Goal: Information Seeking & Learning: Learn about a topic

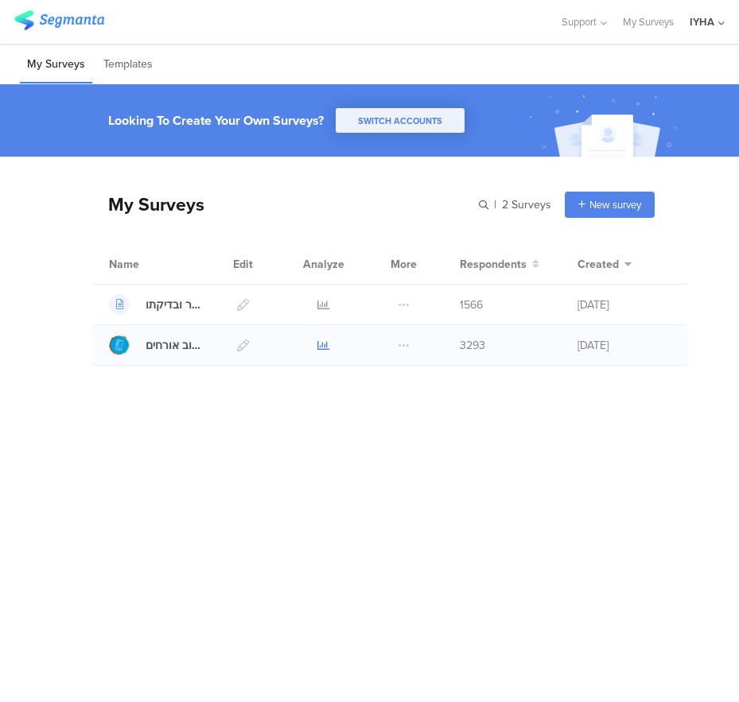
click at [320, 351] on icon at bounding box center [323, 346] width 12 height 12
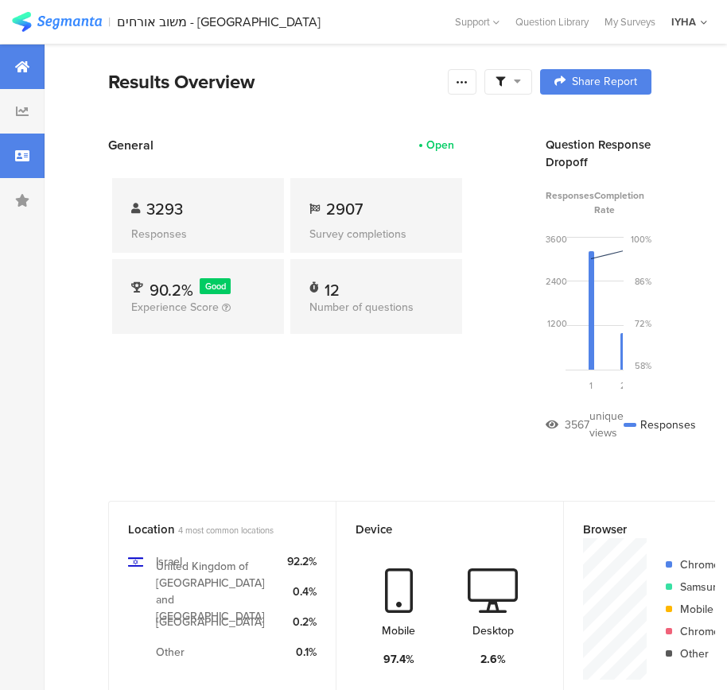
click at [26, 157] on icon at bounding box center [22, 155] width 14 height 13
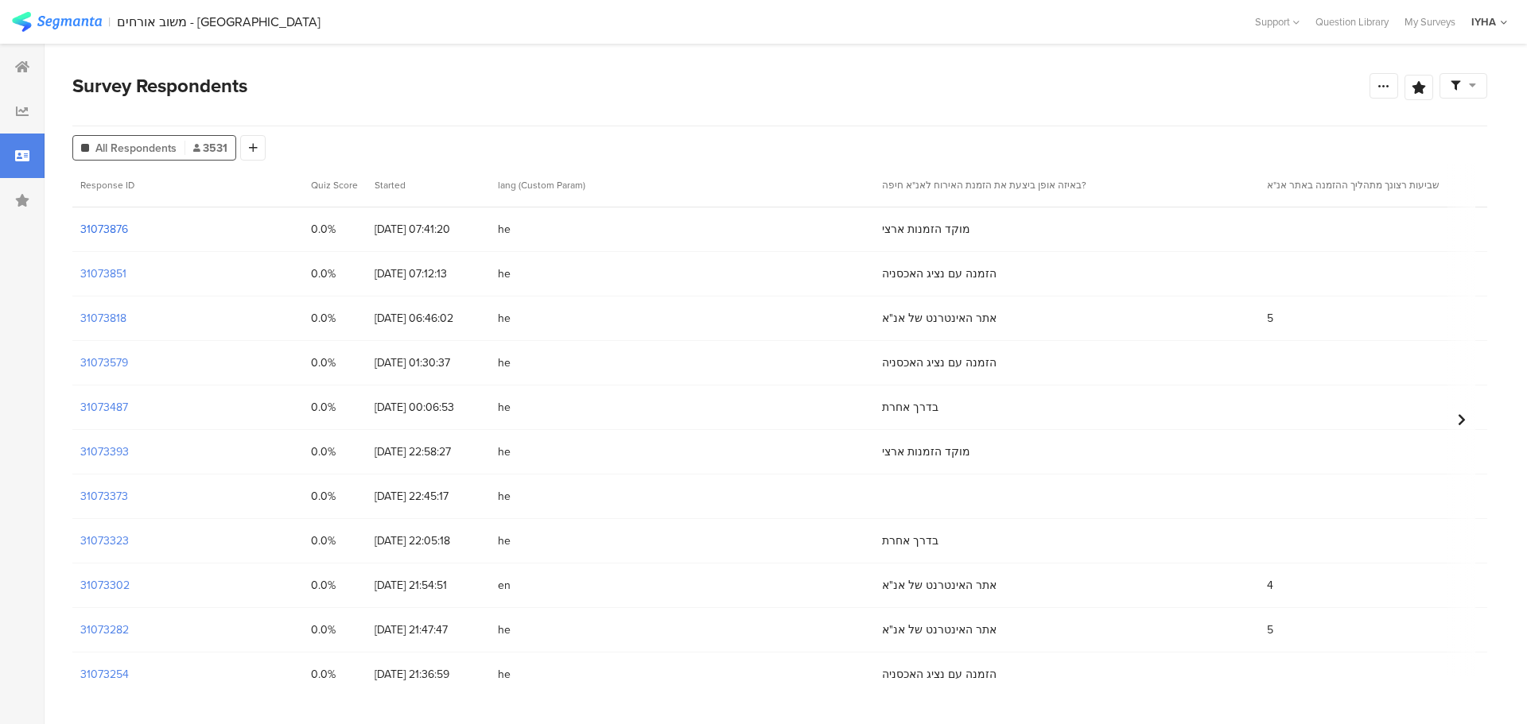
click at [120, 237] on section "31073876" at bounding box center [104, 229] width 48 height 17
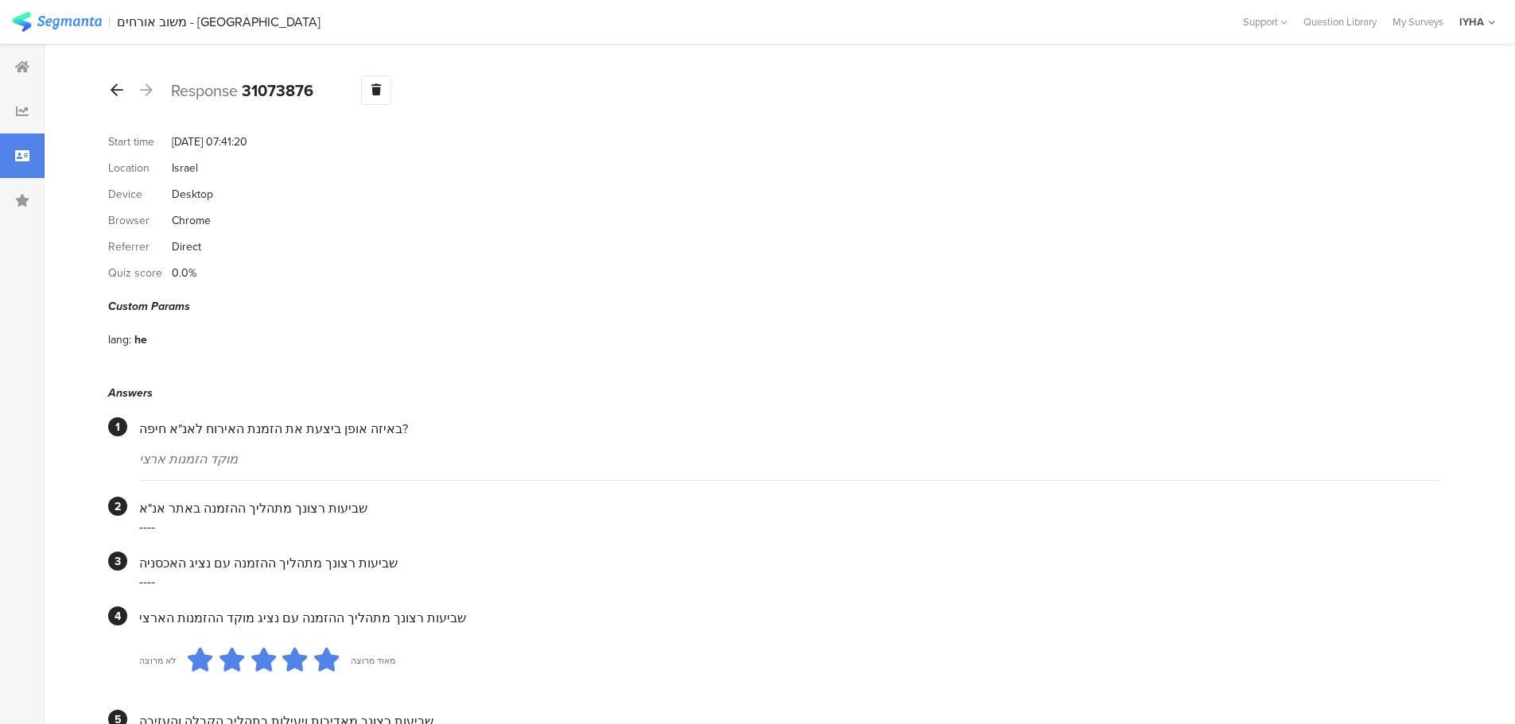
click at [117, 95] on icon at bounding box center [117, 90] width 13 height 14
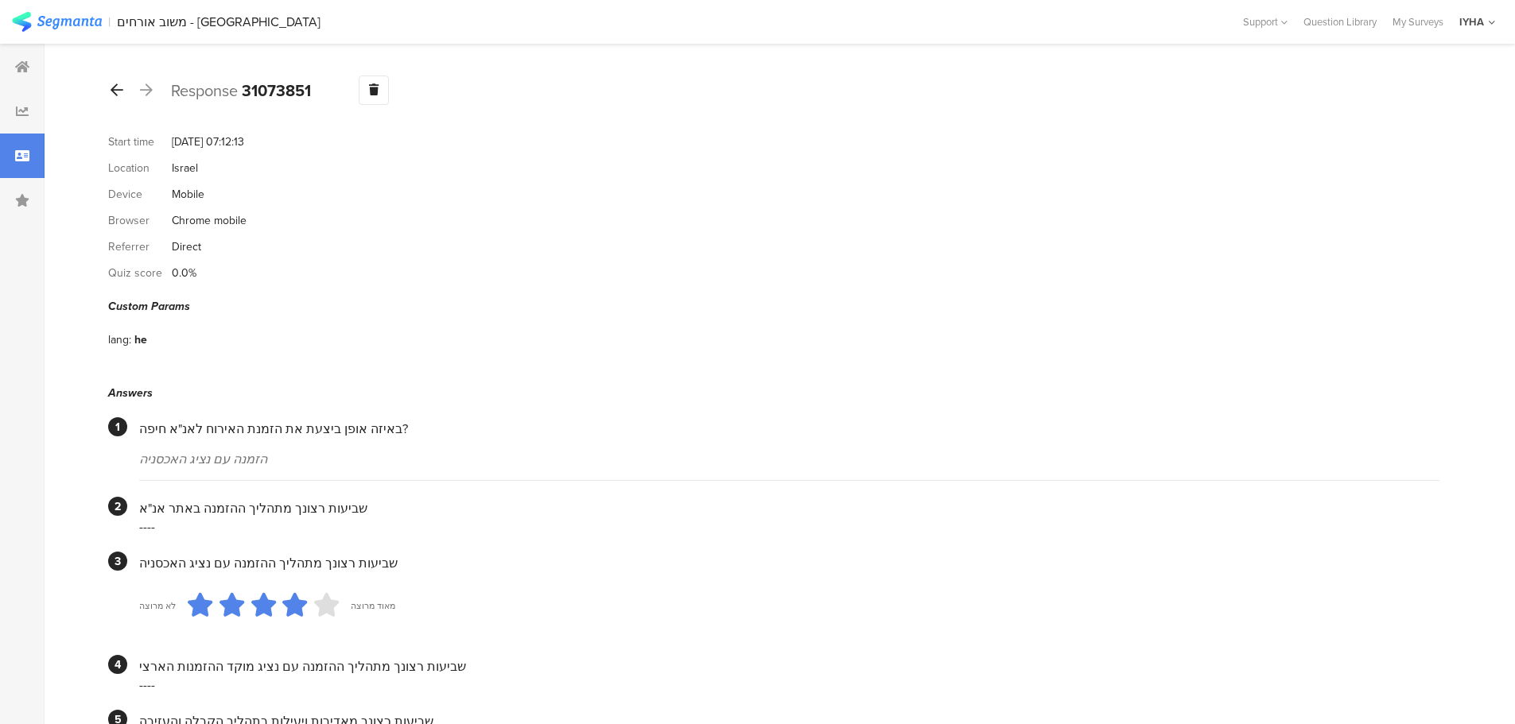
click at [120, 90] on icon at bounding box center [117, 90] width 13 height 14
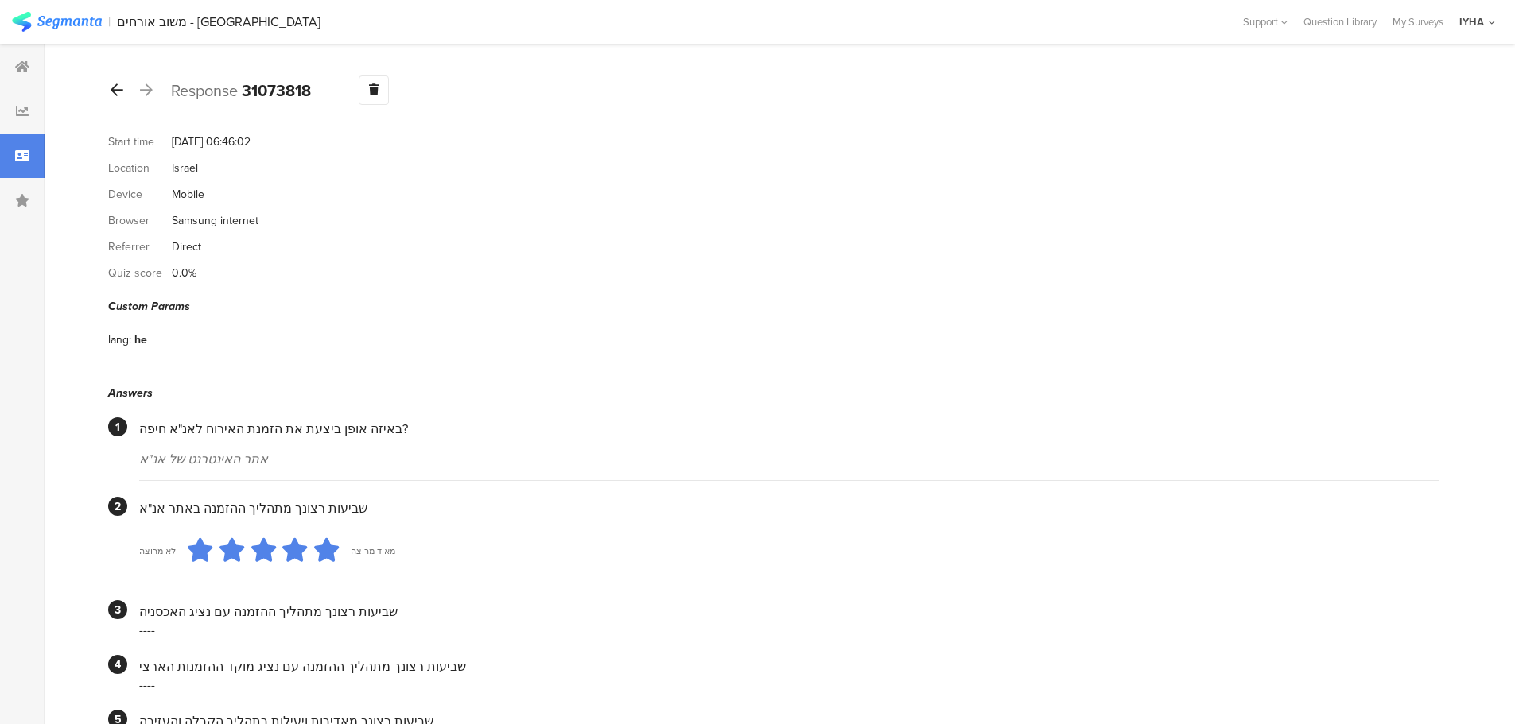
click at [116, 91] on icon at bounding box center [117, 90] width 13 height 14
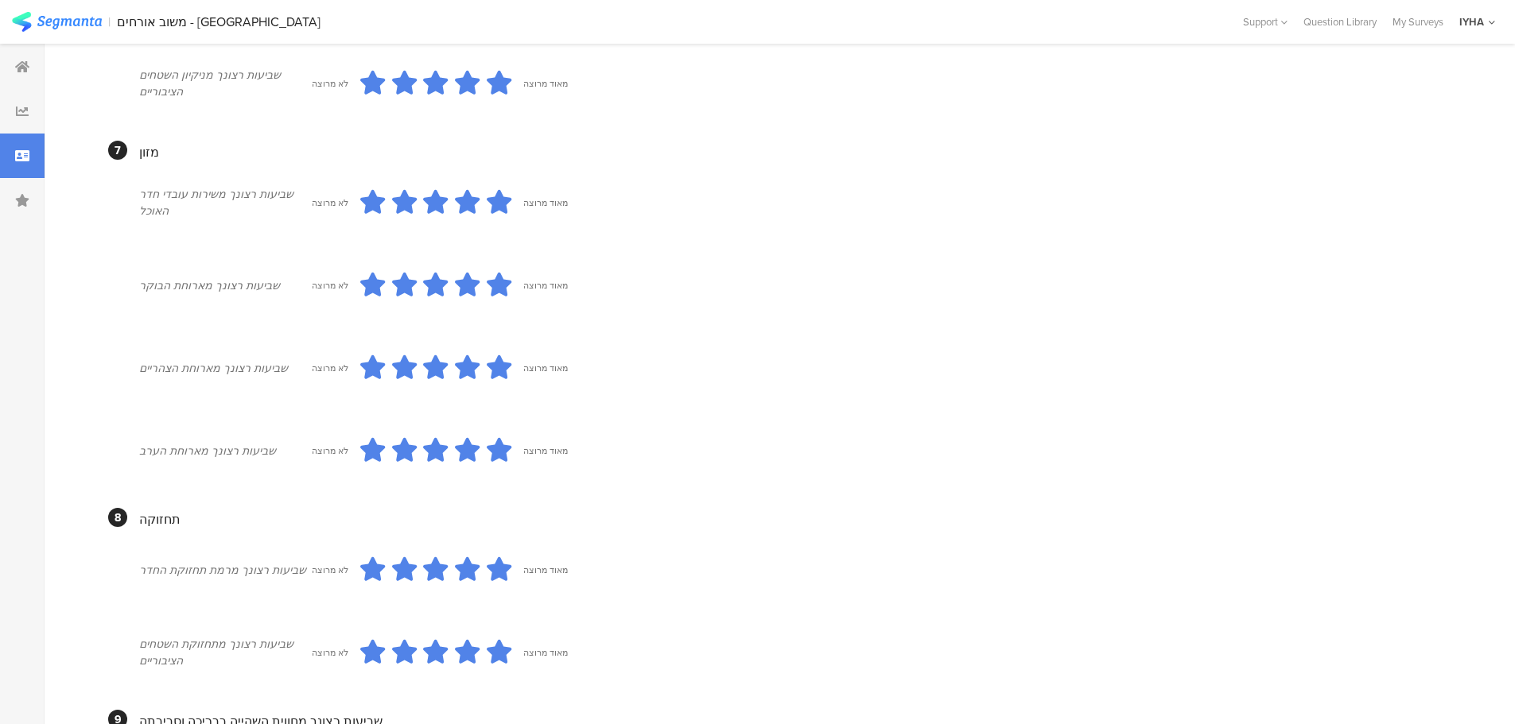
scroll to position [1352, 0]
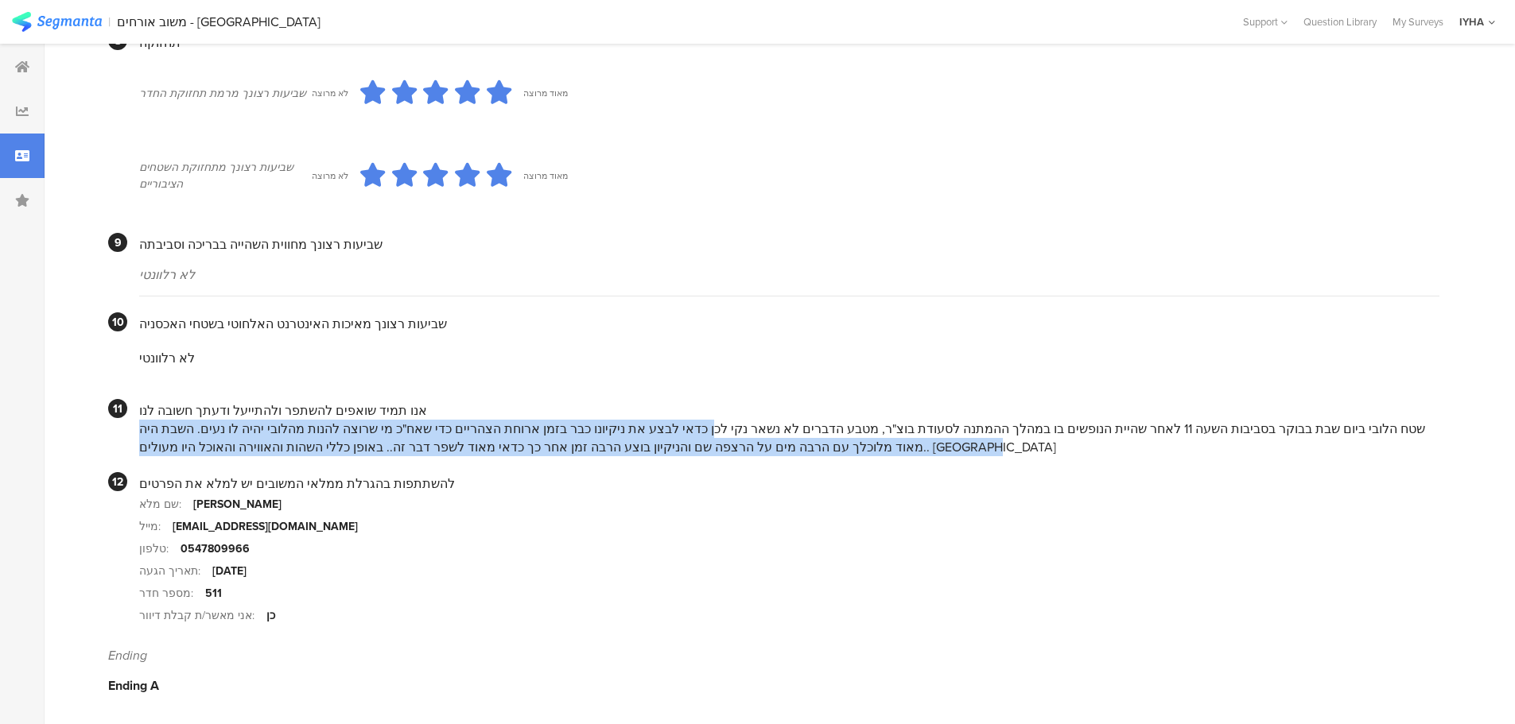
drag, startPoint x: 780, startPoint y: 428, endPoint x: 147, endPoint y: 446, distance: 633.2
click at [140, 448] on div "שטח הלובי ביום שבת בבוקר בסביבות השעה 11 לאחר שהיית הנופשים בו במהלך ההמתנה לסע…" at bounding box center [789, 438] width 1300 height 37
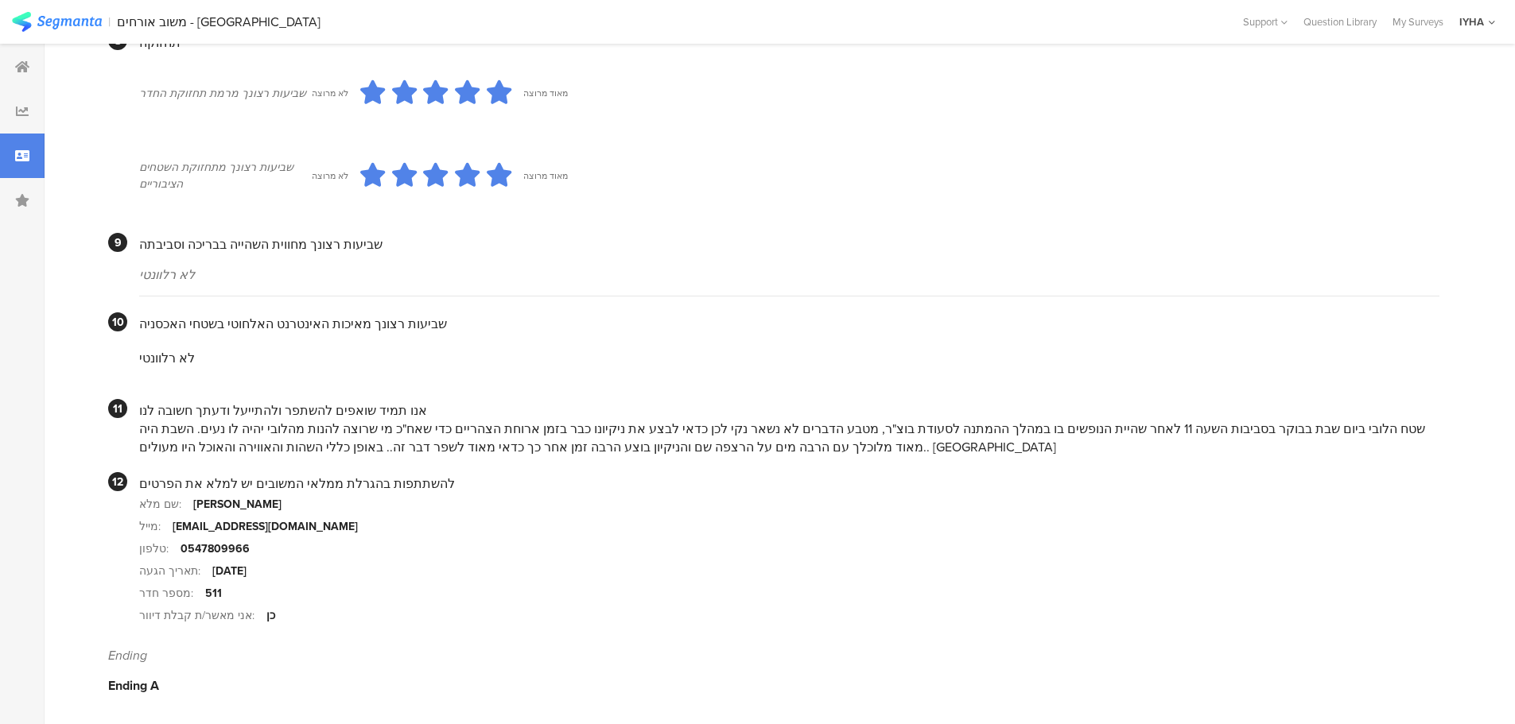
click at [705, 441] on div "שטח הלובי ביום שבת בבוקר בסביבות השעה 11 לאחר שהיית הנופשים בו במהלך ההמתנה לסע…" at bounding box center [789, 438] width 1300 height 37
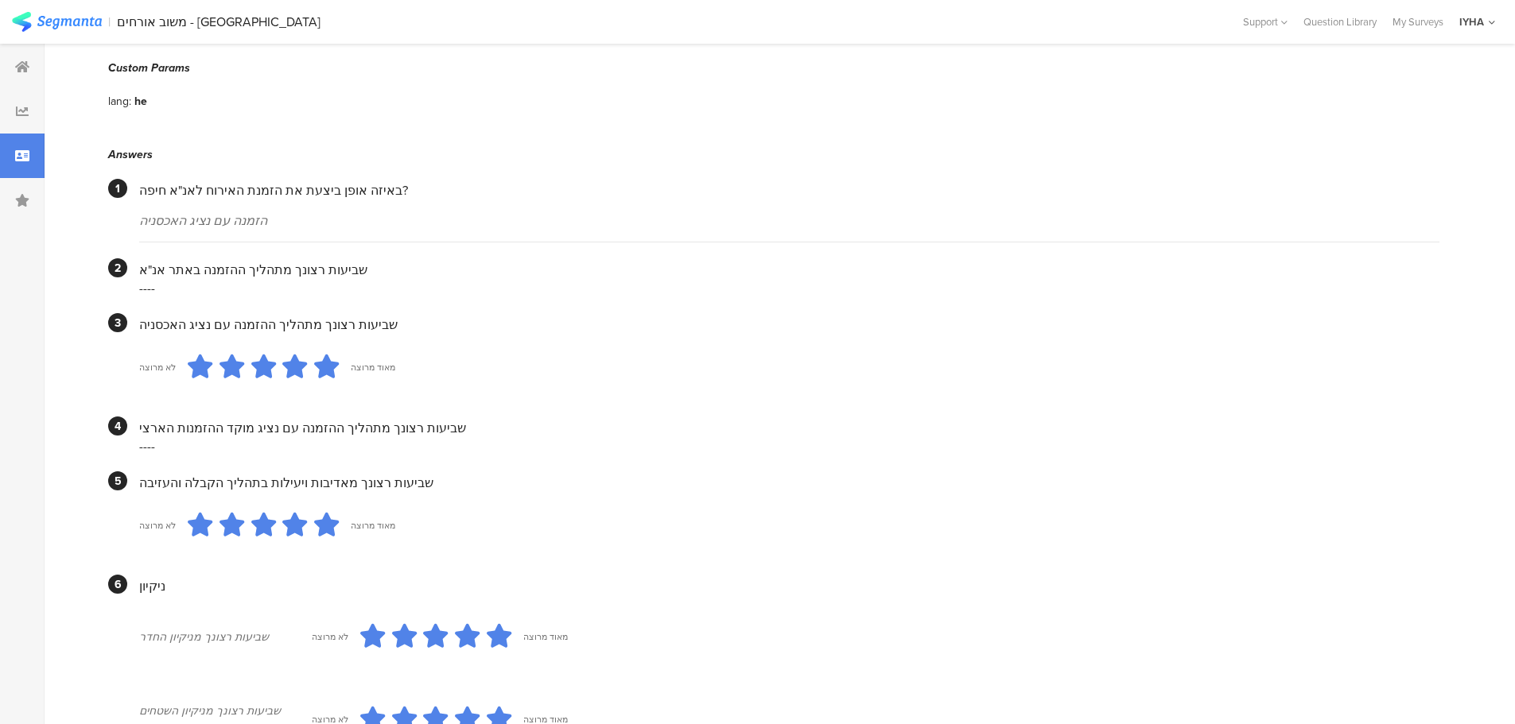
scroll to position [0, 0]
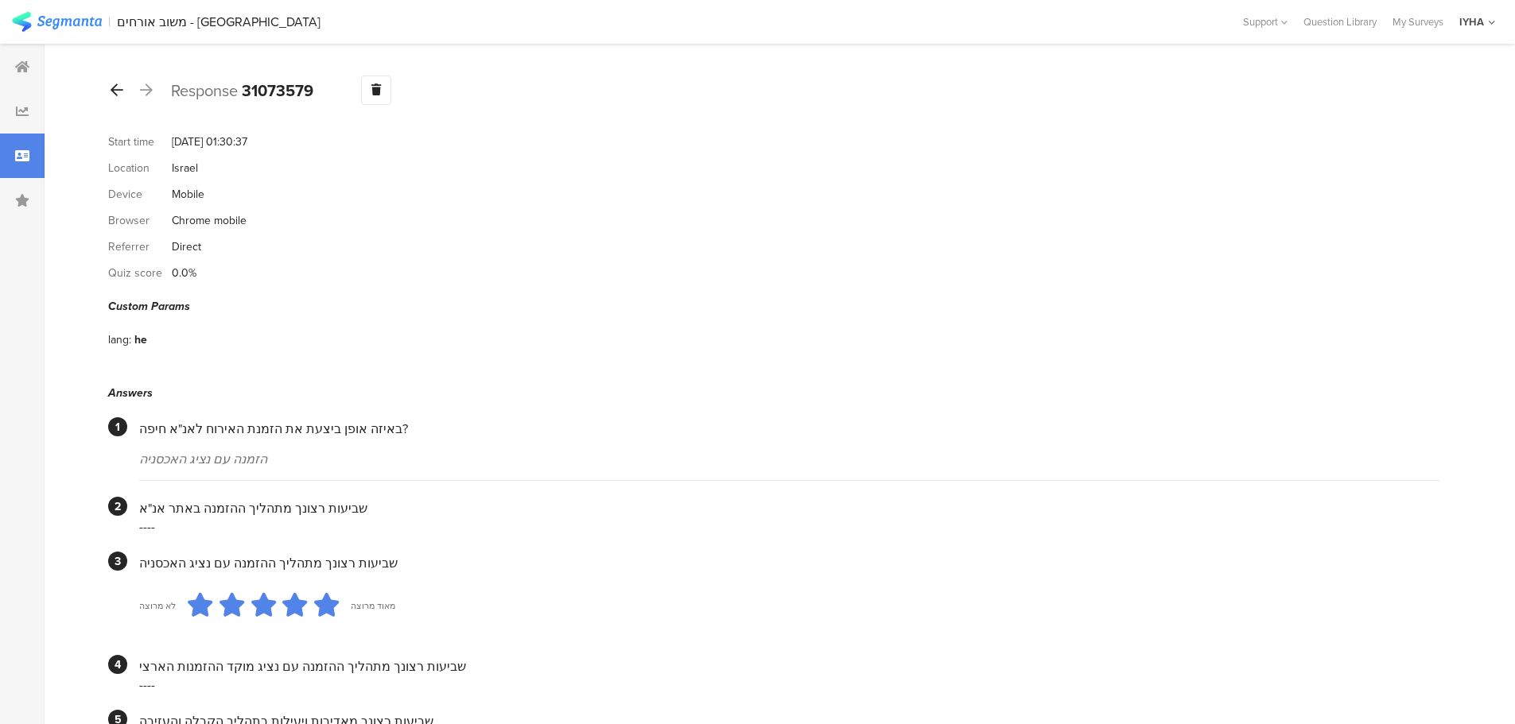
click at [118, 83] on icon at bounding box center [117, 90] width 13 height 14
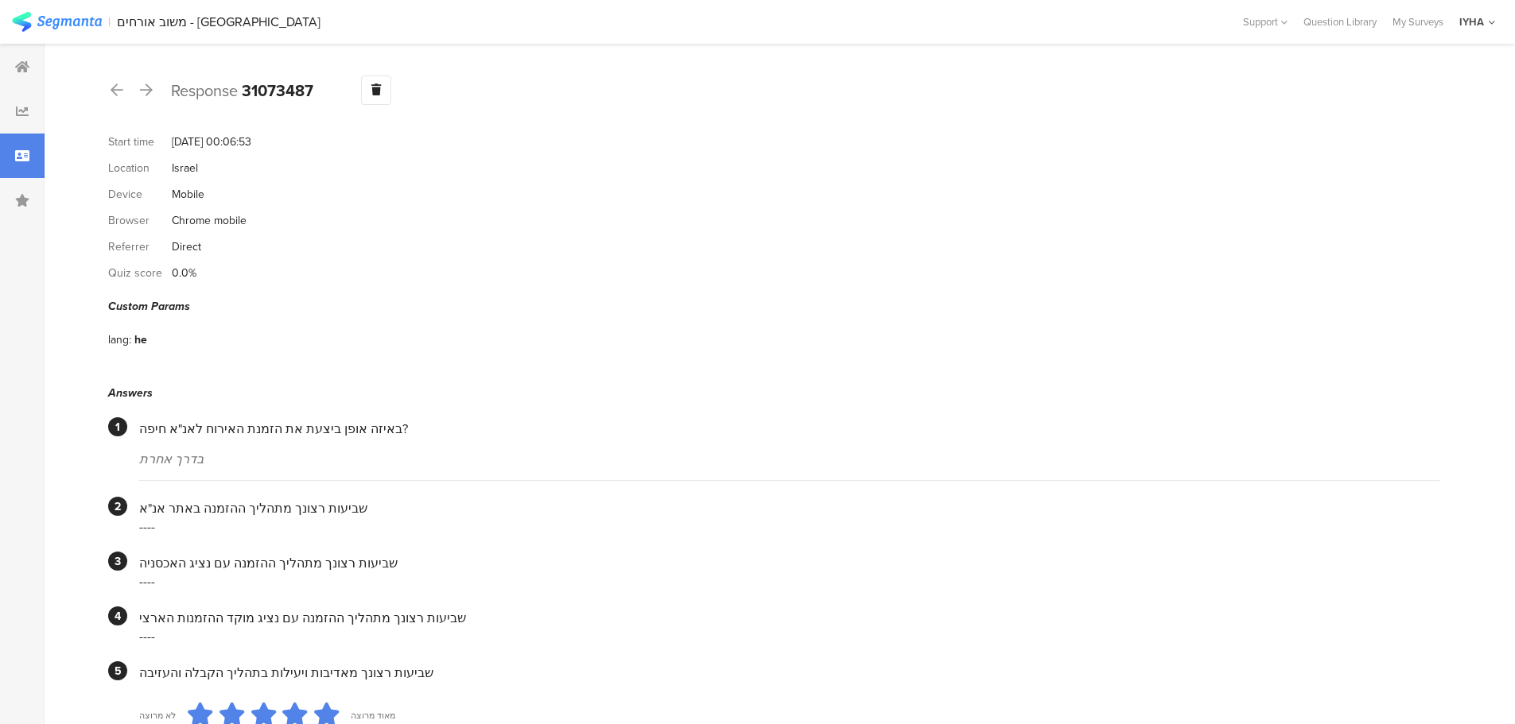
click at [128, 88] on div "Response 31073487 Warning Delete Cancel" at bounding box center [773, 90] width 1331 height 29
click at [123, 91] on div at bounding box center [116, 90] width 17 height 25
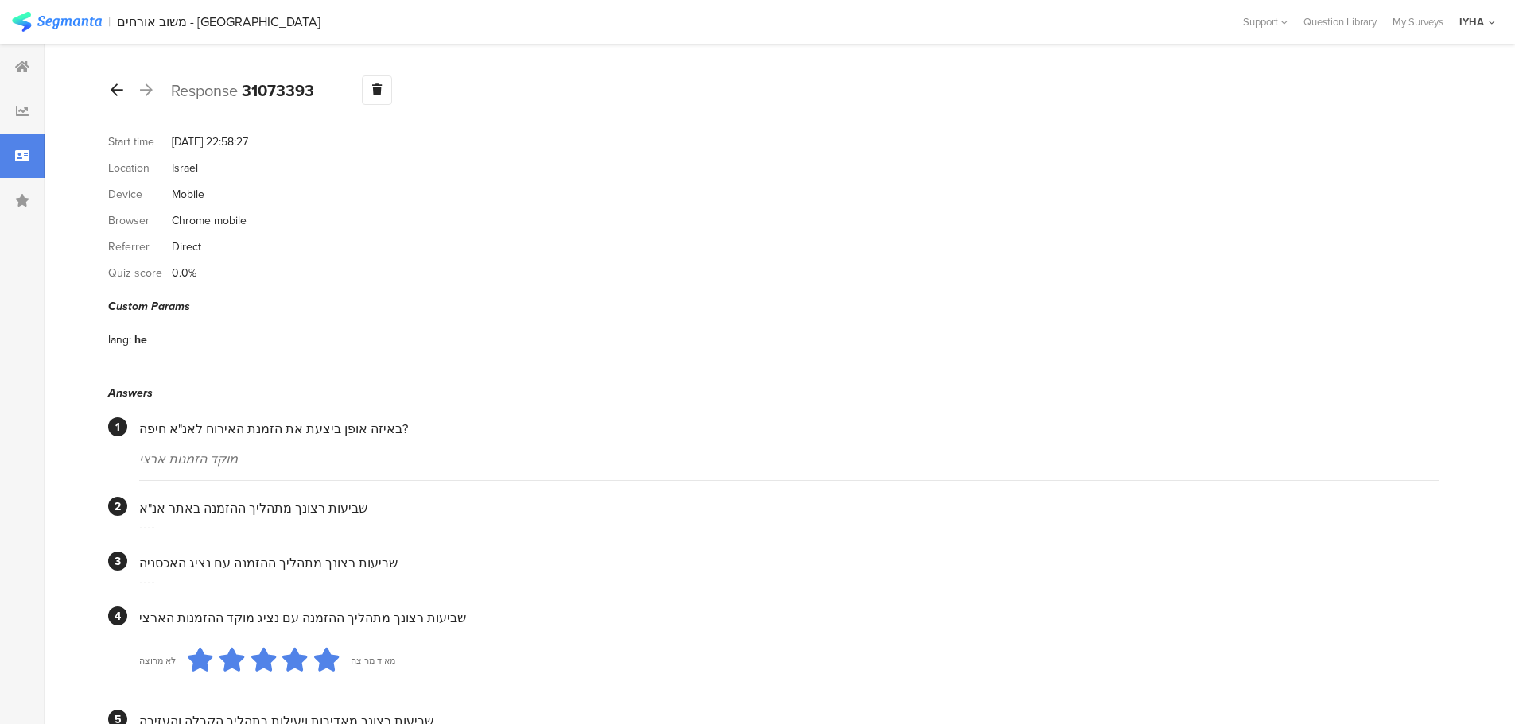
click at [122, 96] on icon at bounding box center [117, 90] width 13 height 14
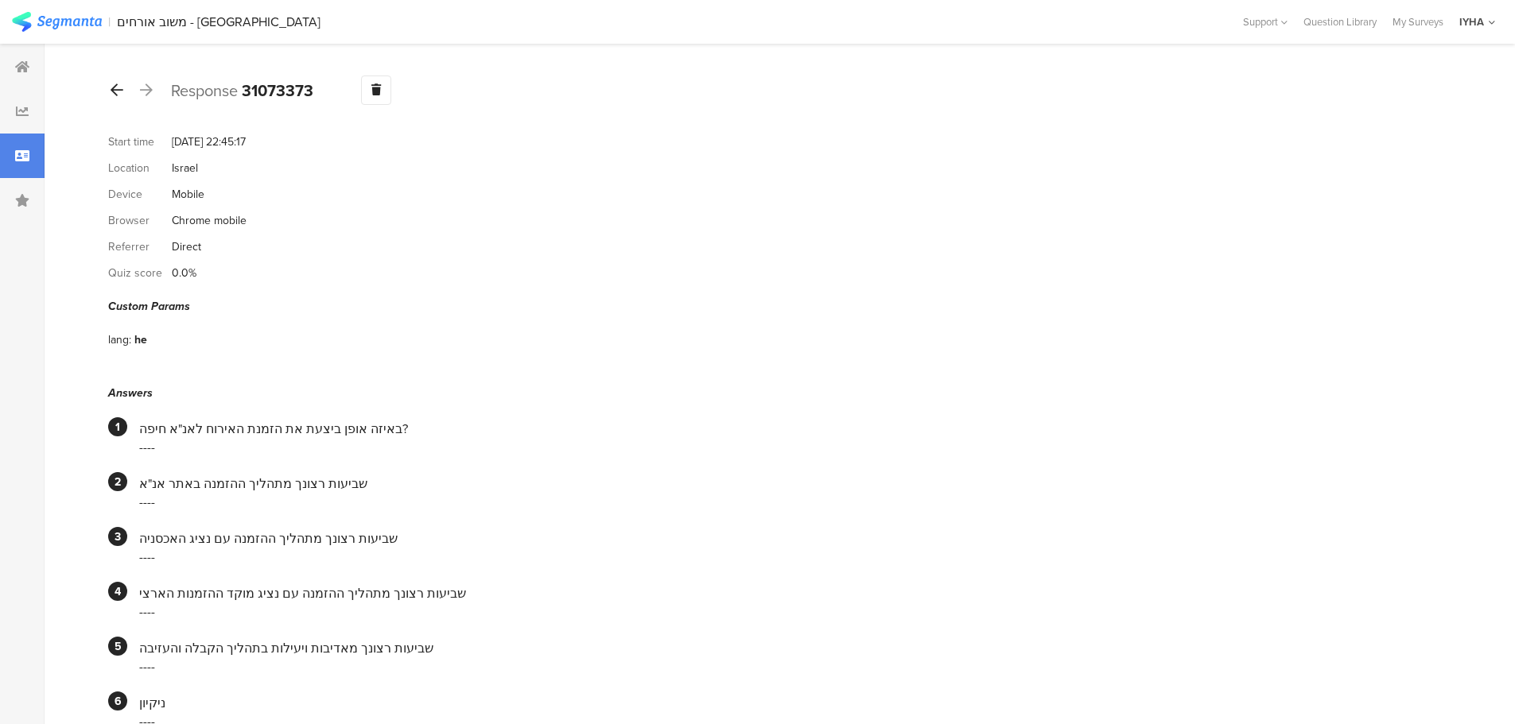
click at [122, 90] on icon at bounding box center [117, 90] width 13 height 14
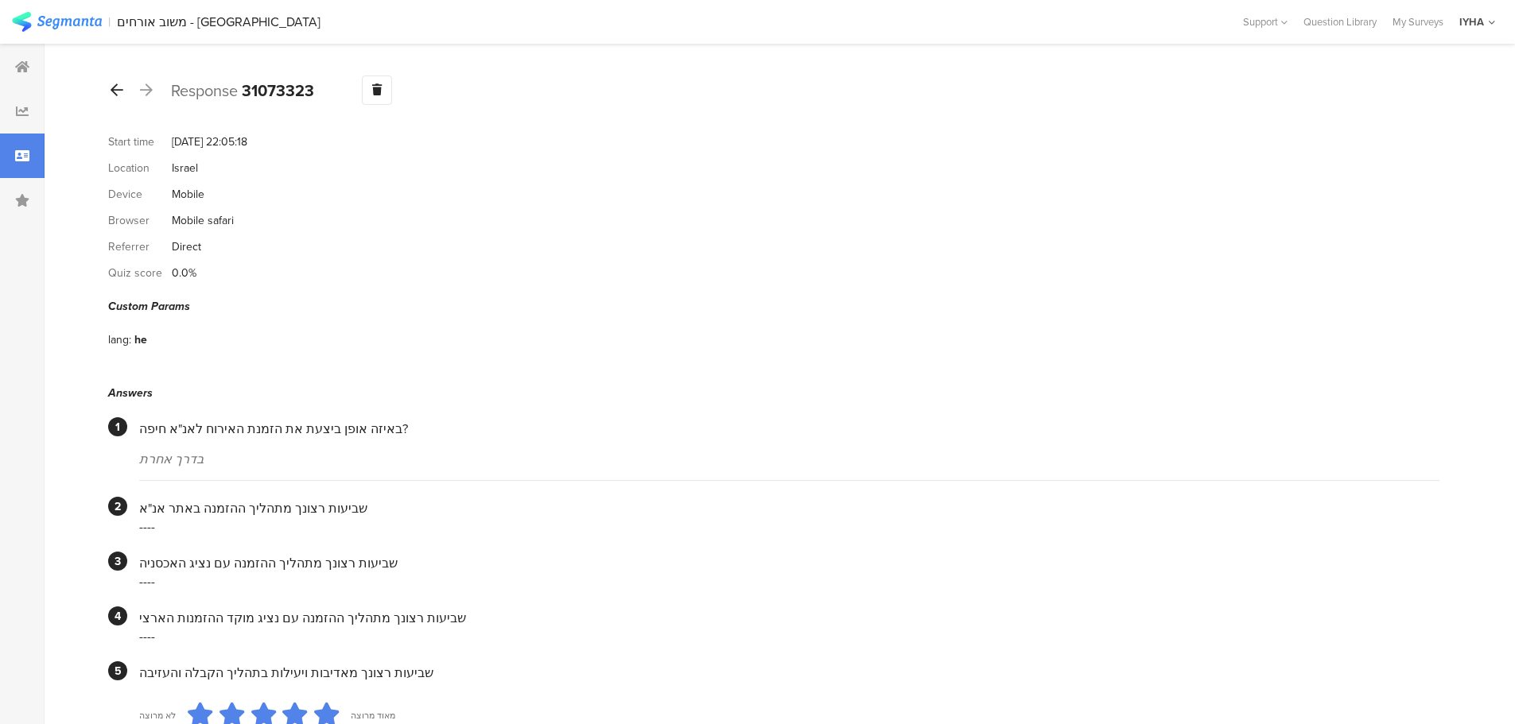
click at [111, 83] on icon at bounding box center [117, 90] width 13 height 14
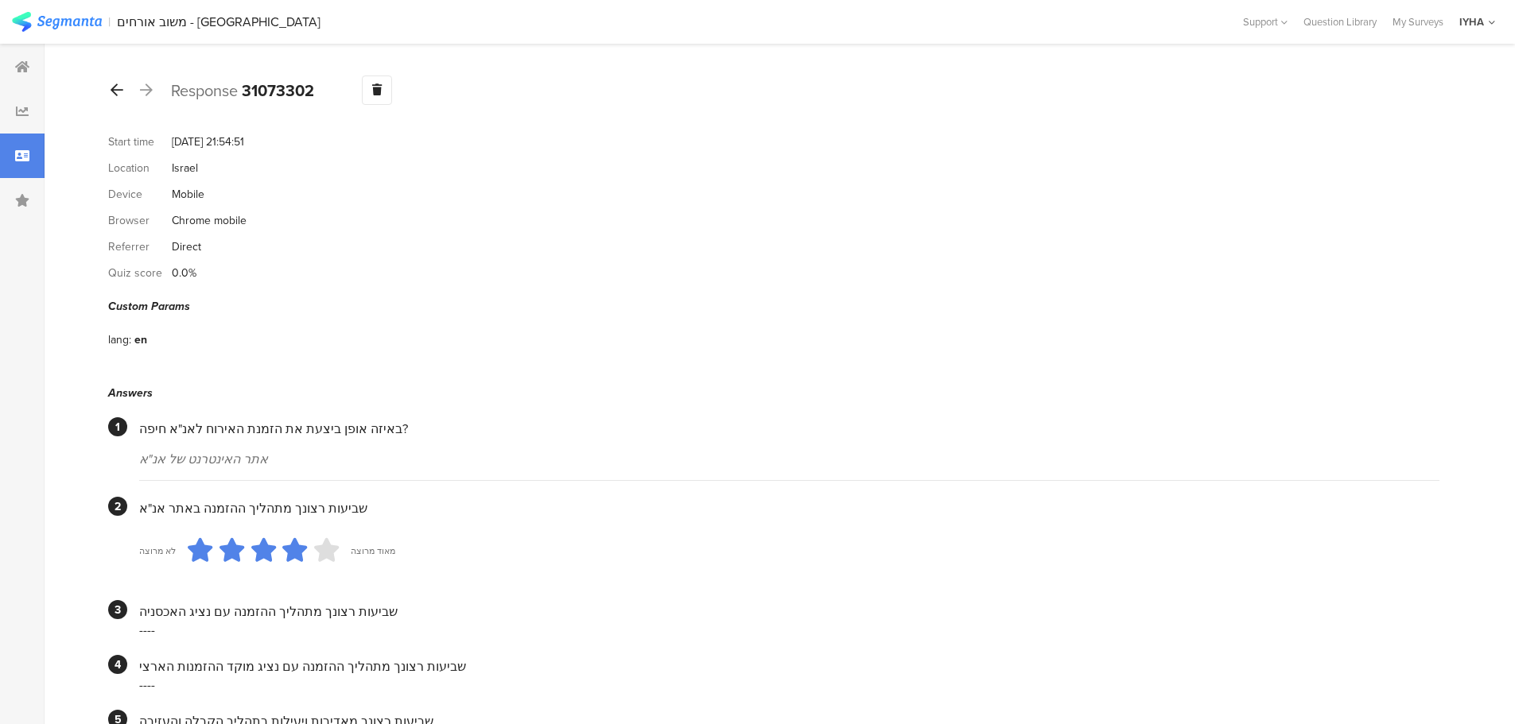
click at [119, 91] on icon at bounding box center [117, 90] width 13 height 14
click at [123, 87] on div at bounding box center [116, 90] width 17 height 25
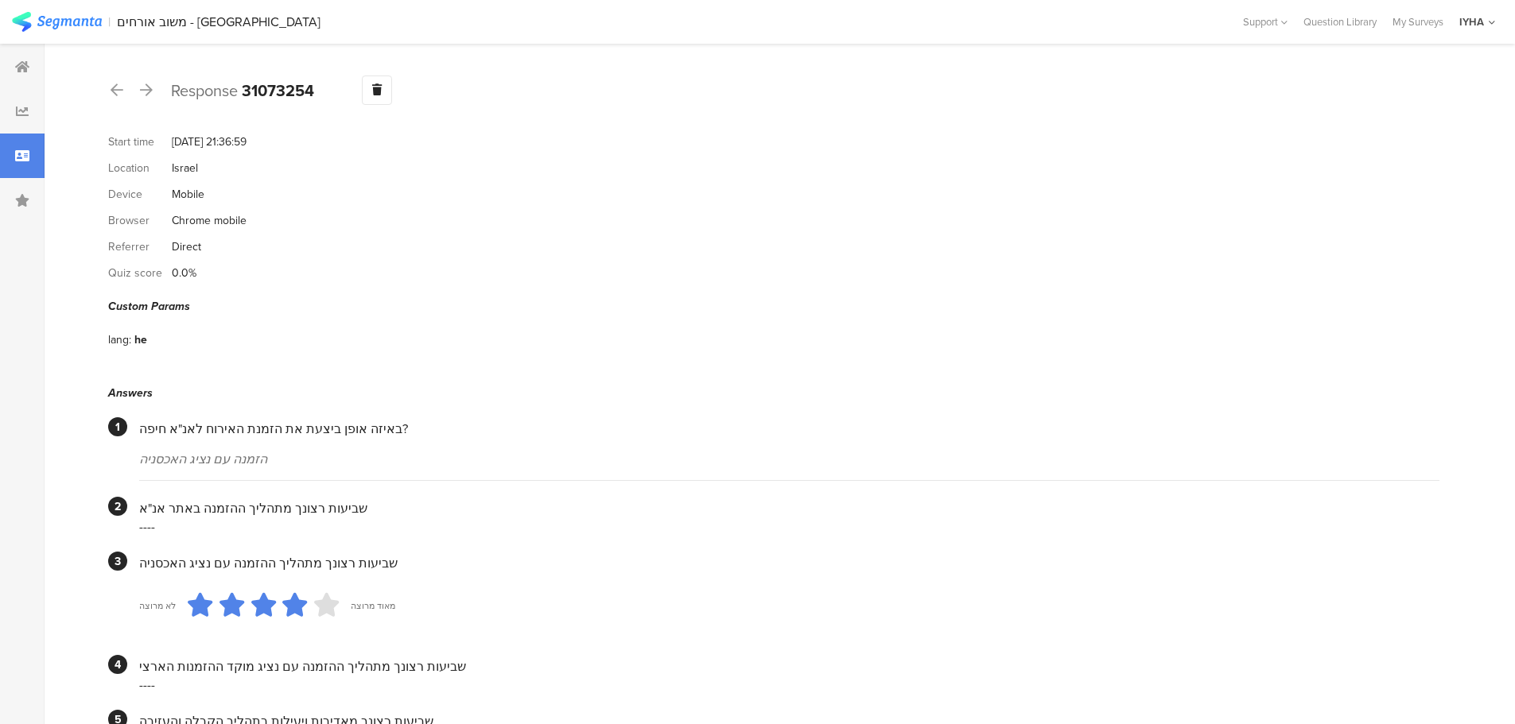
click at [123, 87] on div at bounding box center [116, 90] width 17 height 25
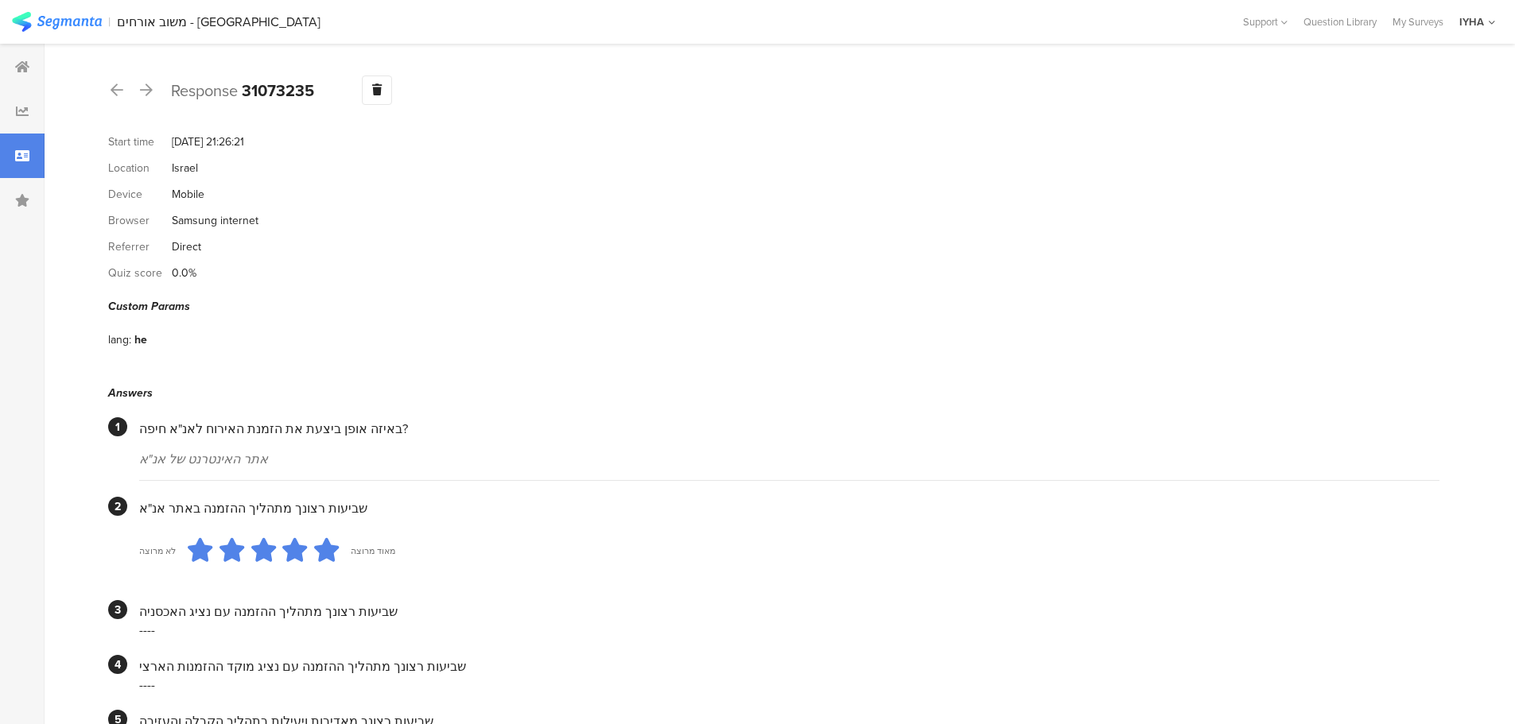
click at [123, 87] on div at bounding box center [116, 90] width 17 height 25
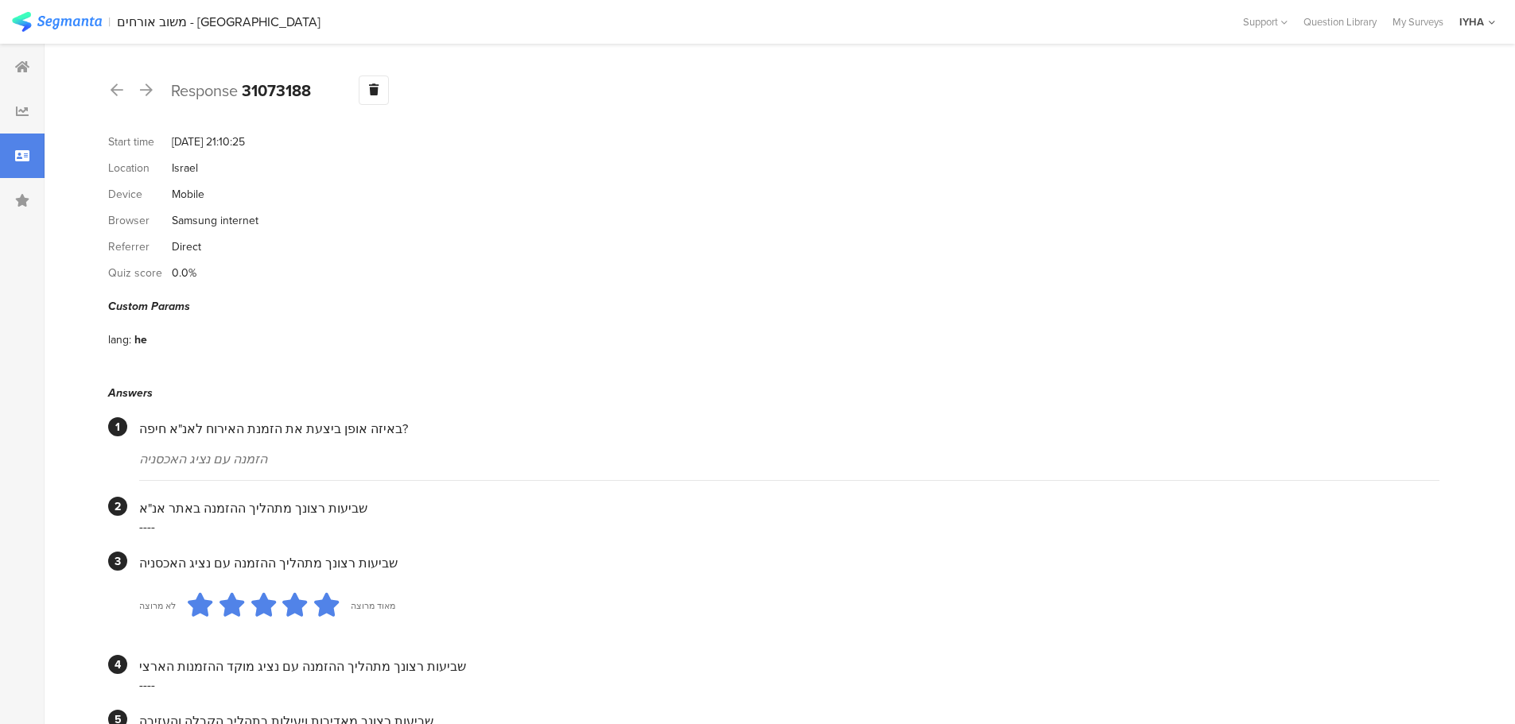
click at [123, 87] on div at bounding box center [116, 90] width 17 height 25
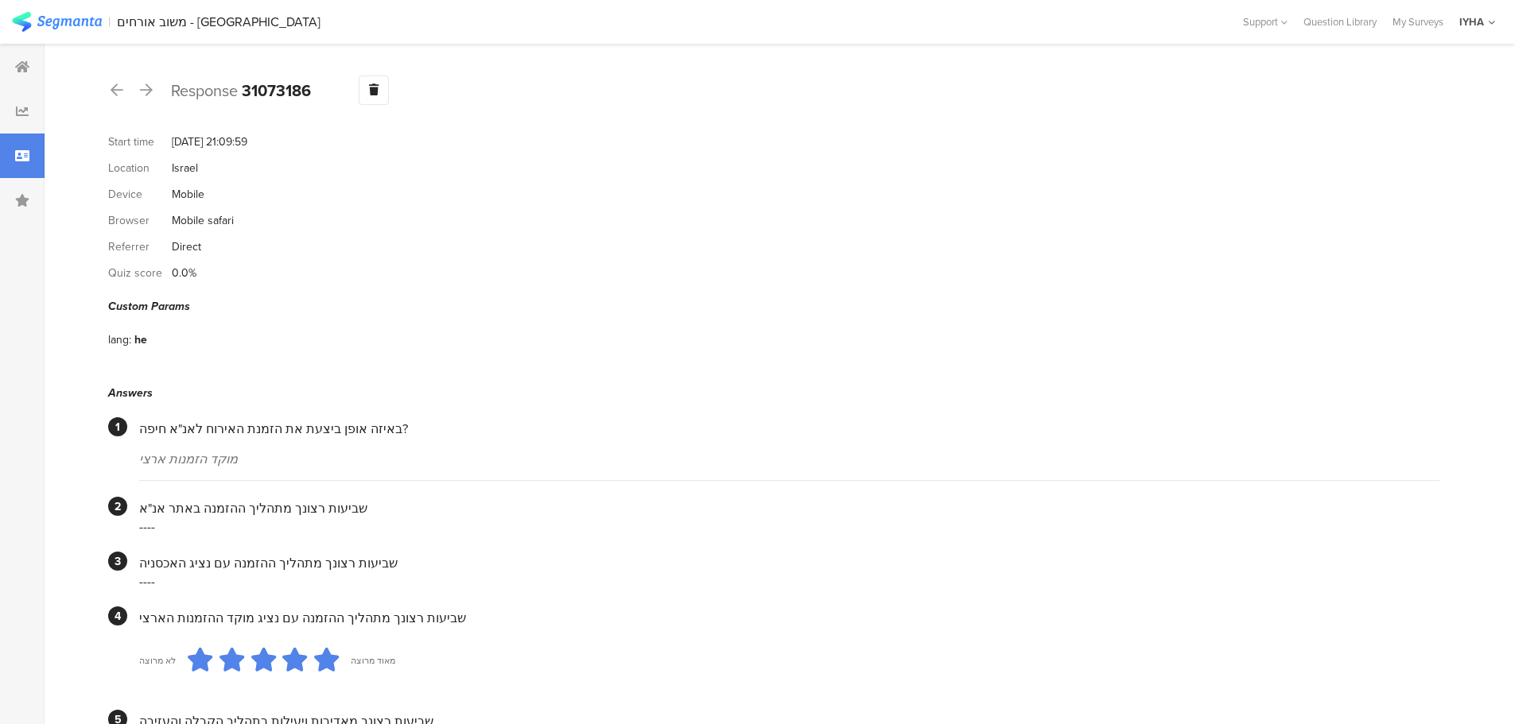
click at [123, 87] on div at bounding box center [116, 90] width 17 height 25
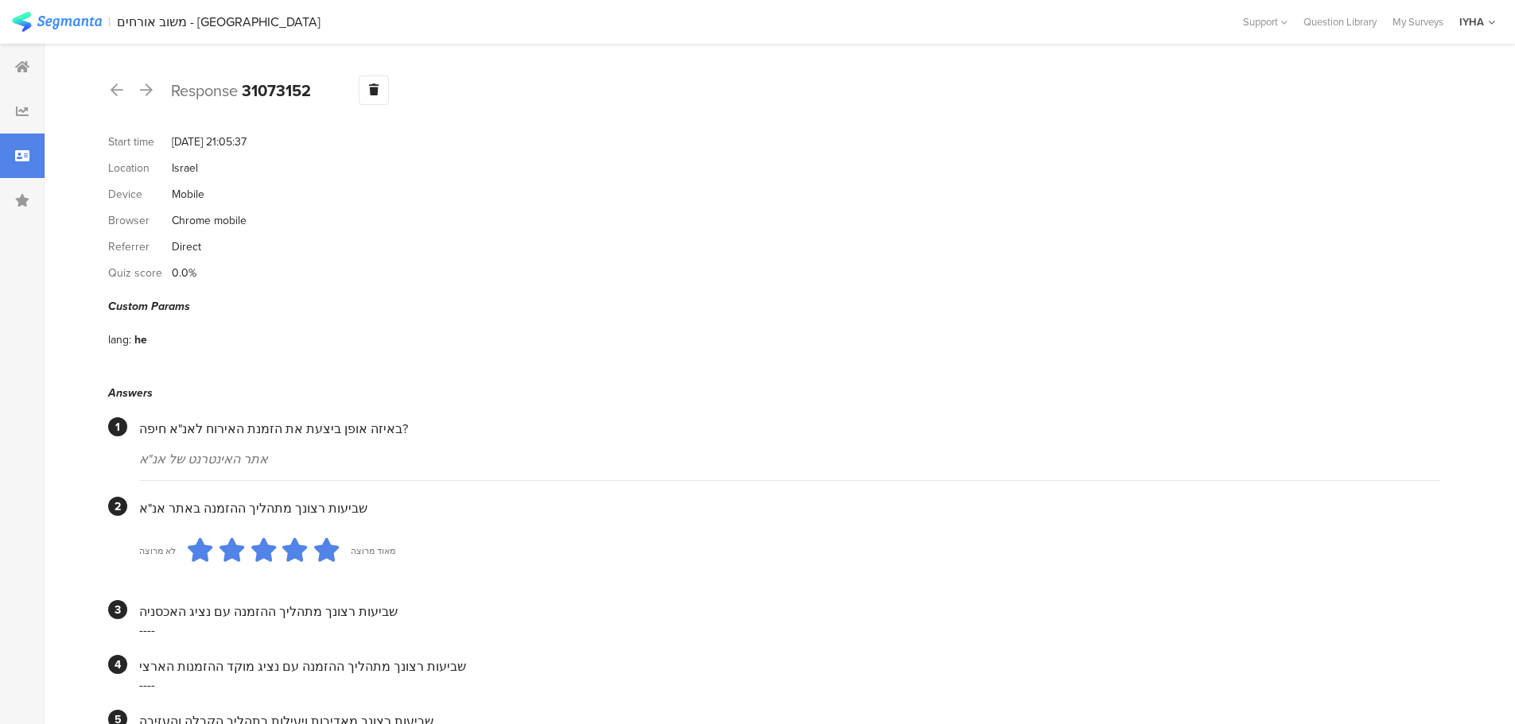
click at [124, 87] on div at bounding box center [116, 90] width 17 height 25
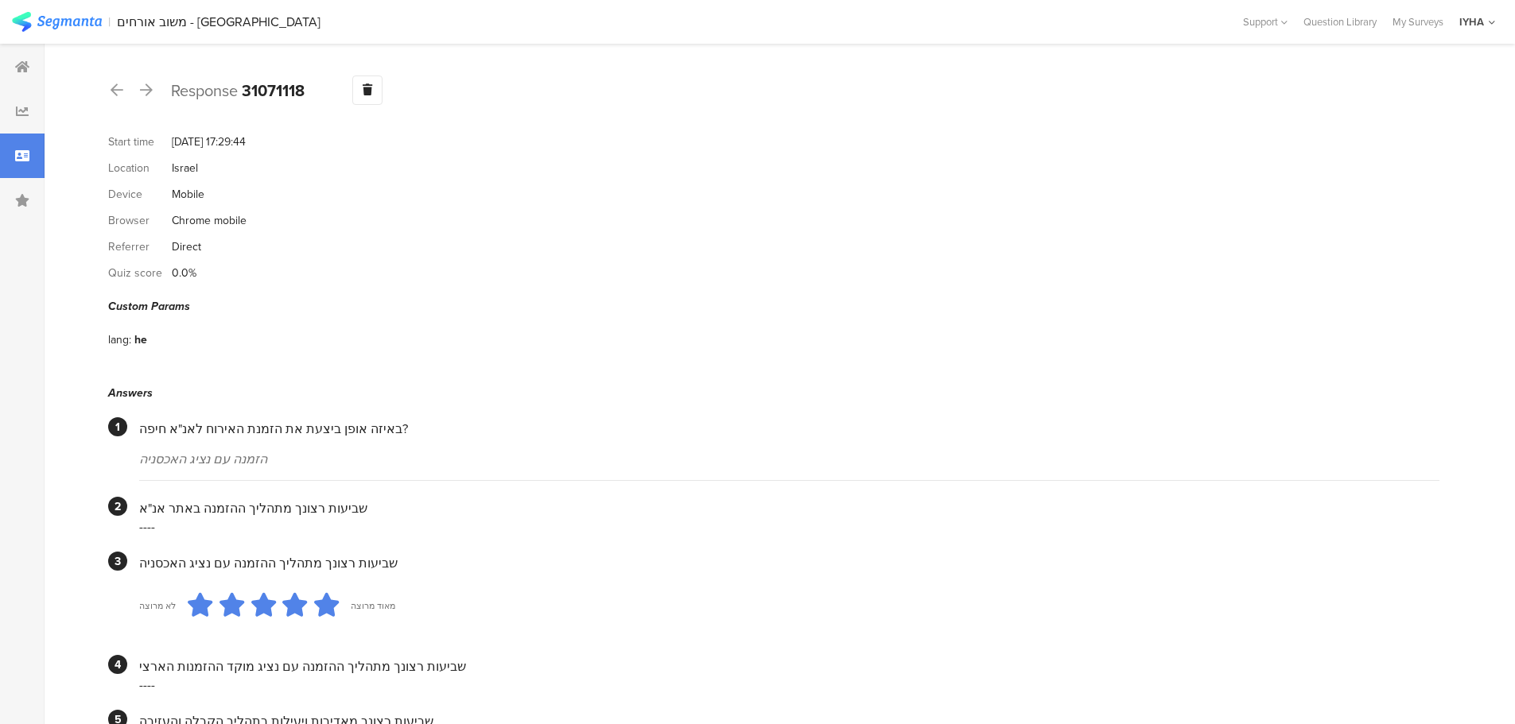
click at [124, 87] on div at bounding box center [116, 90] width 17 height 25
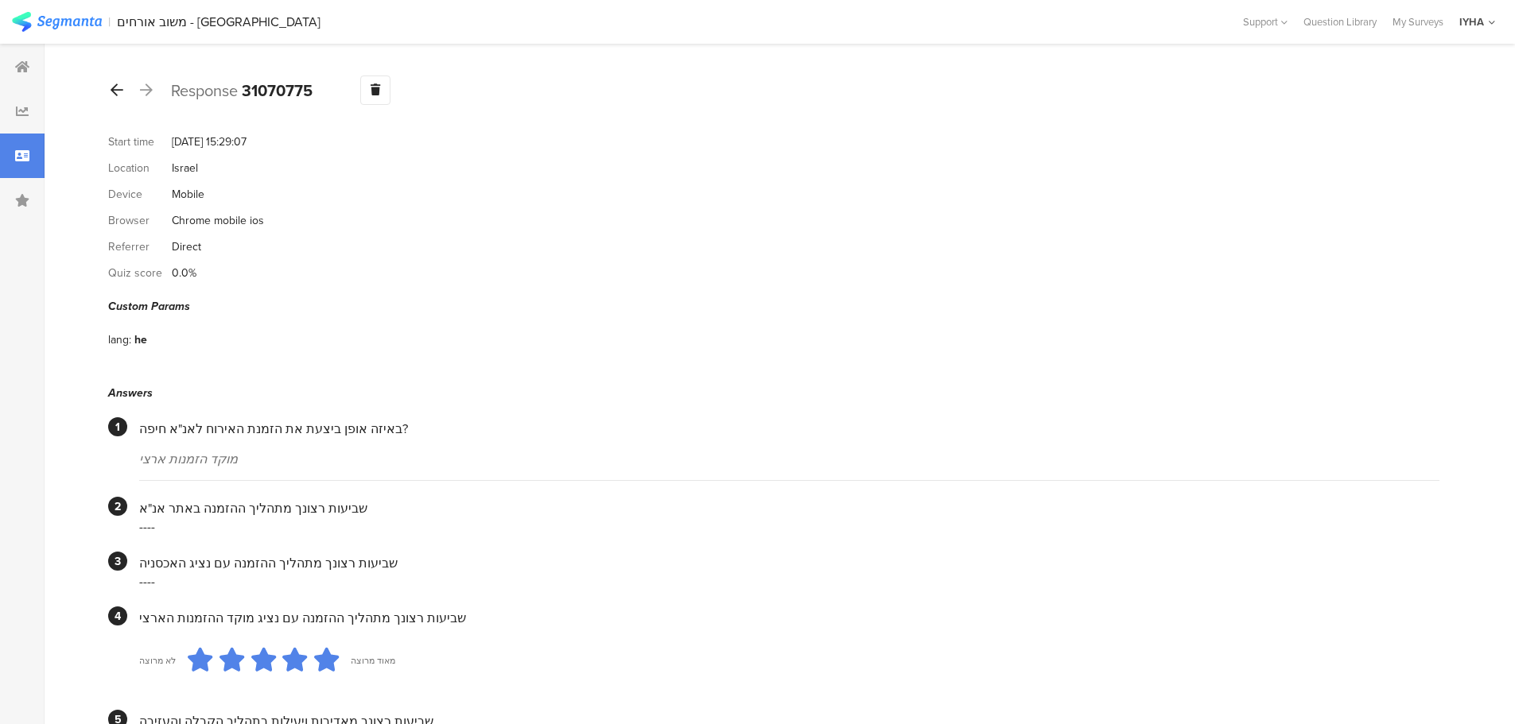
click at [113, 89] on icon at bounding box center [117, 90] width 13 height 14
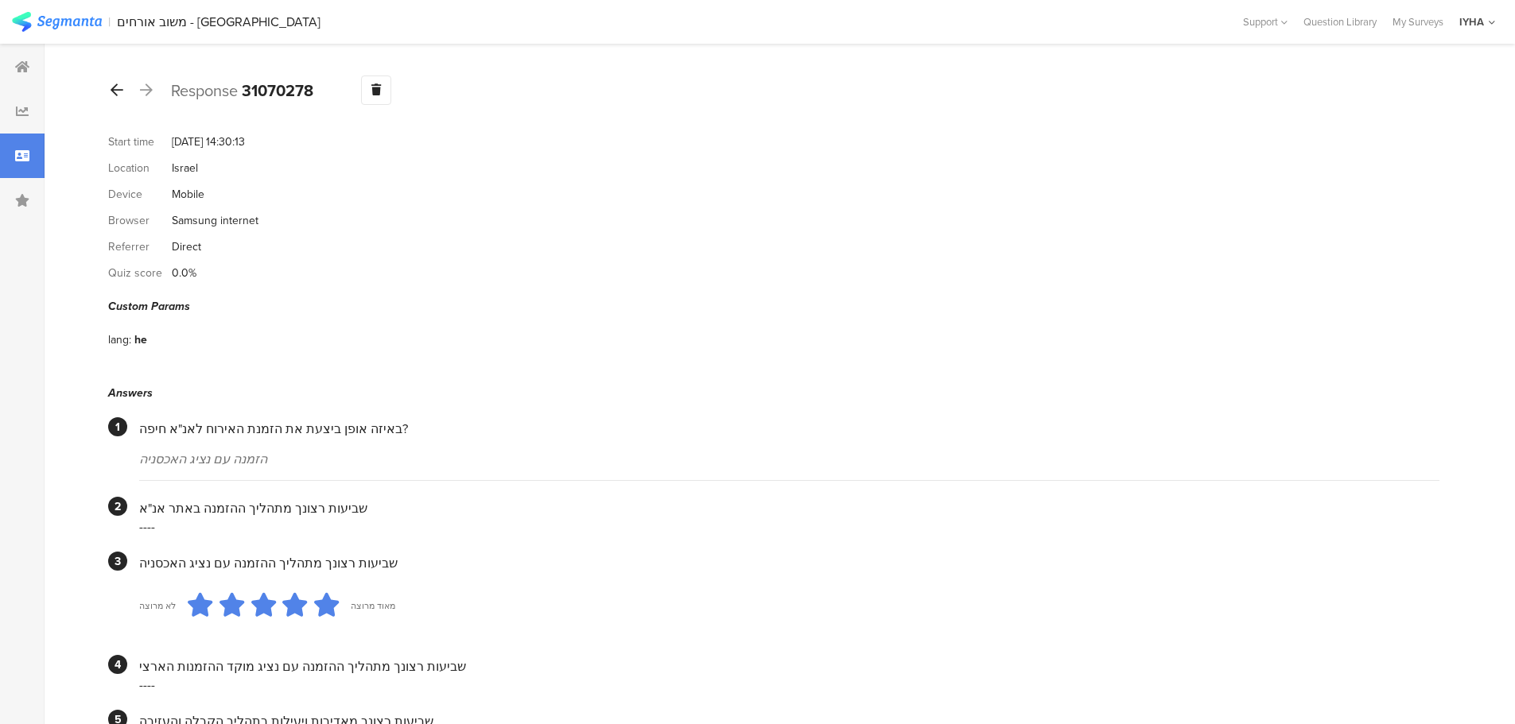
click at [111, 88] on icon at bounding box center [117, 90] width 13 height 14
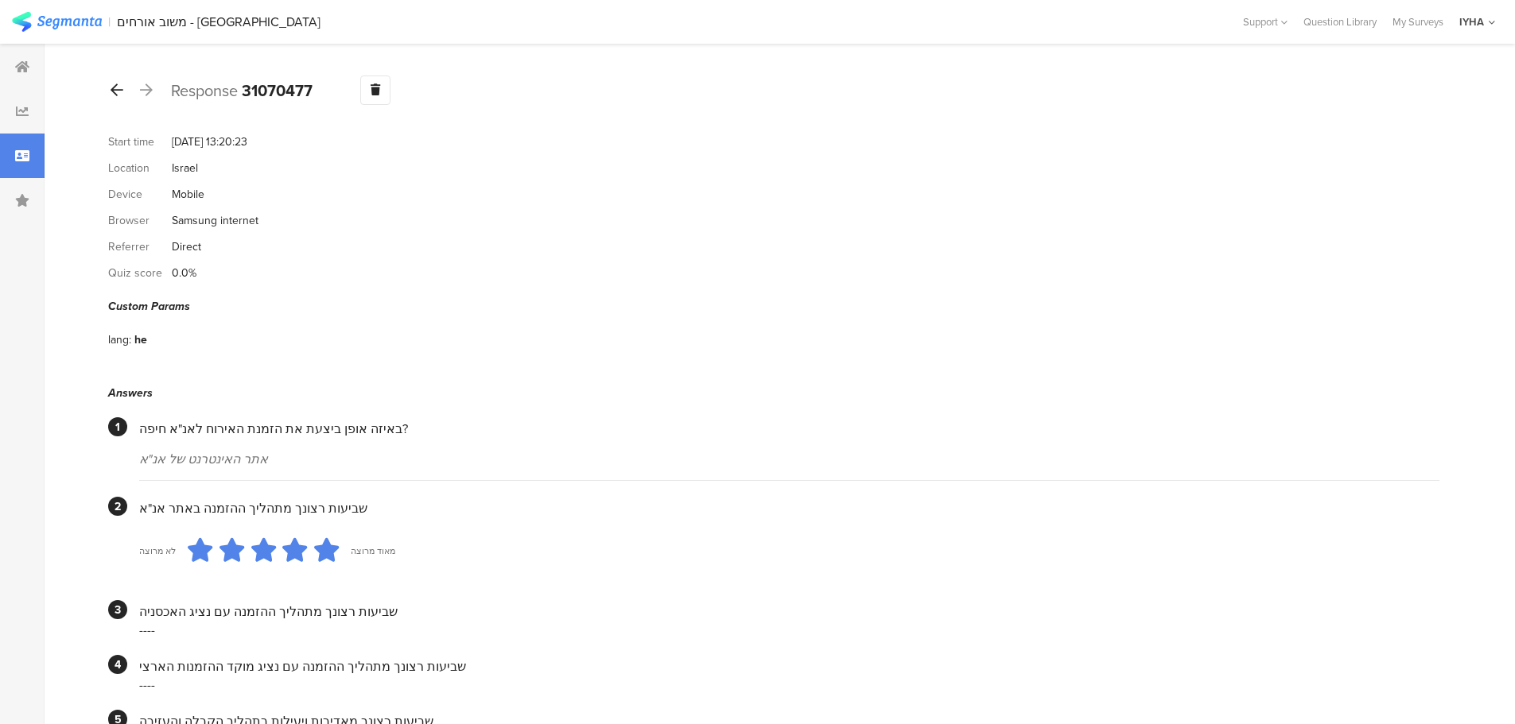
click at [113, 89] on icon at bounding box center [117, 90] width 13 height 14
click at [114, 89] on icon at bounding box center [117, 90] width 13 height 14
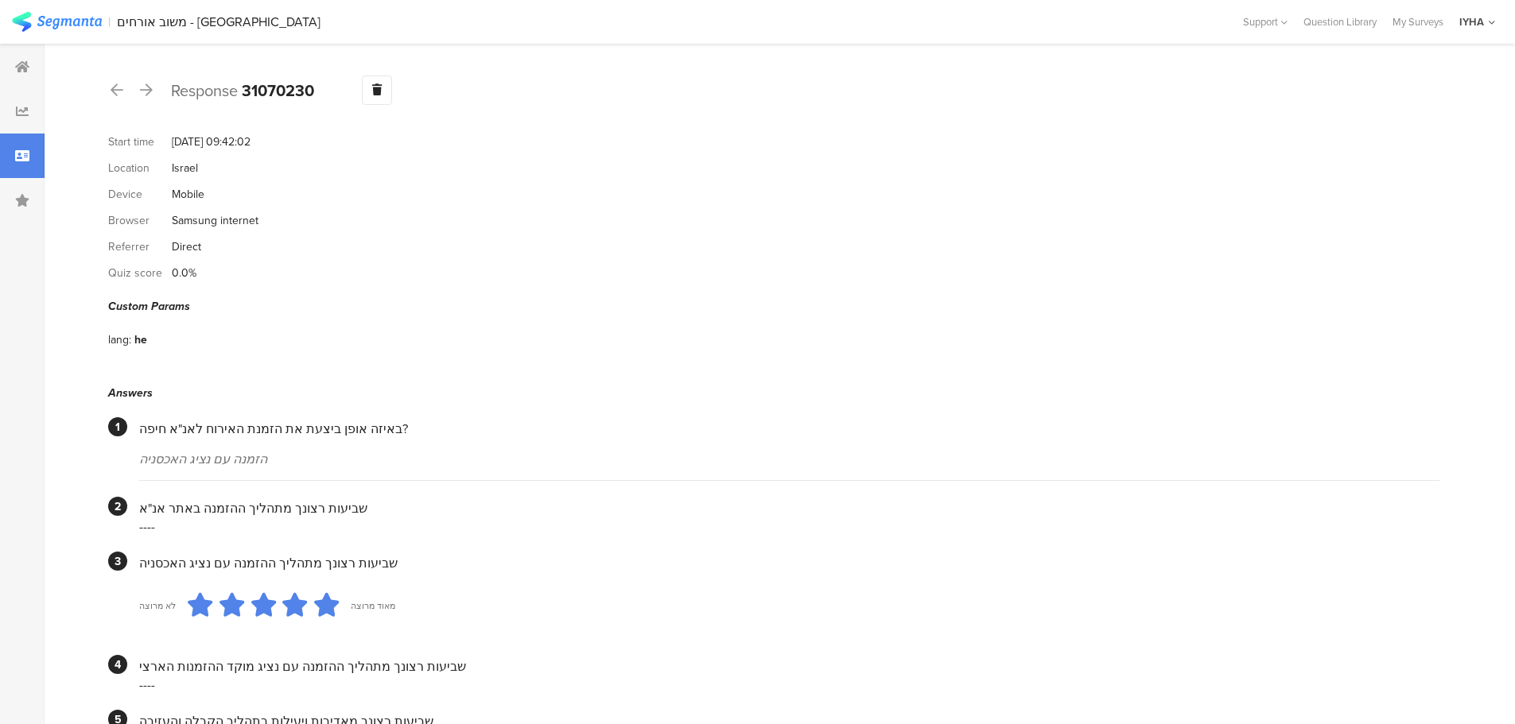
click at [126, 99] on div "Response 31070230 Warning Delete Cancel" at bounding box center [773, 90] width 1331 height 29
click at [117, 91] on icon at bounding box center [117, 90] width 13 height 14
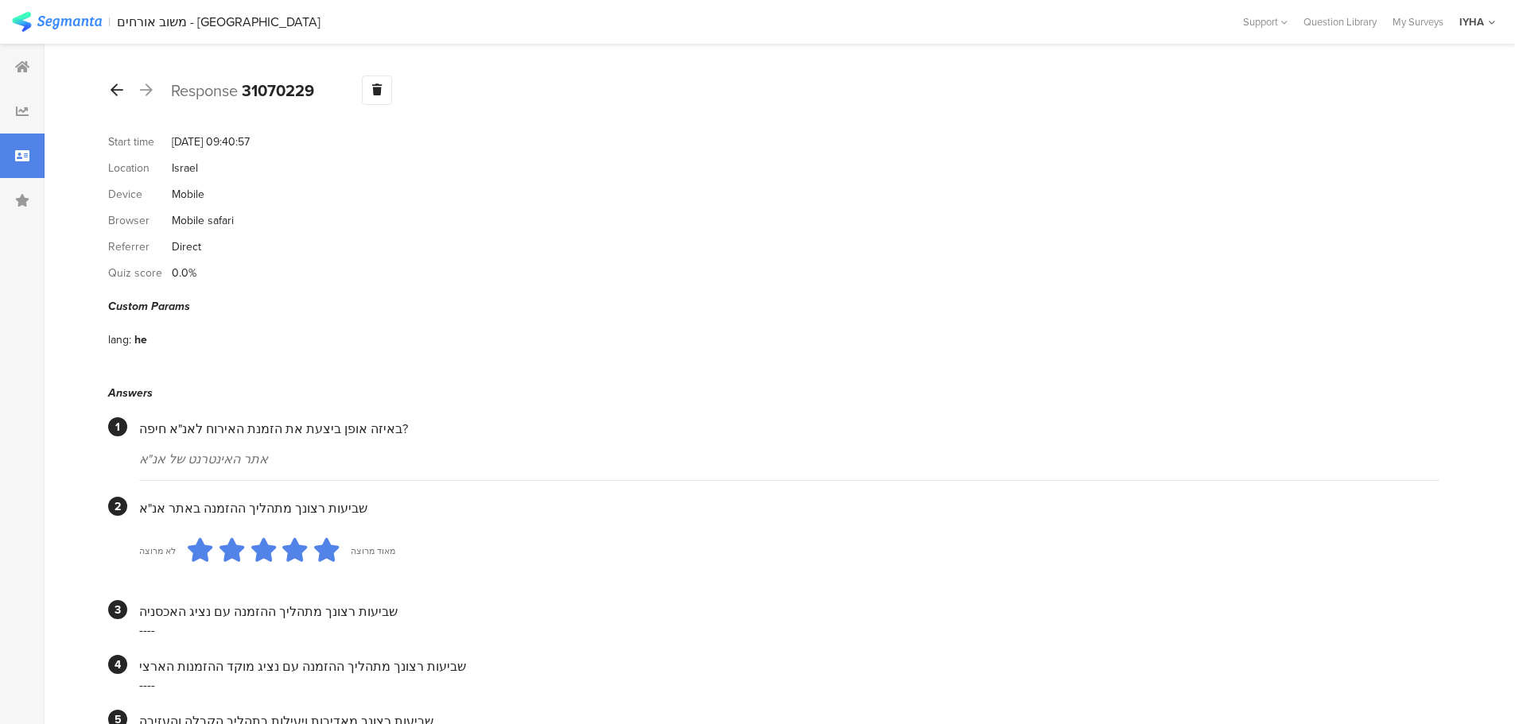
click at [117, 89] on icon at bounding box center [117, 90] width 13 height 14
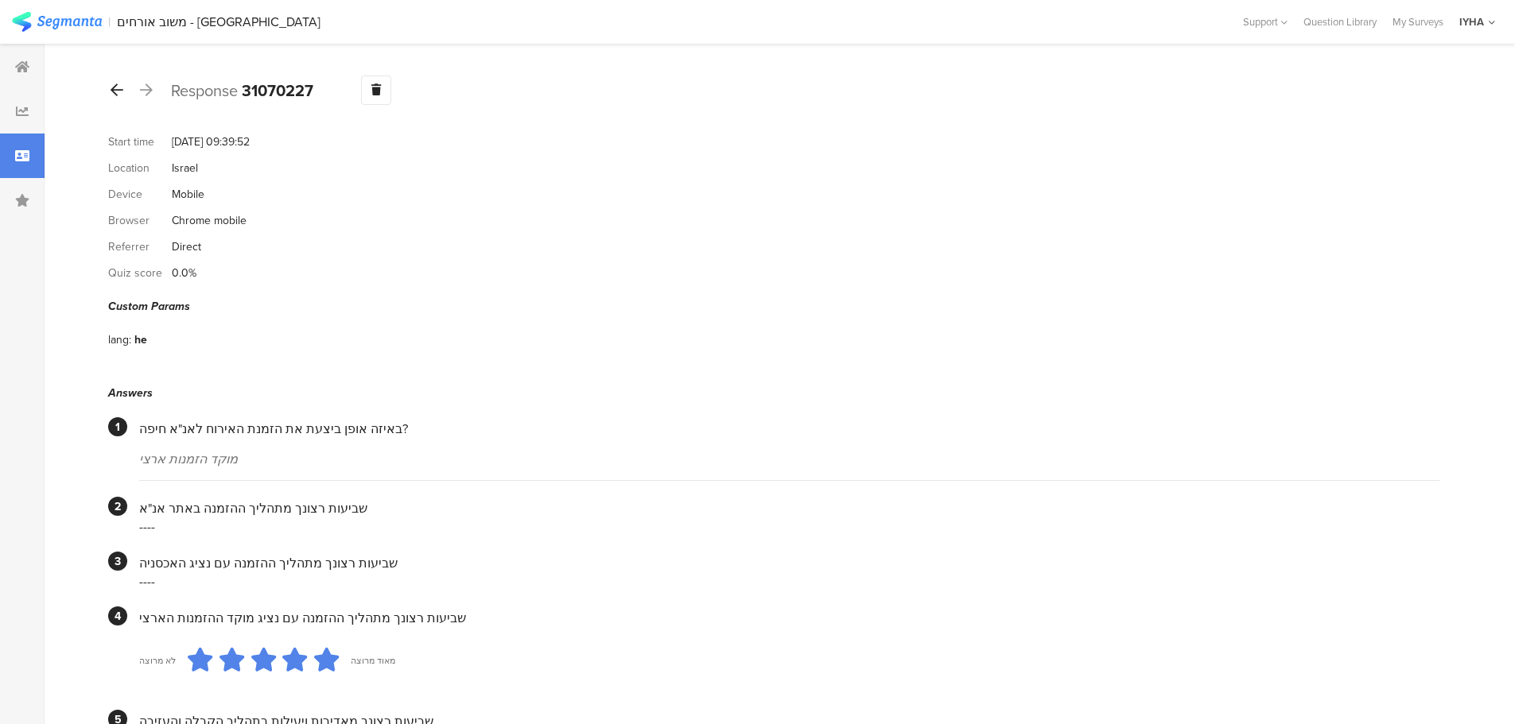
click at [123, 95] on div at bounding box center [116, 90] width 17 height 25
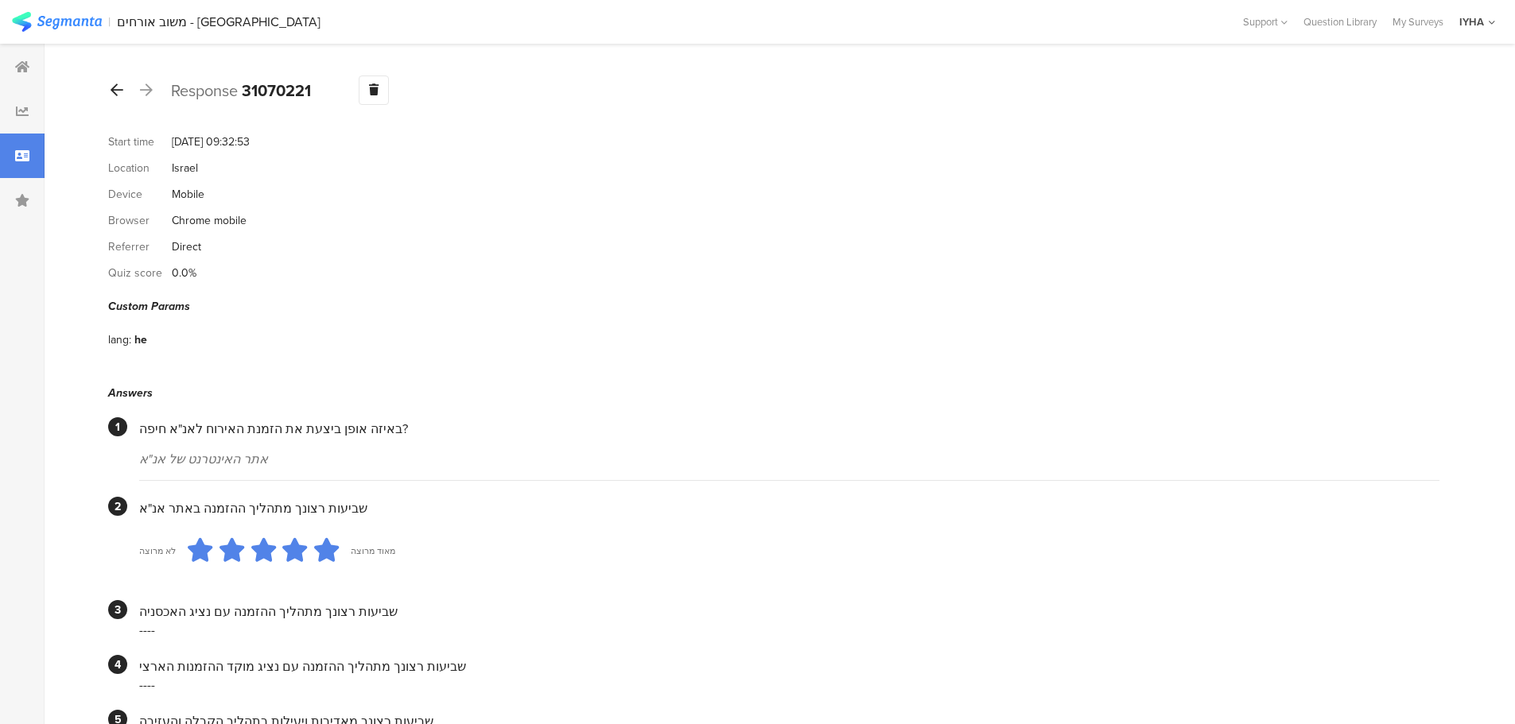
click at [123, 92] on div at bounding box center [116, 90] width 17 height 25
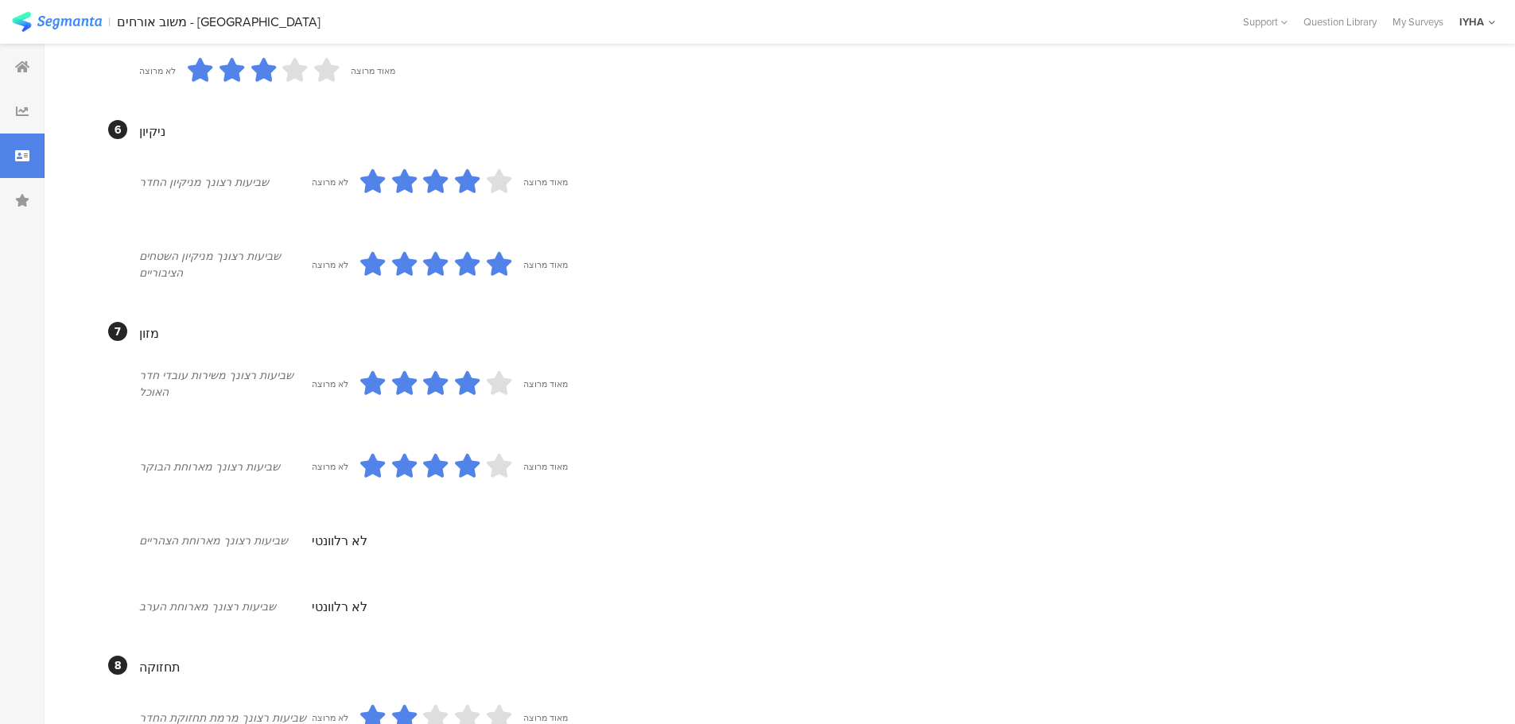
scroll to position [216, 0]
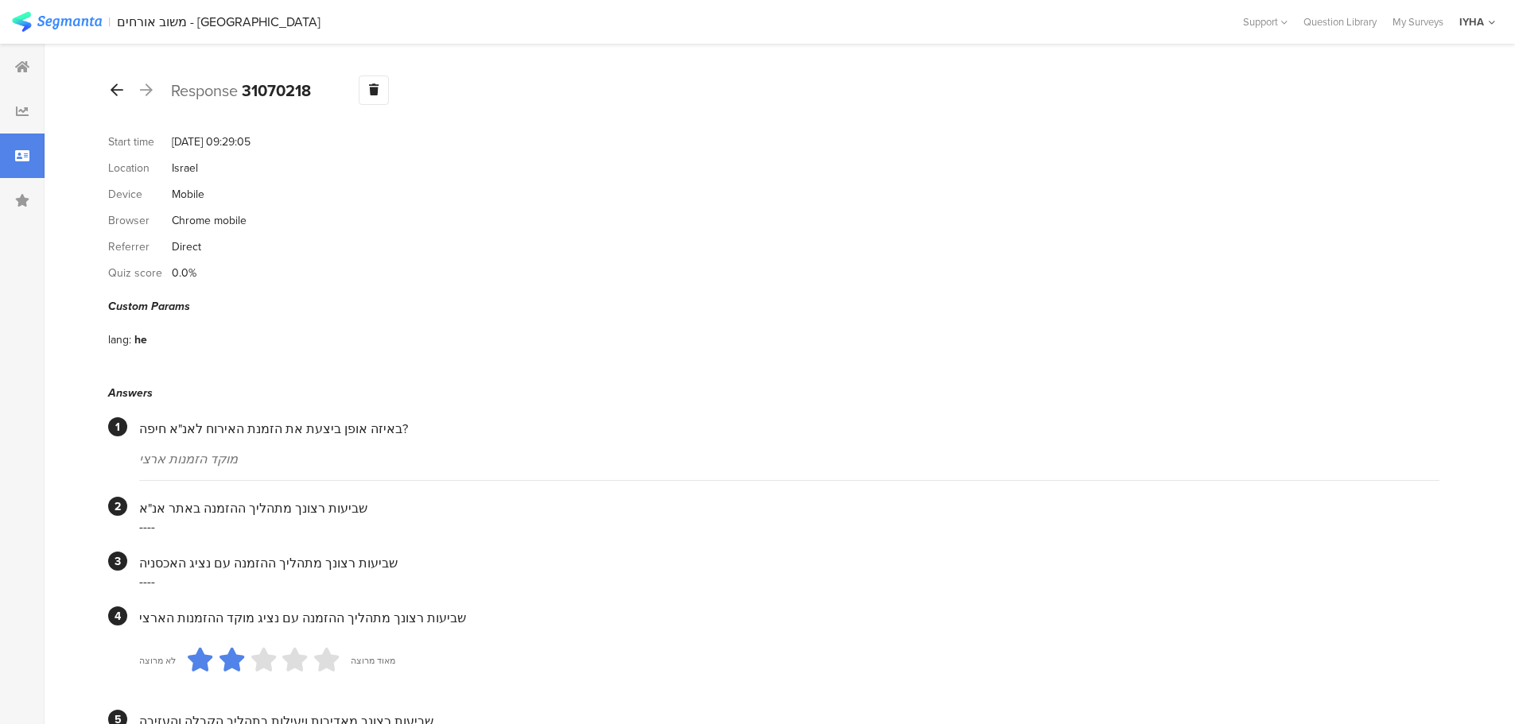
click at [123, 92] on div at bounding box center [116, 90] width 17 height 25
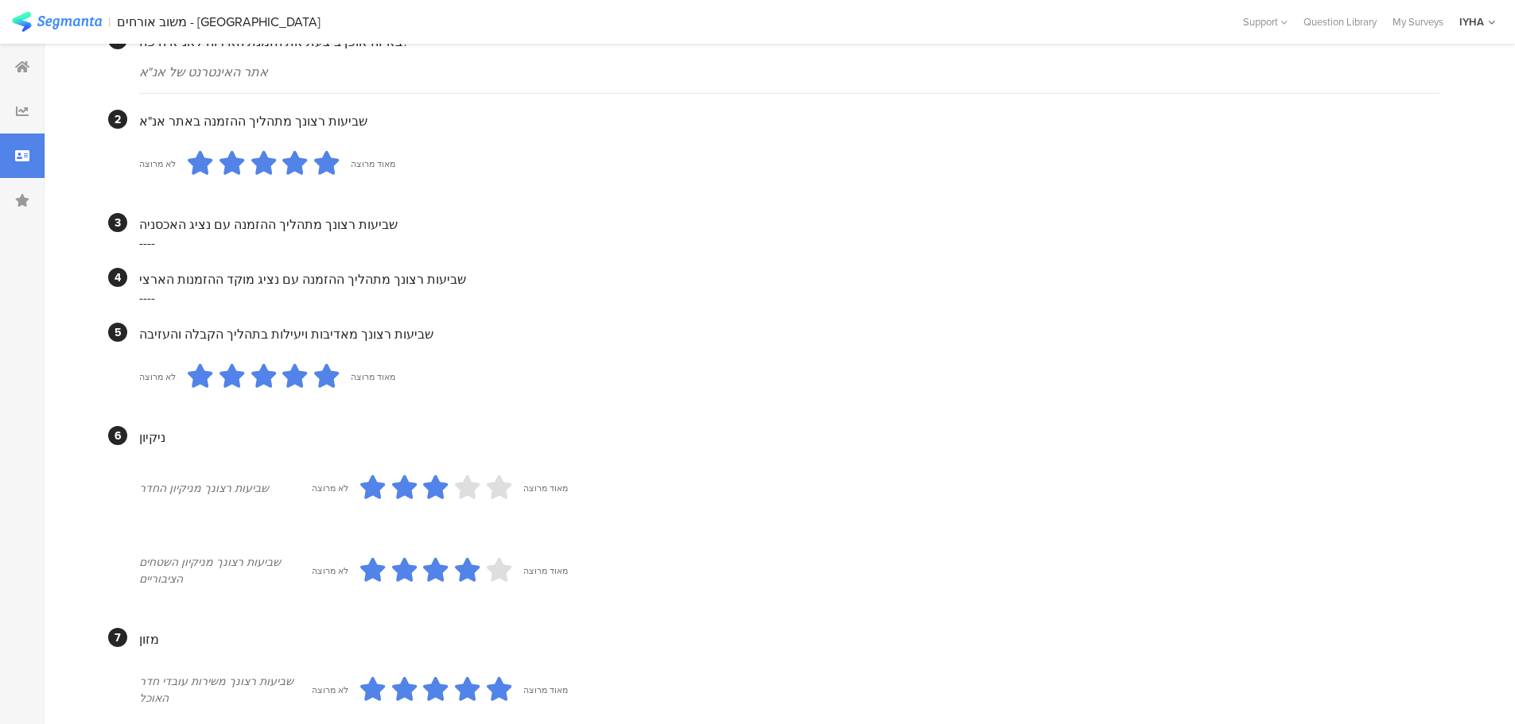
scroll to position [1023, 0]
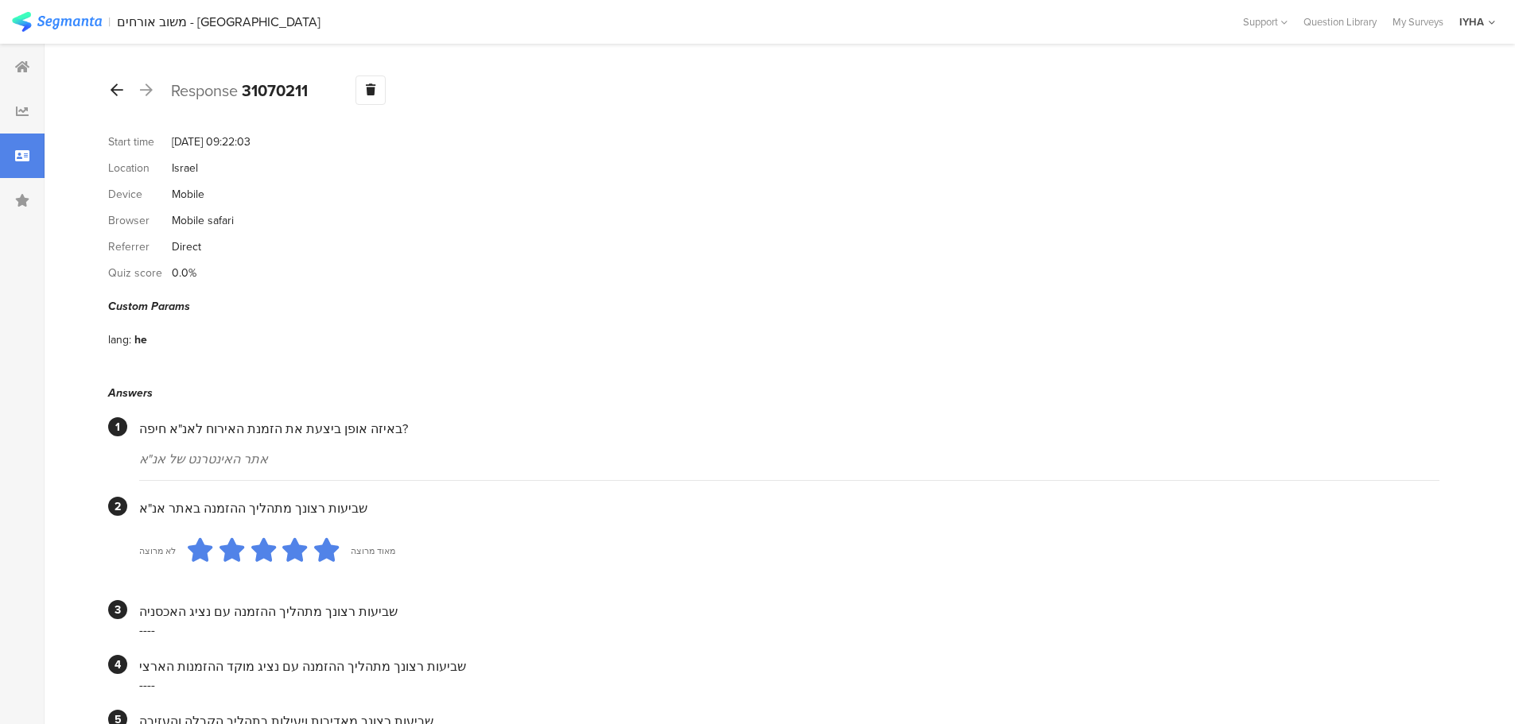
click at [123, 92] on div at bounding box center [116, 90] width 17 height 25
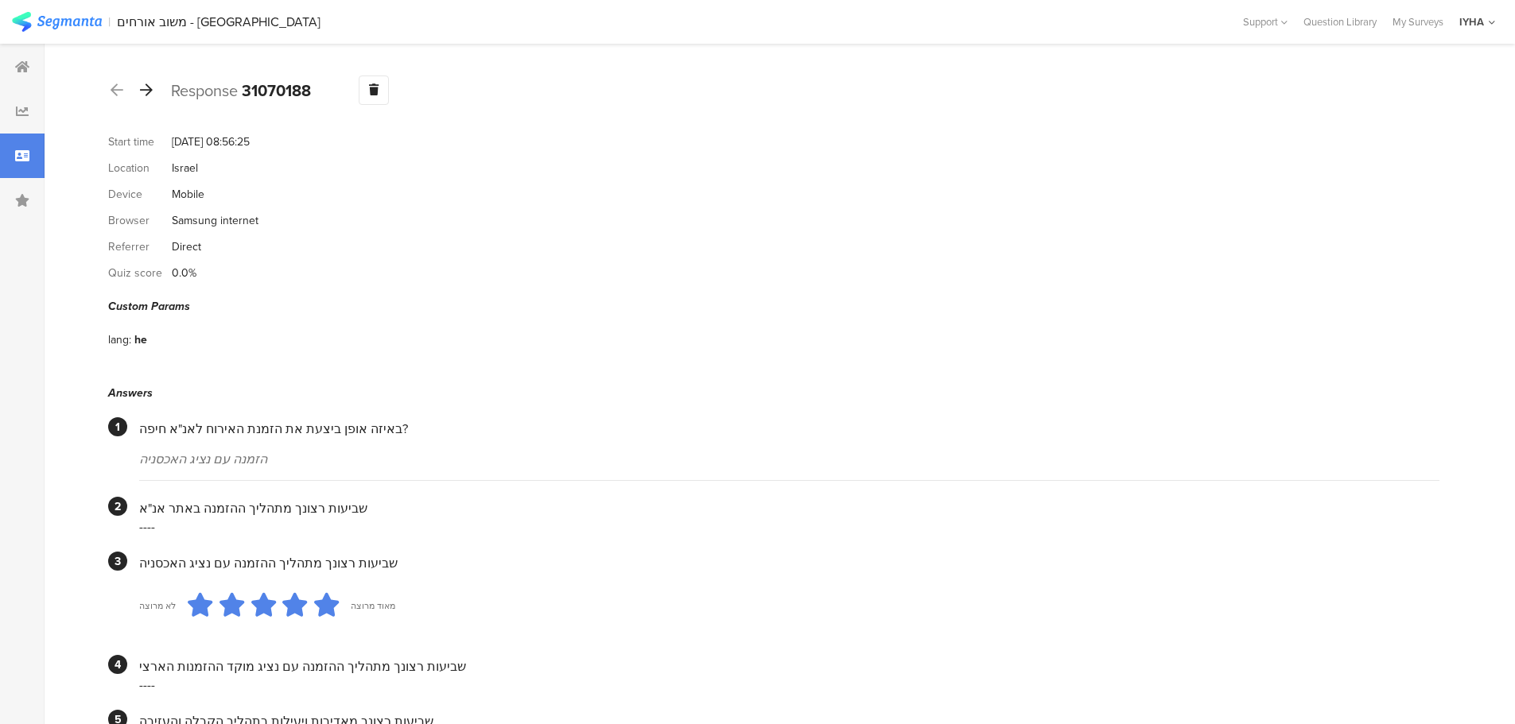
click at [138, 89] on div at bounding box center [146, 90] width 17 height 25
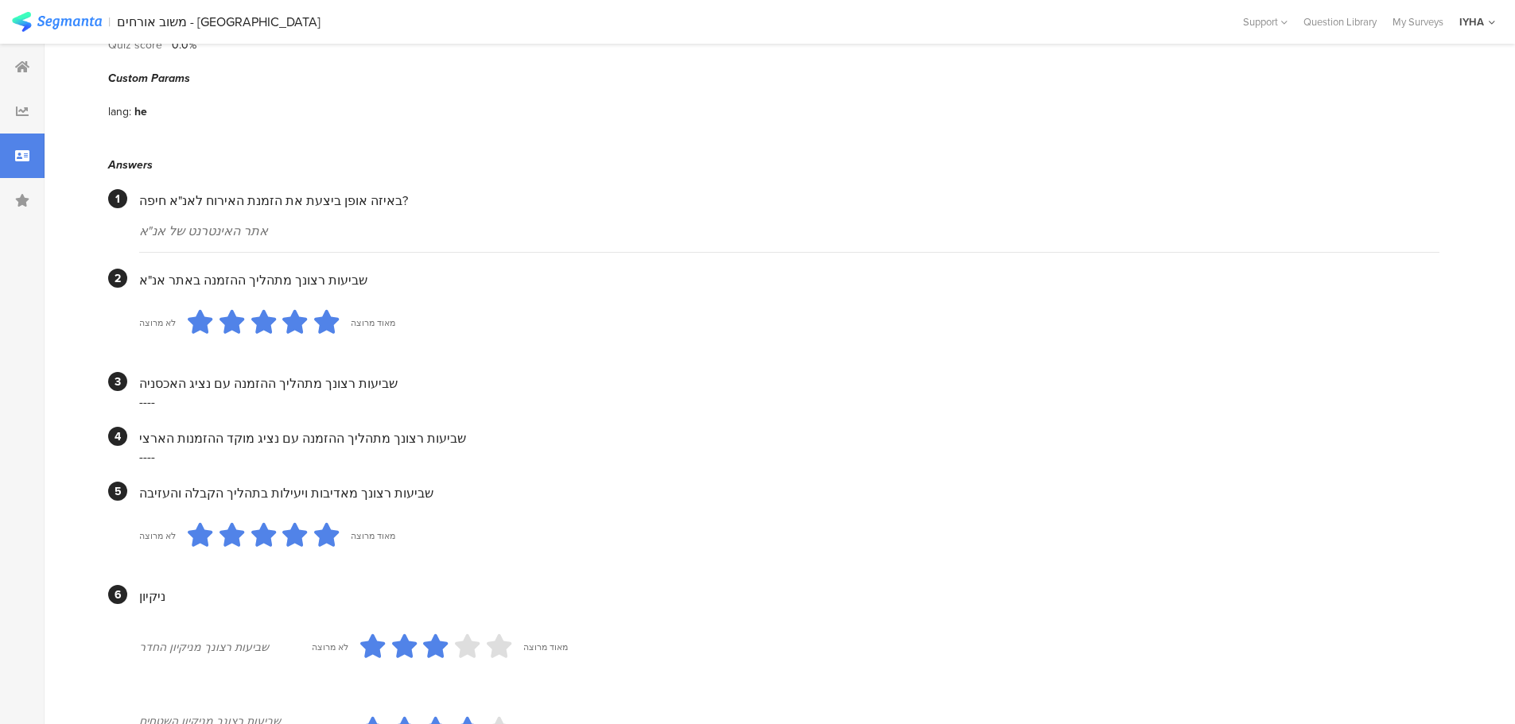
scroll to position [149, 0]
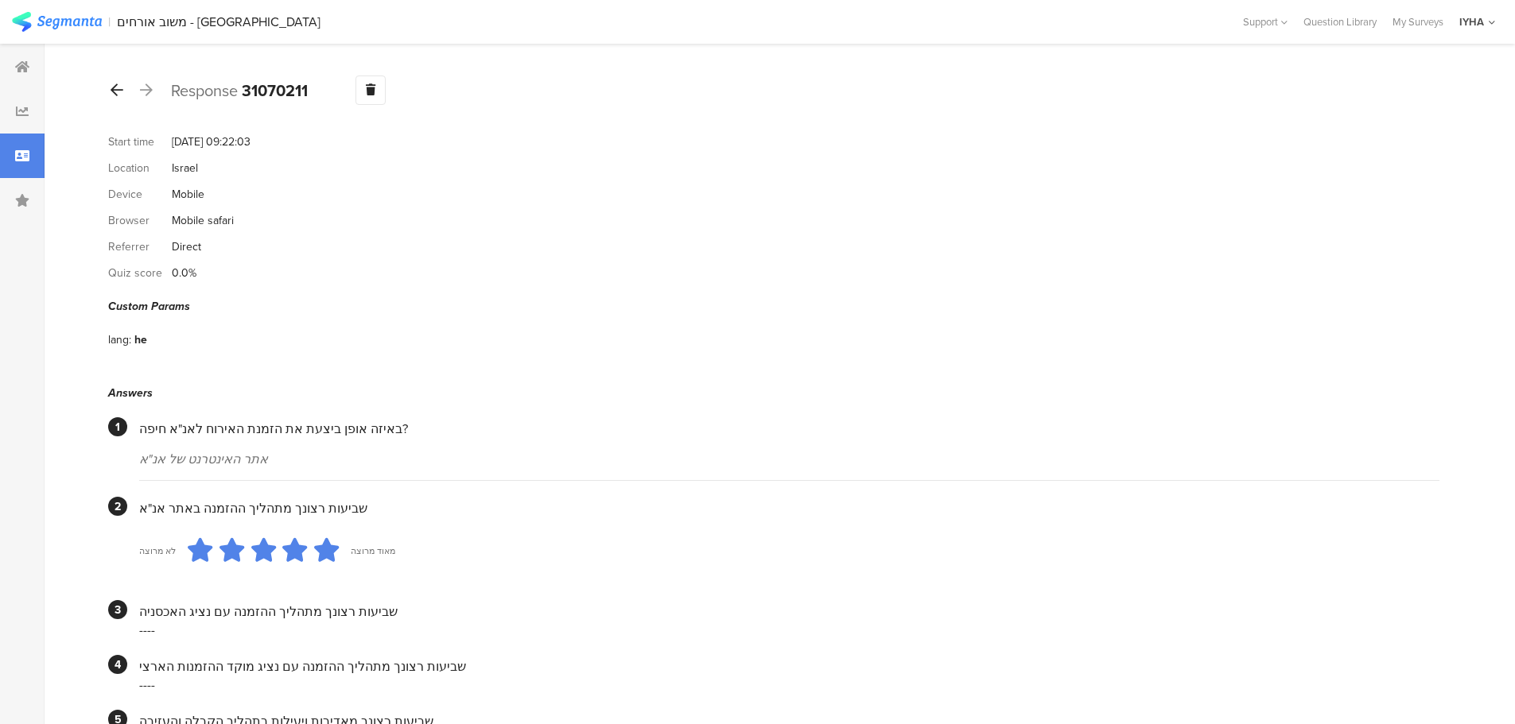
click at [117, 88] on icon at bounding box center [117, 90] width 13 height 14
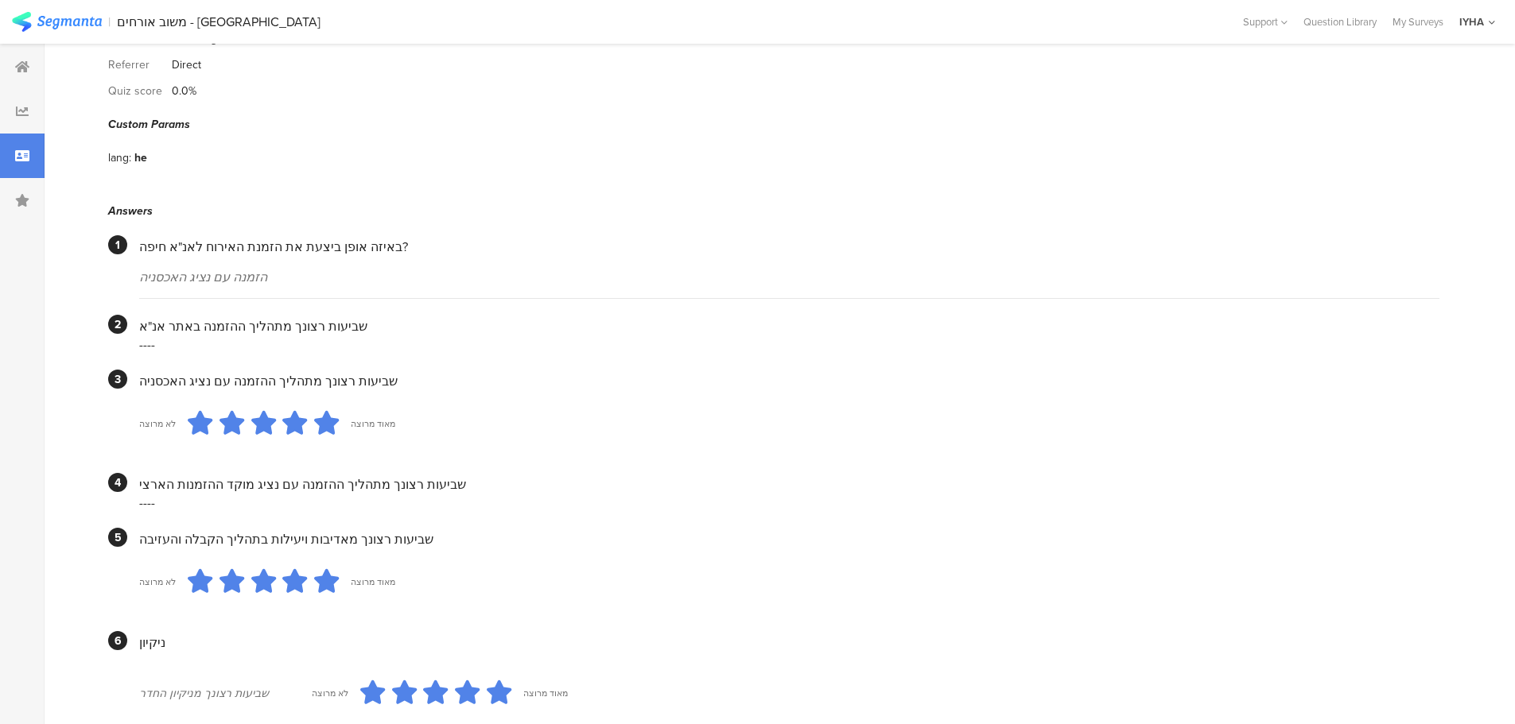
scroll to position [103, 0]
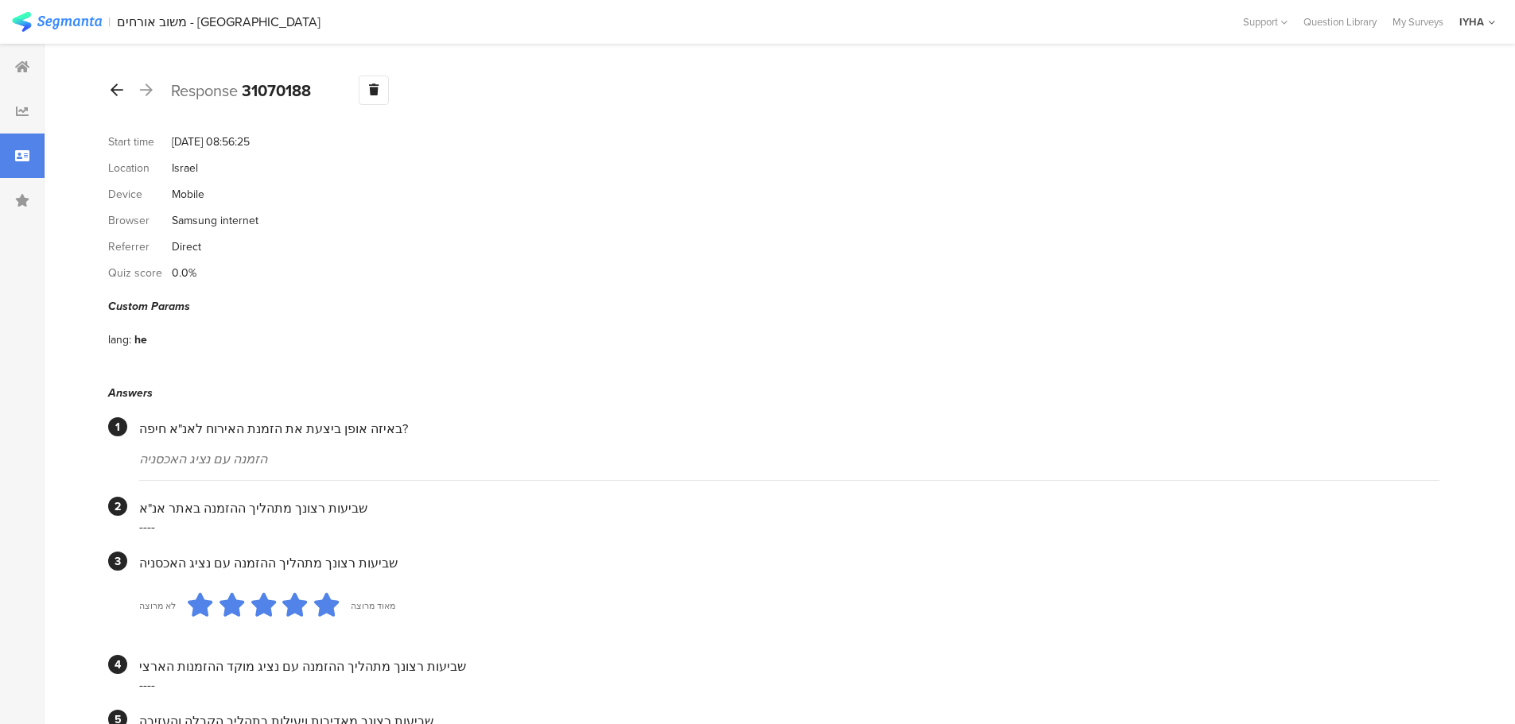
click at [117, 88] on icon at bounding box center [117, 90] width 13 height 14
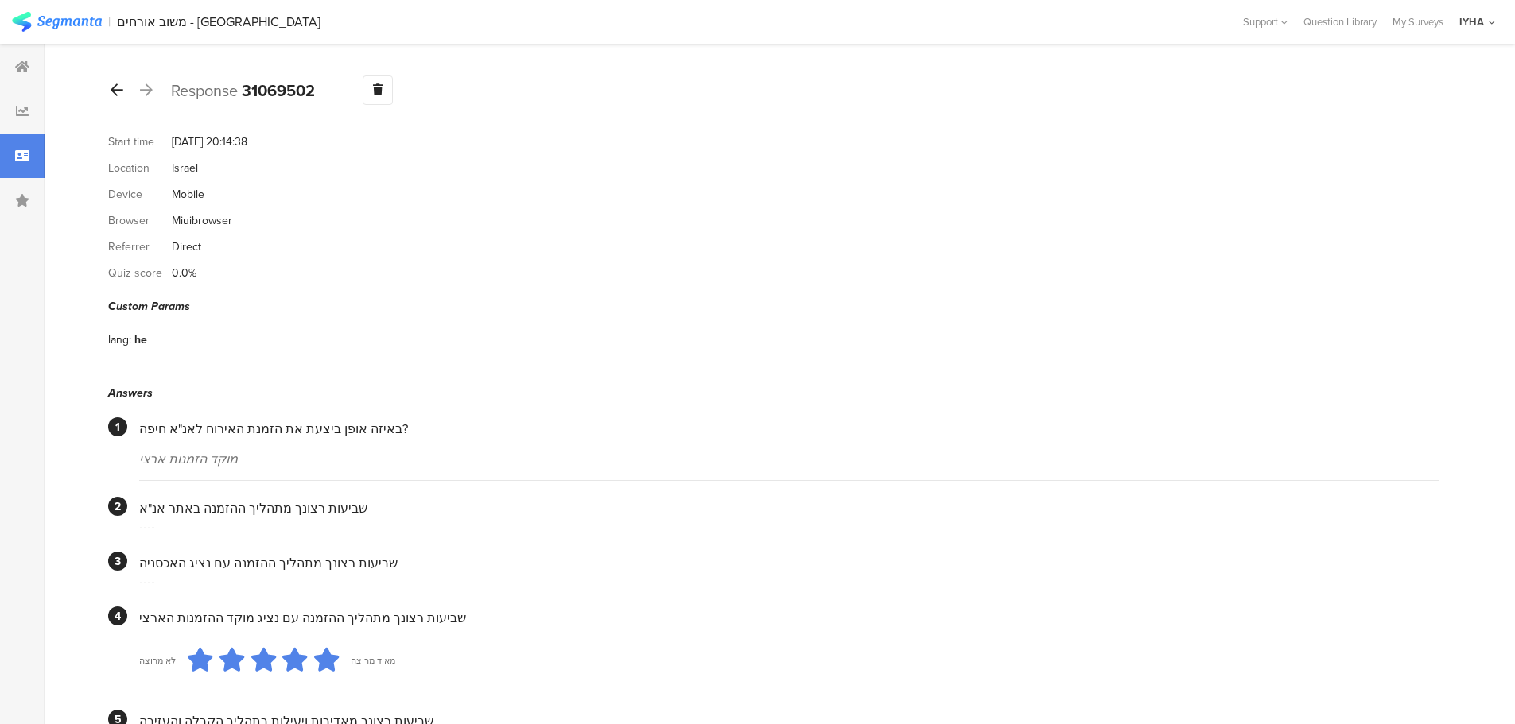
click at [117, 88] on icon at bounding box center [117, 90] width 13 height 14
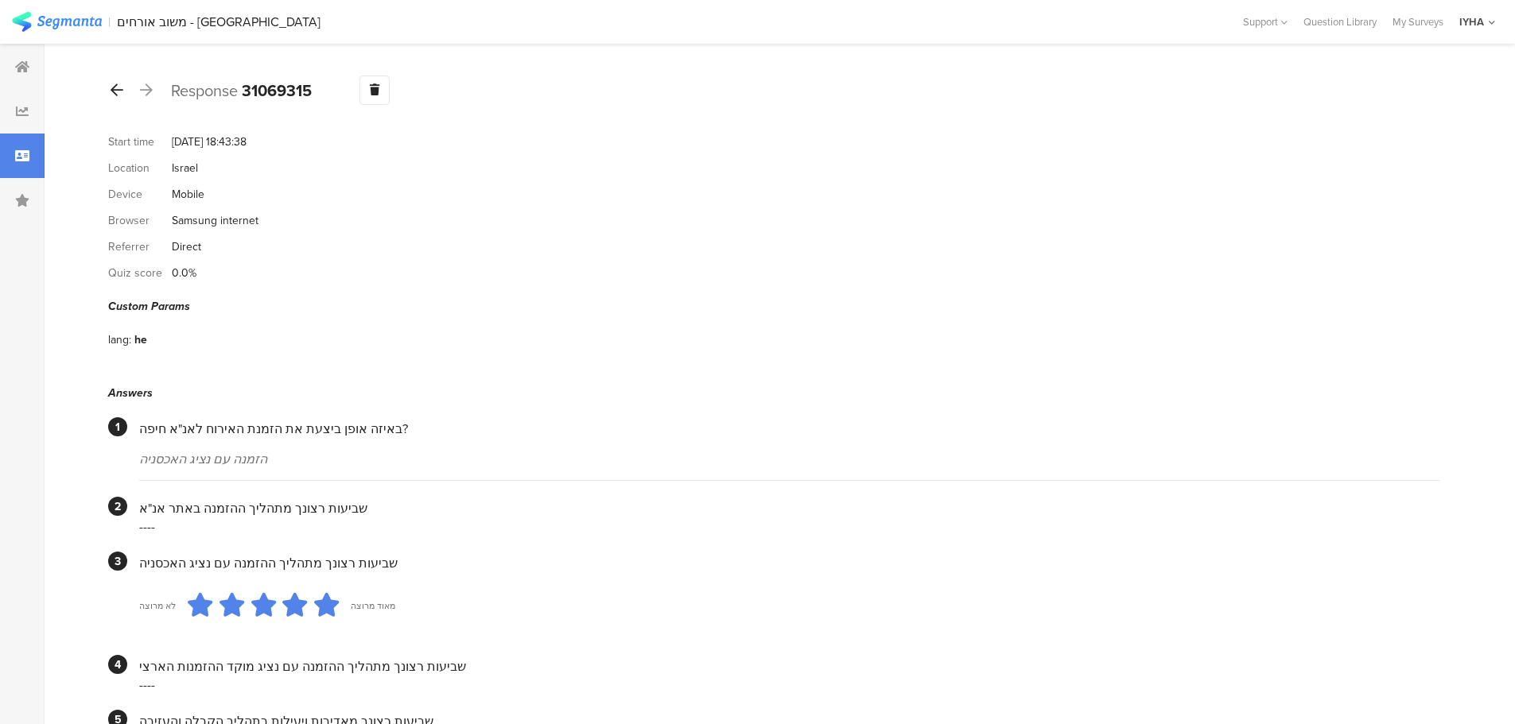
click at [117, 88] on icon at bounding box center [117, 90] width 13 height 14
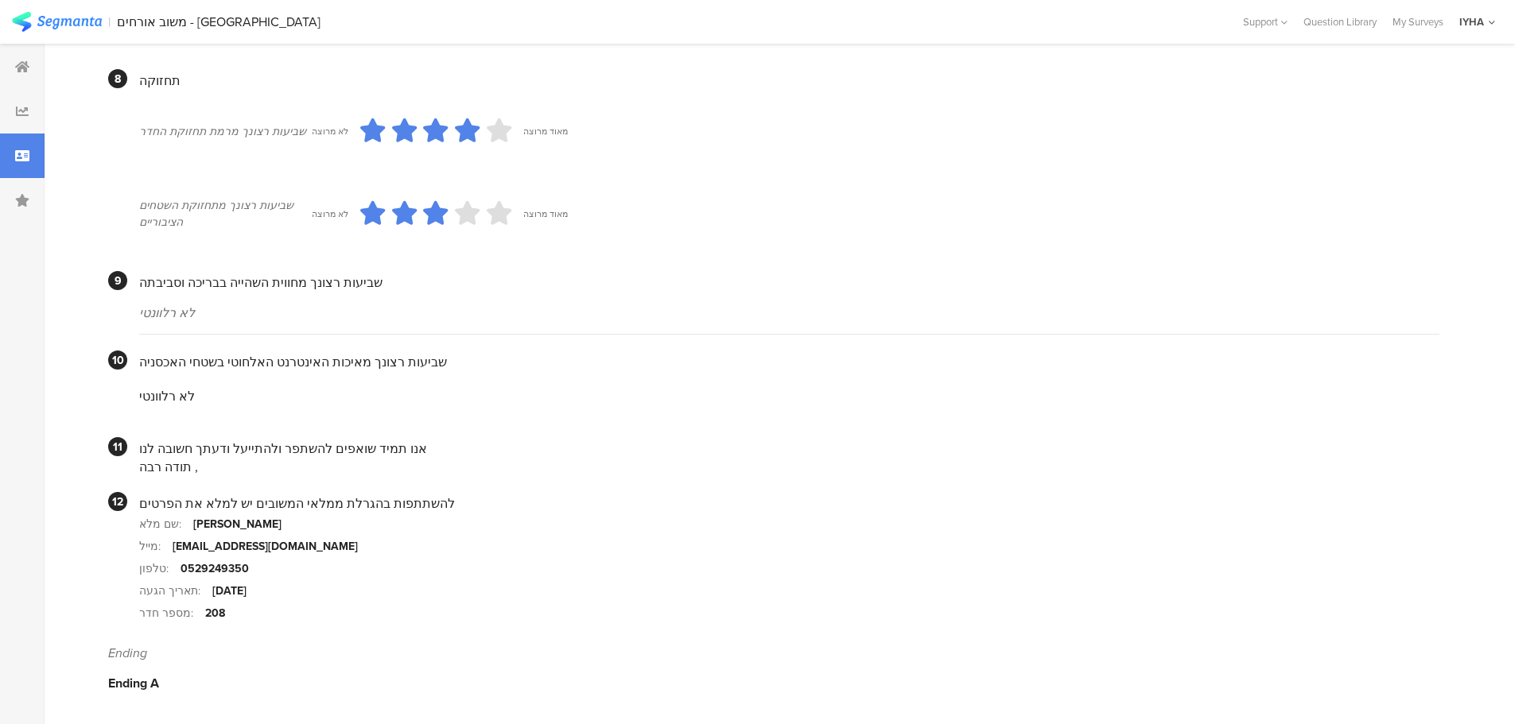
click at [326, 332] on section "לא רלוונטי" at bounding box center [789, 313] width 1300 height 43
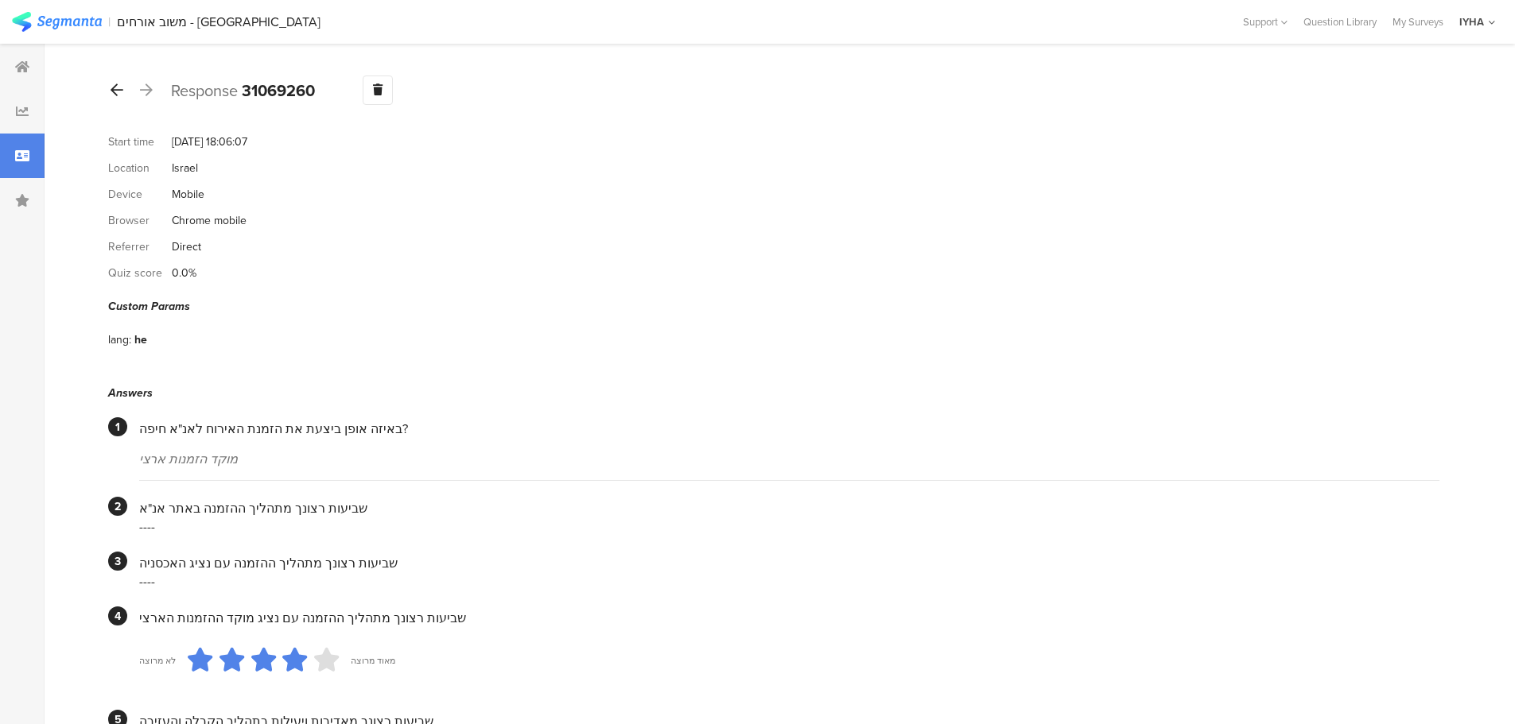
click at [114, 100] on div at bounding box center [116, 90] width 17 height 25
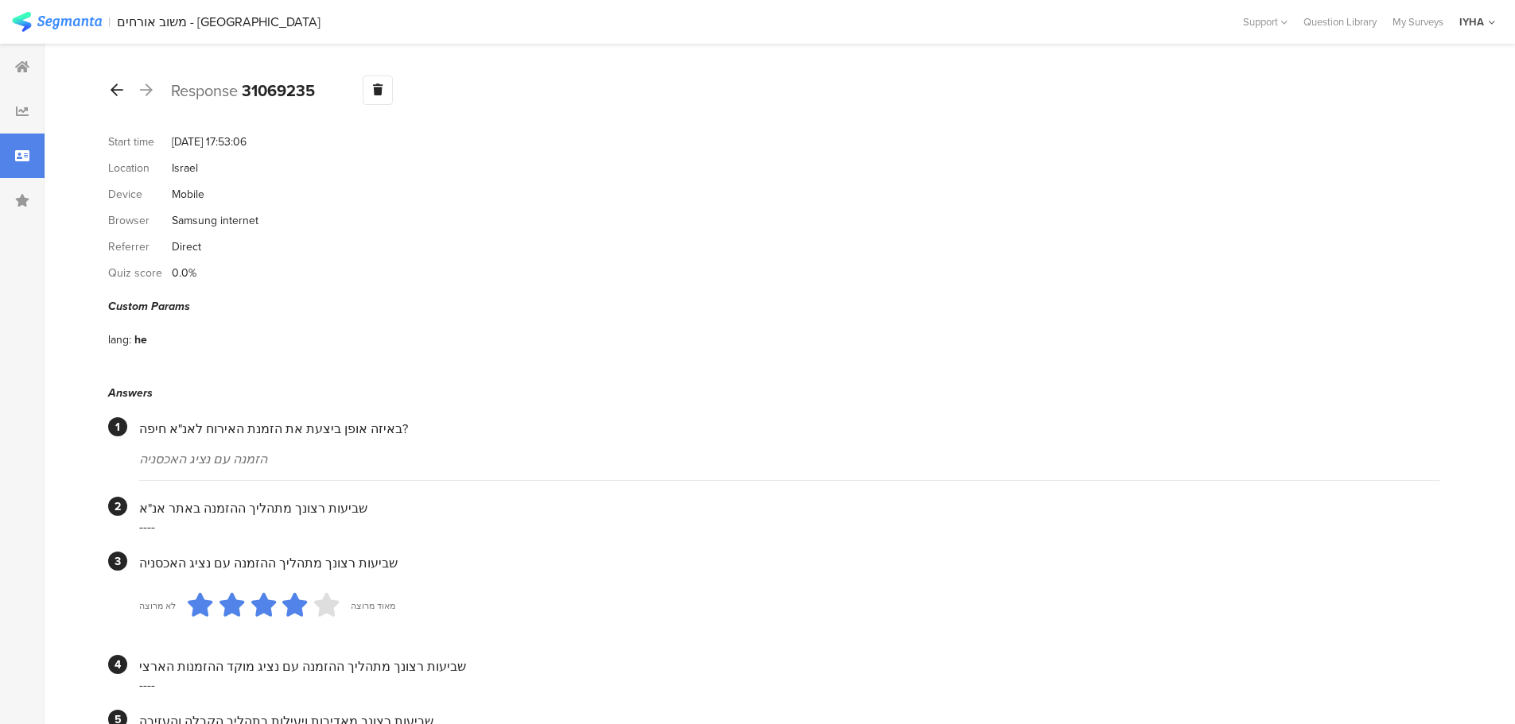
click at [113, 87] on icon at bounding box center [117, 90] width 13 height 14
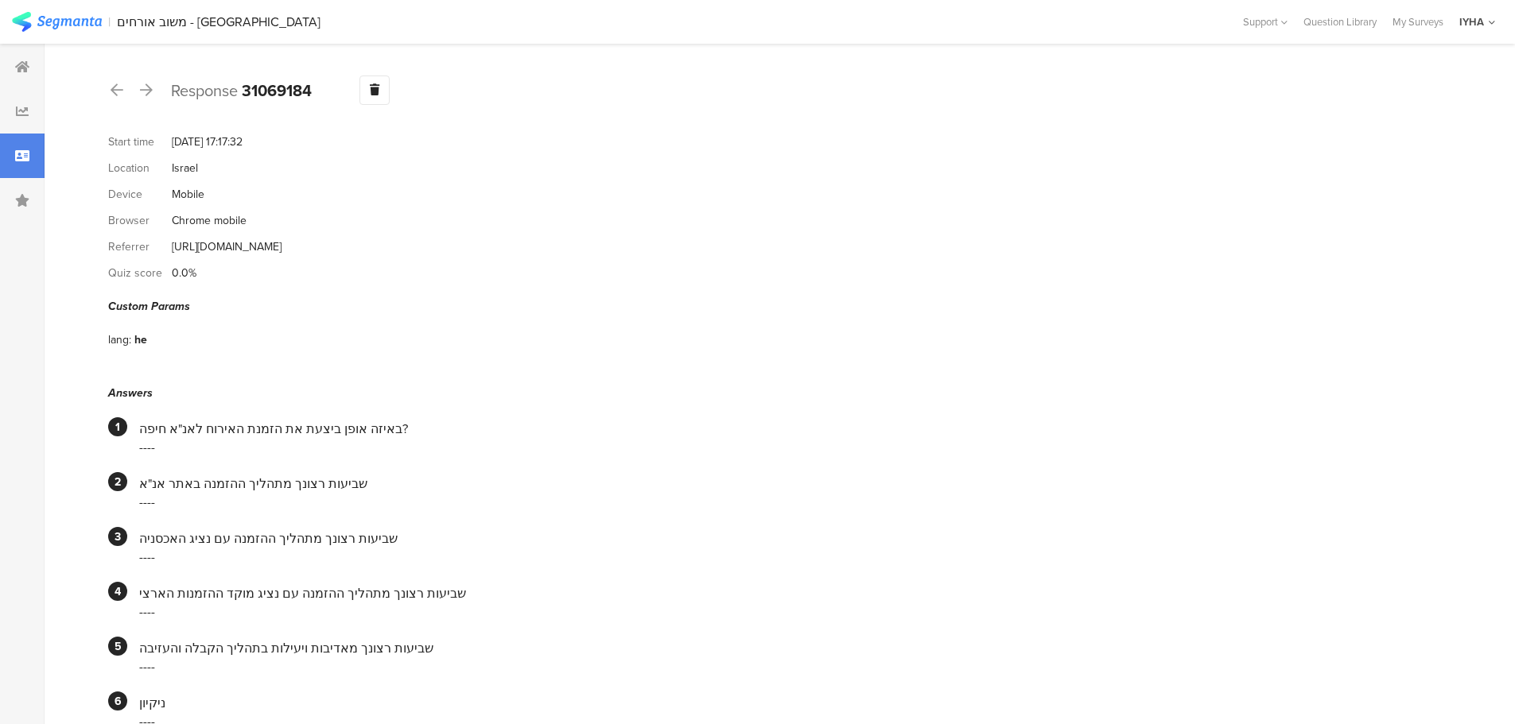
click at [126, 88] on div "Response 31069184 Warning Delete Cancel" at bounding box center [773, 90] width 1331 height 29
click at [123, 89] on div at bounding box center [116, 90] width 17 height 25
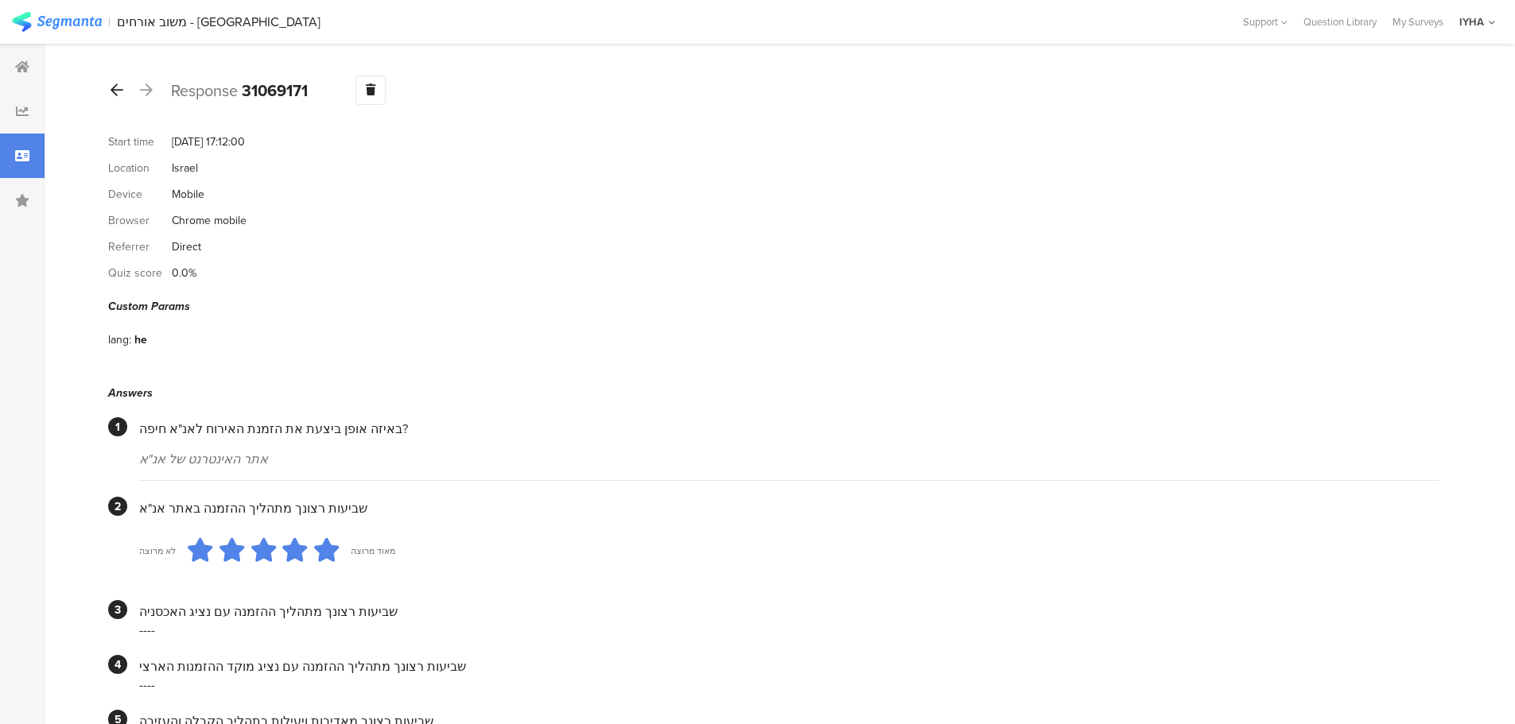
click at [121, 95] on icon at bounding box center [117, 90] width 13 height 14
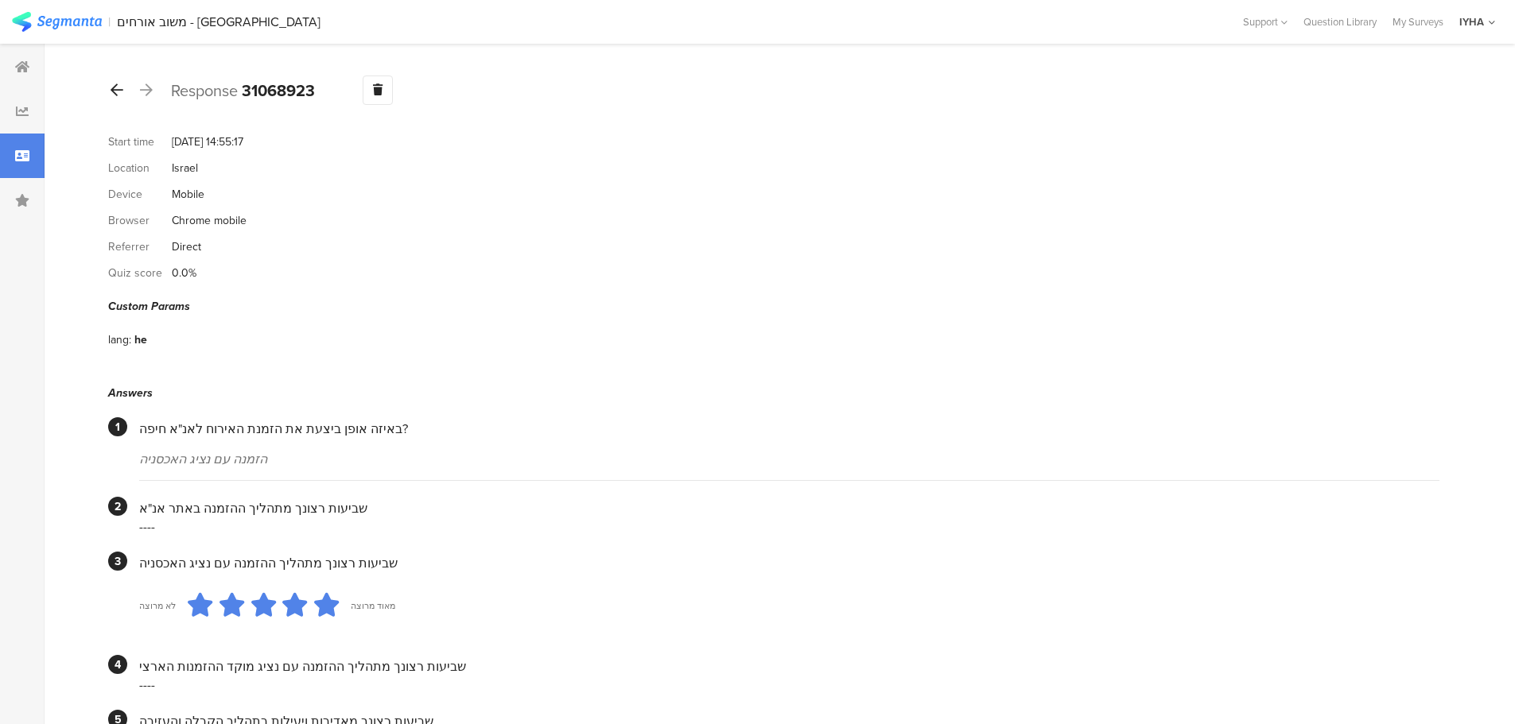
click at [110, 87] on div at bounding box center [116, 90] width 17 height 25
click at [120, 95] on icon at bounding box center [117, 90] width 13 height 14
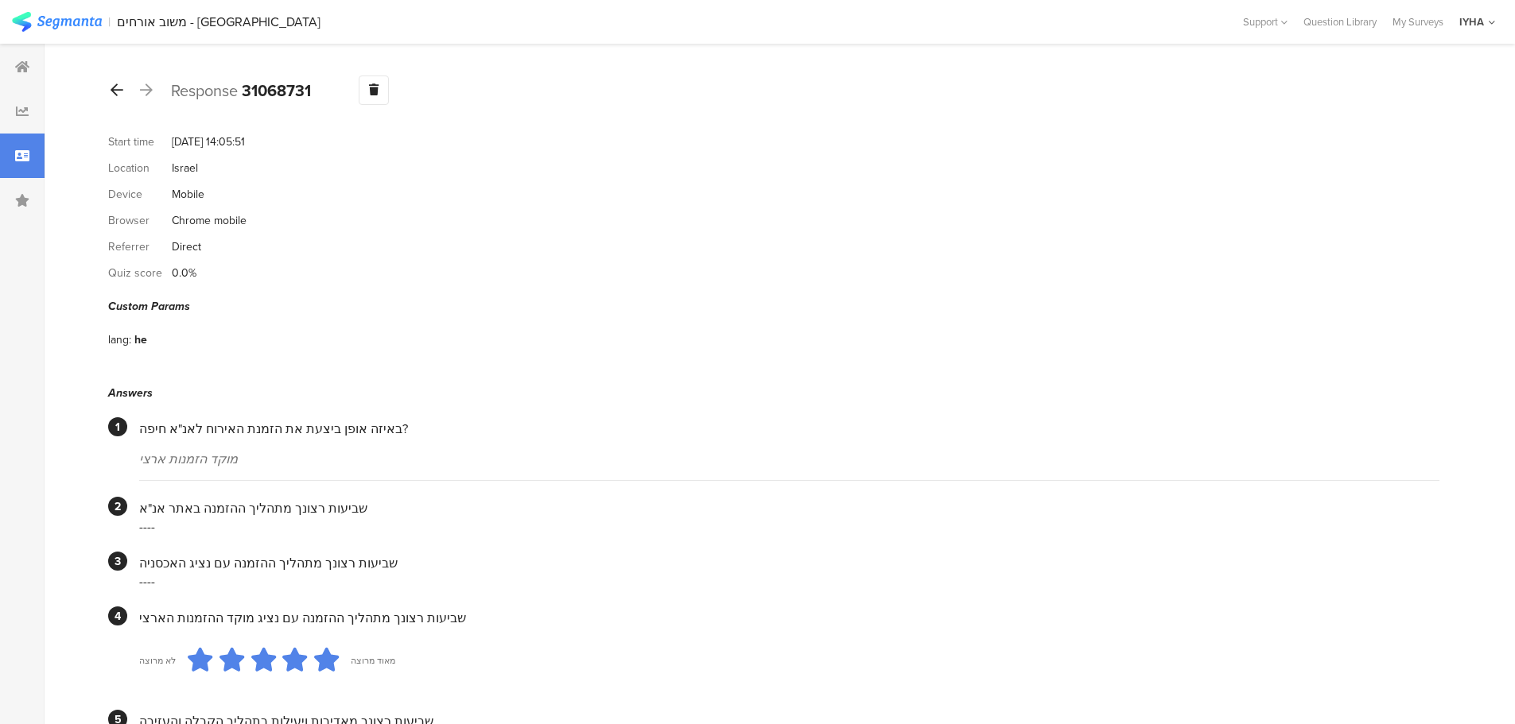
click at [119, 97] on div at bounding box center [116, 90] width 17 height 25
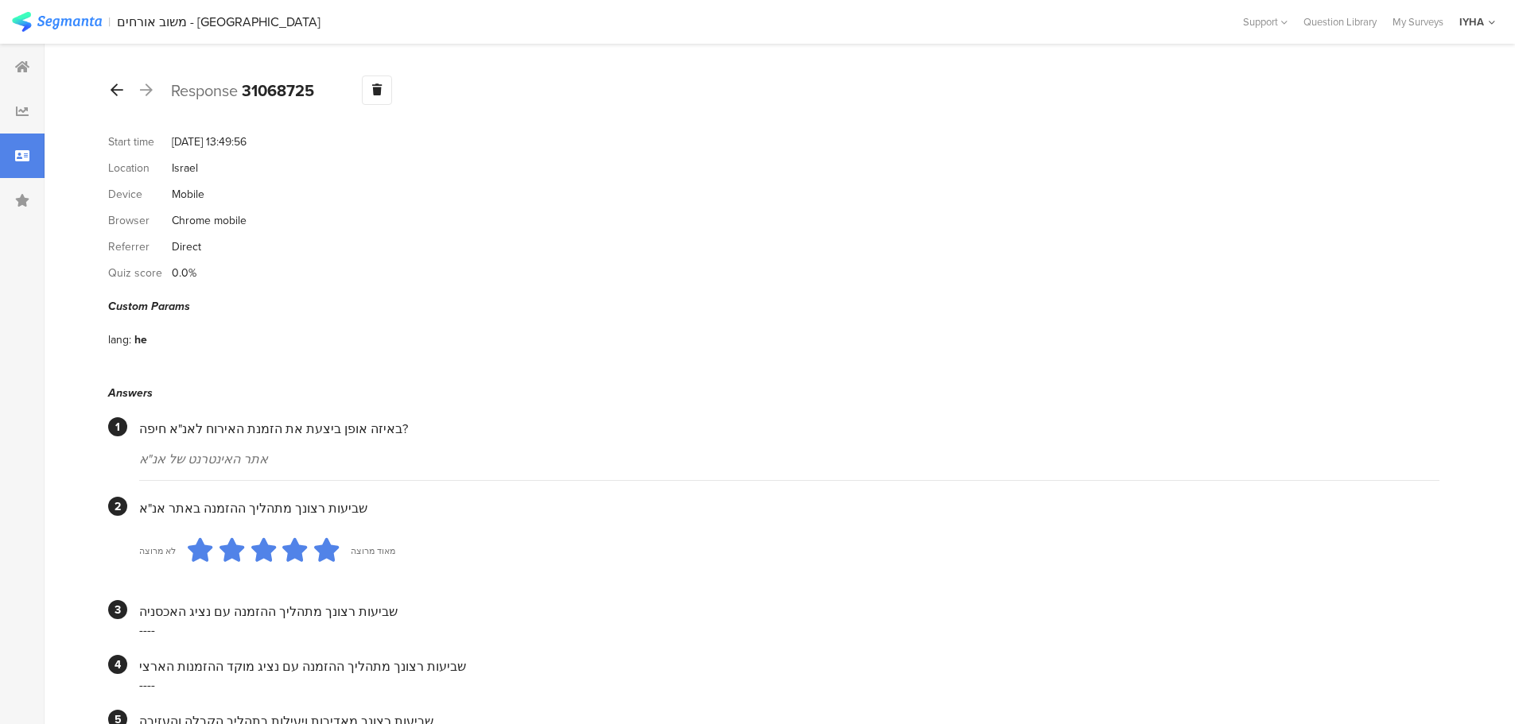
click at [114, 91] on icon at bounding box center [117, 90] width 13 height 14
click at [115, 98] on div at bounding box center [116, 90] width 17 height 25
click at [122, 89] on icon at bounding box center [117, 90] width 13 height 14
click at [115, 92] on icon at bounding box center [117, 90] width 13 height 14
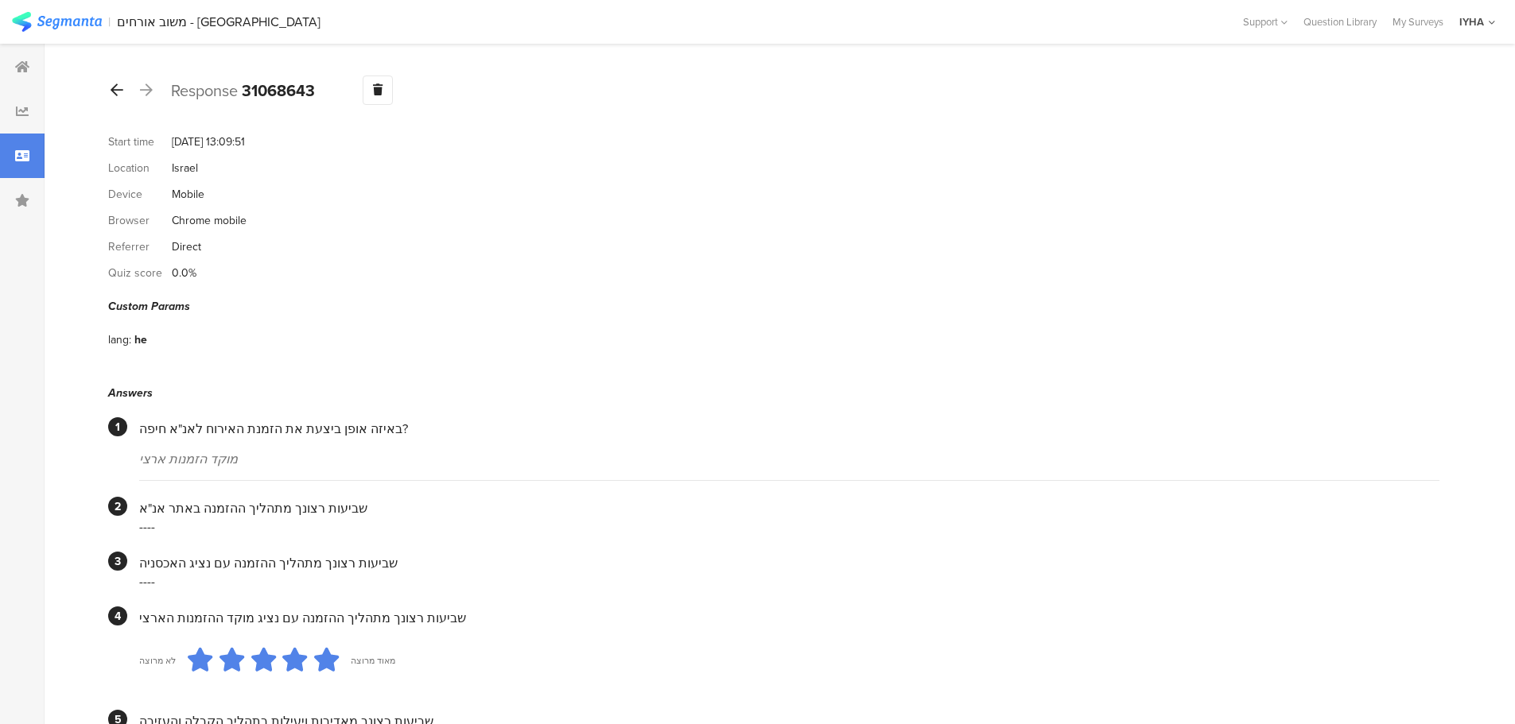
click at [125, 95] on div at bounding box center [116, 90] width 17 height 25
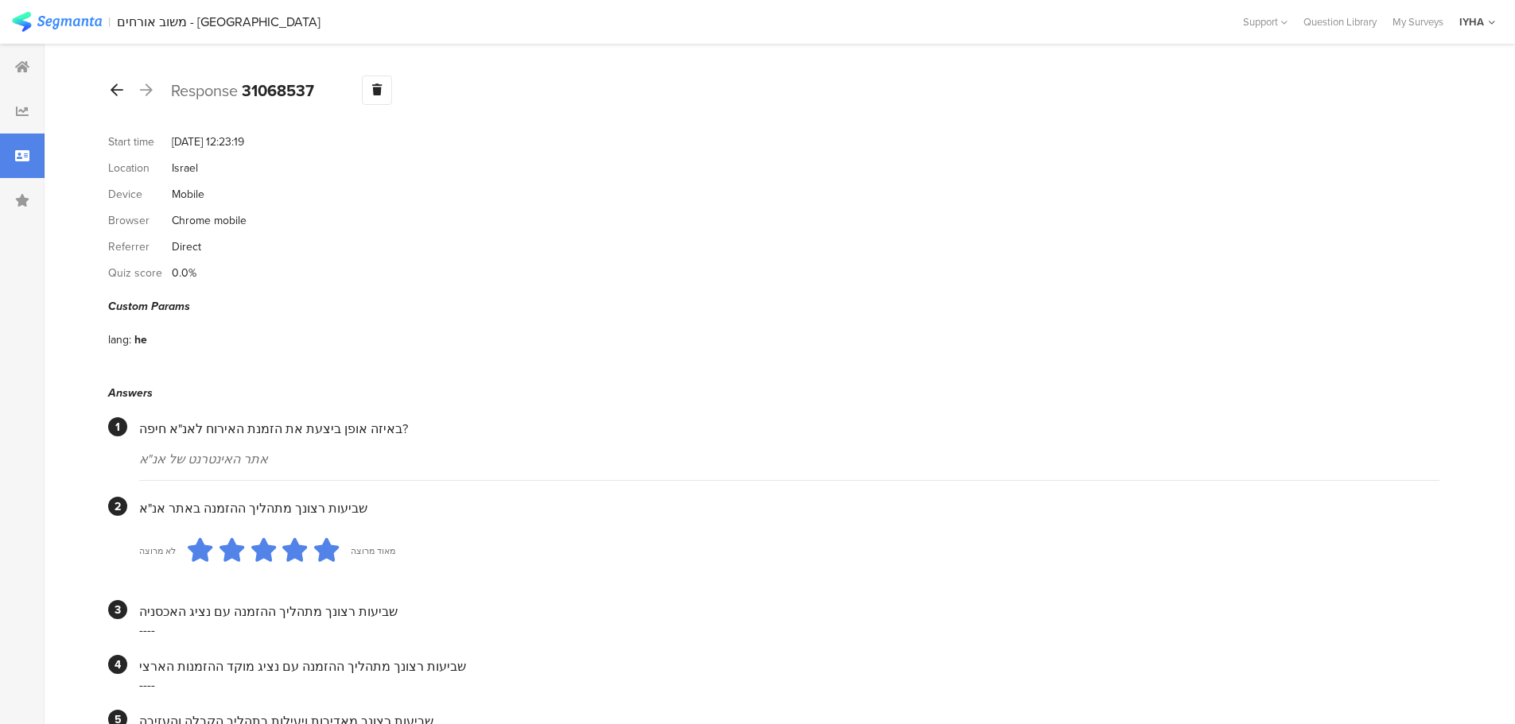
click at [119, 83] on icon at bounding box center [117, 90] width 13 height 14
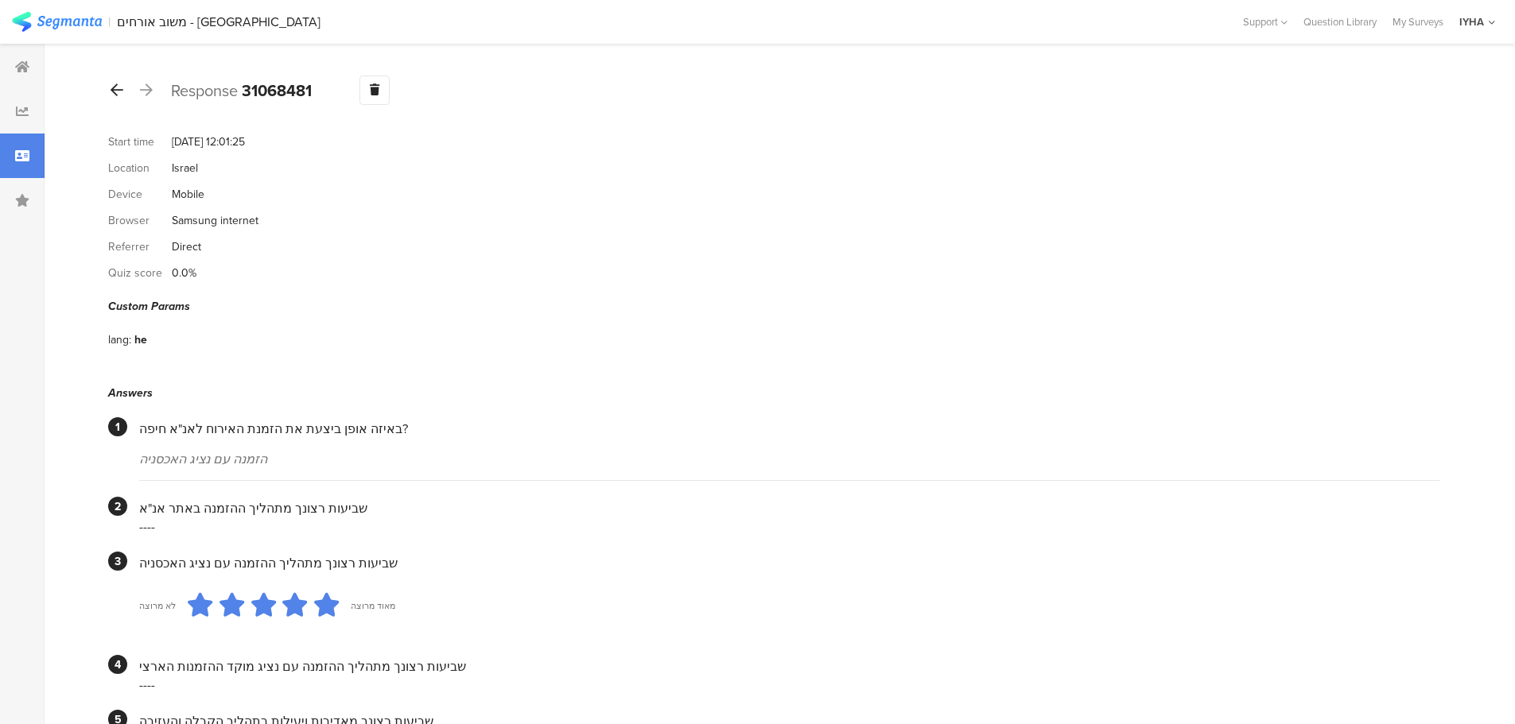
click at [118, 86] on icon at bounding box center [117, 90] width 13 height 14
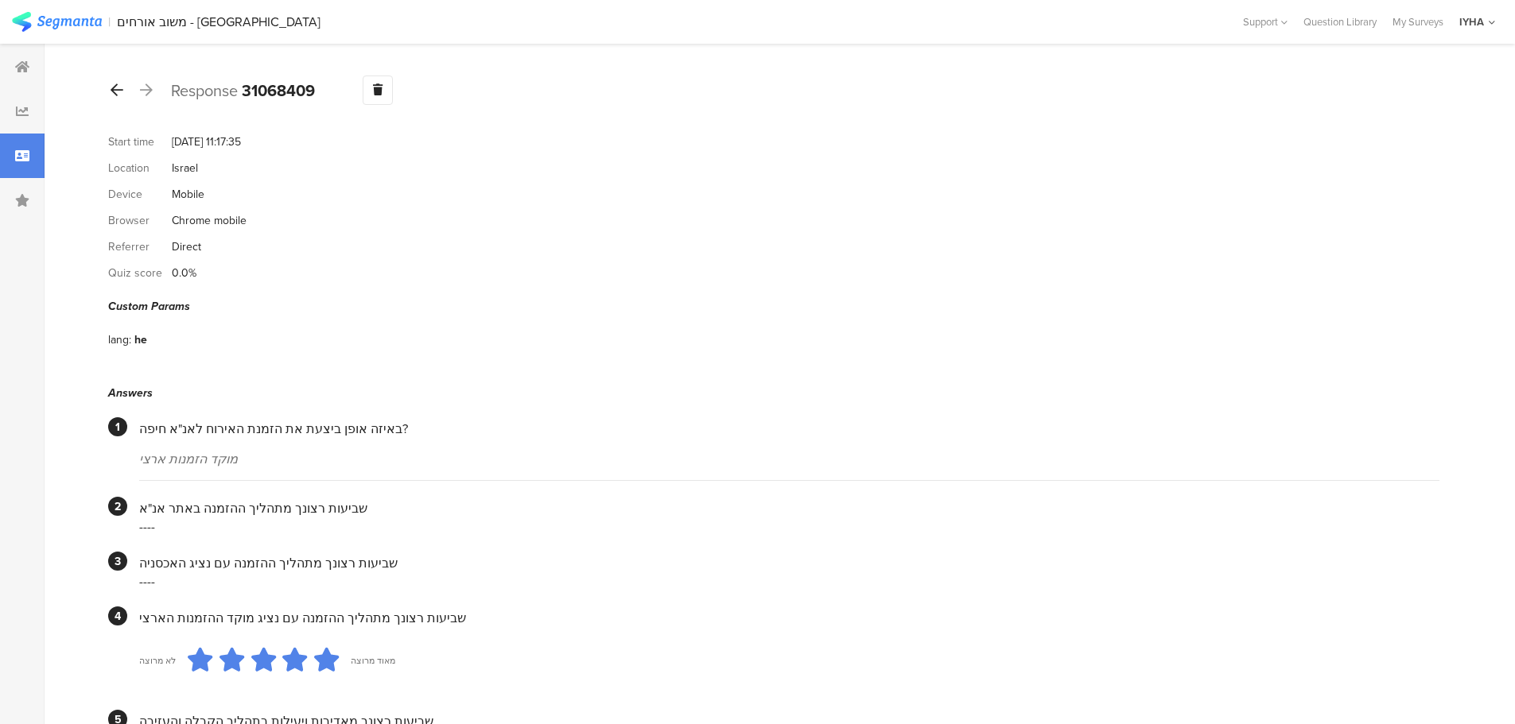
click at [115, 94] on icon at bounding box center [117, 90] width 13 height 14
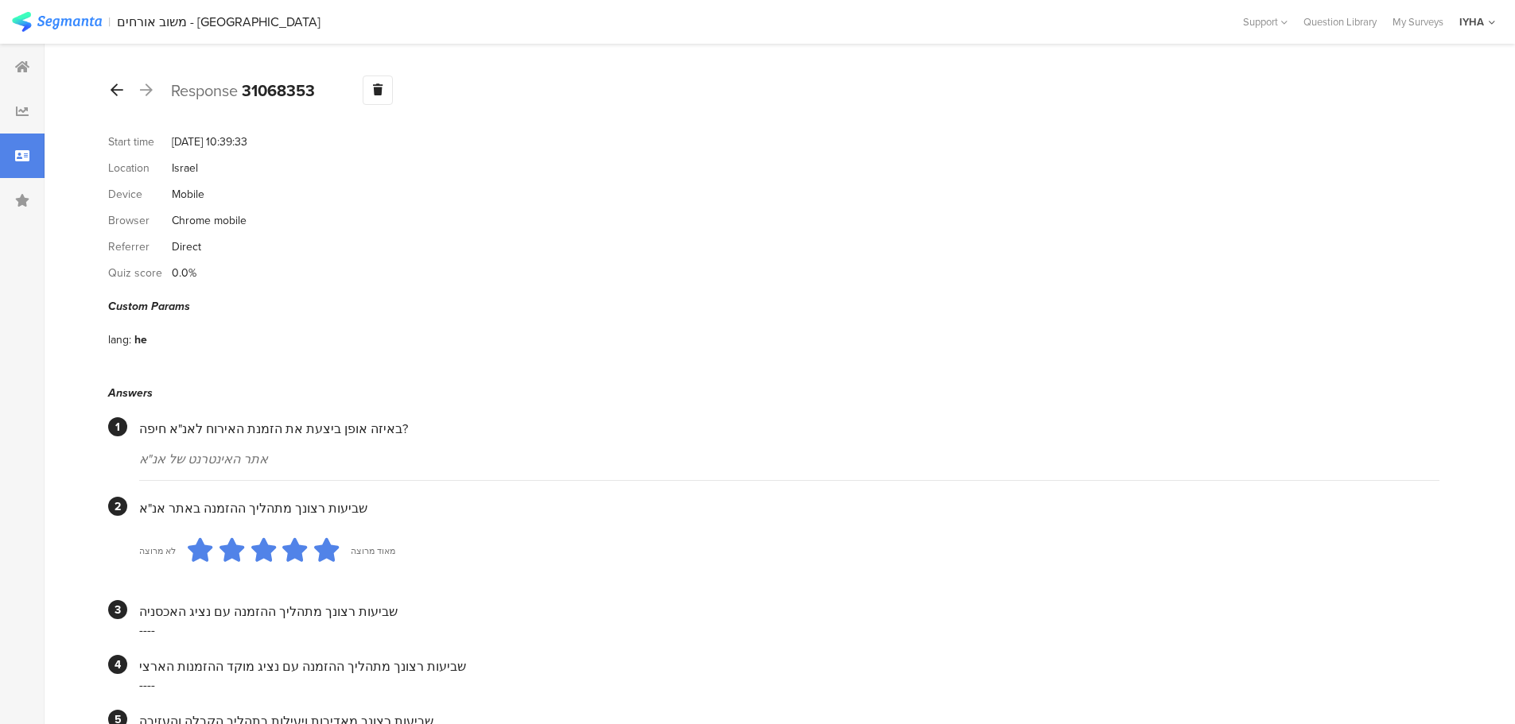
click at [116, 91] on icon at bounding box center [117, 90] width 13 height 14
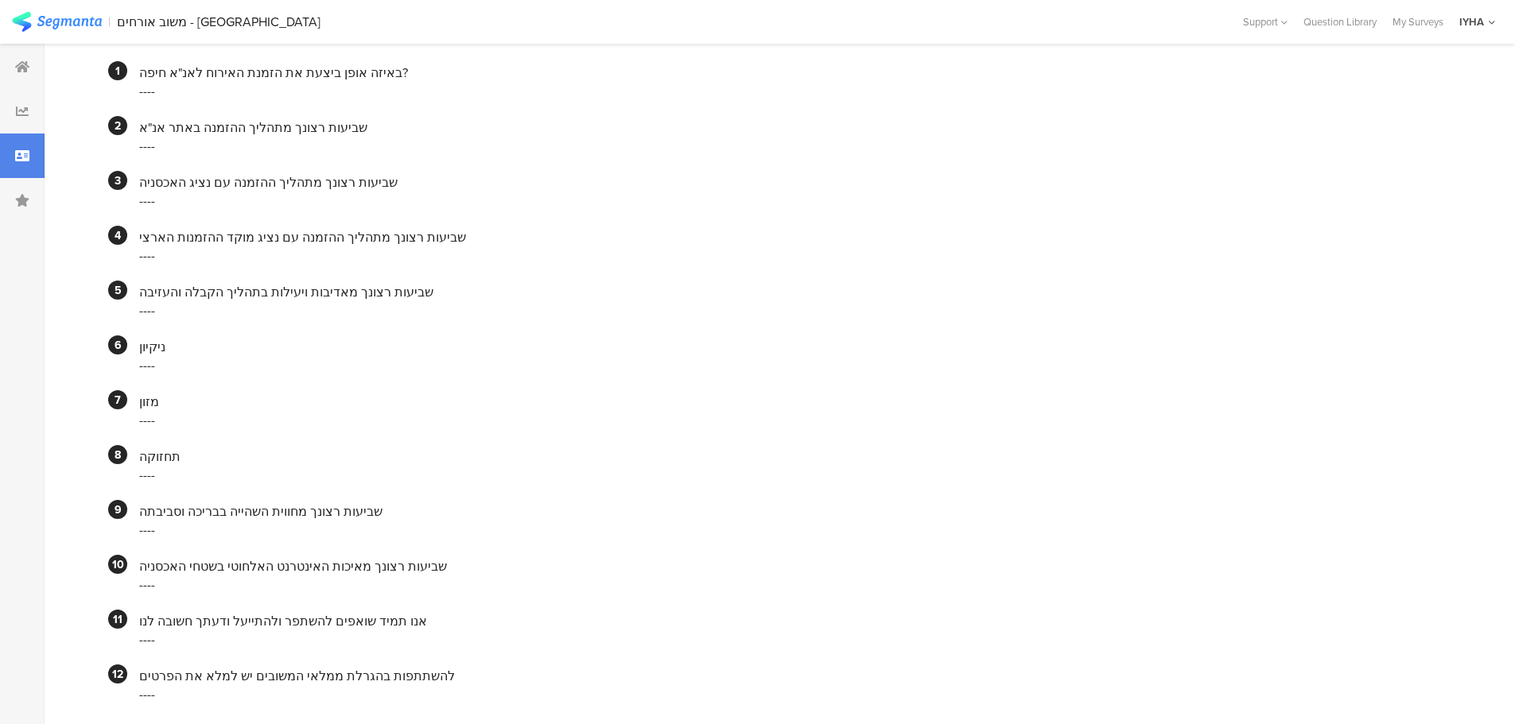
scroll to position [38, 0]
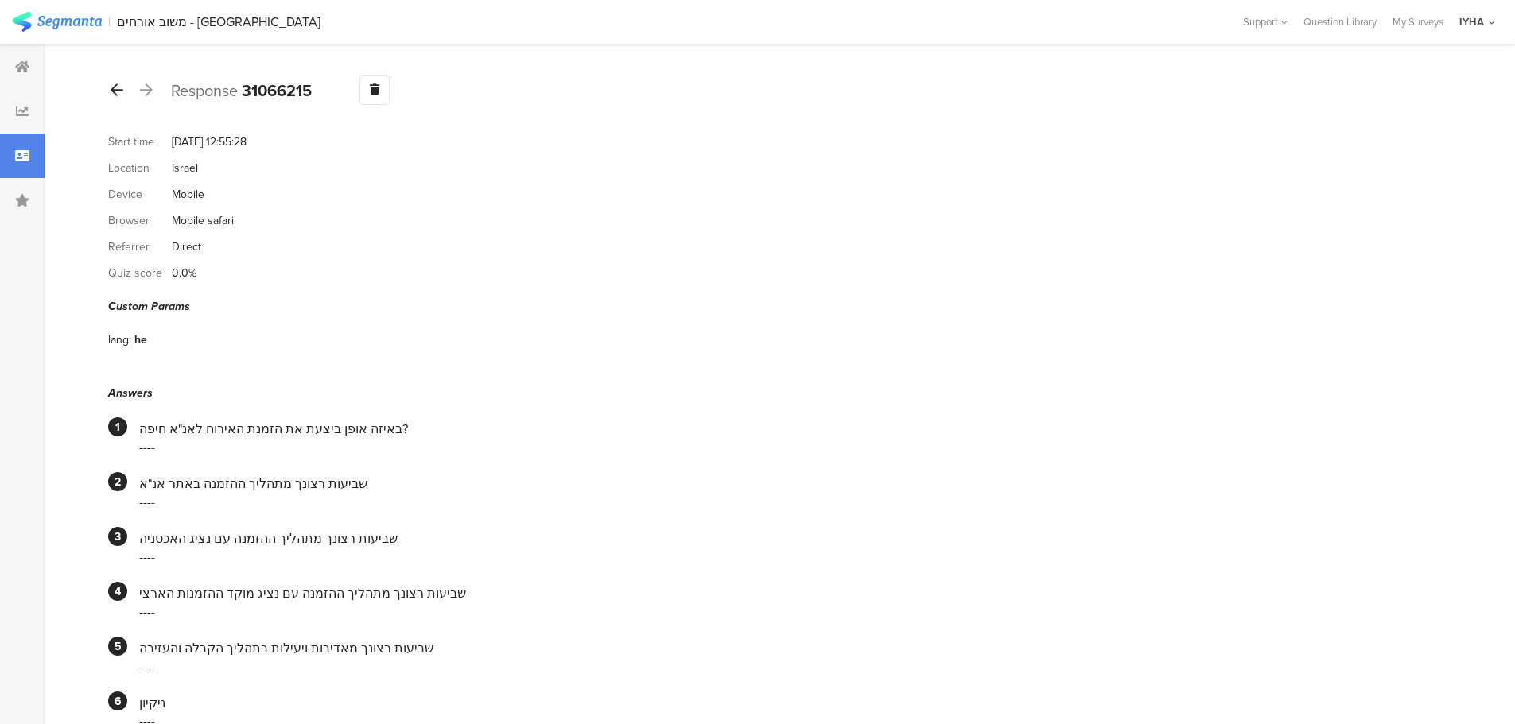
click at [118, 98] on div at bounding box center [116, 90] width 17 height 25
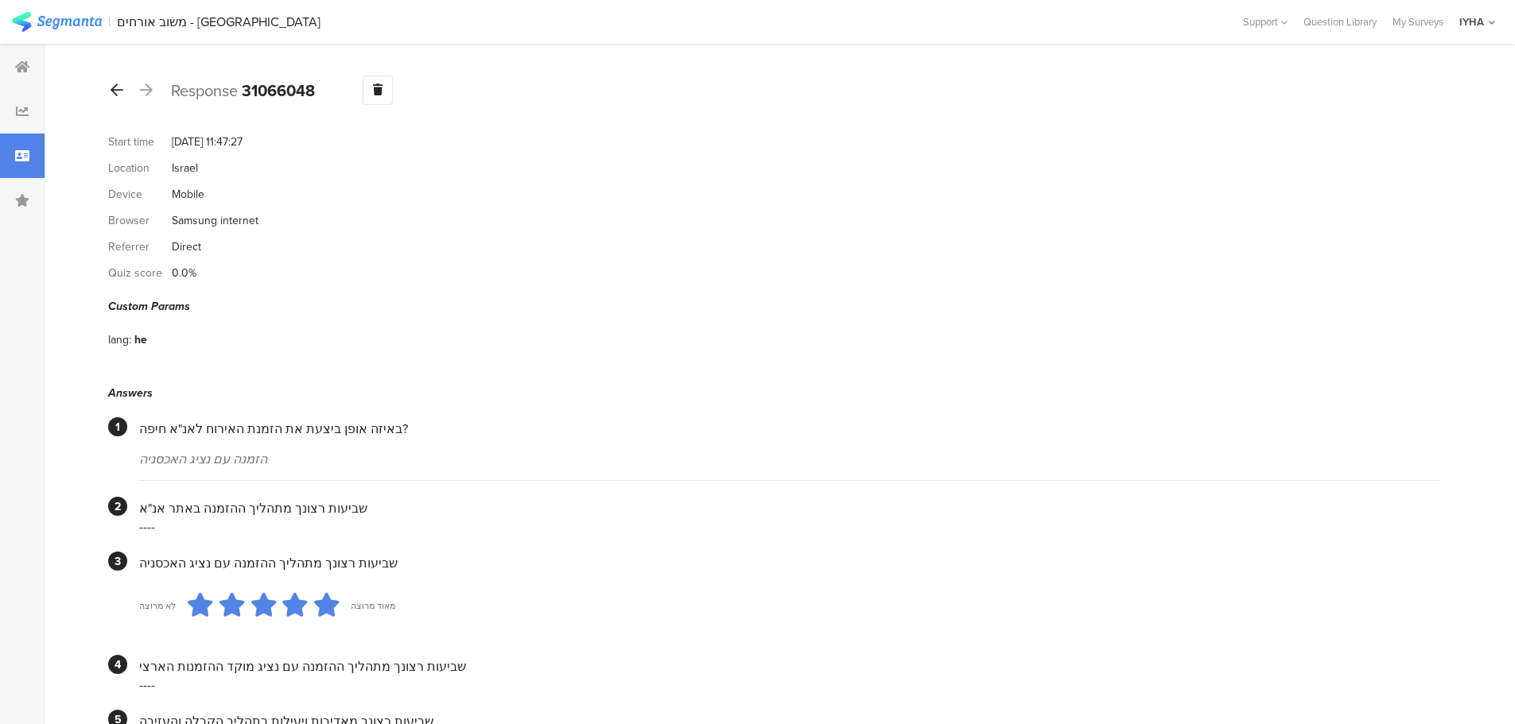
click at [118, 85] on icon at bounding box center [117, 90] width 13 height 14
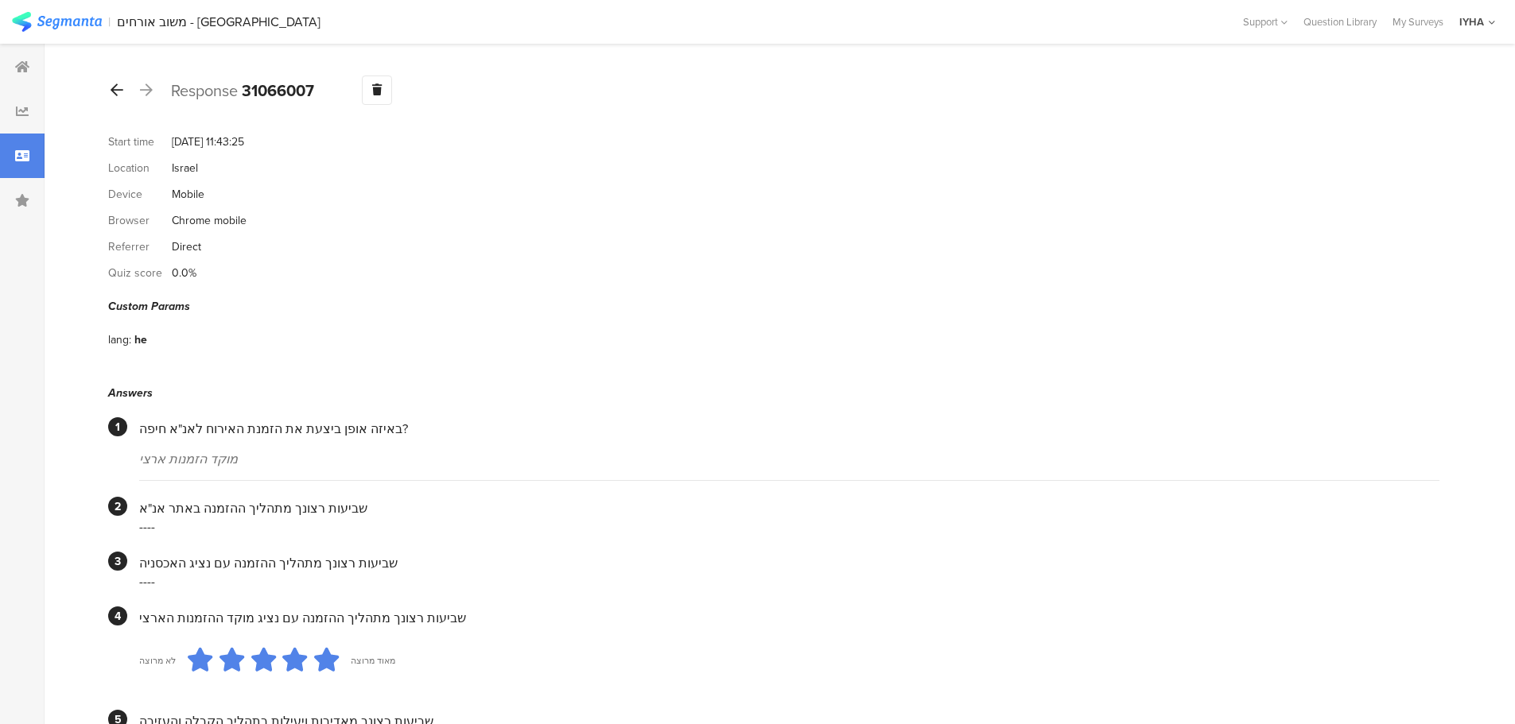
click at [118, 93] on icon at bounding box center [117, 90] width 13 height 14
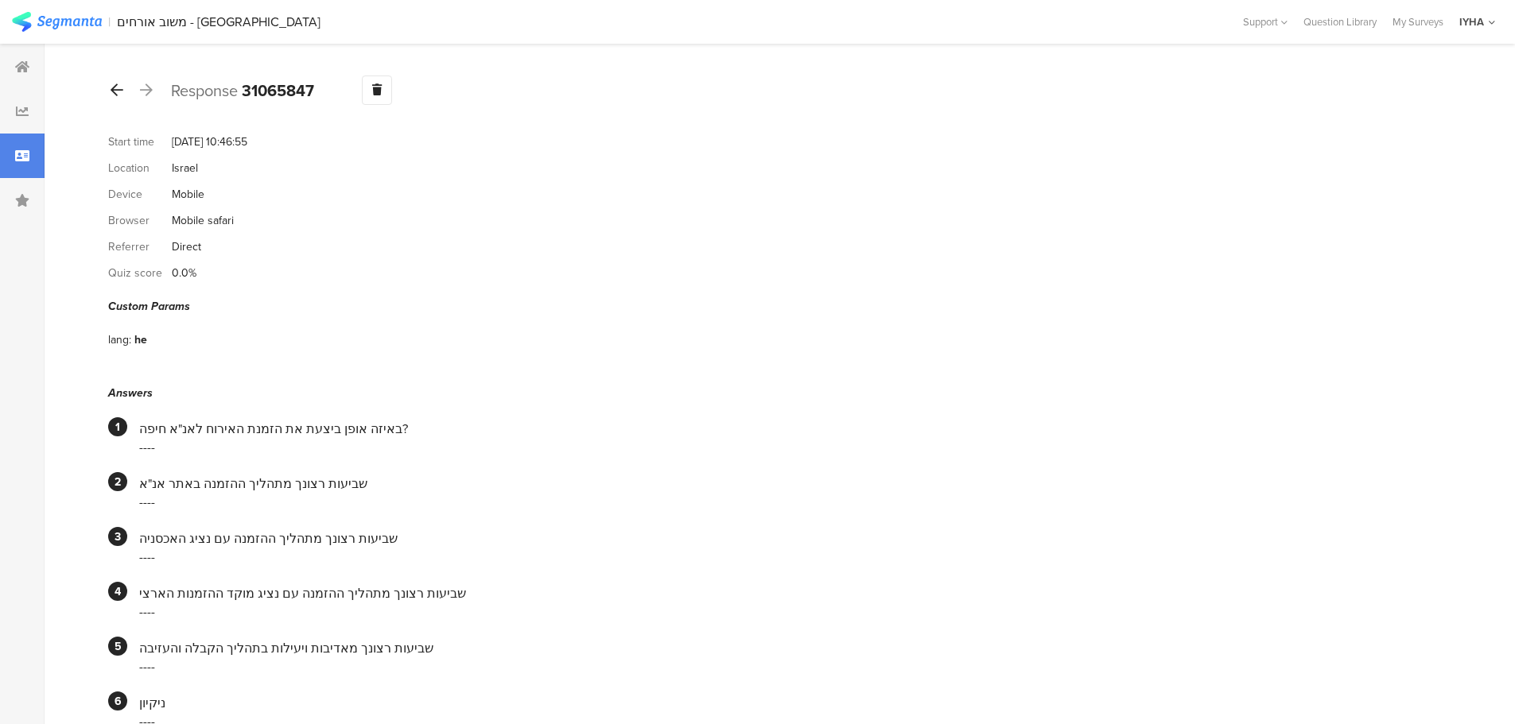
click at [118, 98] on div at bounding box center [116, 90] width 17 height 25
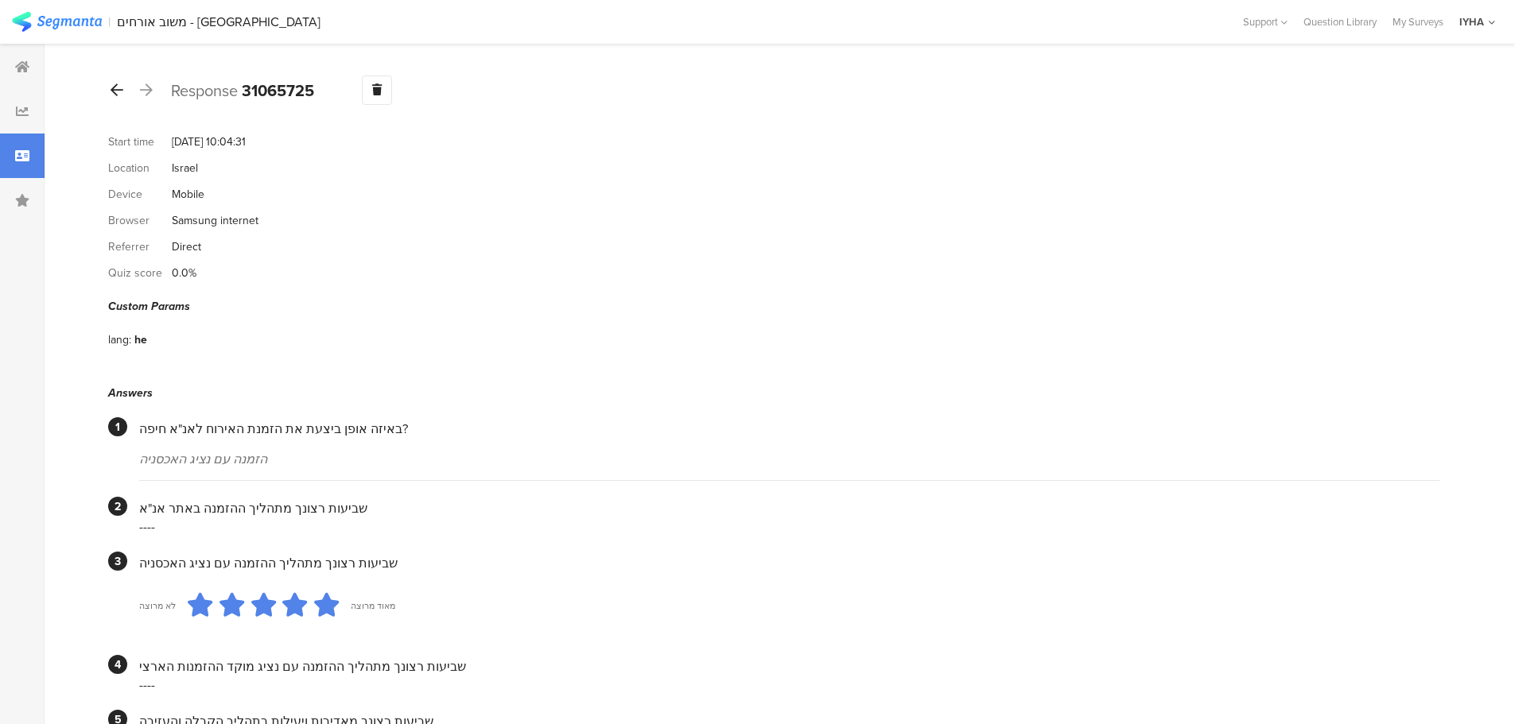
click at [115, 99] on div at bounding box center [116, 90] width 17 height 25
click at [118, 98] on div at bounding box center [116, 90] width 17 height 25
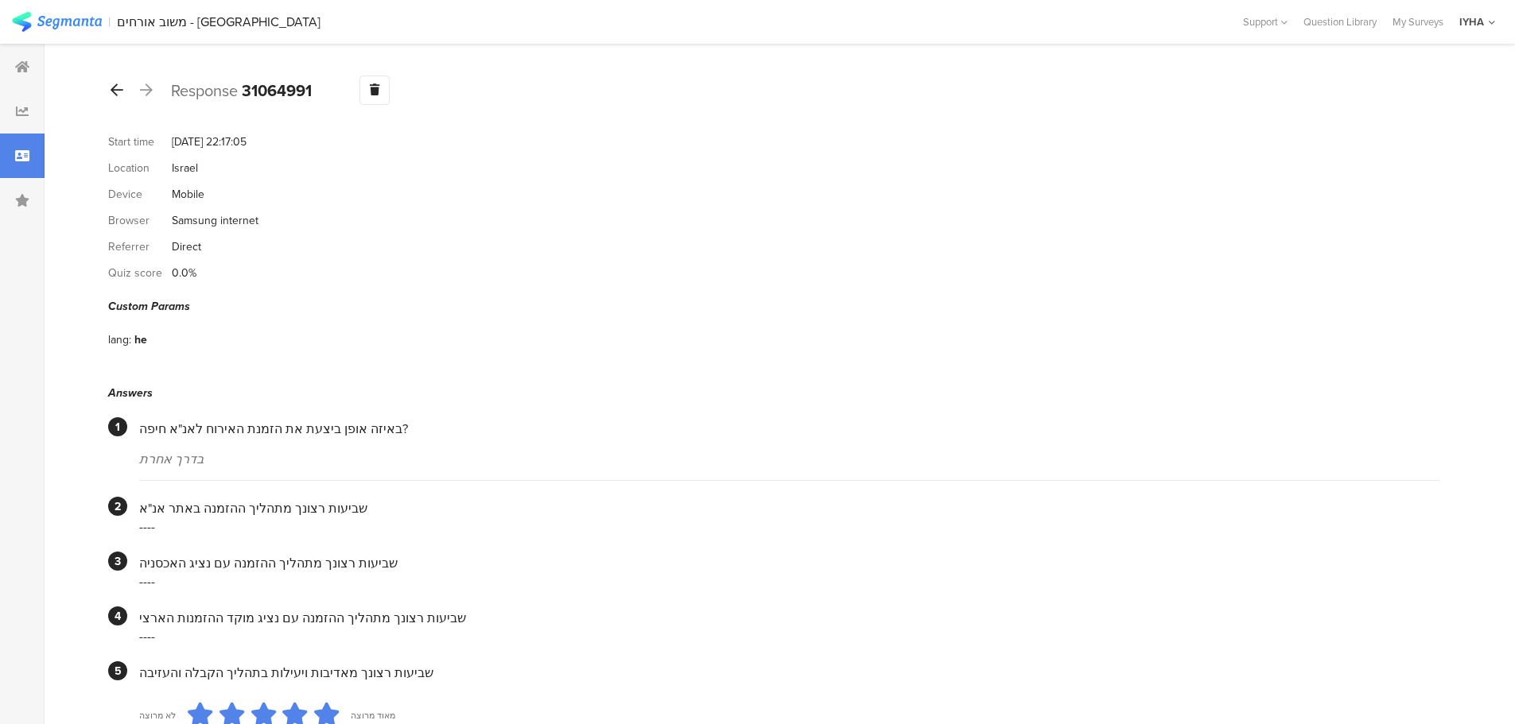
click at [119, 87] on icon at bounding box center [117, 90] width 13 height 14
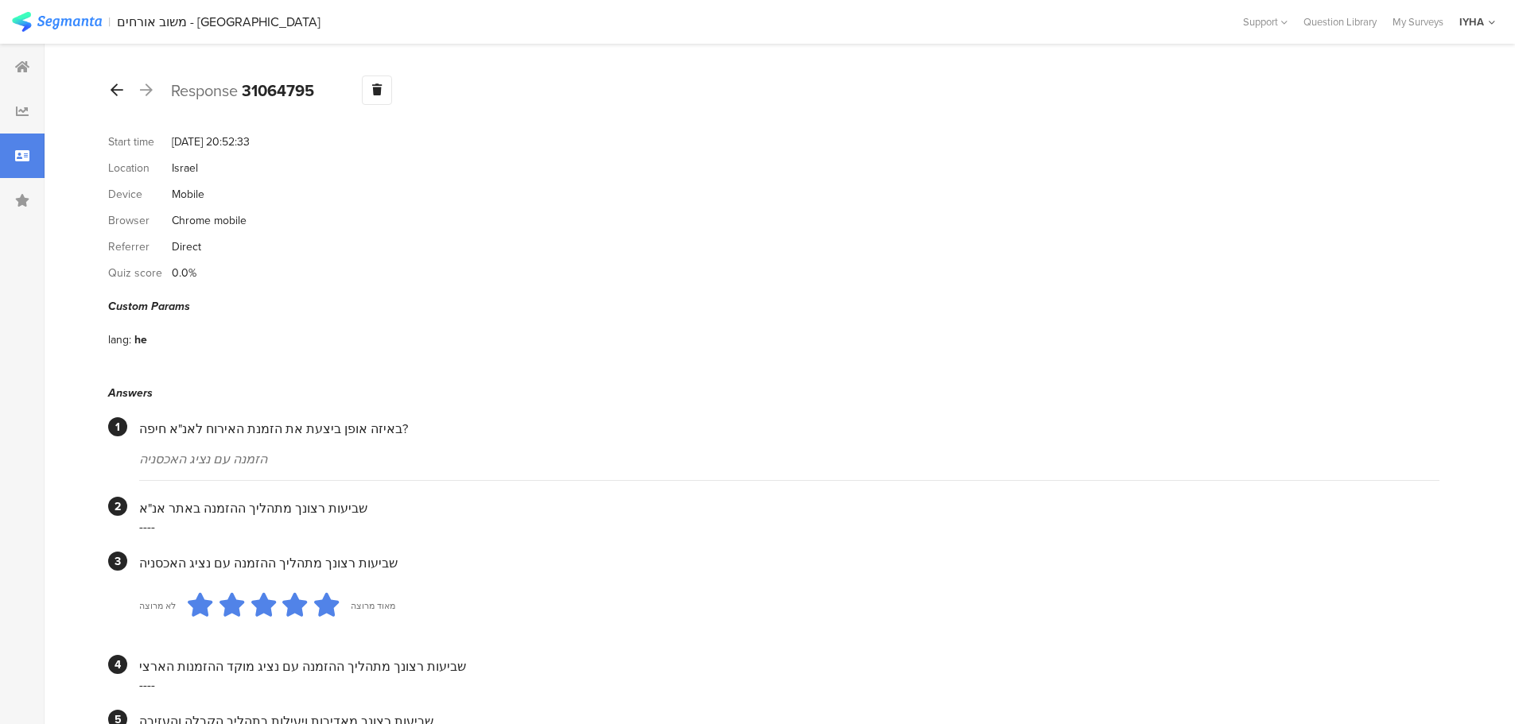
click at [124, 87] on div at bounding box center [116, 90] width 17 height 25
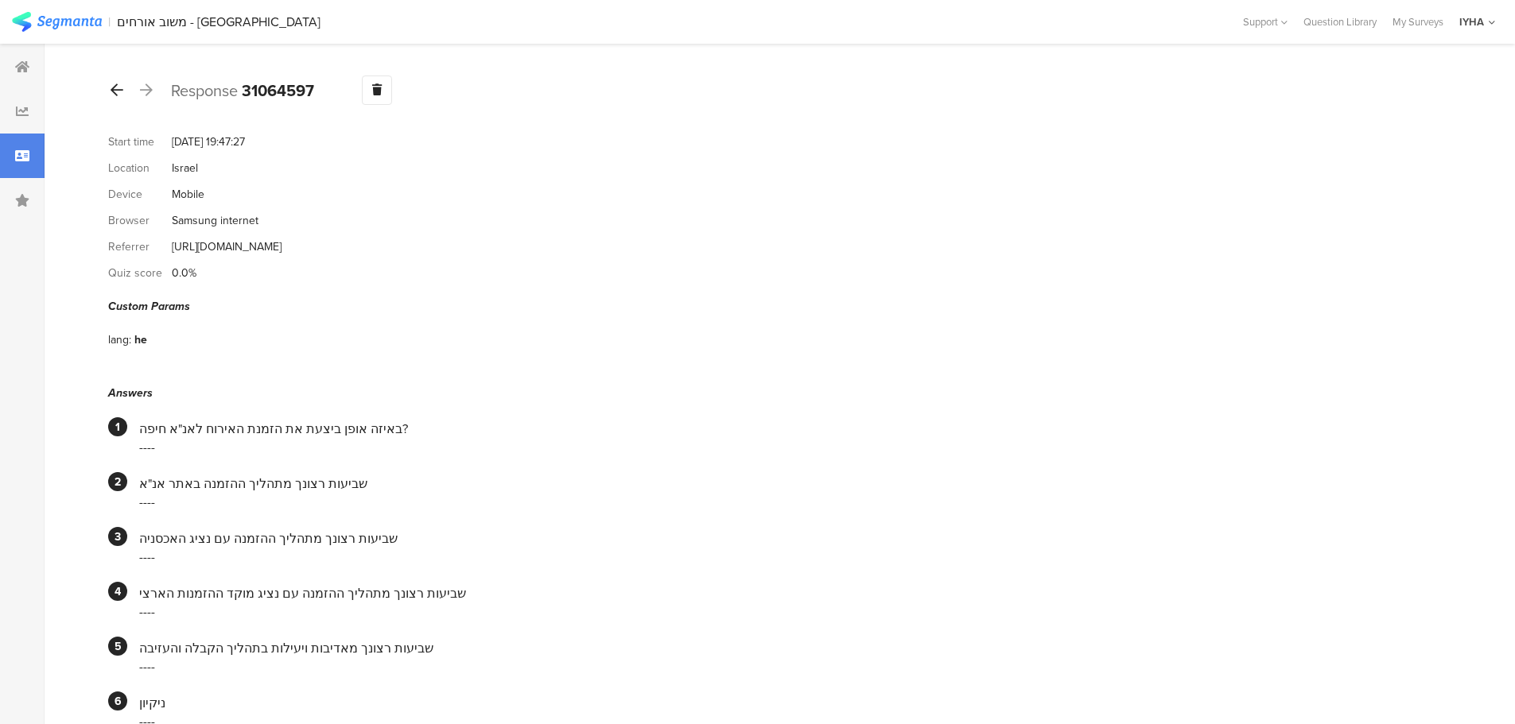
click at [117, 89] on icon at bounding box center [117, 90] width 13 height 14
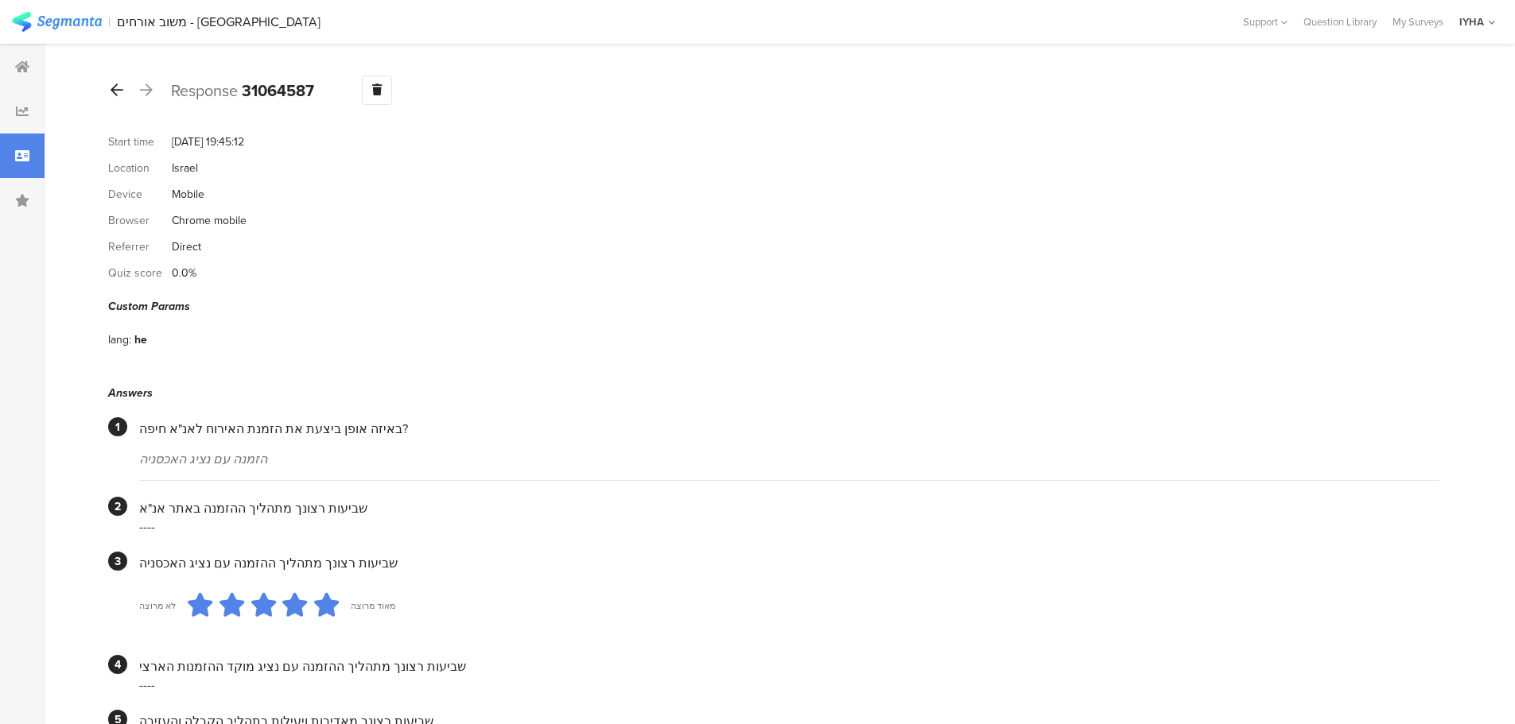
click at [115, 99] on div at bounding box center [116, 90] width 17 height 25
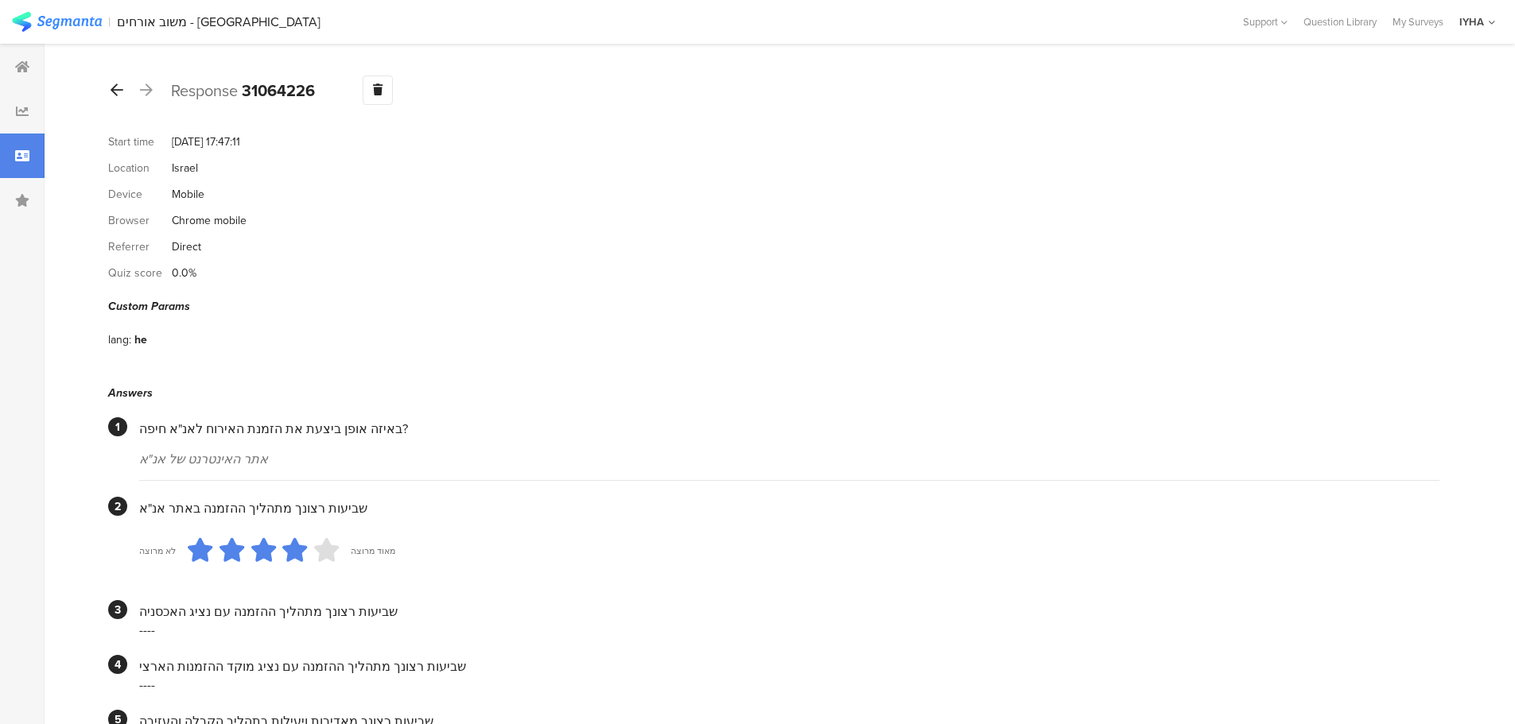
click at [115, 83] on icon at bounding box center [117, 90] width 13 height 14
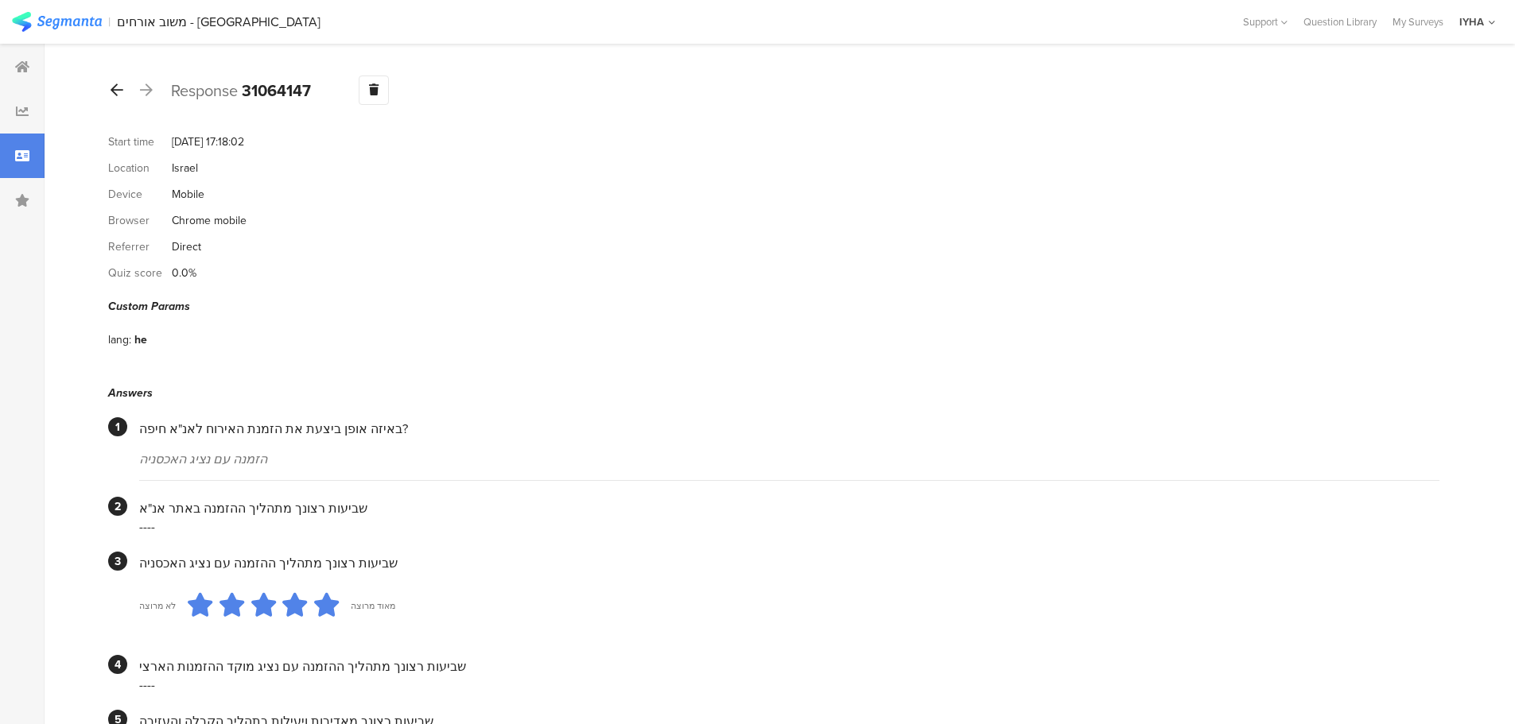
click at [118, 87] on icon at bounding box center [117, 90] width 13 height 14
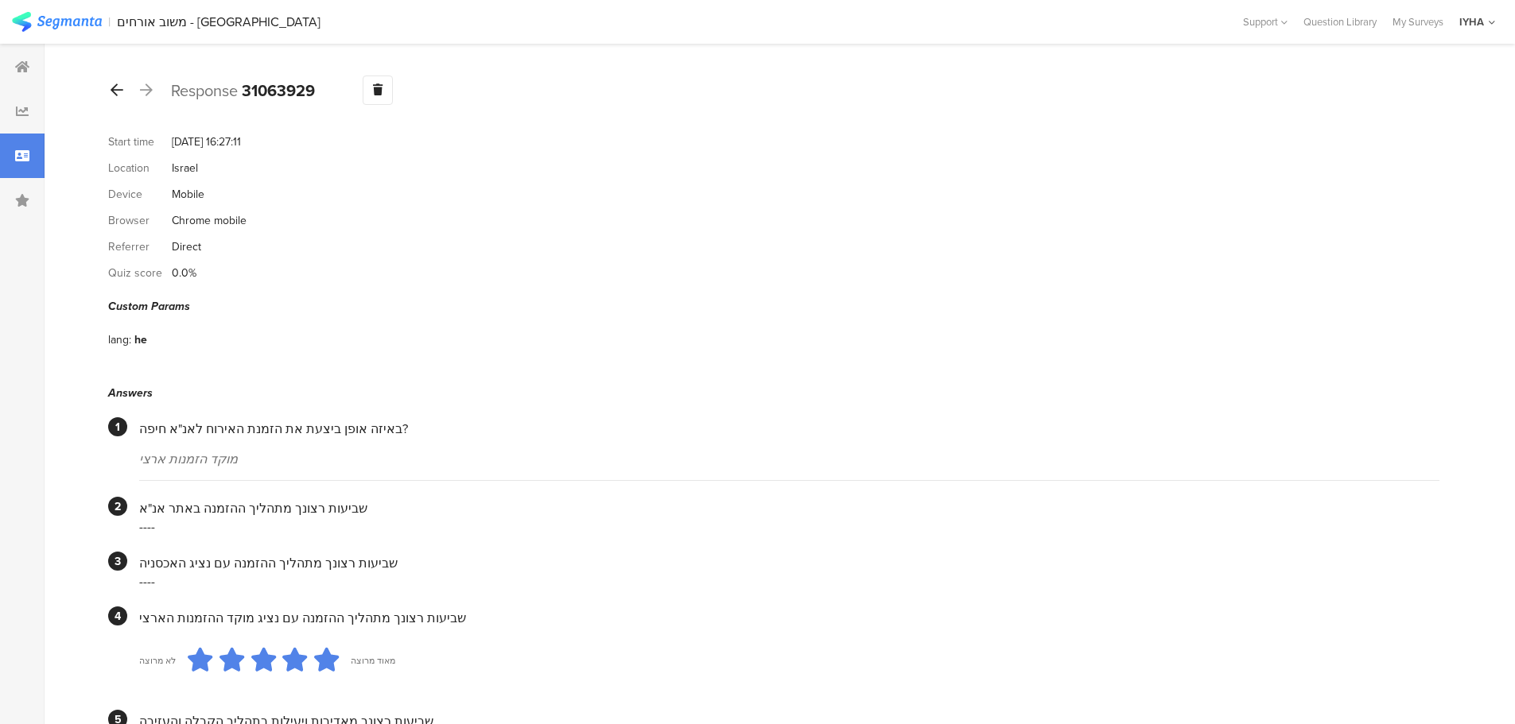
click at [119, 91] on icon at bounding box center [117, 90] width 13 height 14
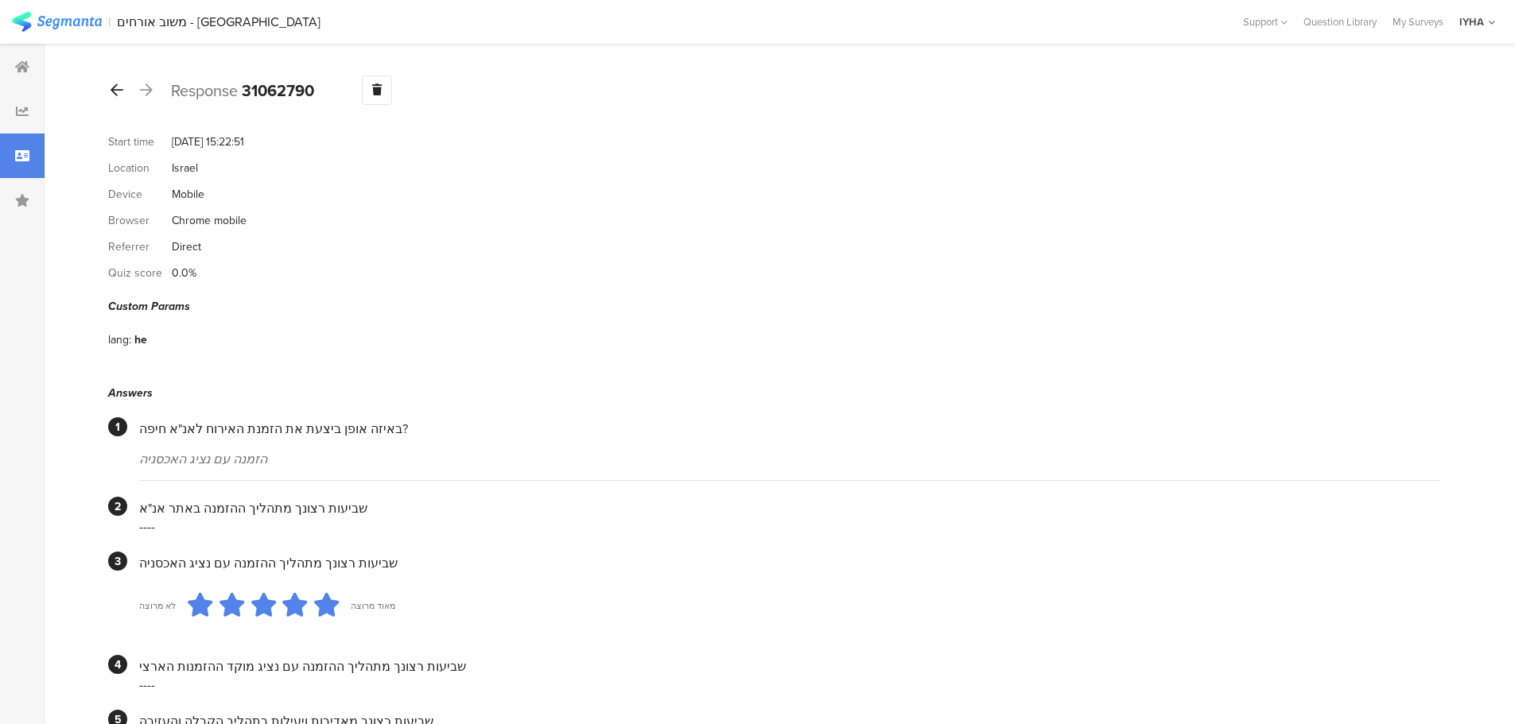
click at [123, 88] on div at bounding box center [116, 90] width 17 height 25
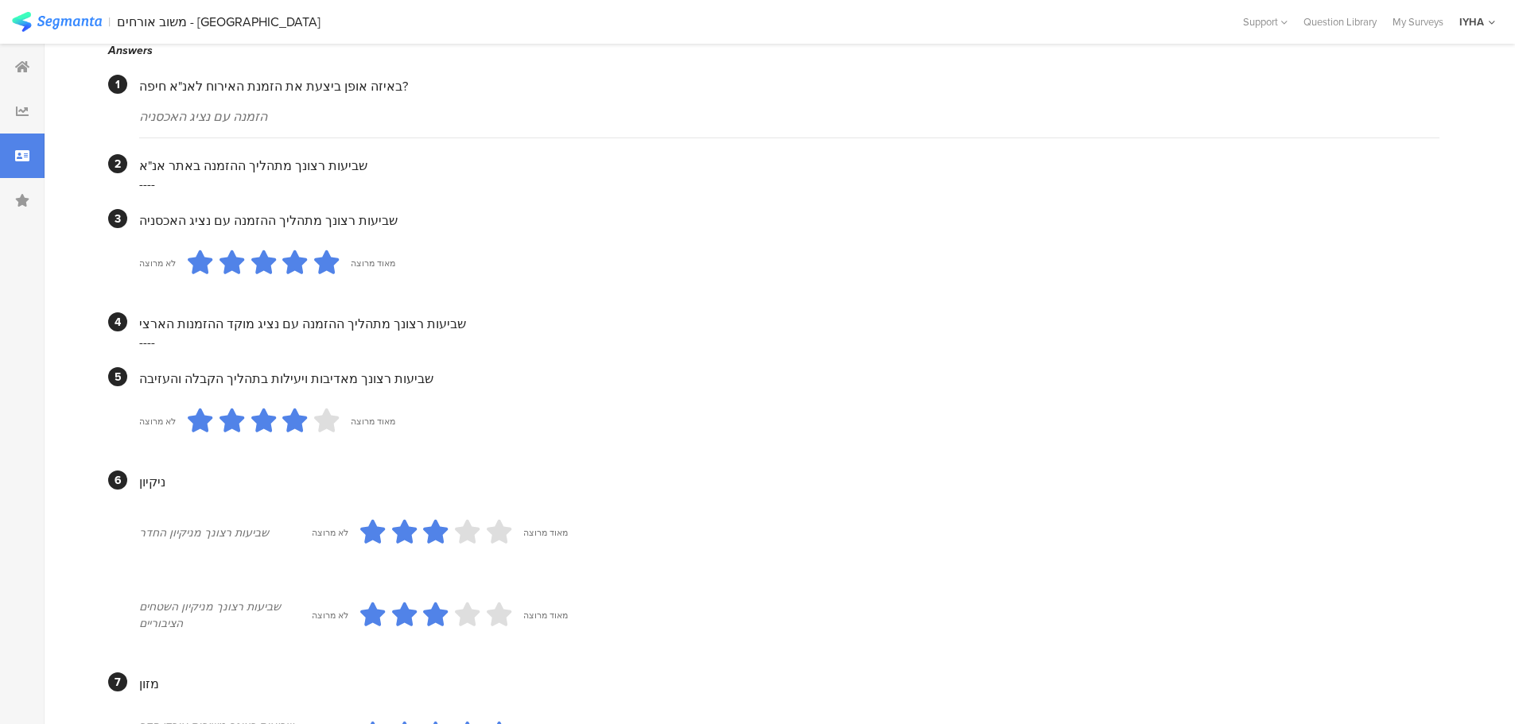
scroll to position [25, 0]
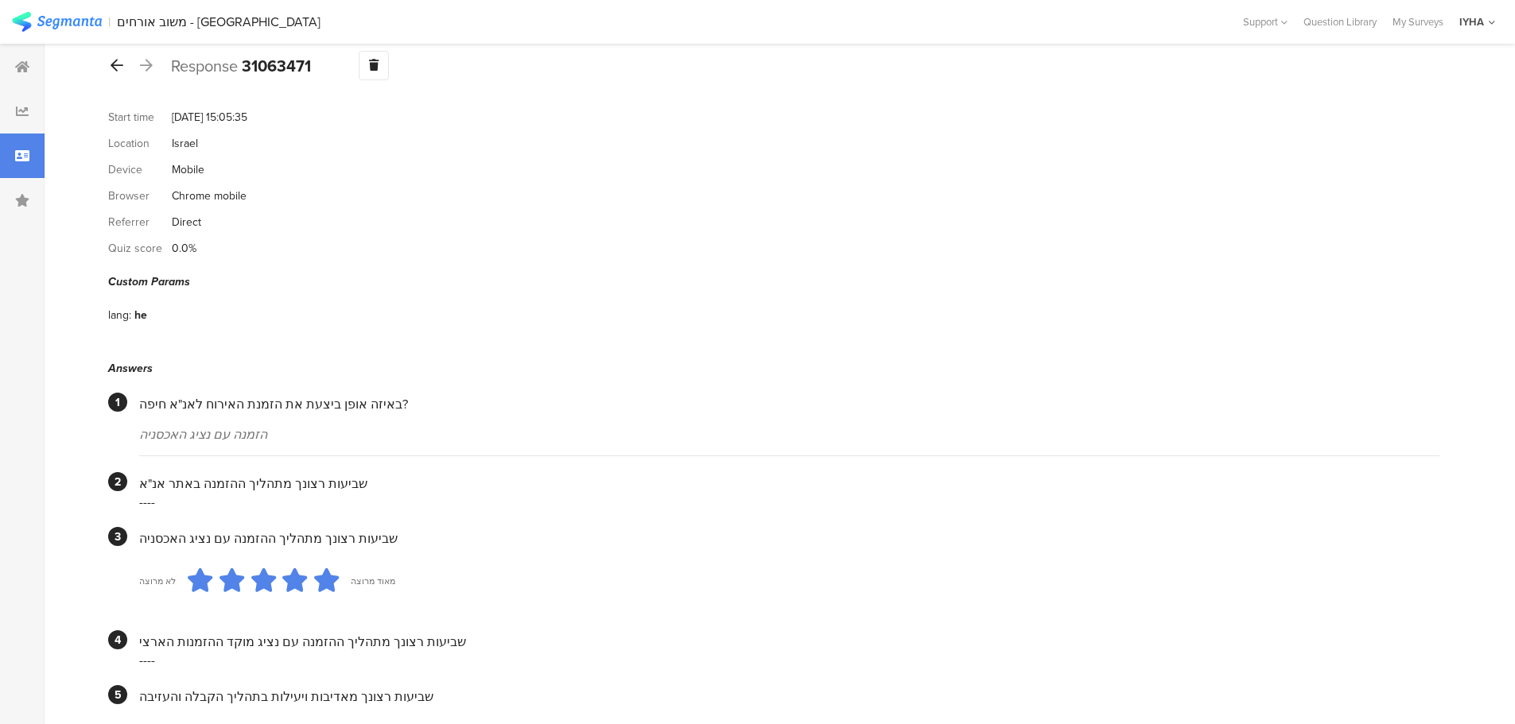
click at [110, 72] on div at bounding box center [116, 65] width 17 height 25
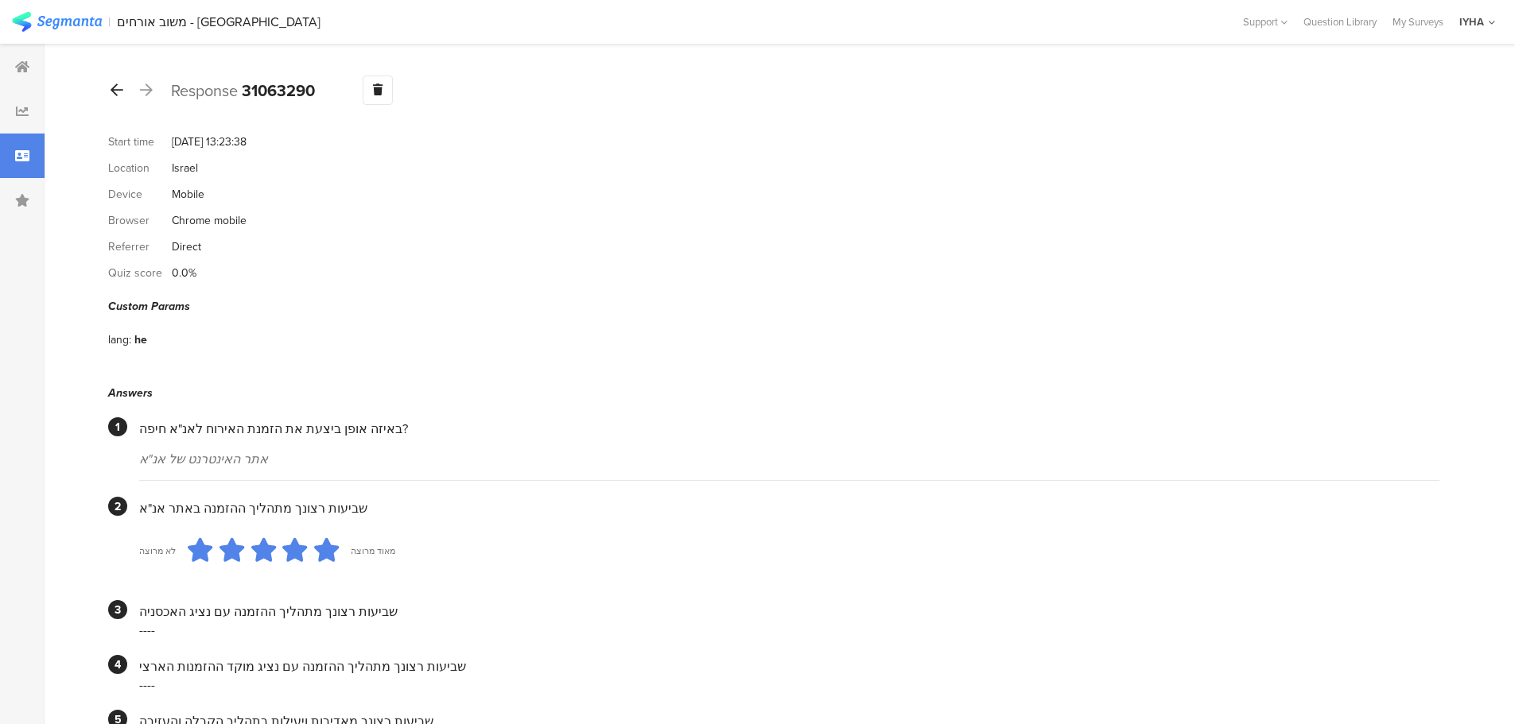
click at [125, 87] on div "Response 31063290 Warning Delete Cancel" at bounding box center [773, 90] width 1331 height 29
click at [123, 91] on div at bounding box center [116, 90] width 17 height 25
click at [119, 98] on div at bounding box center [116, 90] width 17 height 25
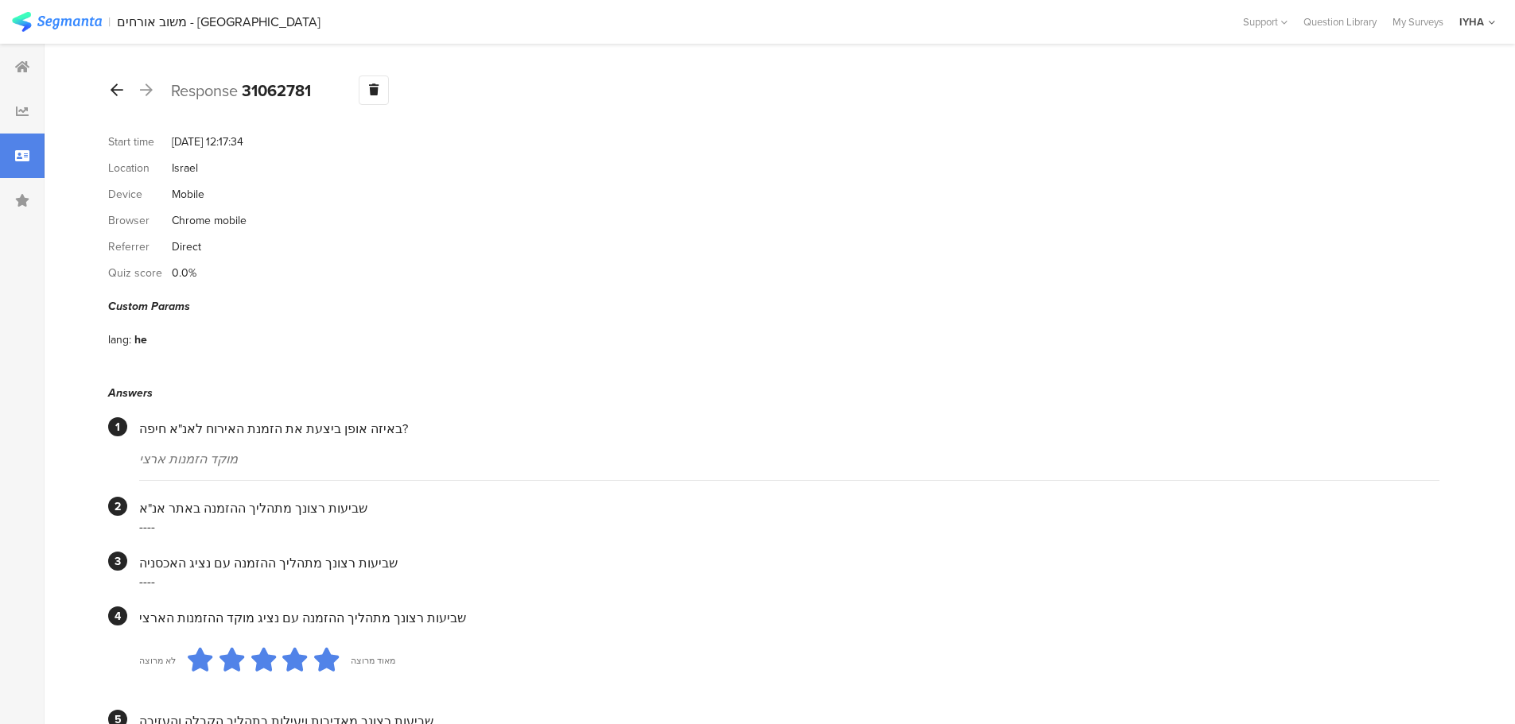
click at [119, 91] on icon at bounding box center [117, 90] width 13 height 14
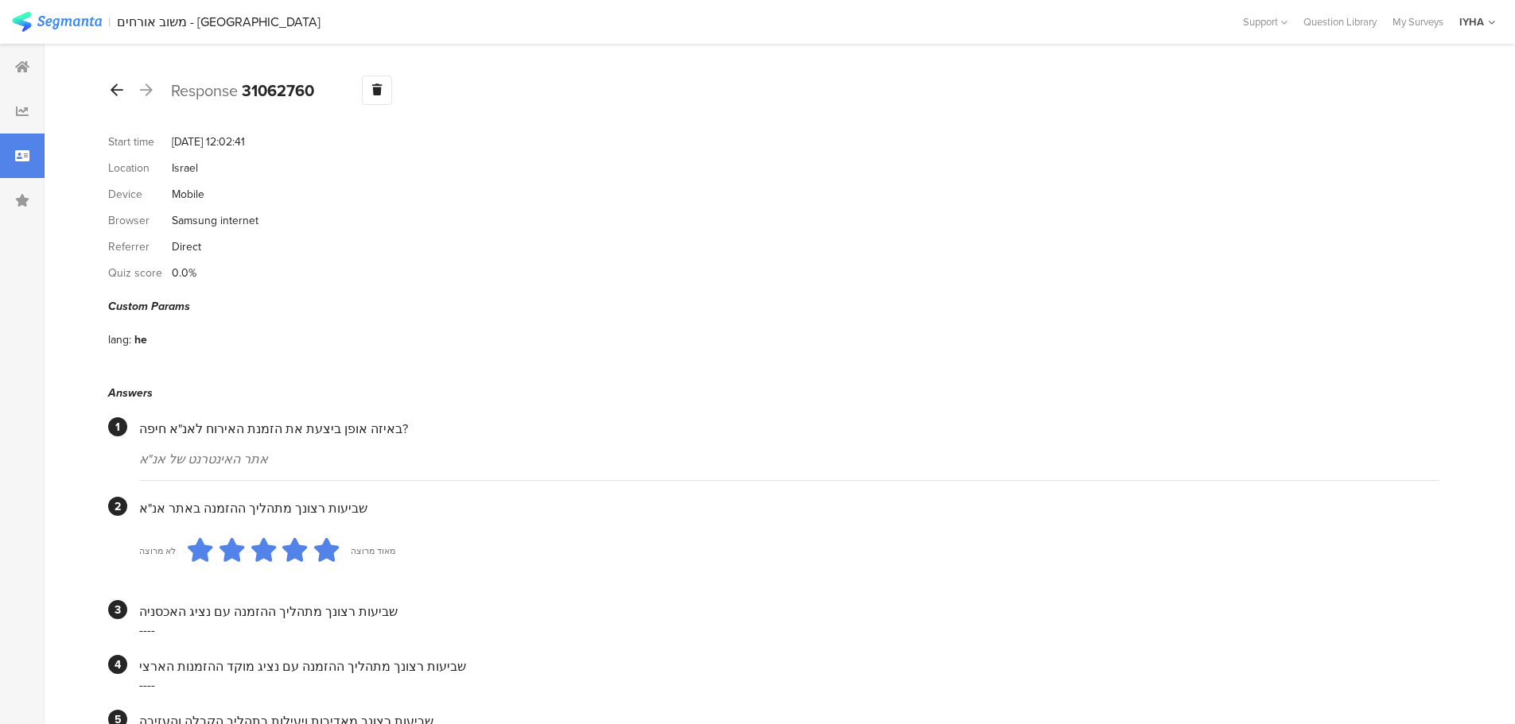
click at [122, 93] on icon at bounding box center [117, 90] width 13 height 14
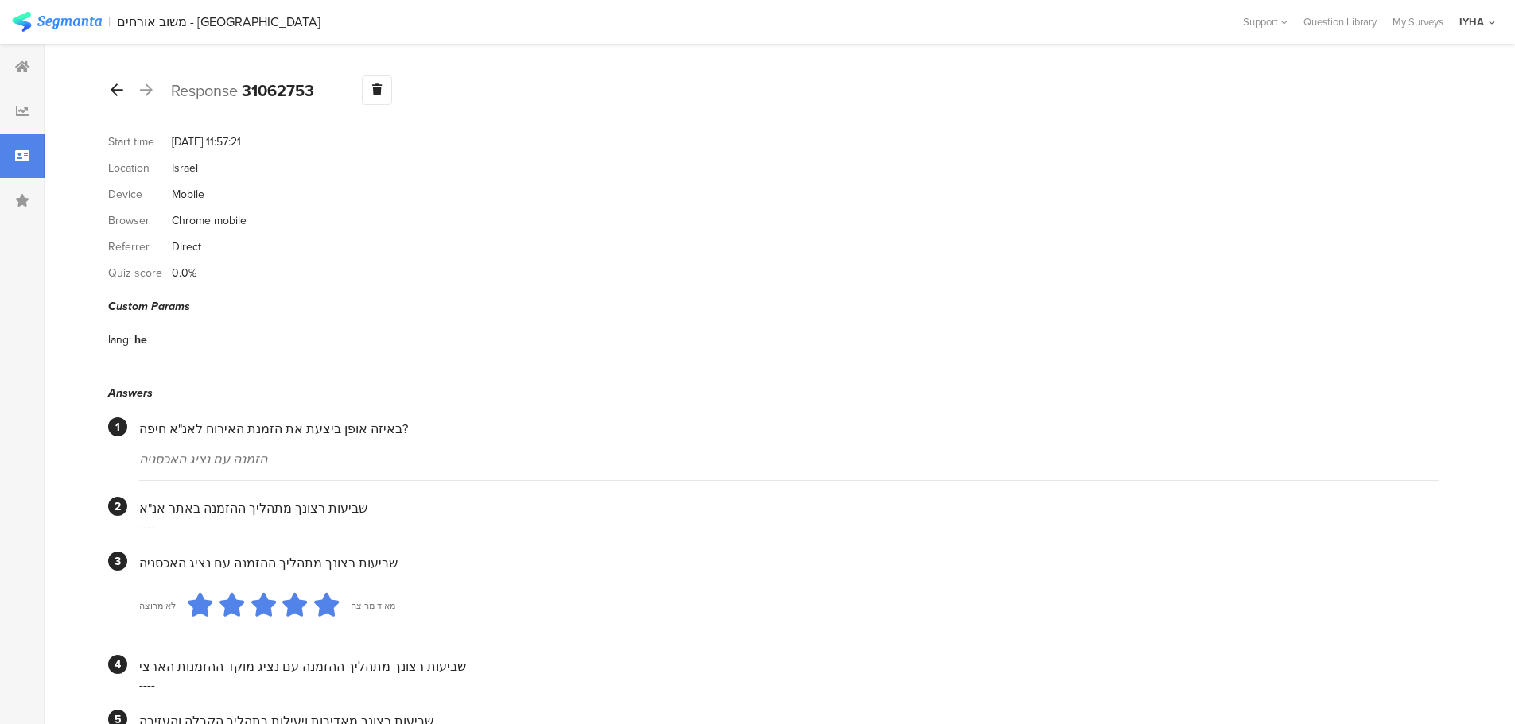
click at [119, 96] on icon at bounding box center [117, 90] width 13 height 14
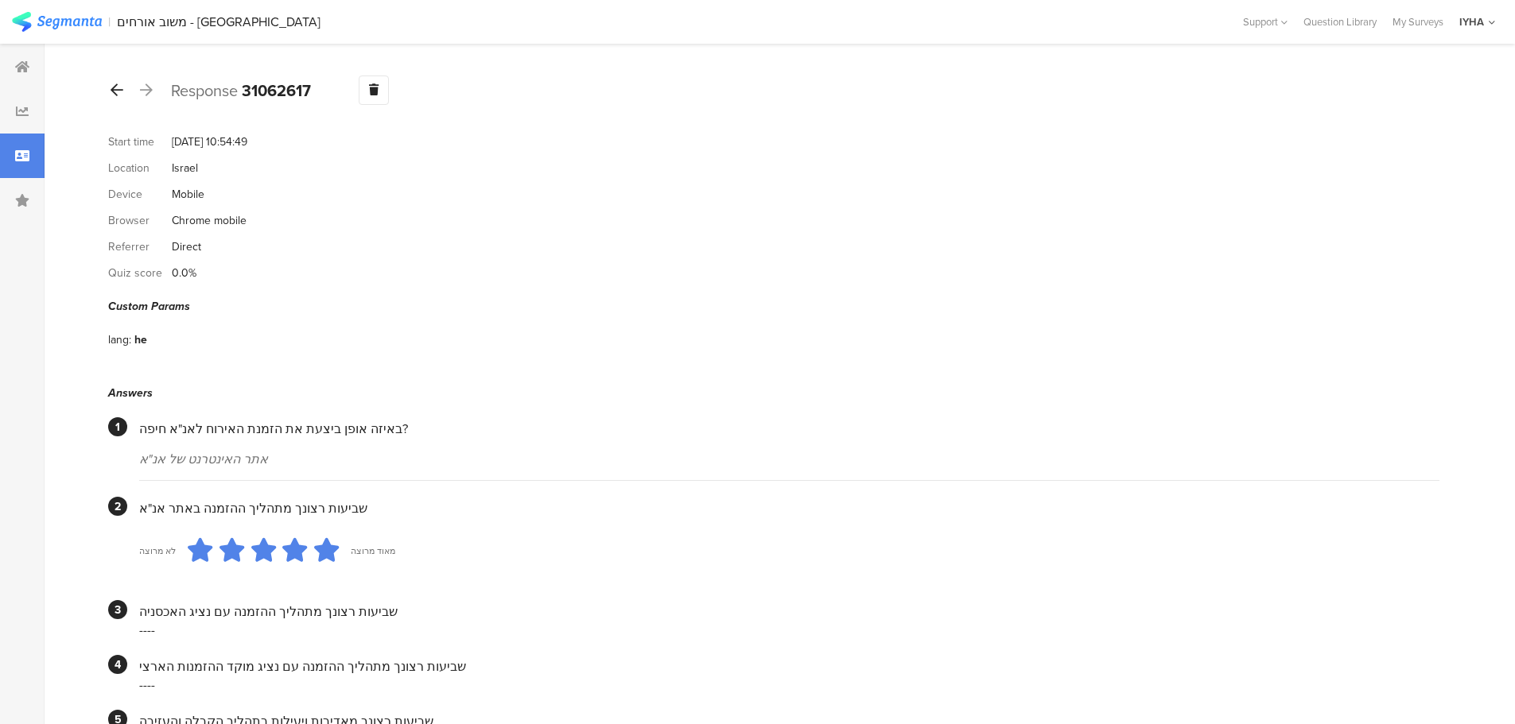
click at [113, 88] on icon at bounding box center [117, 90] width 13 height 14
click at [121, 99] on div at bounding box center [116, 90] width 17 height 25
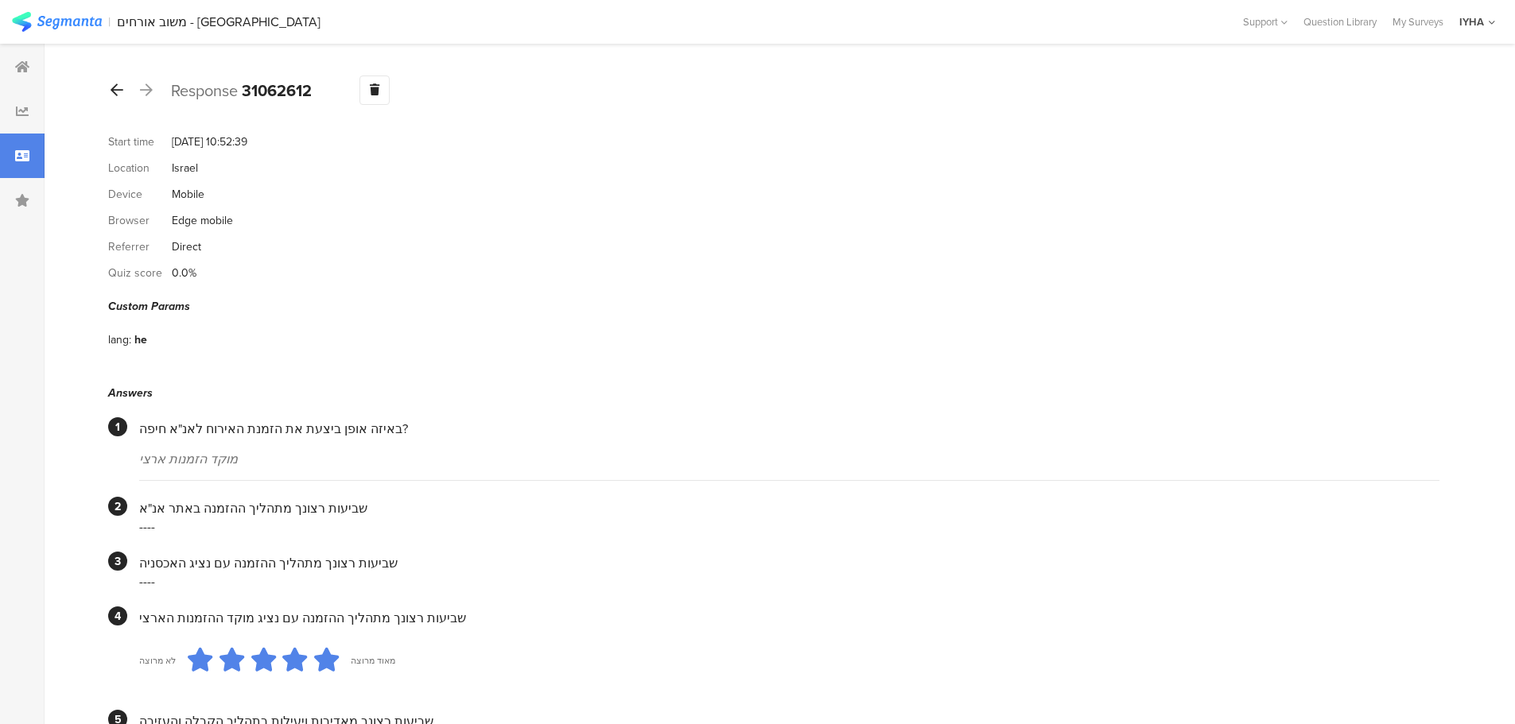
click at [121, 92] on icon at bounding box center [117, 90] width 13 height 14
click at [120, 92] on icon at bounding box center [117, 90] width 13 height 14
click at [111, 91] on icon at bounding box center [117, 90] width 13 height 14
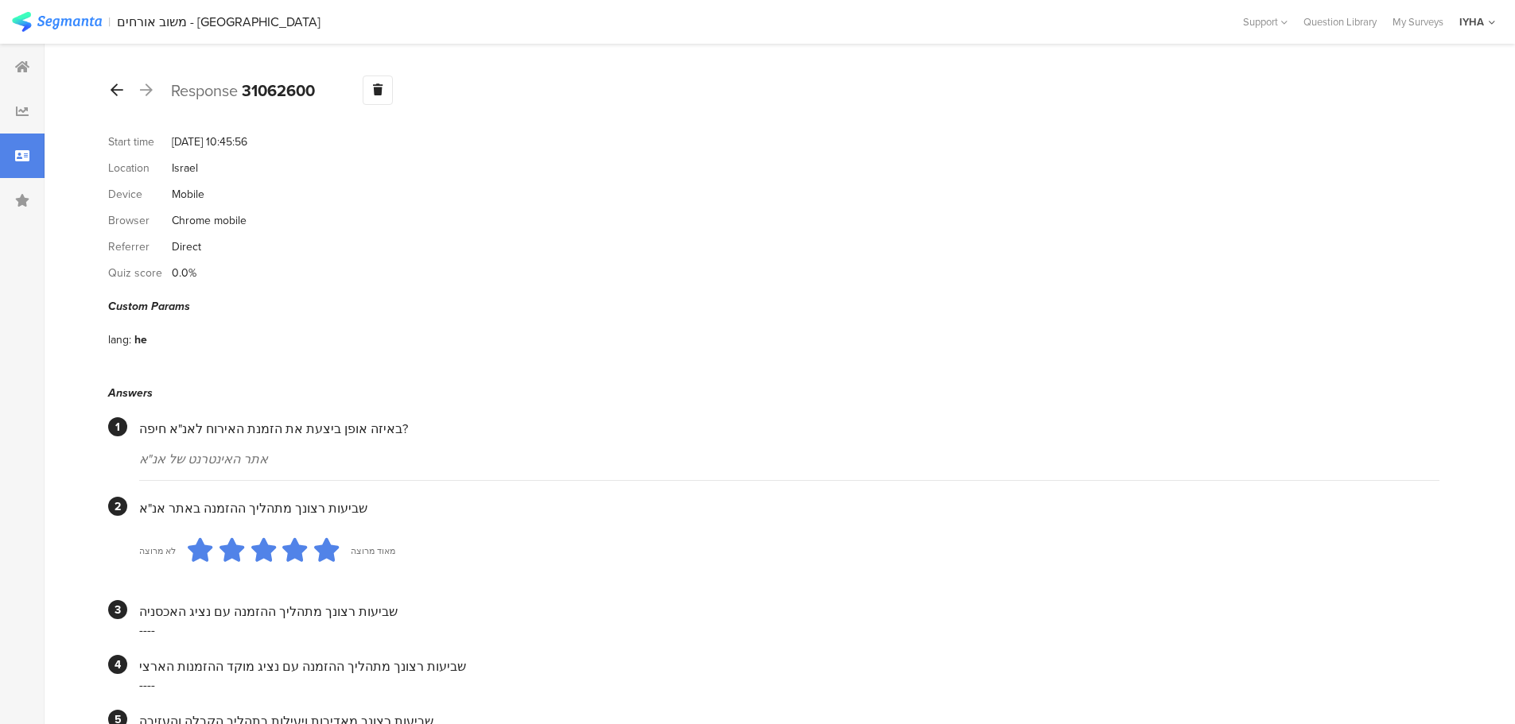
click at [121, 95] on icon at bounding box center [117, 90] width 13 height 14
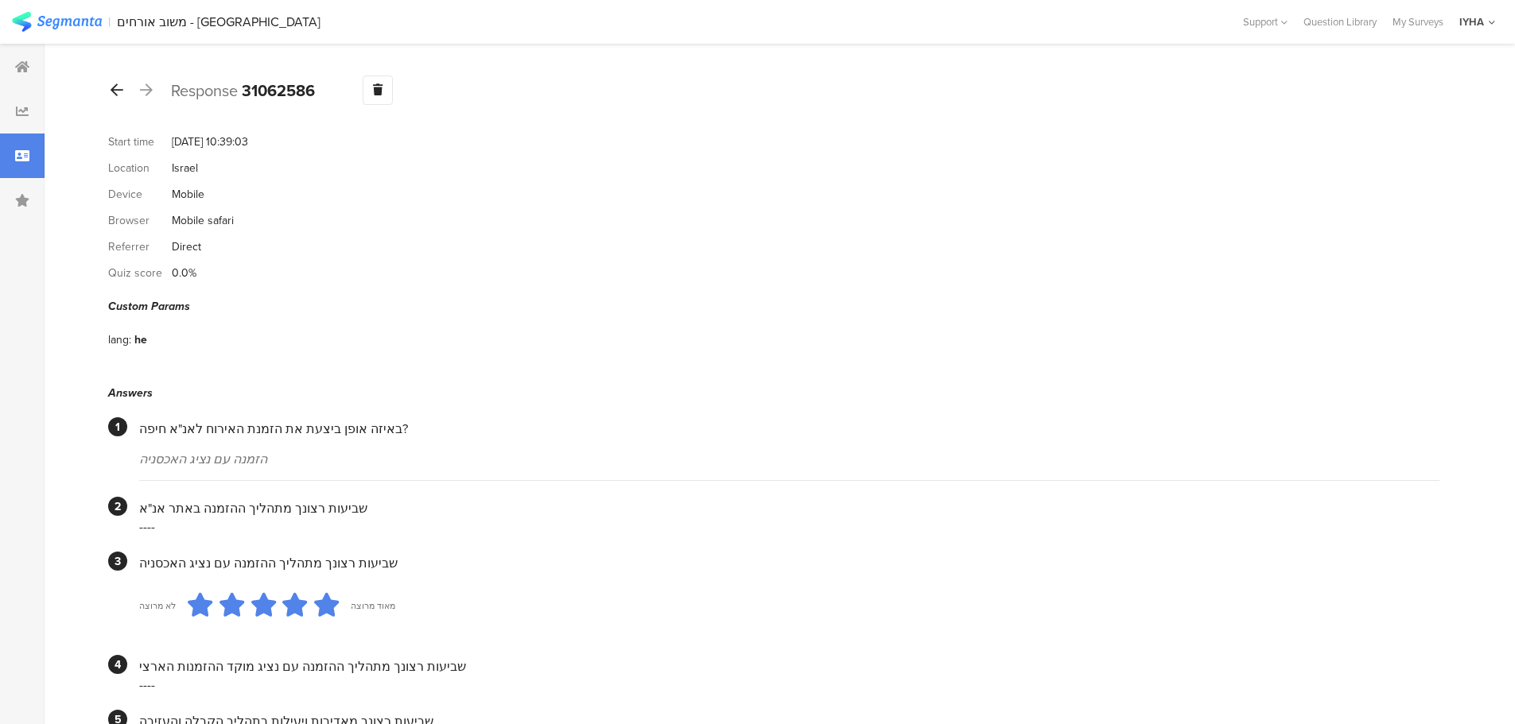
click at [118, 94] on icon at bounding box center [117, 90] width 13 height 14
click at [122, 89] on div at bounding box center [116, 90] width 17 height 25
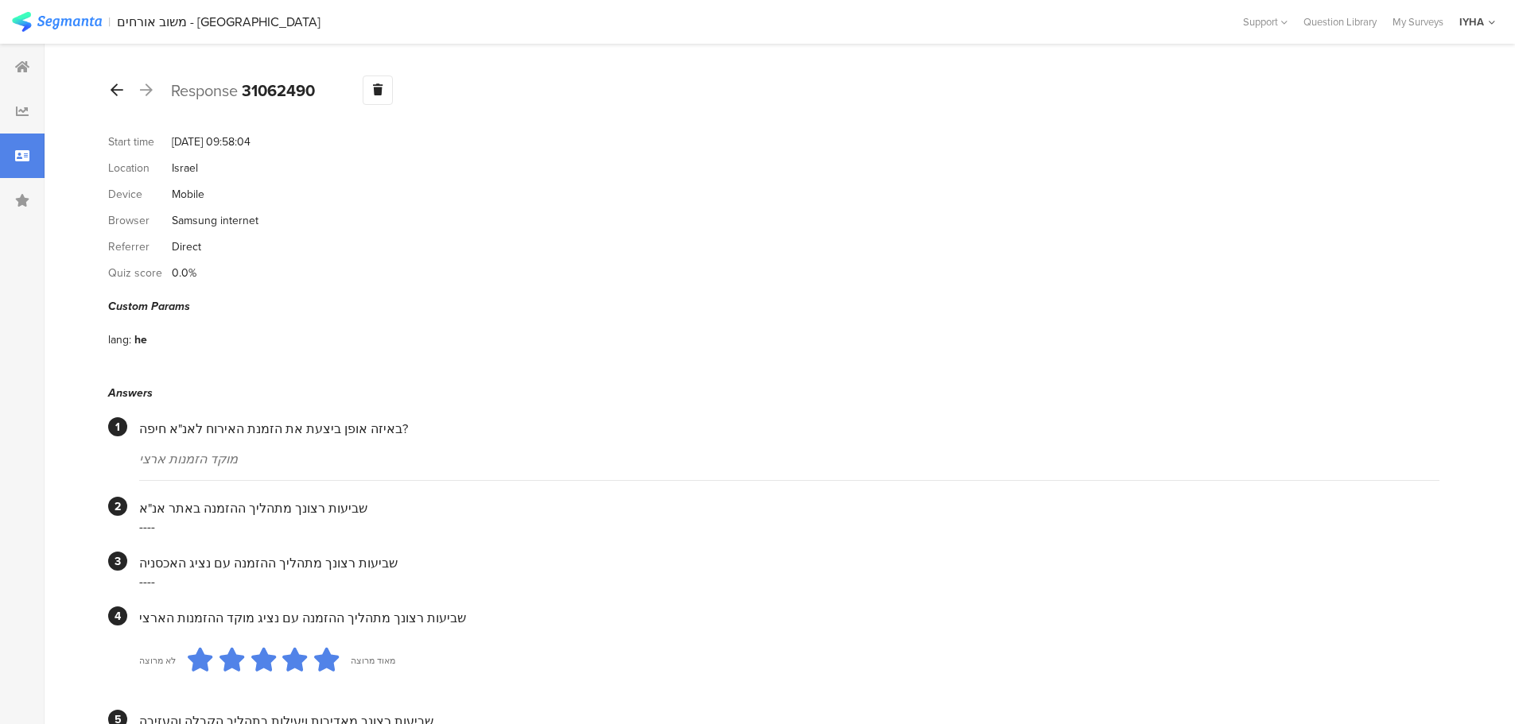
click at [122, 87] on icon at bounding box center [117, 90] width 13 height 14
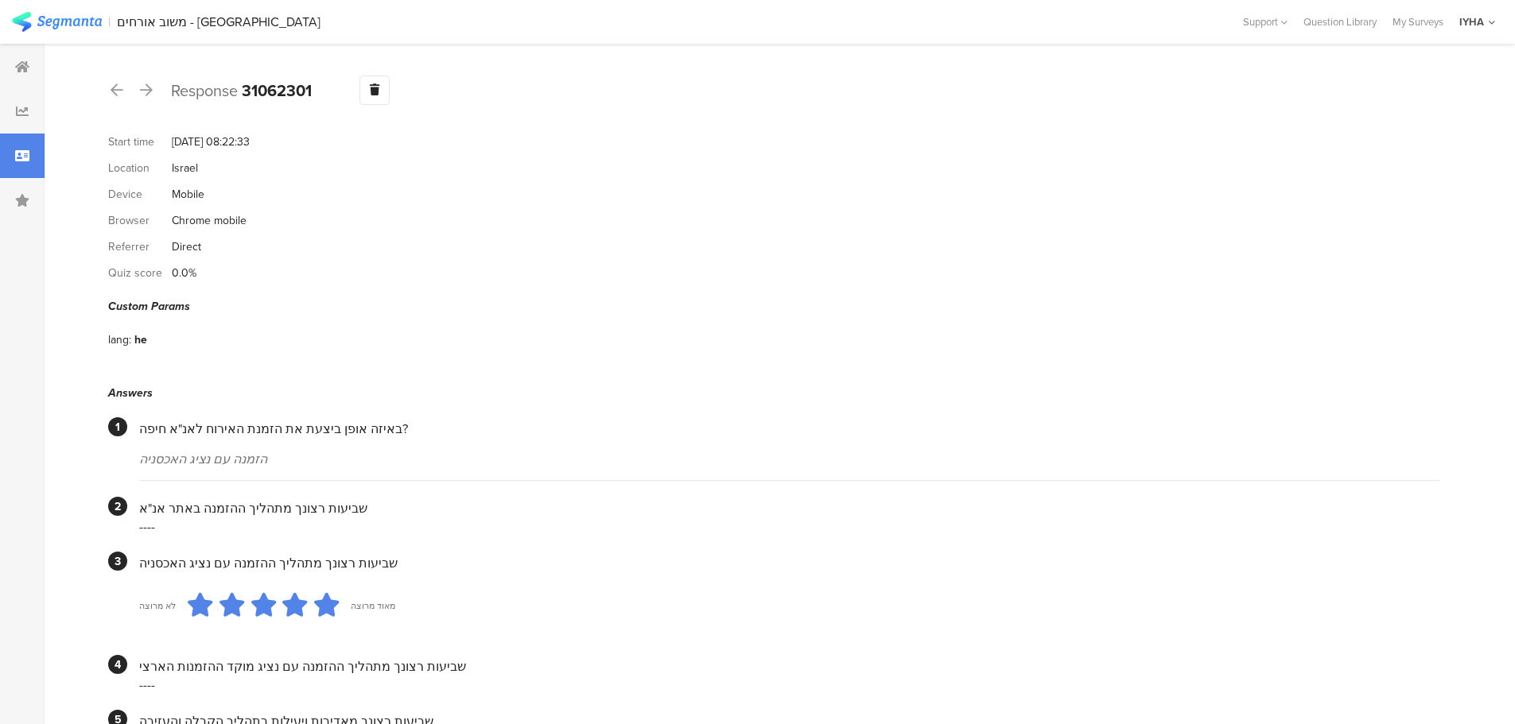
click at [122, 88] on icon at bounding box center [117, 90] width 13 height 14
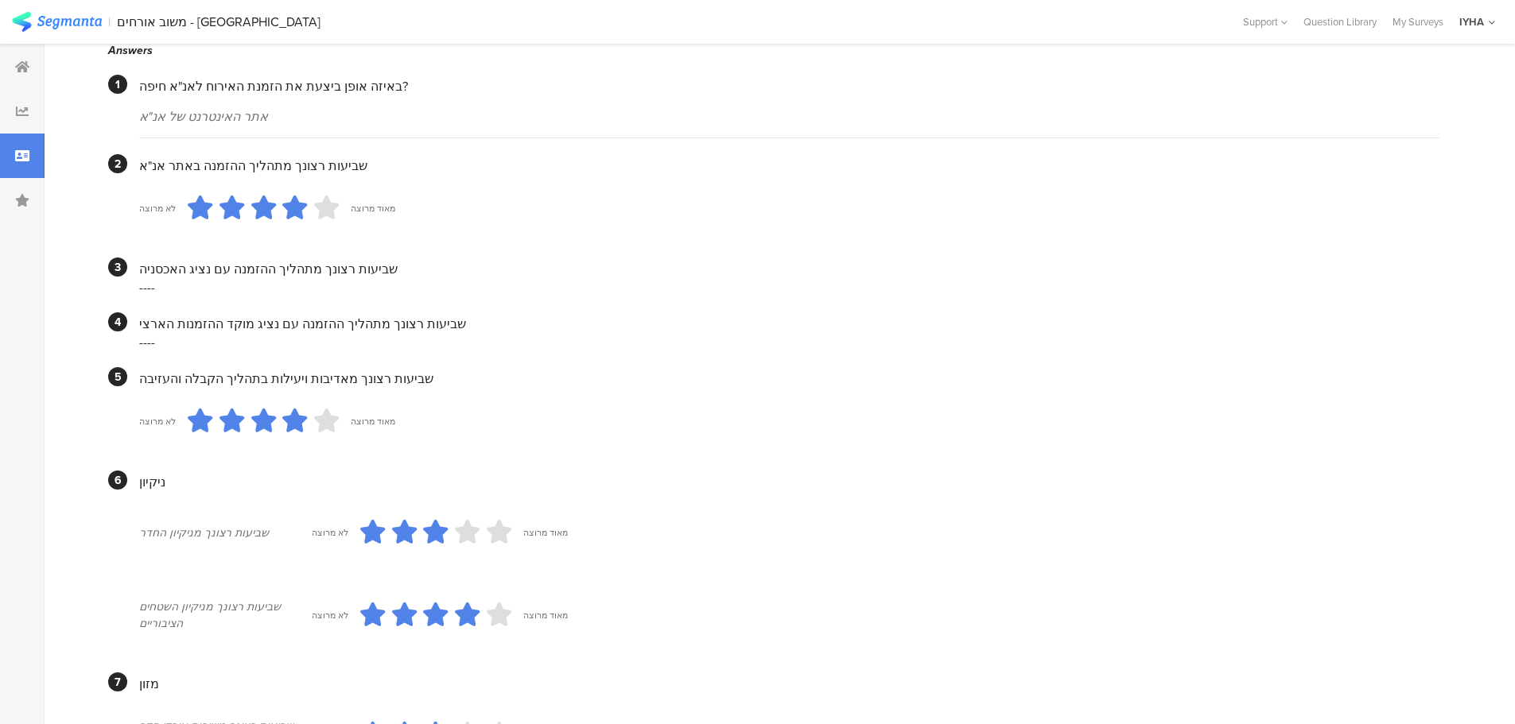
scroll to position [25, 0]
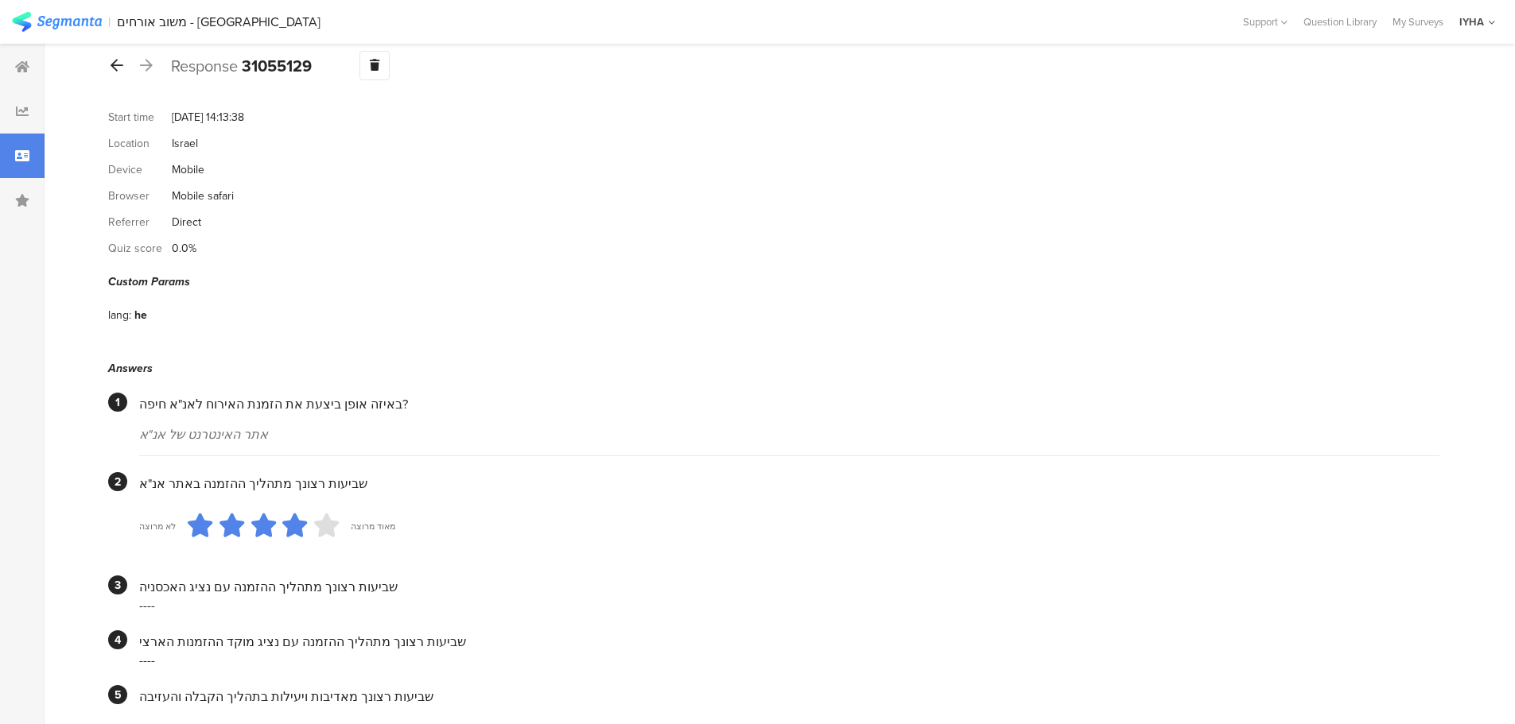
click at [122, 68] on icon at bounding box center [117, 65] width 13 height 14
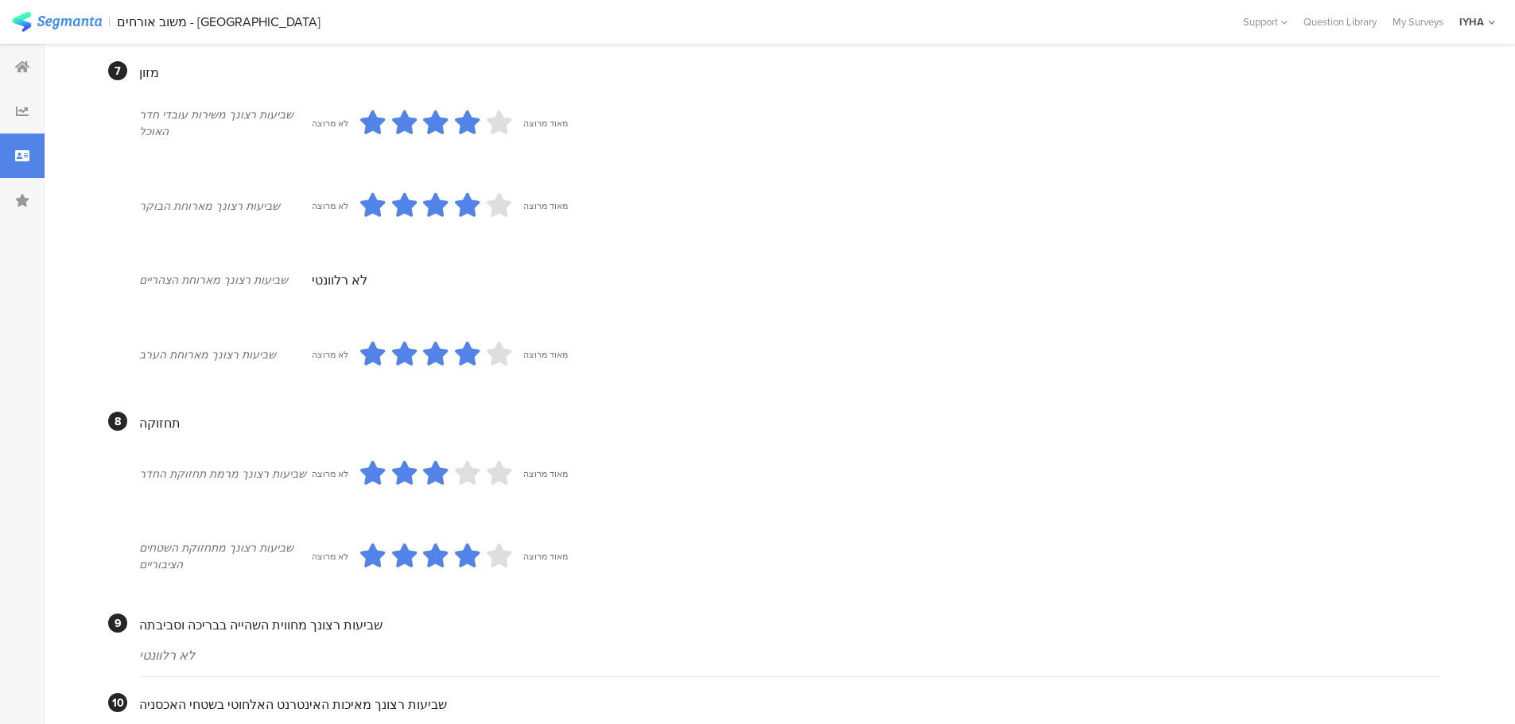
scroll to position [1352, 0]
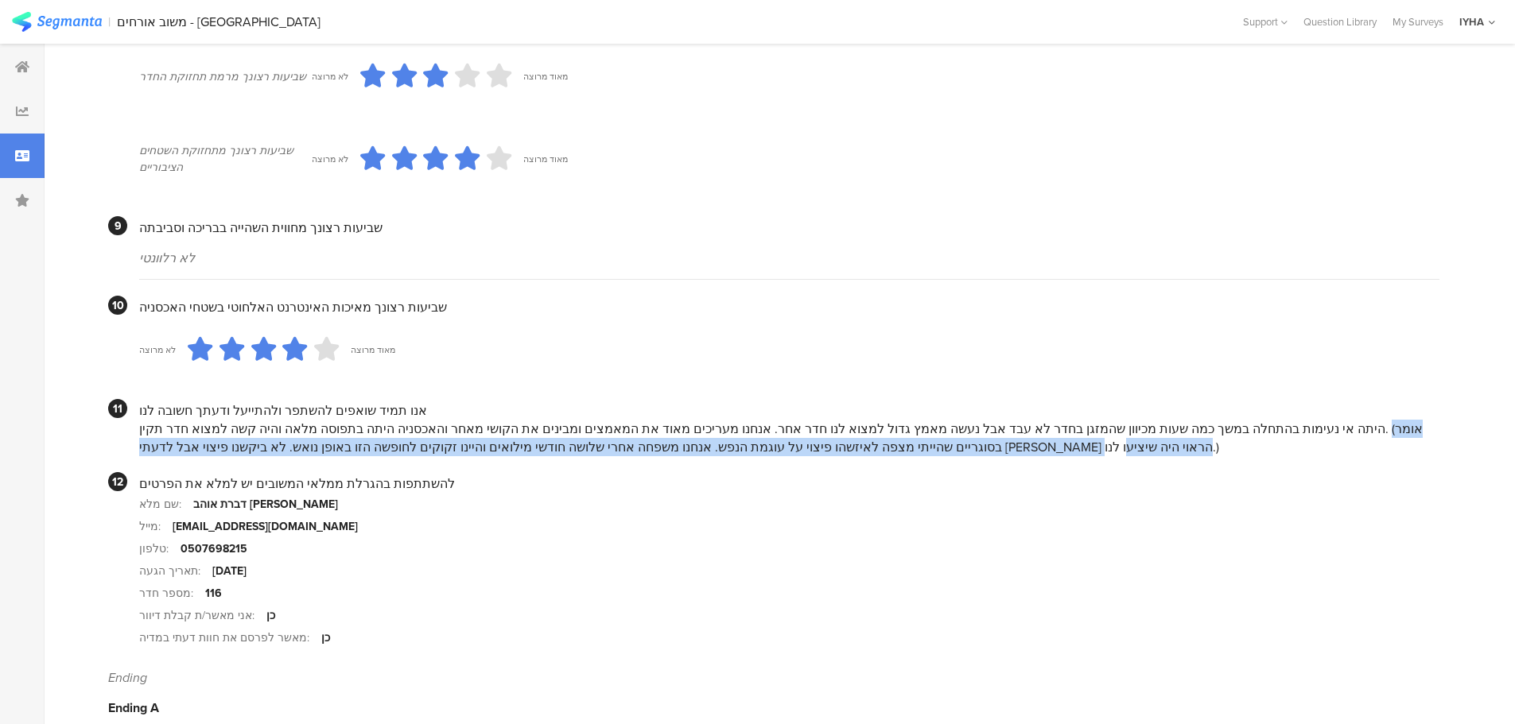
drag, startPoint x: 304, startPoint y: 429, endPoint x: 142, endPoint y: 448, distance: 163.2
click at [142, 448] on div "היתה אי נעימות בהתחלה במשך כמה שעות מכיוון שהמזגן בחדר לא עבד אבל נעשה מאמץ גדו…" at bounding box center [789, 438] width 1300 height 37
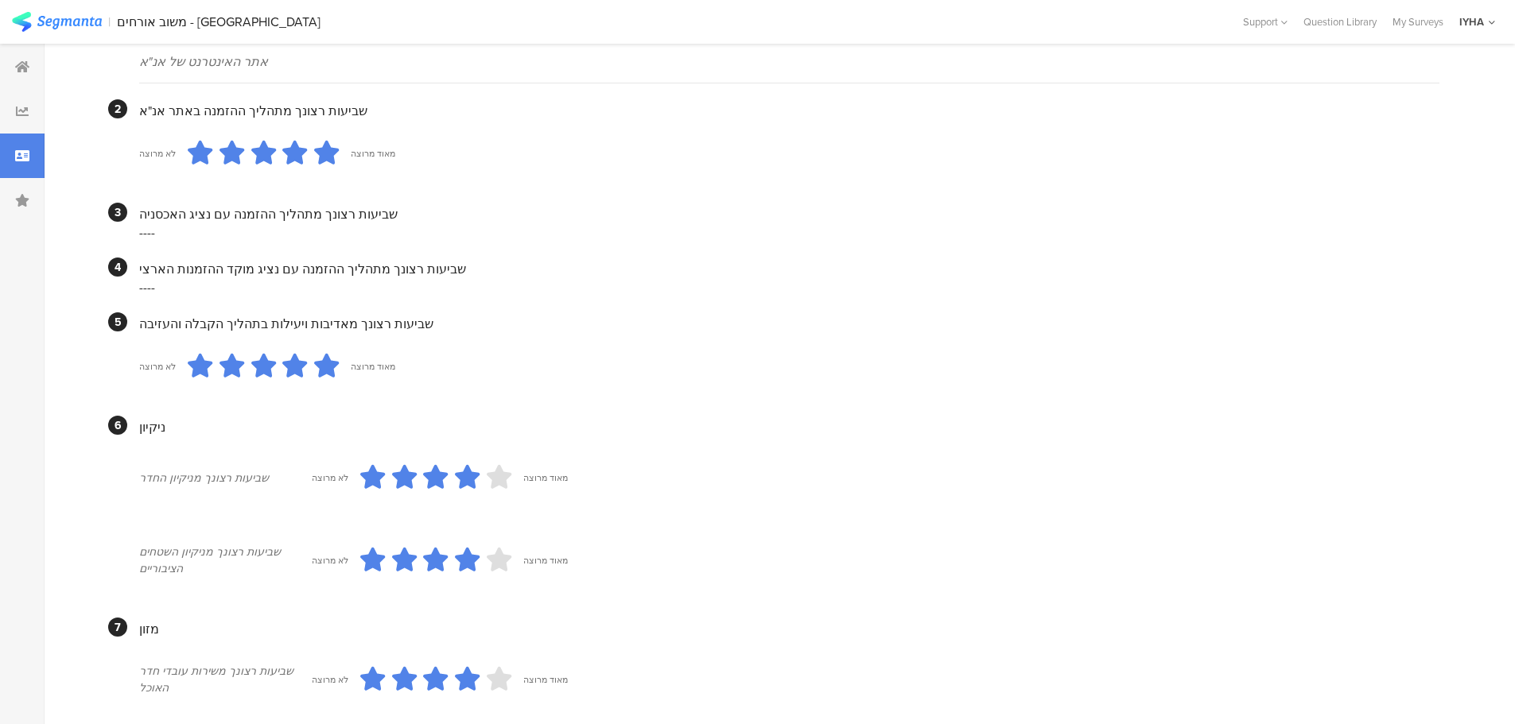
scroll to position [0, 0]
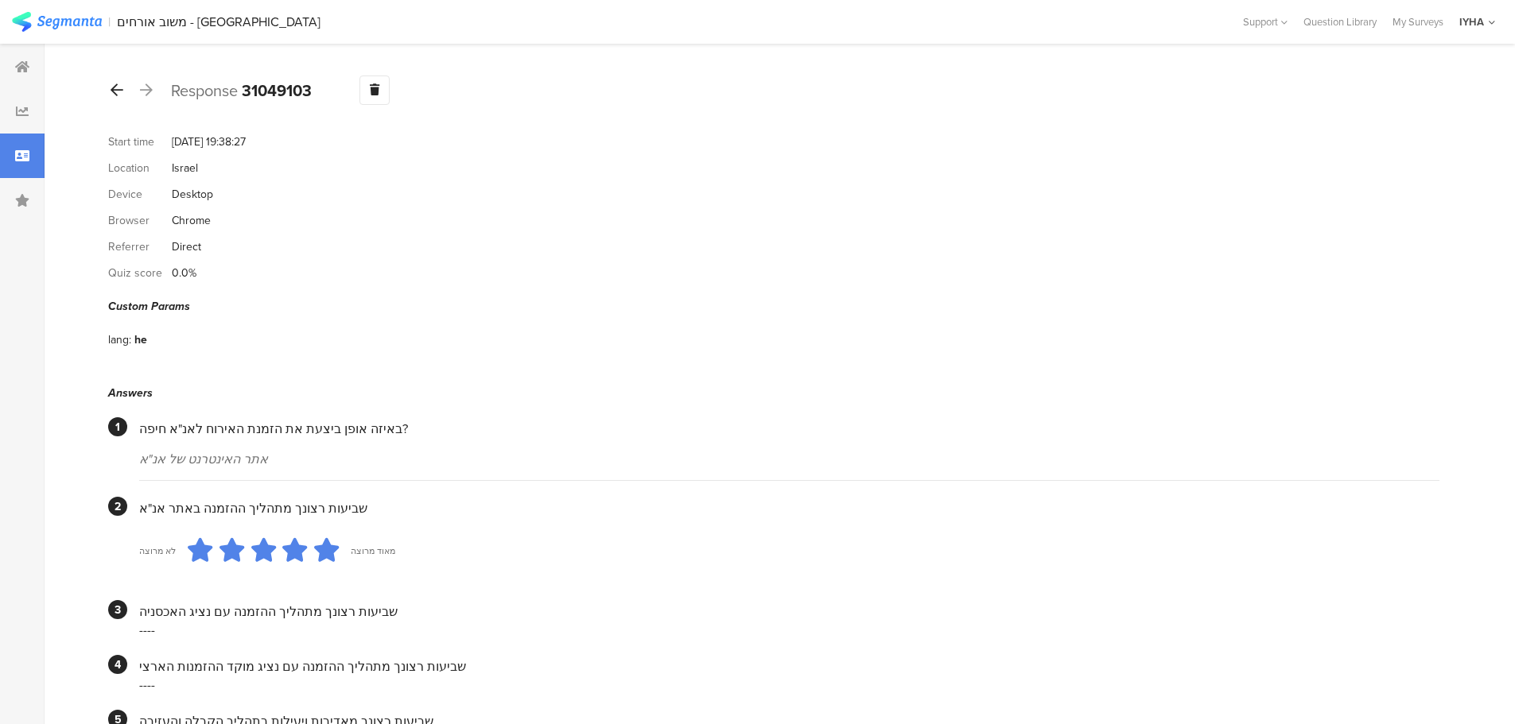
click at [119, 98] on div at bounding box center [116, 90] width 17 height 25
click at [122, 91] on icon at bounding box center [117, 90] width 13 height 14
click at [119, 94] on icon at bounding box center [117, 90] width 13 height 14
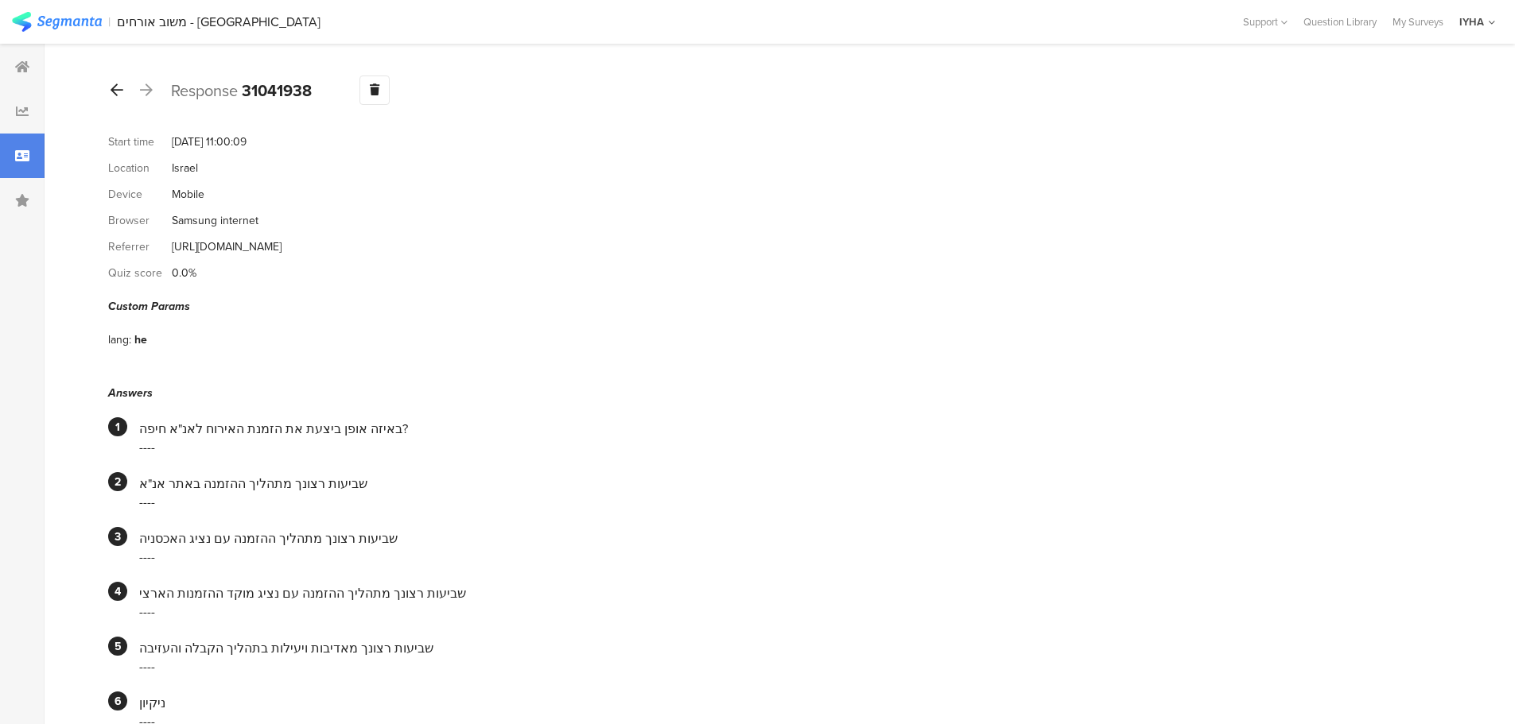
click at [119, 94] on icon at bounding box center [117, 90] width 13 height 14
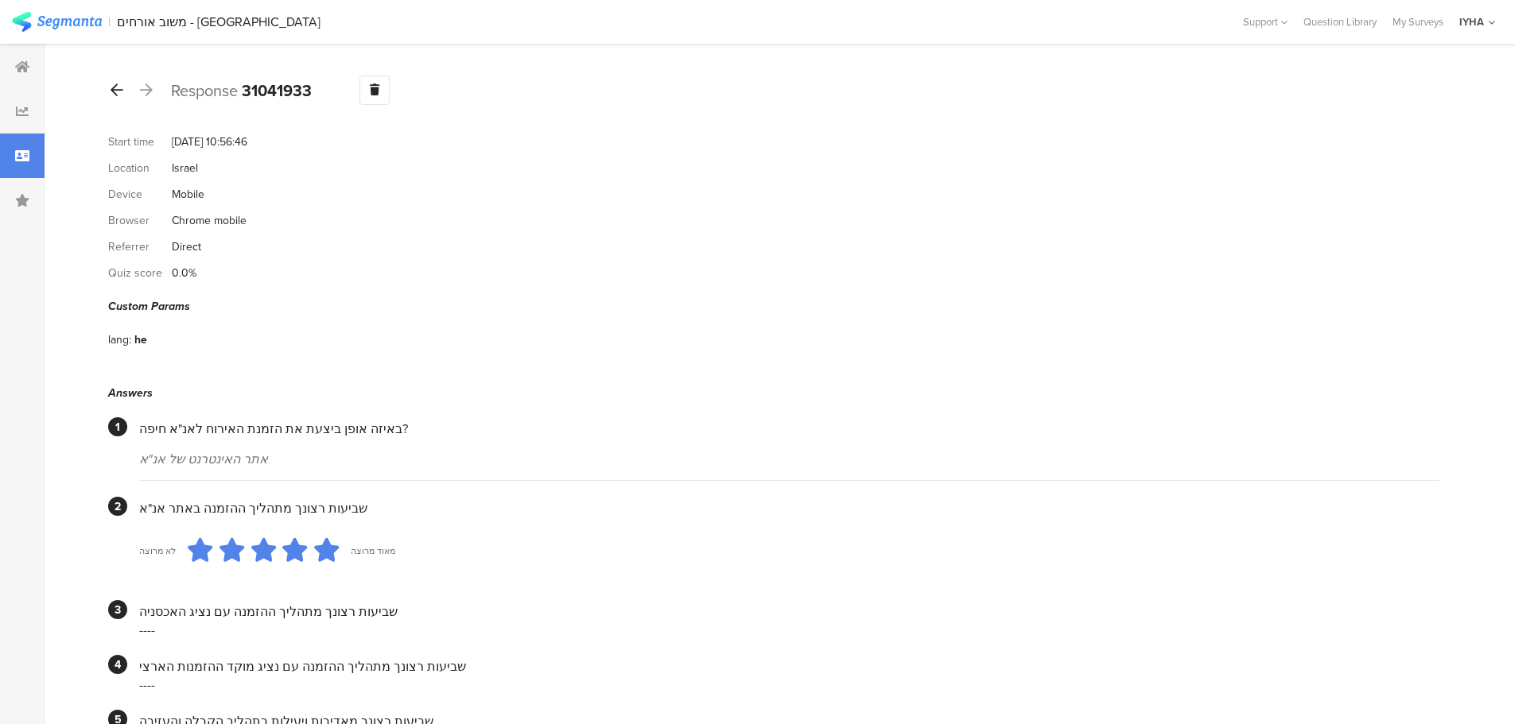
click at [118, 86] on icon at bounding box center [117, 90] width 13 height 14
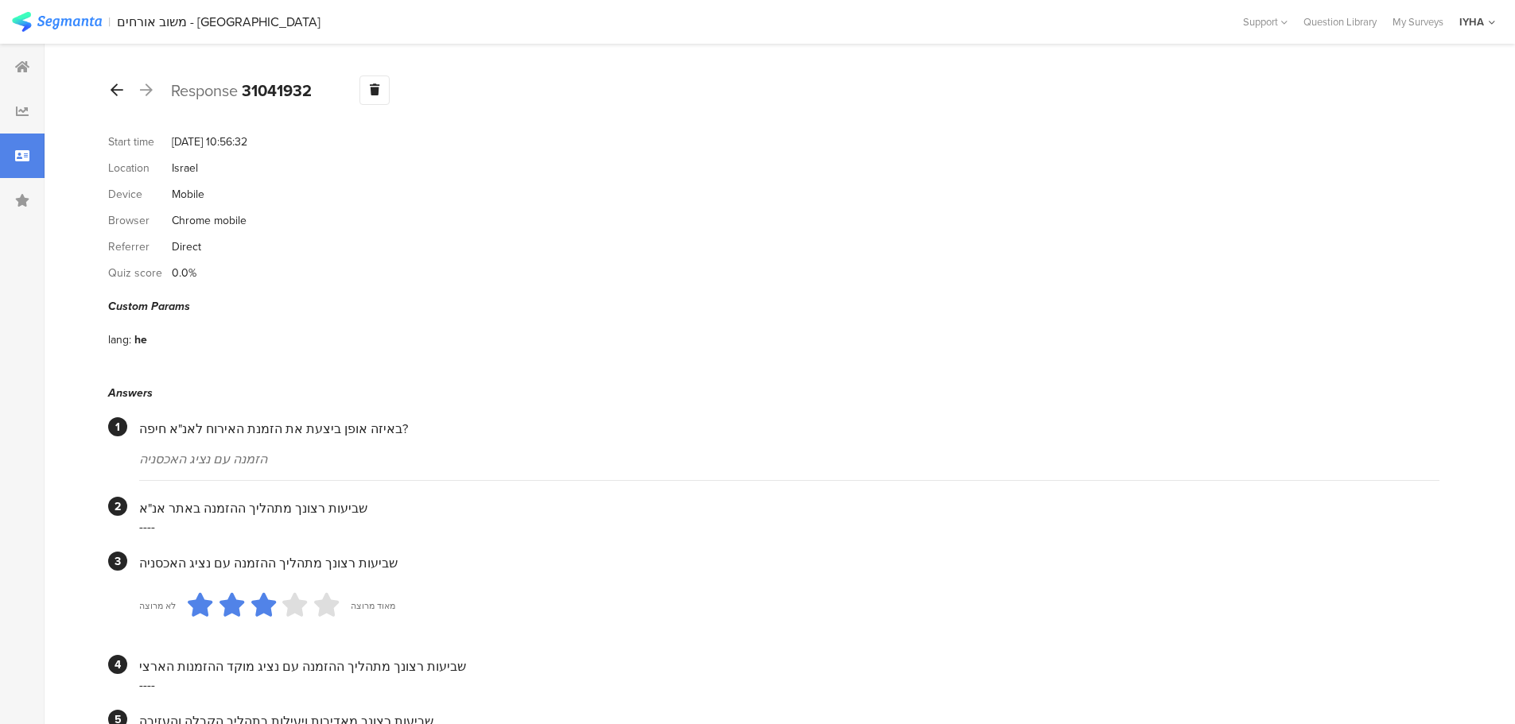
click at [118, 86] on icon at bounding box center [117, 90] width 13 height 14
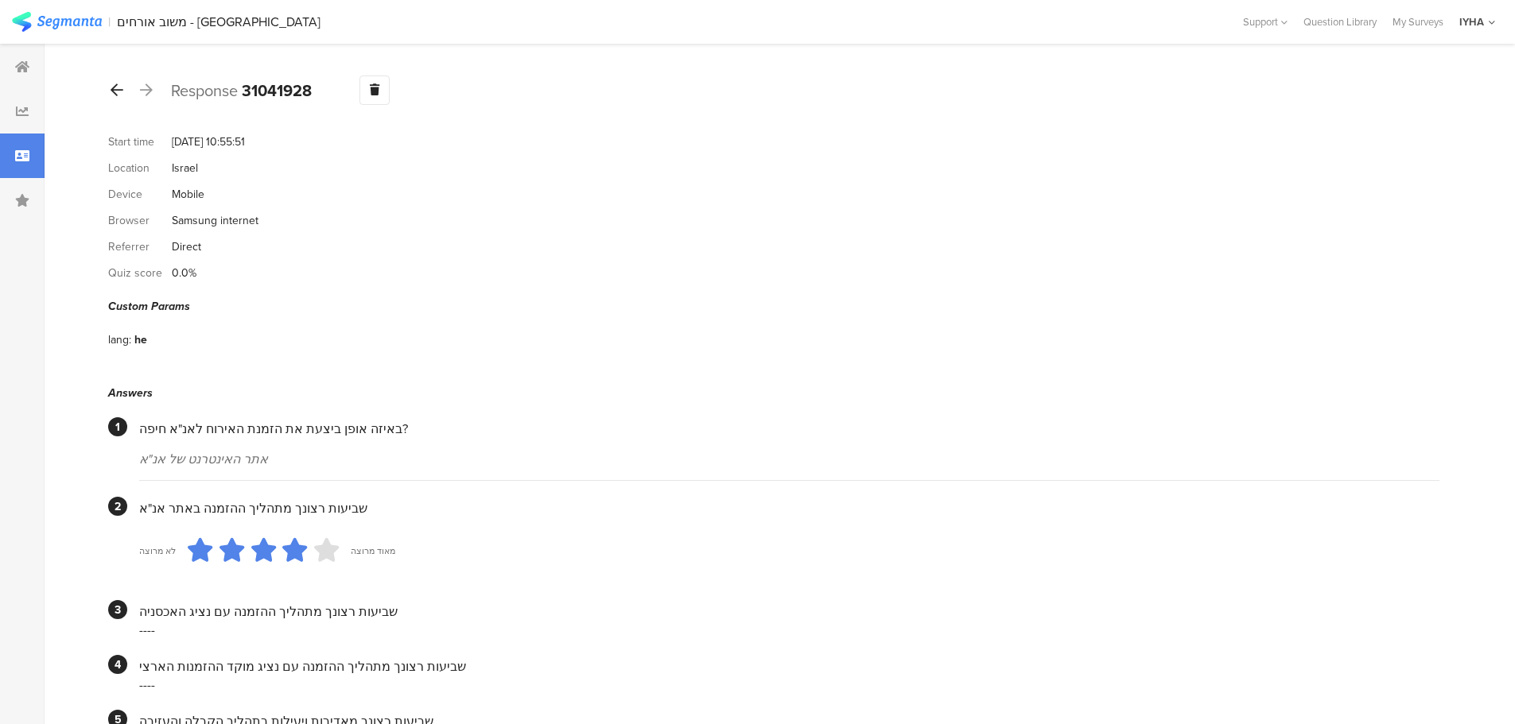
click at [118, 86] on icon at bounding box center [117, 90] width 13 height 14
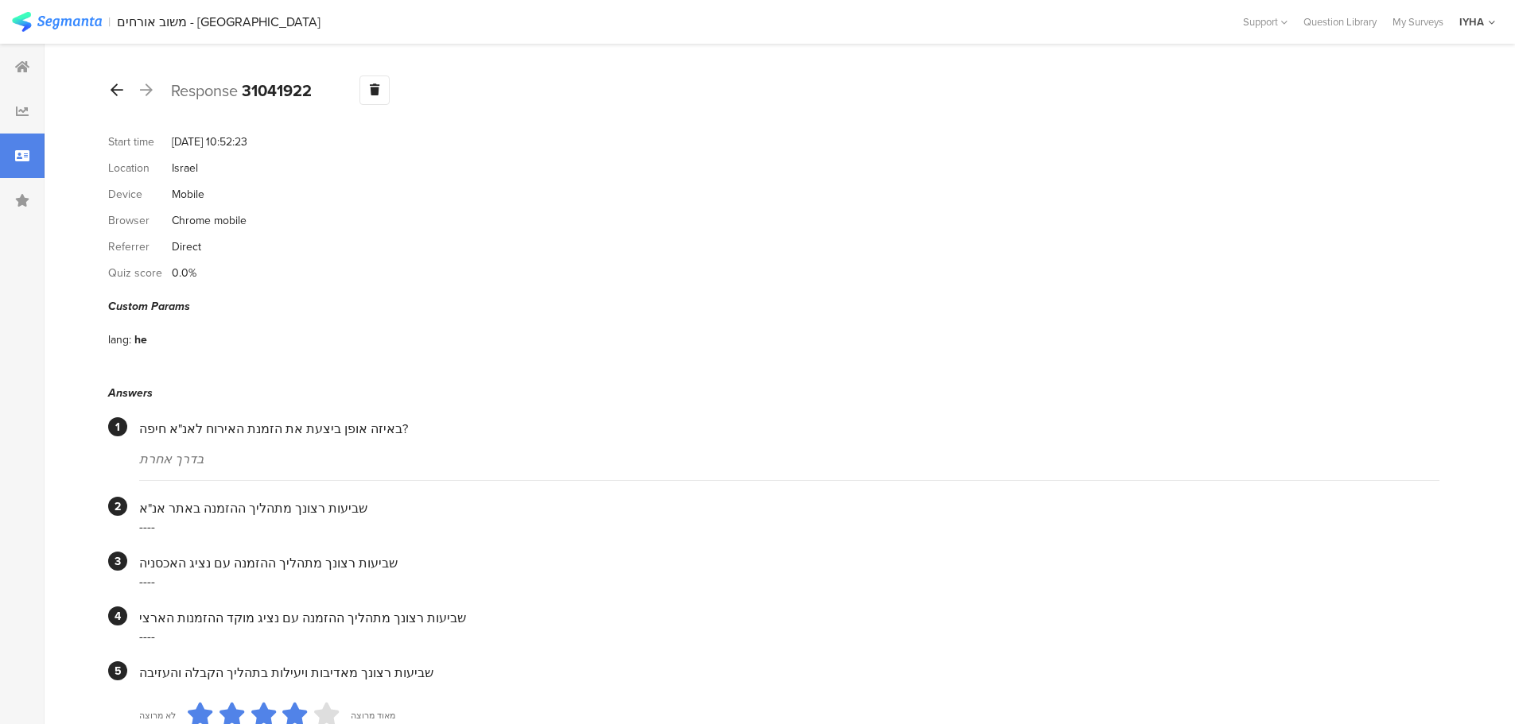
click at [118, 86] on icon at bounding box center [117, 90] width 13 height 14
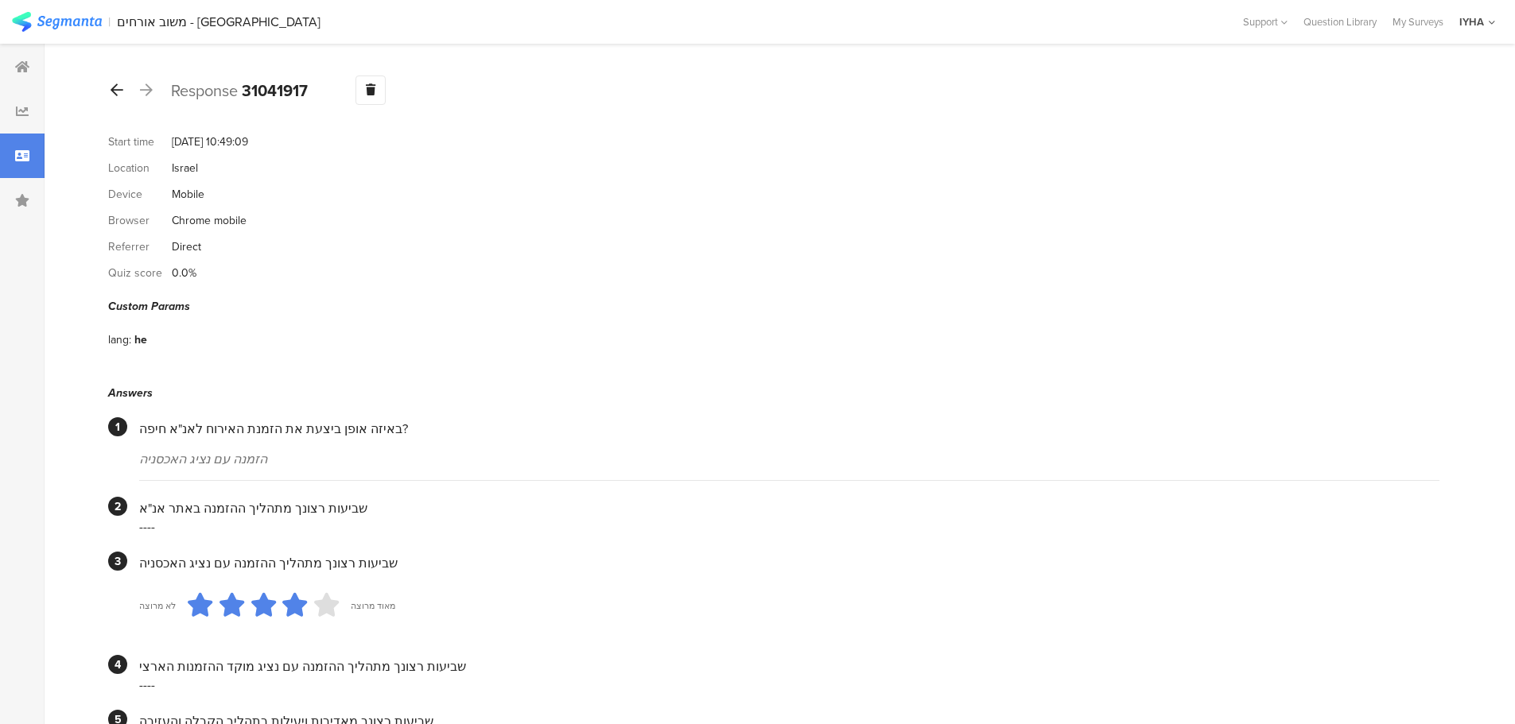
click at [118, 86] on icon at bounding box center [117, 90] width 13 height 14
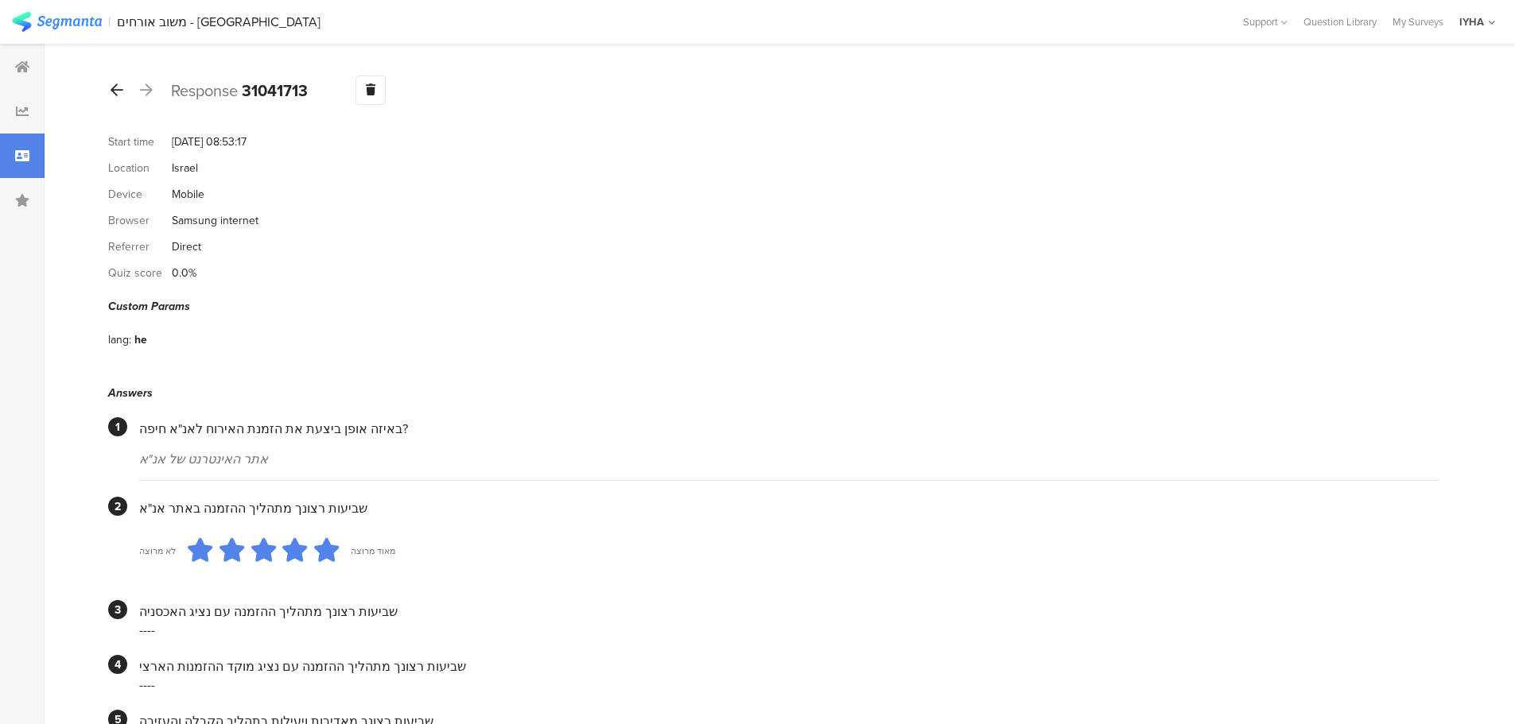
click at [118, 86] on icon at bounding box center [117, 90] width 13 height 14
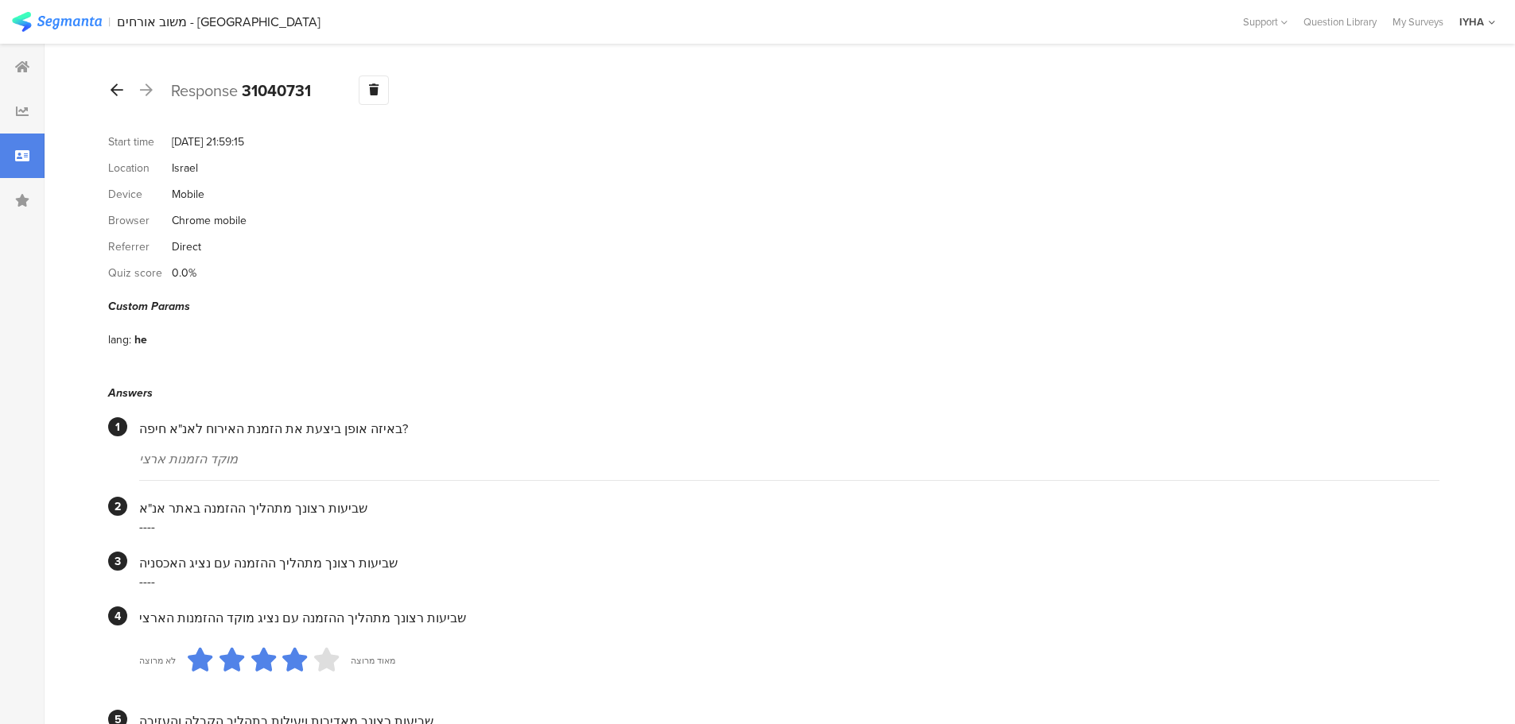
click at [118, 86] on icon at bounding box center [117, 90] width 13 height 14
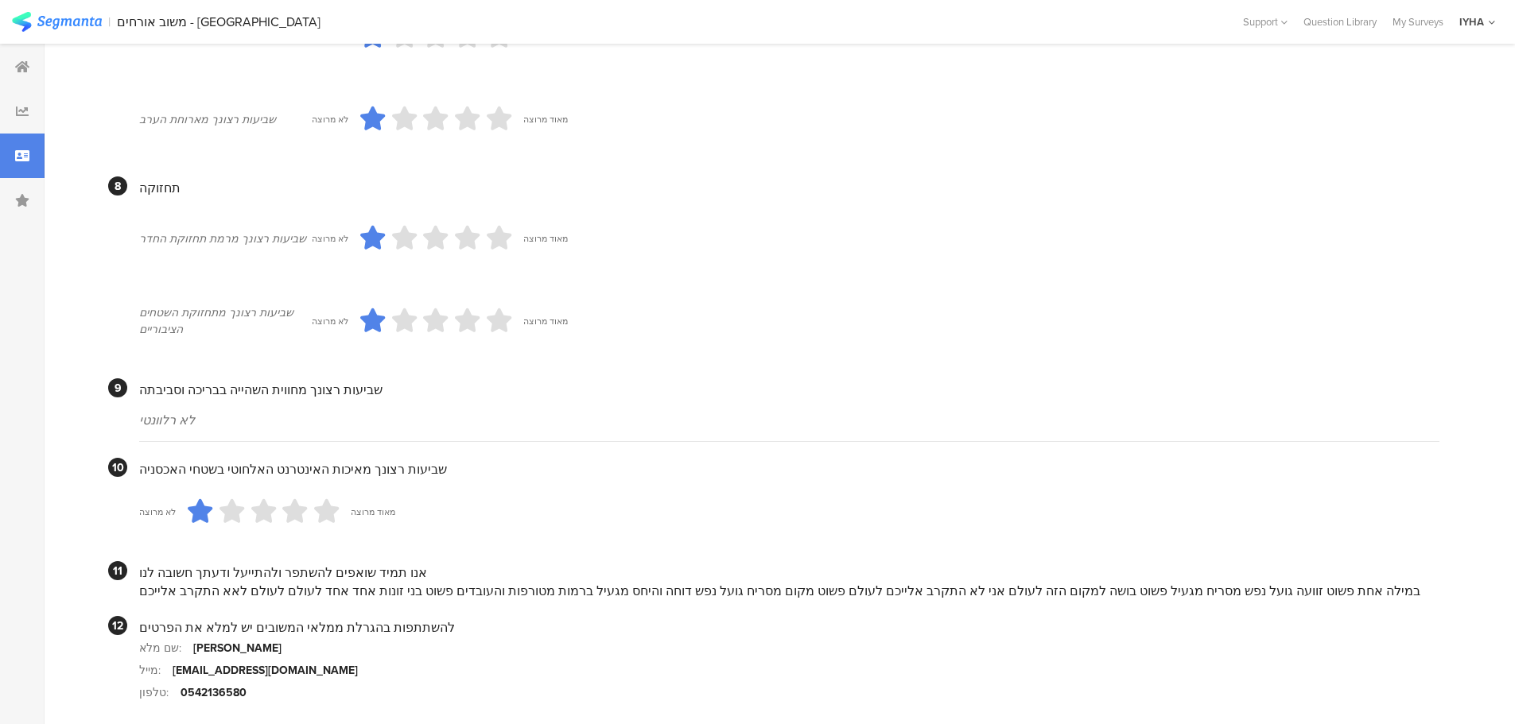
scroll to position [1286, 0]
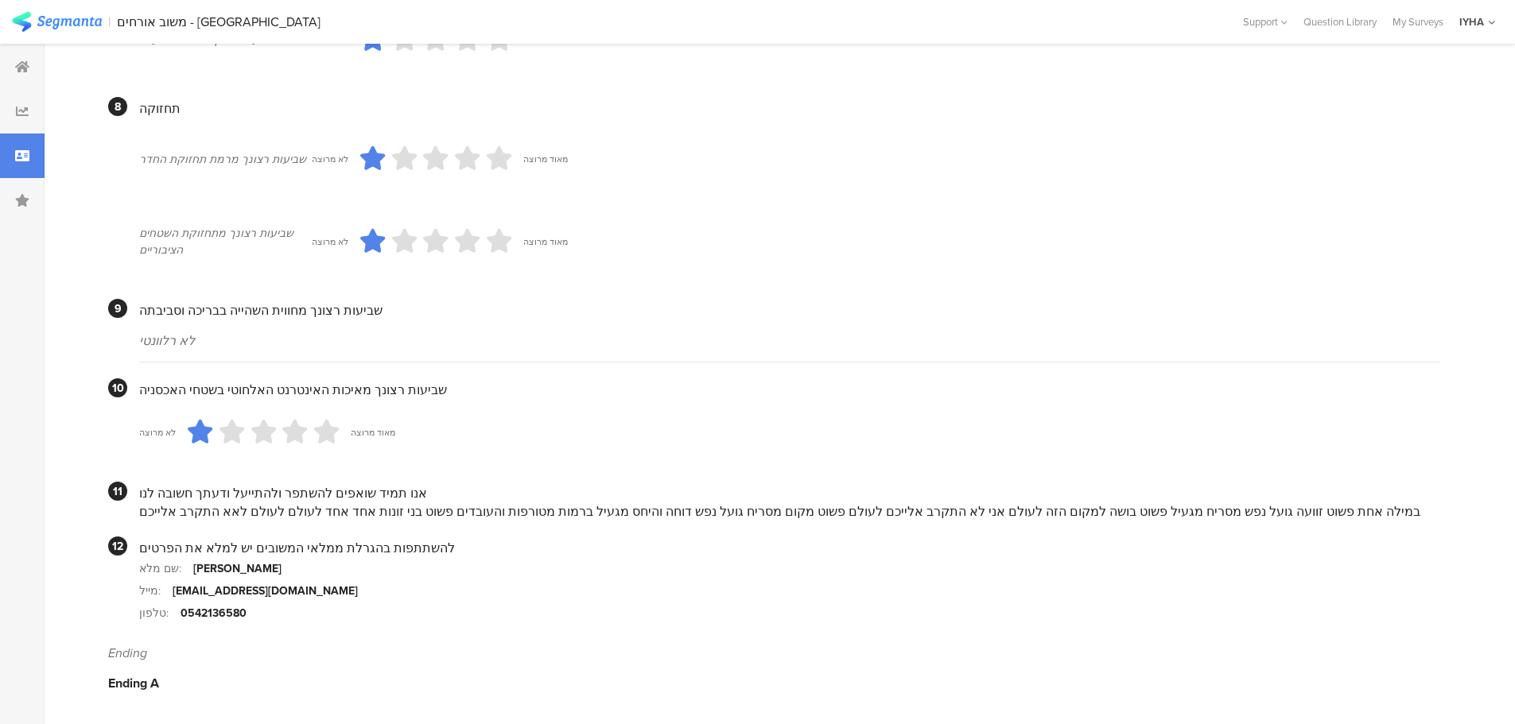
click at [230, 616] on div "0542136580" at bounding box center [214, 613] width 66 height 17
copy div "0542136580"
click at [184, 590] on div "[EMAIL_ADDRESS][DOMAIN_NAME]" at bounding box center [265, 591] width 185 height 17
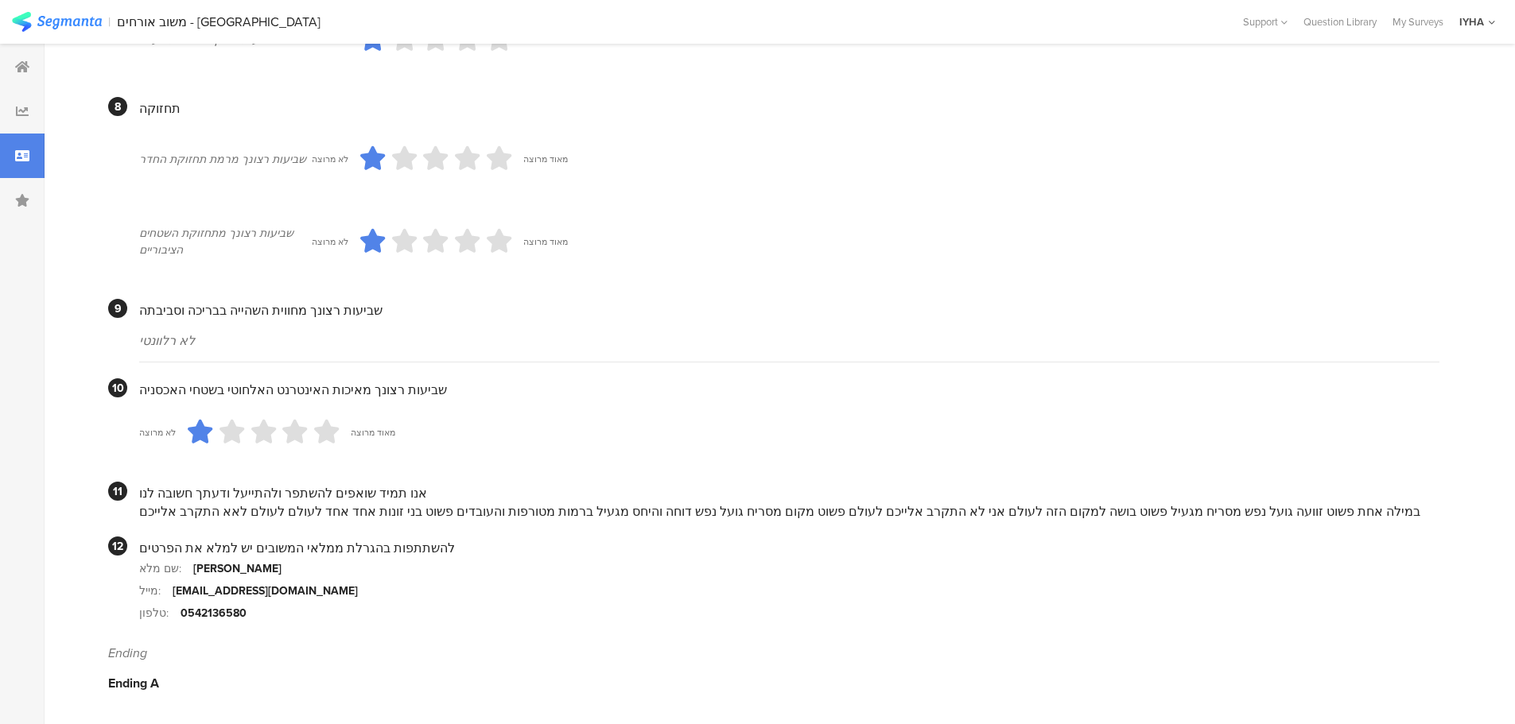
click at [184, 590] on div "[EMAIL_ADDRESS][DOMAIN_NAME]" at bounding box center [265, 591] width 185 height 17
copy div "[EMAIL_ADDRESS][DOMAIN_NAME]"
click at [625, 511] on div "במילה אחת פשוט זוועה גועל נפש מסריח מגעיל פשוט בושה למקום הזה לעולם אני לא התקר…" at bounding box center [789, 512] width 1300 height 18
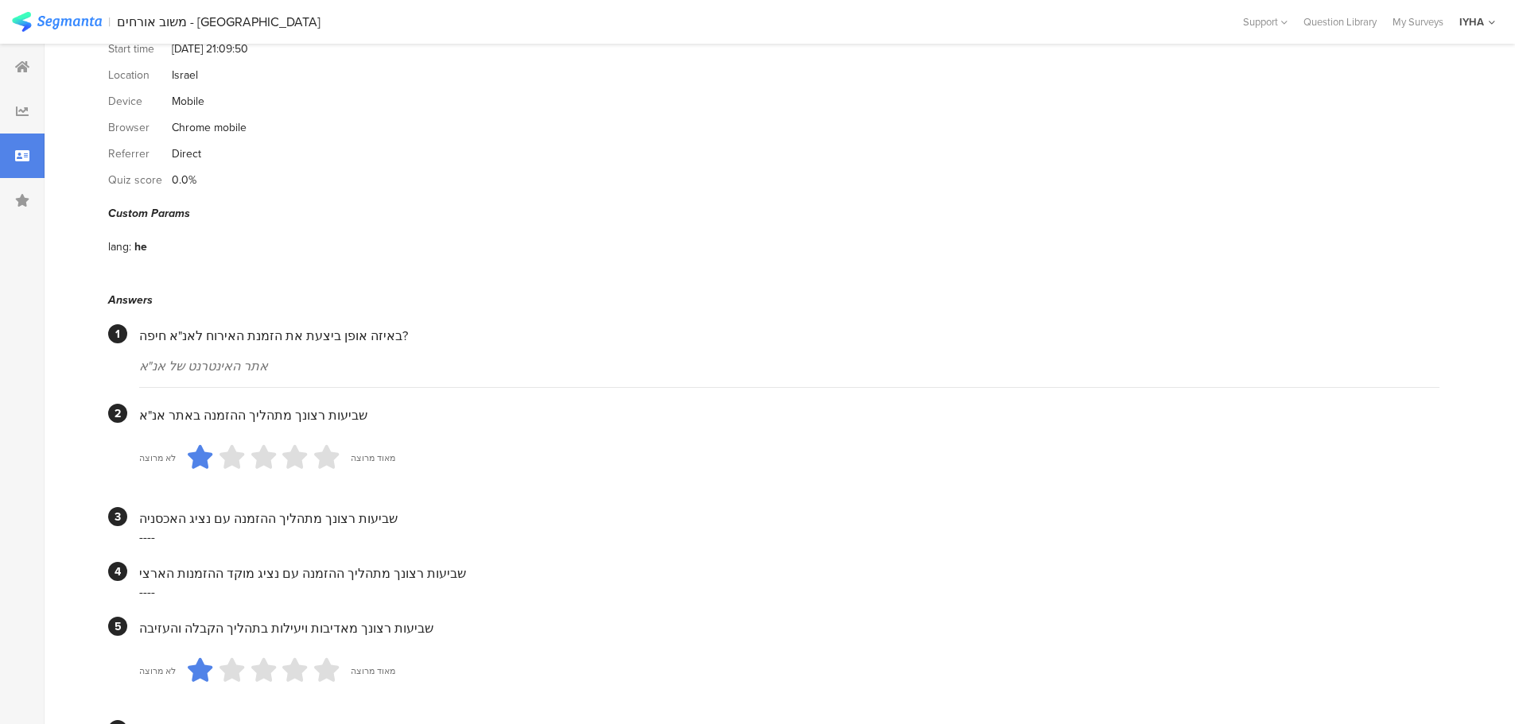
scroll to position [0, 0]
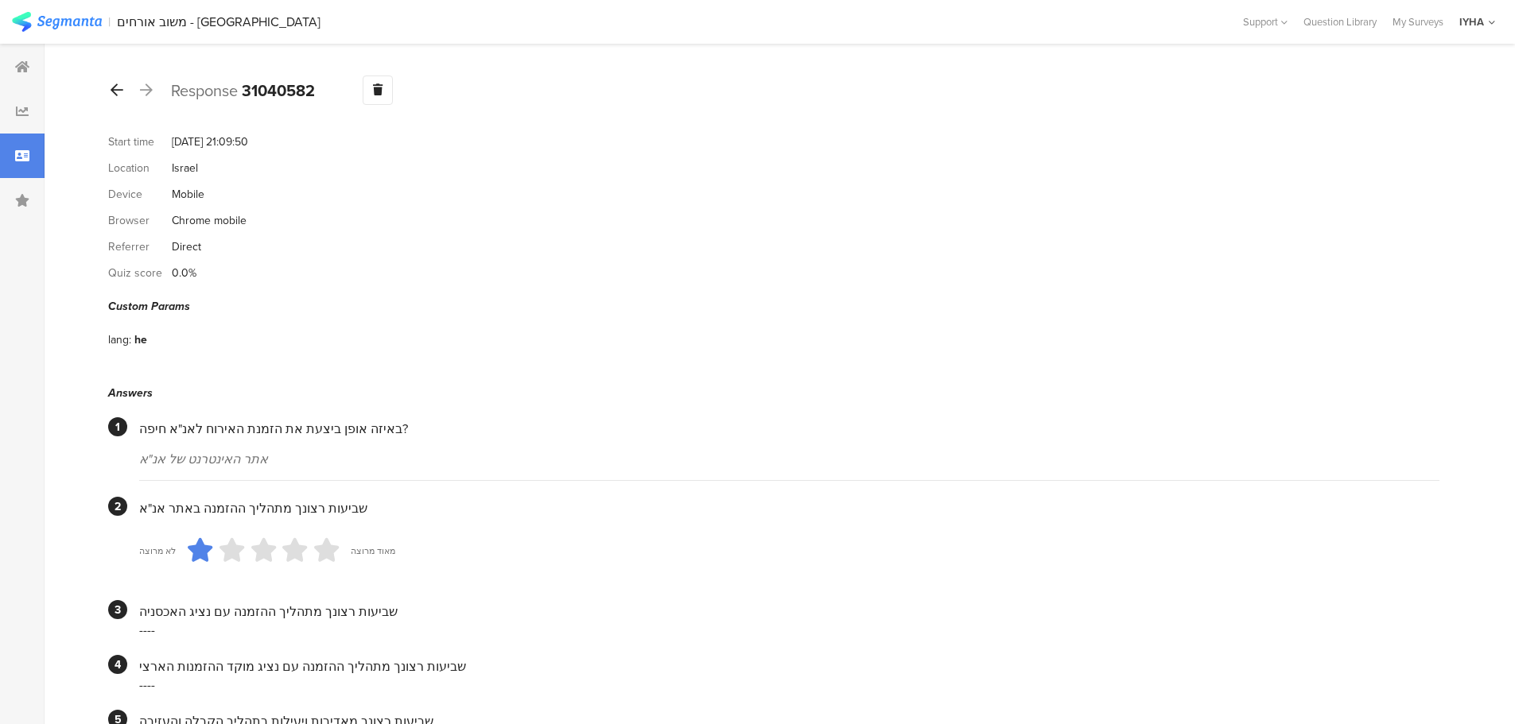
click at [123, 99] on div at bounding box center [116, 90] width 17 height 25
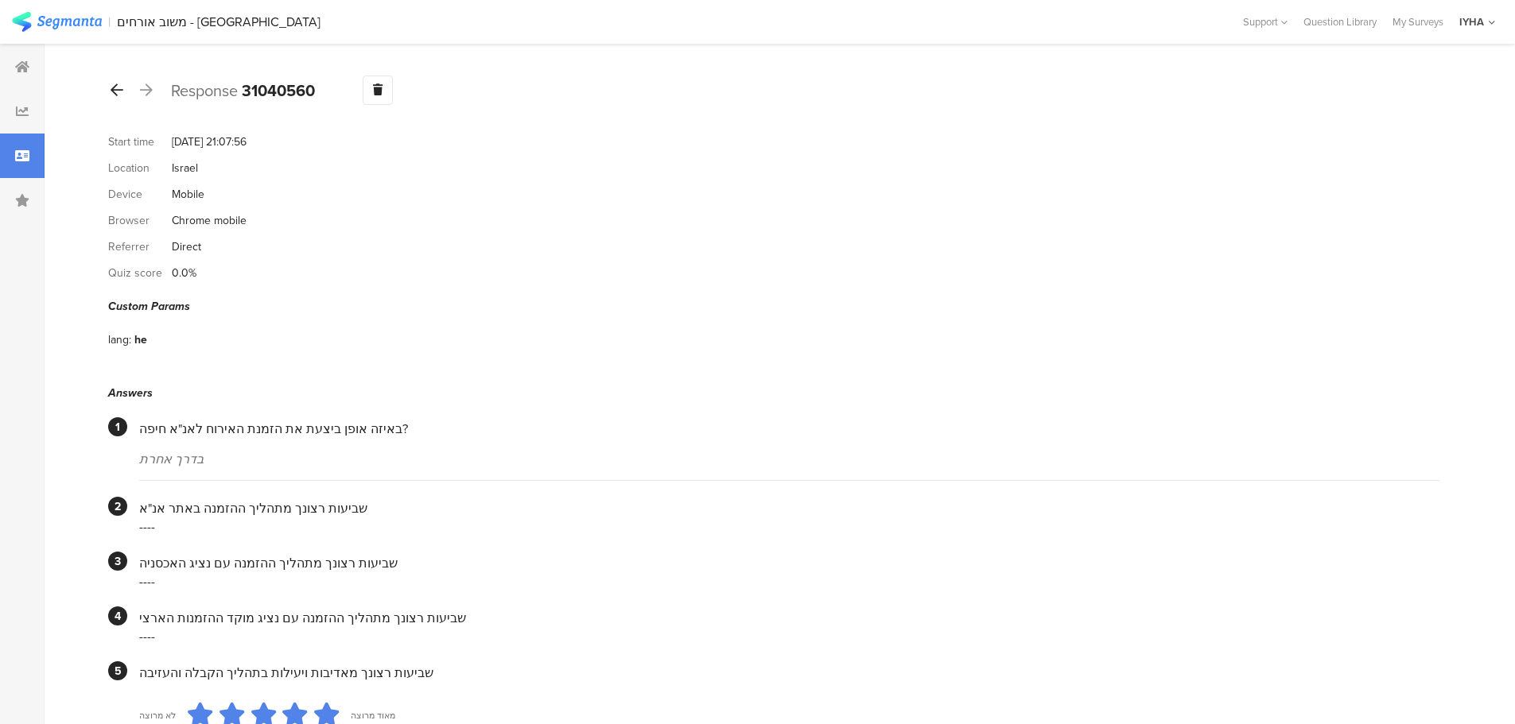
click at [124, 84] on div at bounding box center [116, 90] width 17 height 25
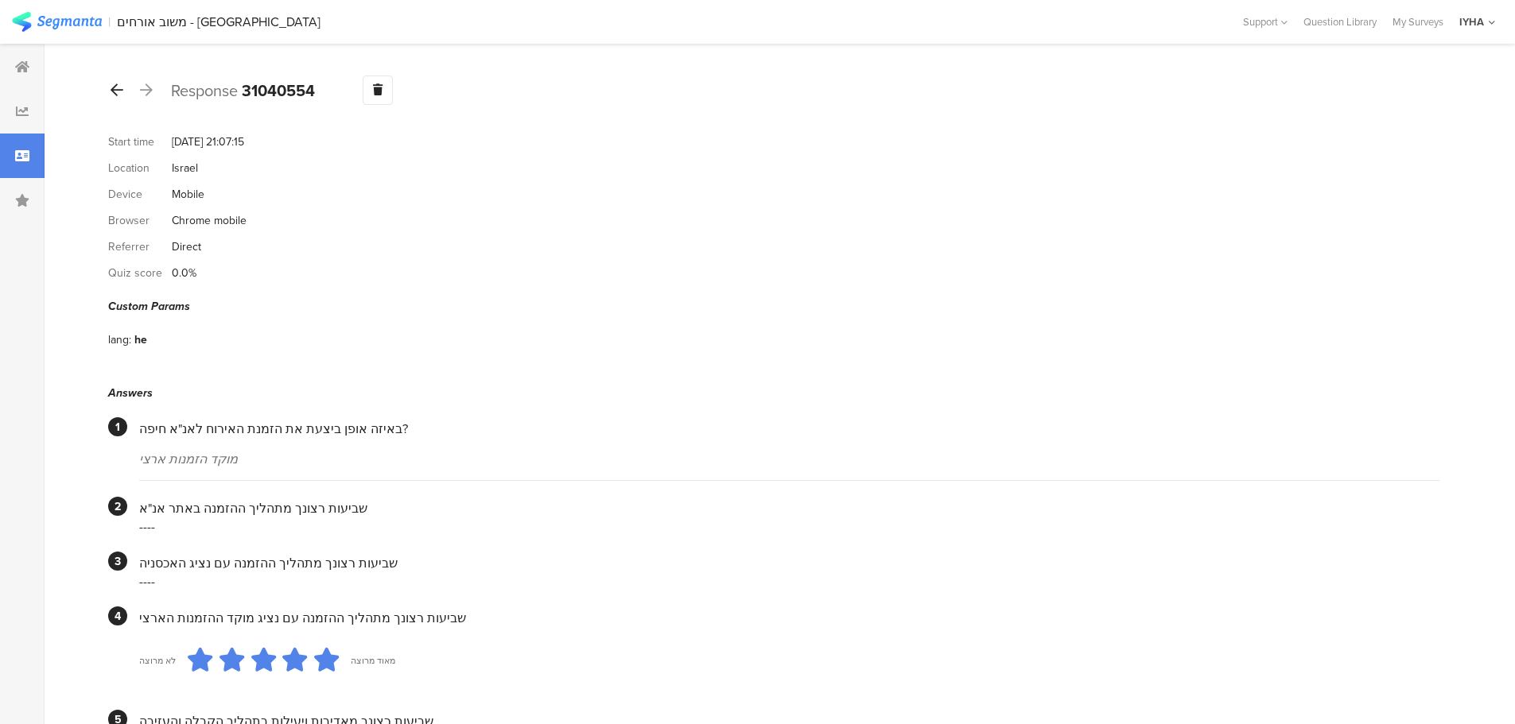
click at [120, 98] on div at bounding box center [116, 90] width 17 height 25
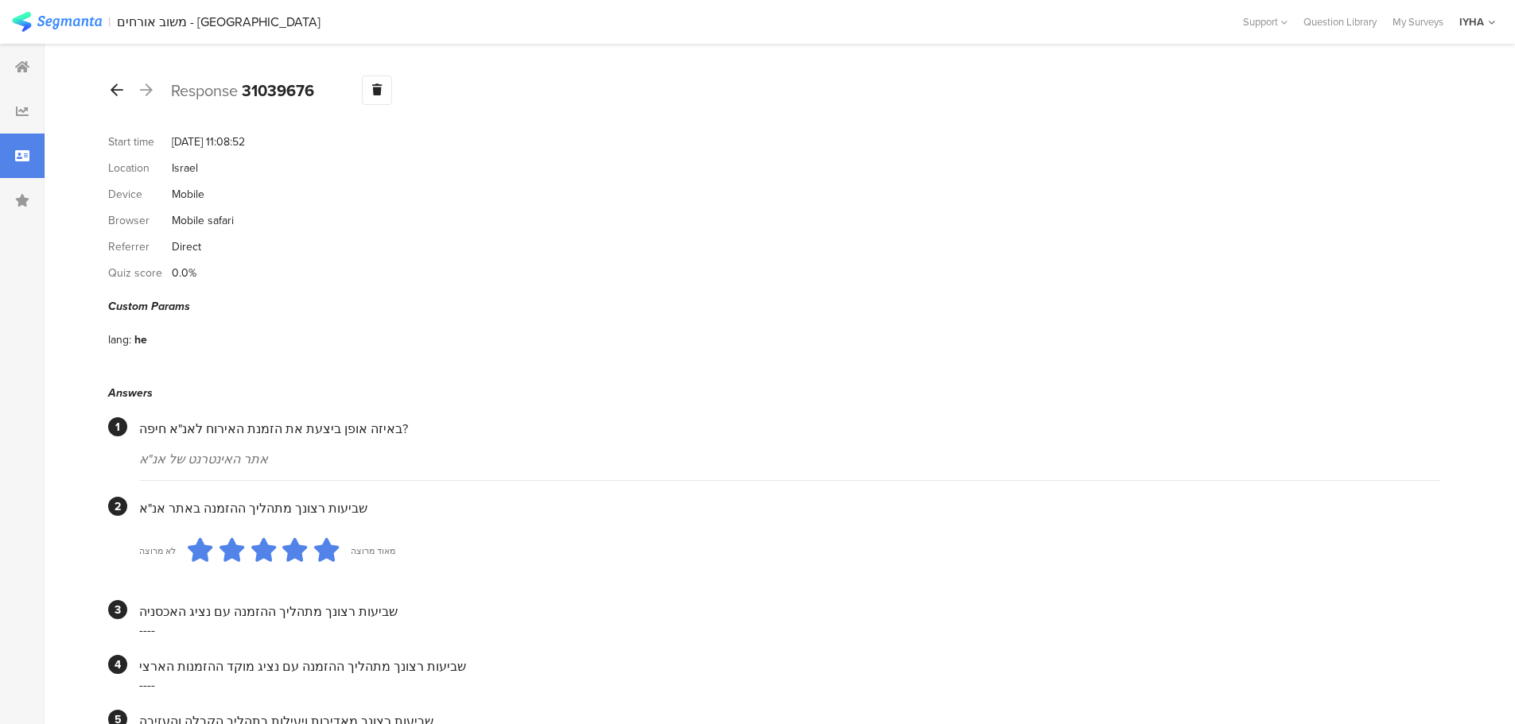
click at [121, 89] on icon at bounding box center [117, 90] width 13 height 14
click at [116, 92] on icon at bounding box center [117, 90] width 13 height 14
click at [117, 91] on icon at bounding box center [117, 90] width 13 height 14
click at [120, 92] on icon at bounding box center [117, 90] width 13 height 14
click at [122, 89] on icon at bounding box center [117, 90] width 13 height 14
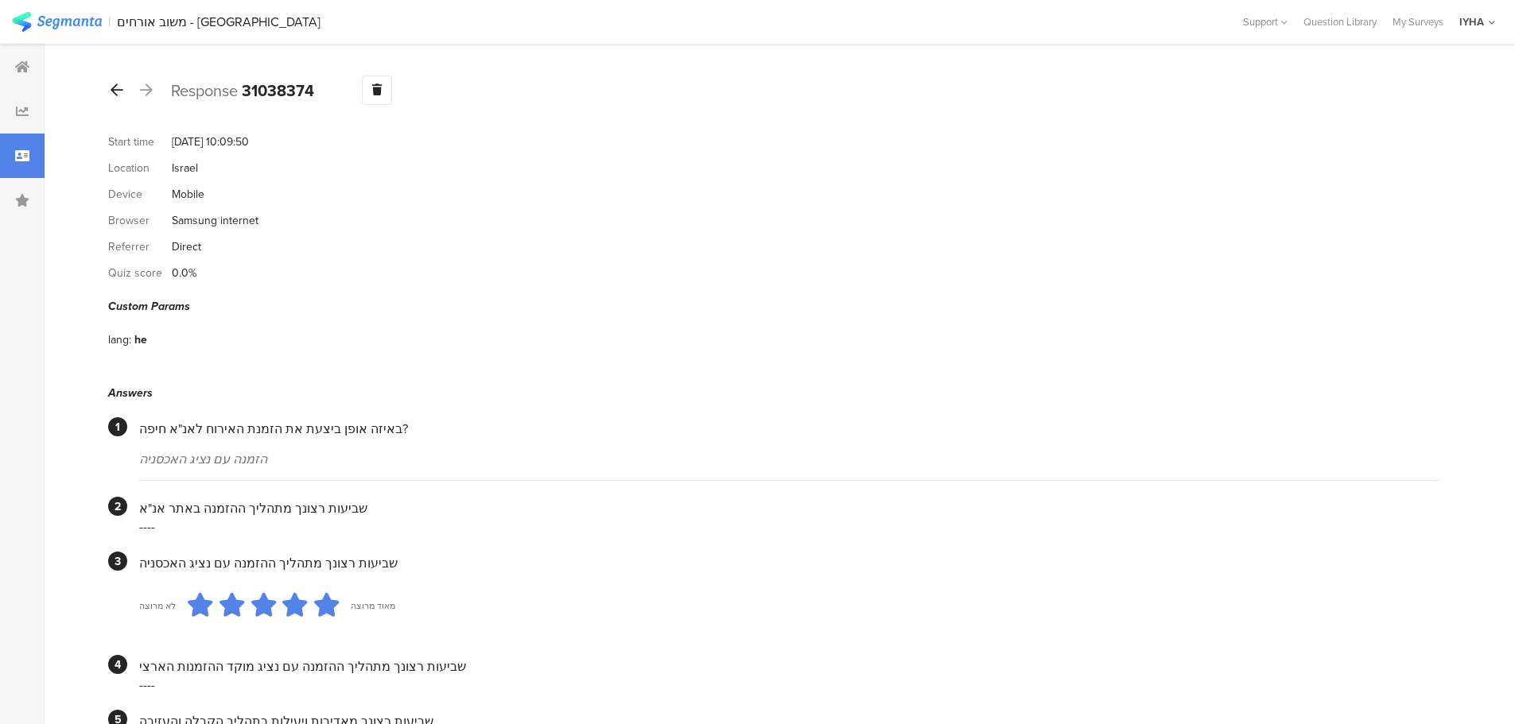
click at [118, 94] on icon at bounding box center [117, 90] width 13 height 14
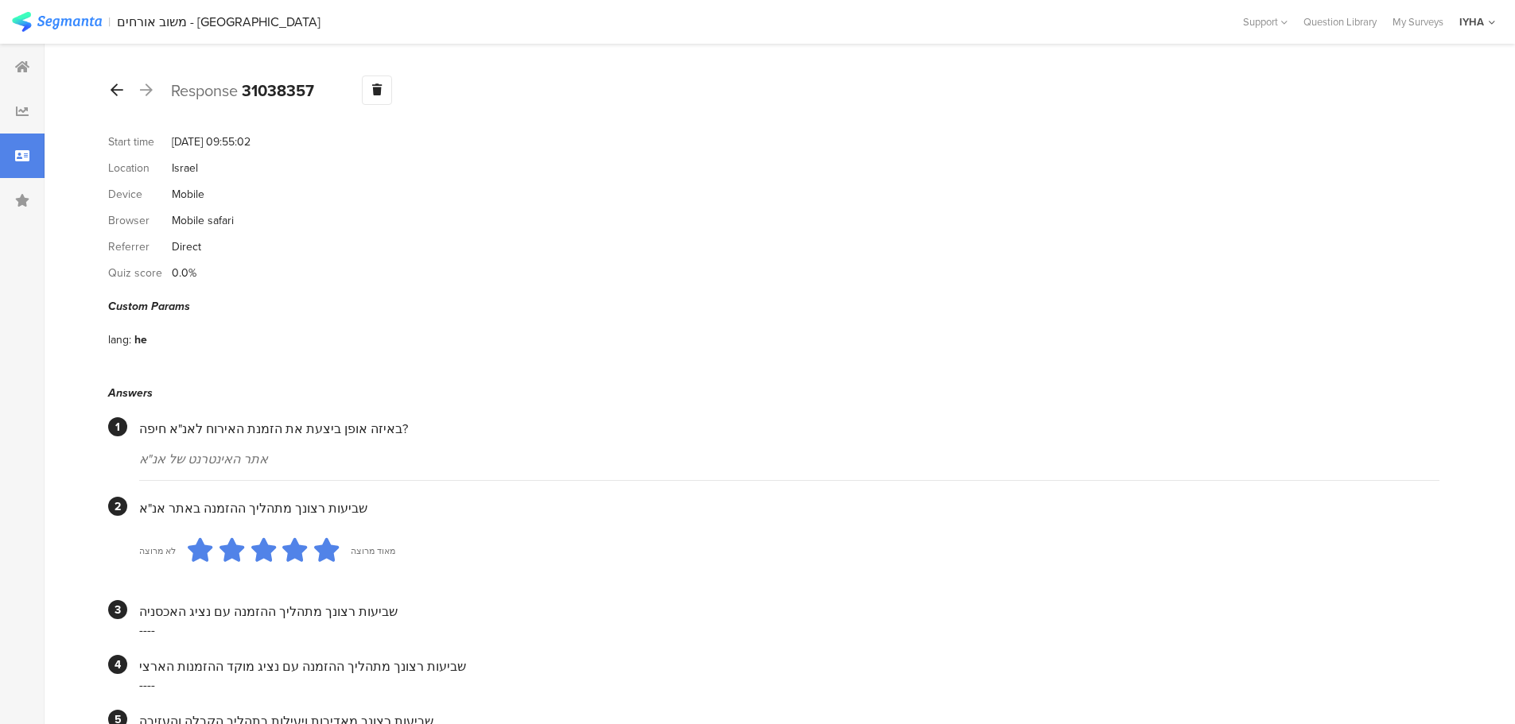
click at [116, 97] on div at bounding box center [116, 90] width 17 height 25
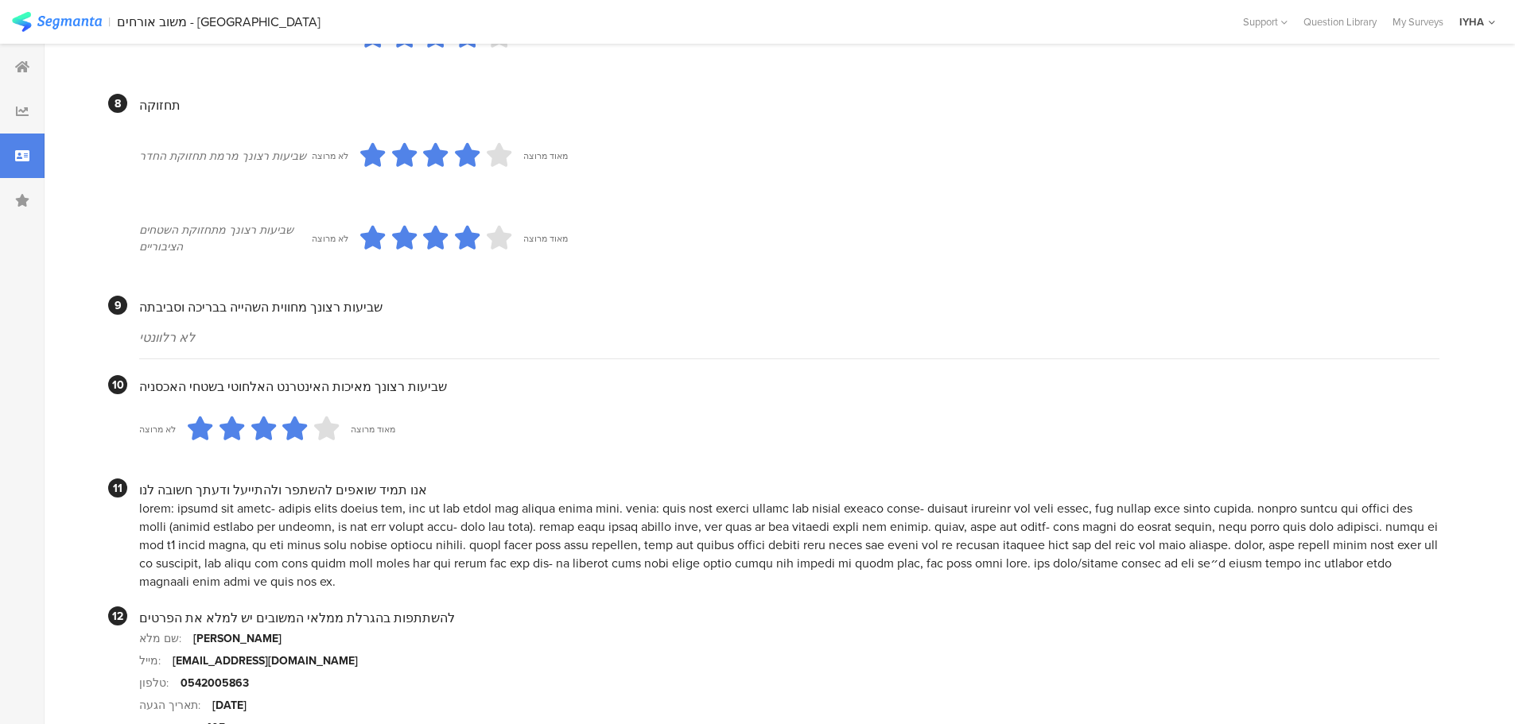
scroll to position [1413, 0]
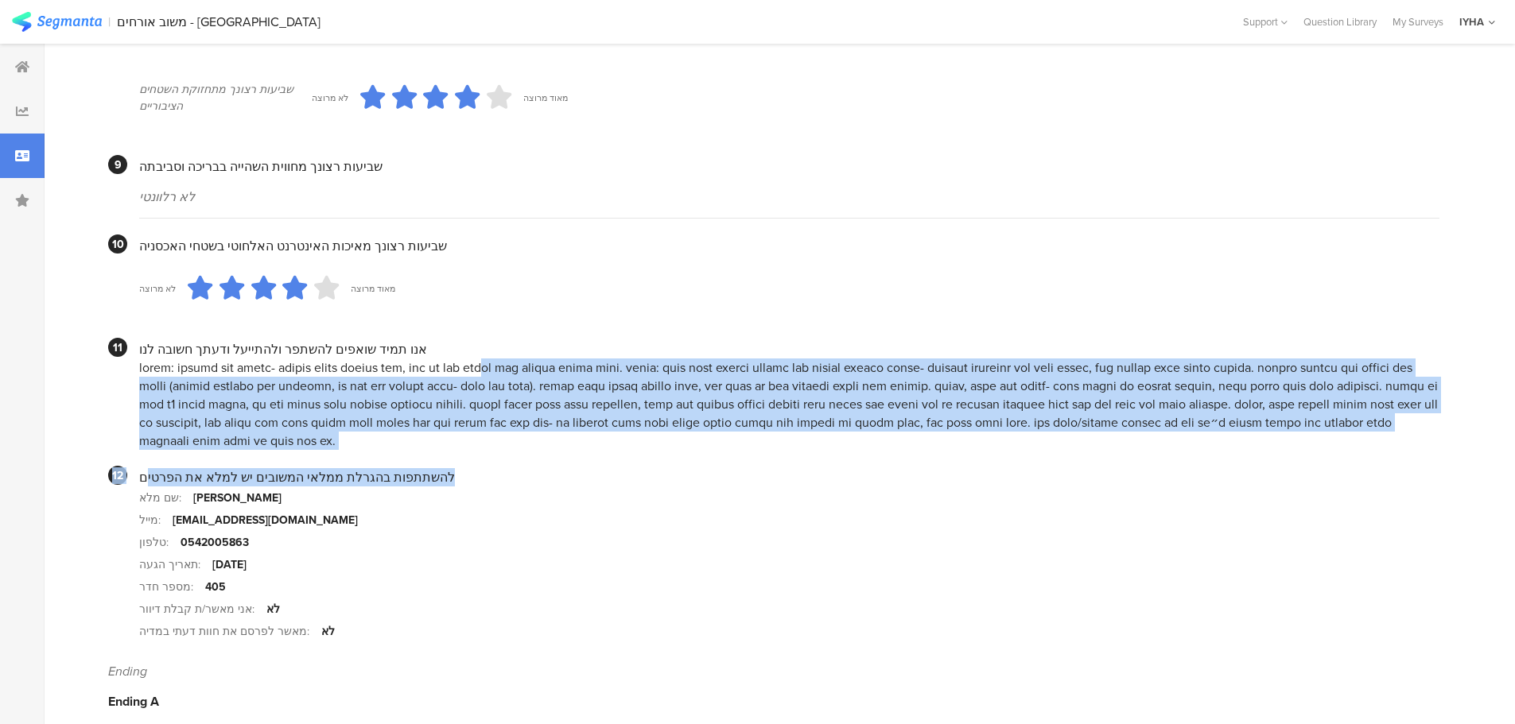
drag, startPoint x: 1125, startPoint y: 371, endPoint x: 147, endPoint y: 434, distance: 980.1
click at [191, 404] on div at bounding box center [789, 404] width 1300 height 91
click at [245, 394] on div at bounding box center [789, 404] width 1300 height 91
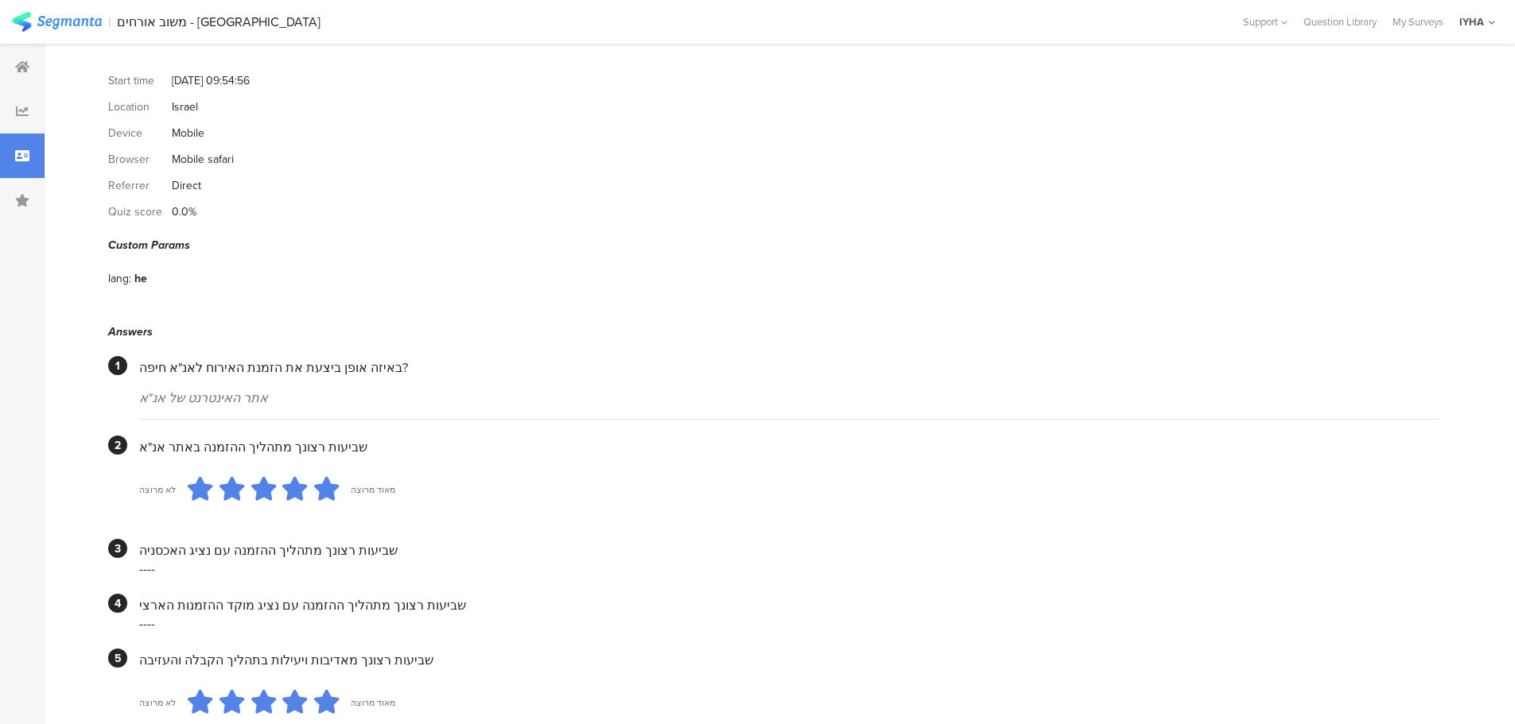
scroll to position [0, 0]
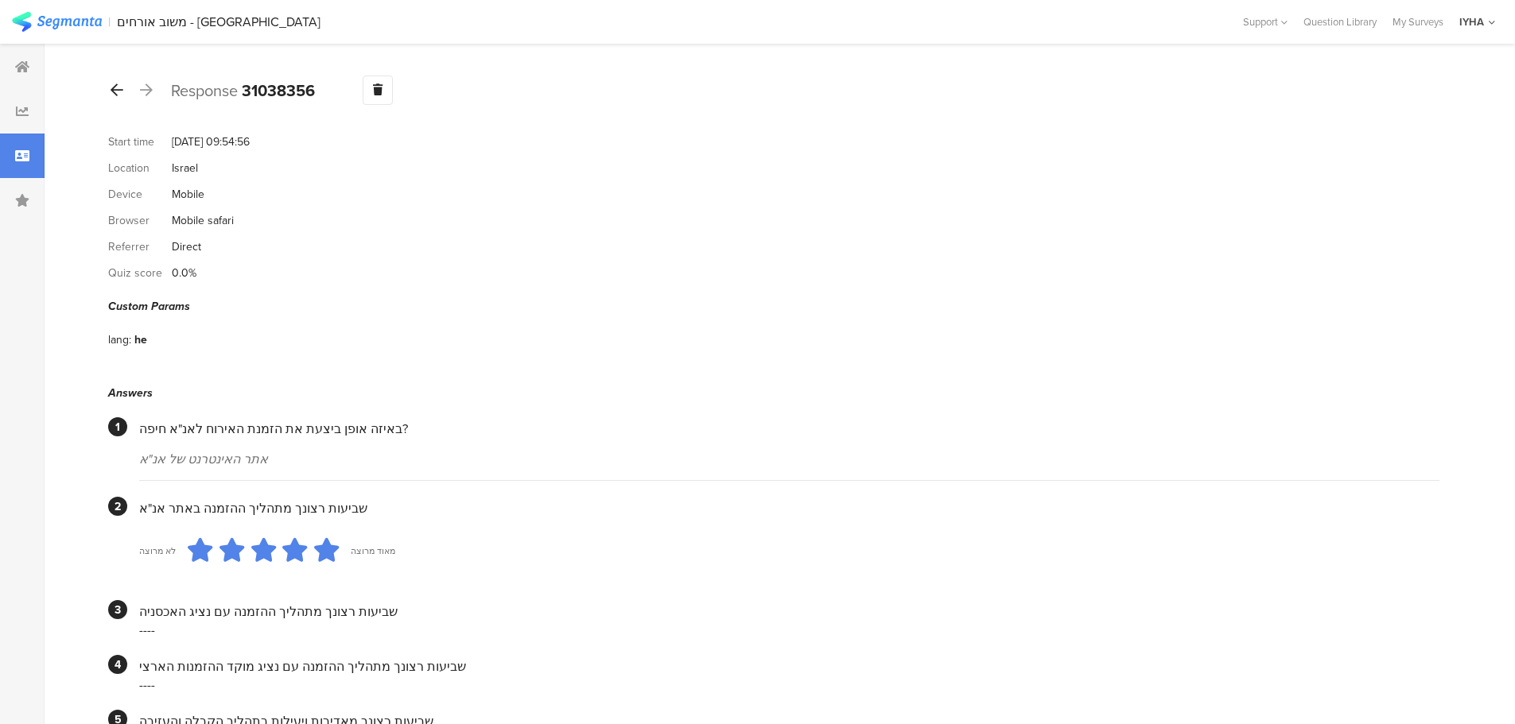
click at [120, 89] on icon at bounding box center [117, 90] width 13 height 14
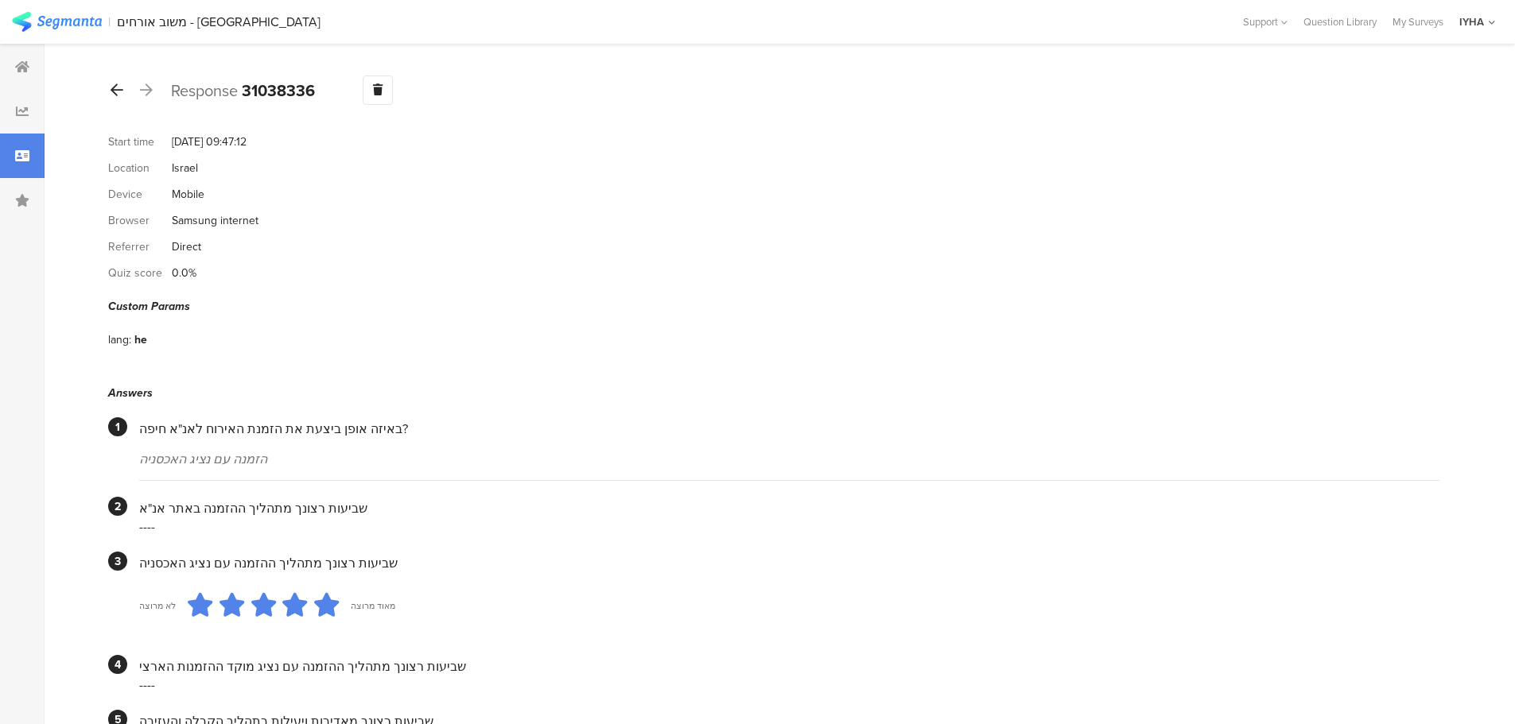
click at [125, 92] on div at bounding box center [116, 90] width 17 height 25
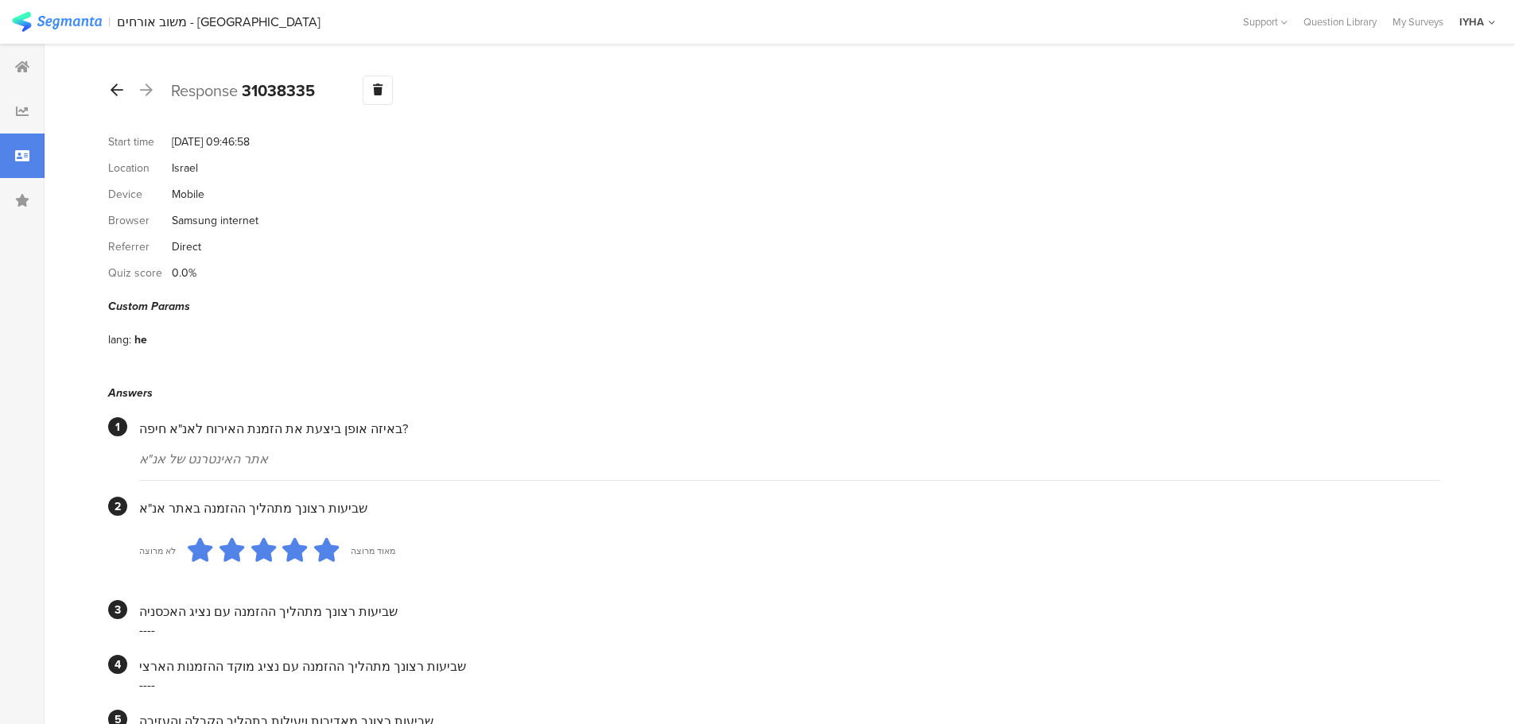
click at [118, 99] on div at bounding box center [116, 90] width 17 height 25
click at [115, 101] on div at bounding box center [116, 90] width 17 height 25
click at [116, 91] on icon at bounding box center [117, 90] width 13 height 14
click at [127, 93] on div "Response 31036776 Warning Delete Cancel" at bounding box center [773, 90] width 1331 height 29
click at [118, 91] on icon at bounding box center [117, 90] width 13 height 14
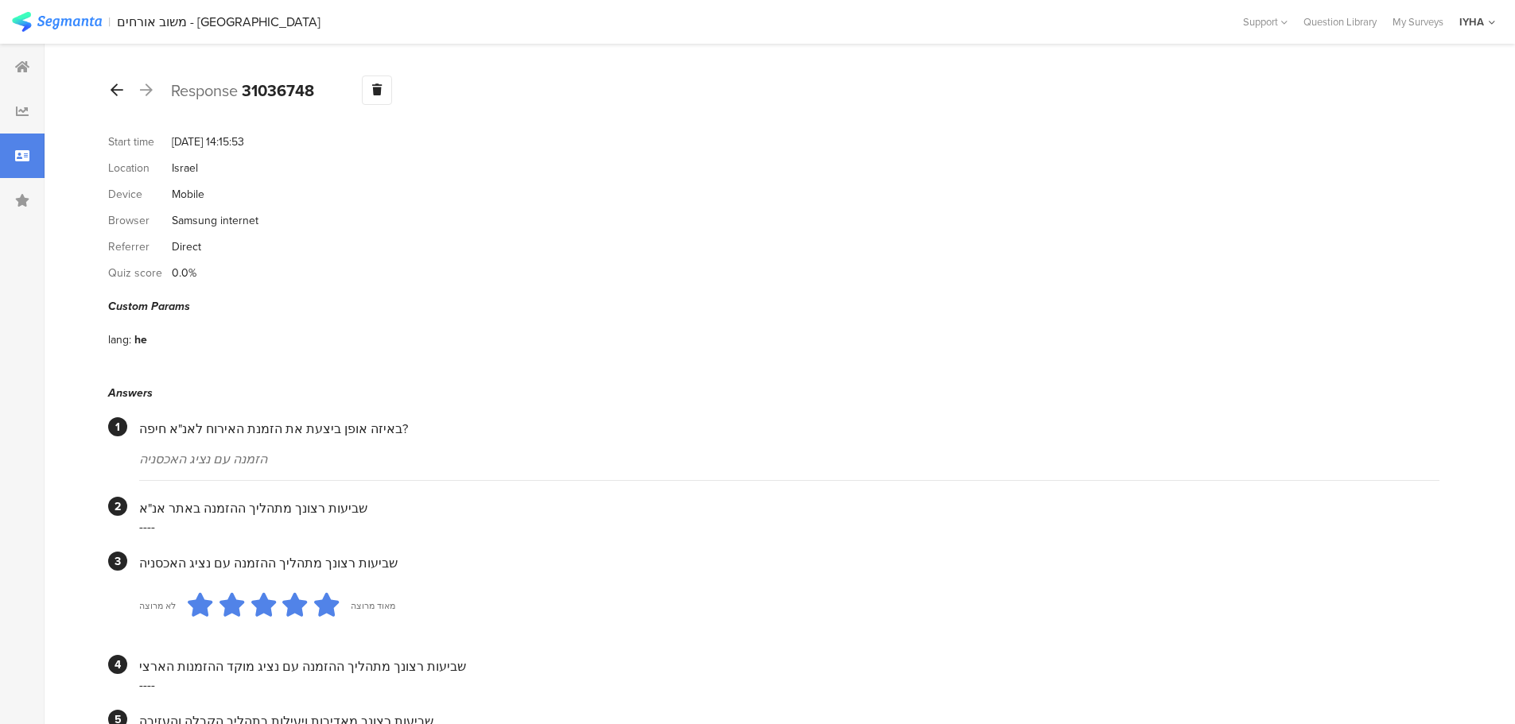
click at [118, 87] on icon at bounding box center [117, 90] width 13 height 14
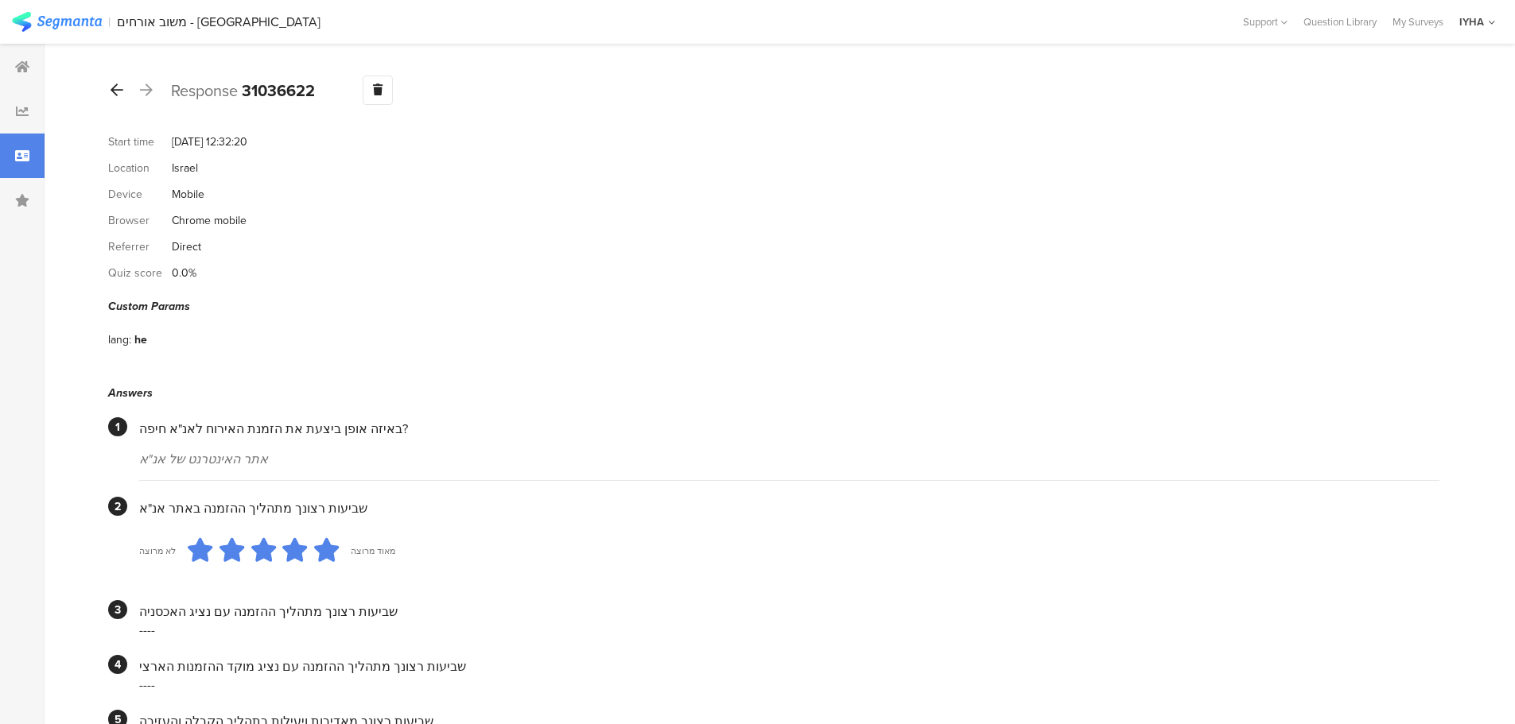
click at [115, 87] on icon at bounding box center [117, 90] width 13 height 14
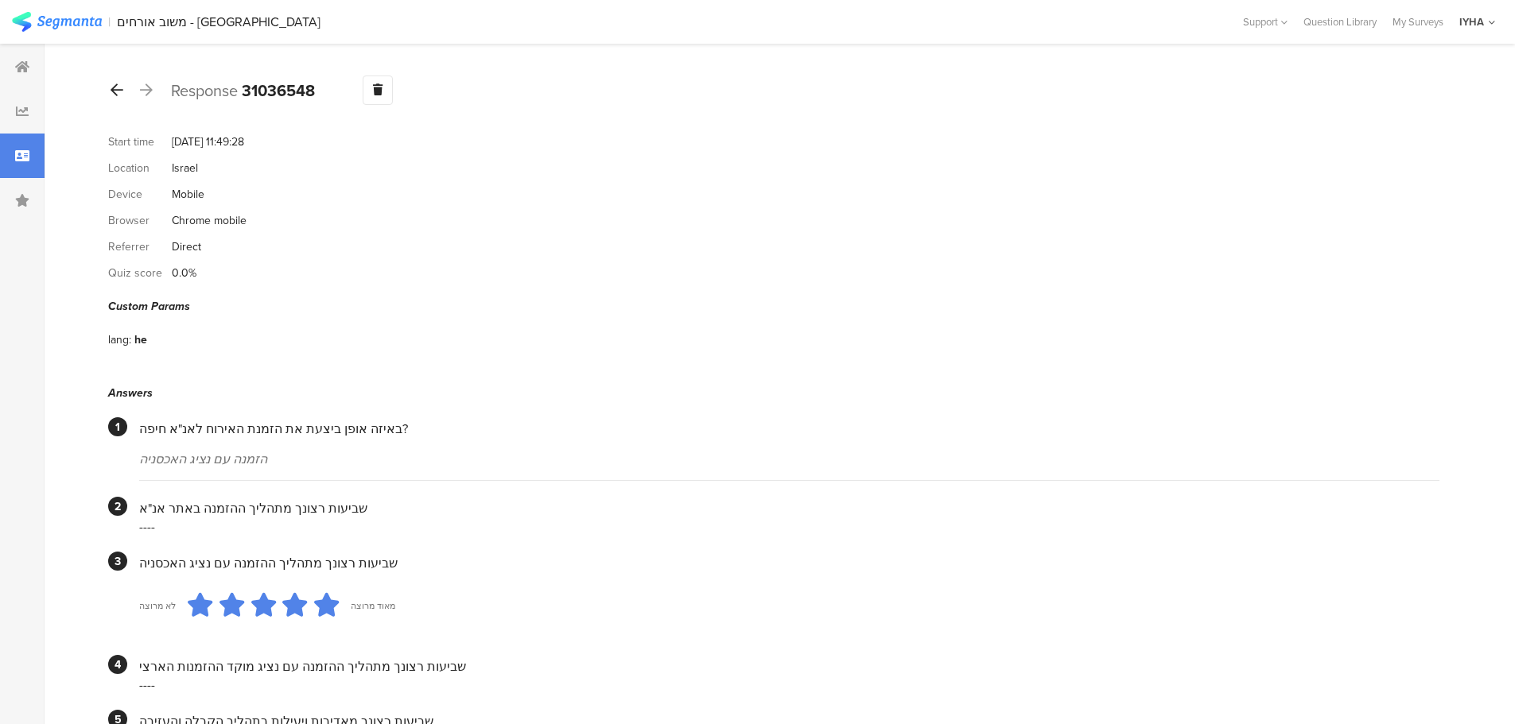
click at [118, 92] on icon at bounding box center [117, 90] width 13 height 14
click at [124, 94] on div at bounding box center [116, 90] width 17 height 25
click at [125, 94] on div at bounding box center [116, 90] width 17 height 25
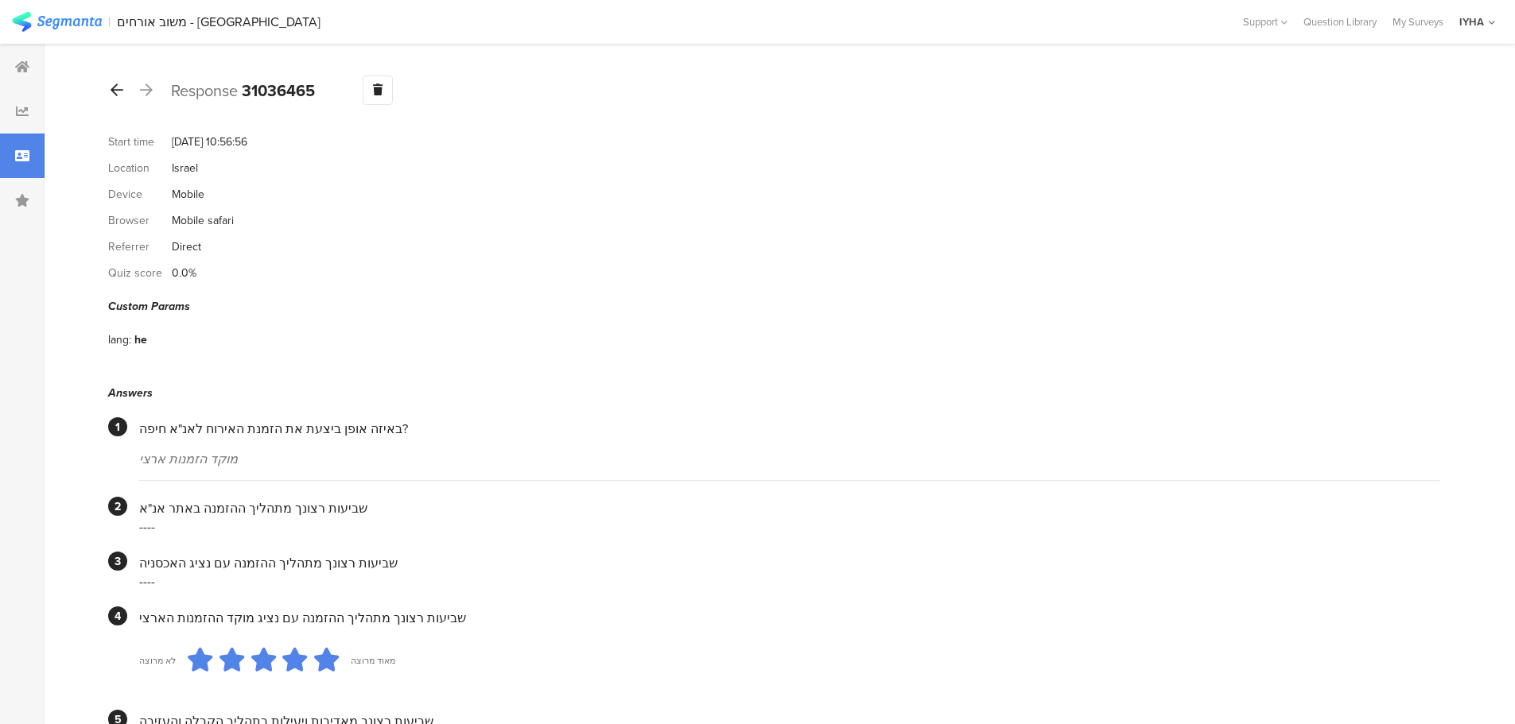
click at [119, 92] on icon at bounding box center [117, 90] width 13 height 14
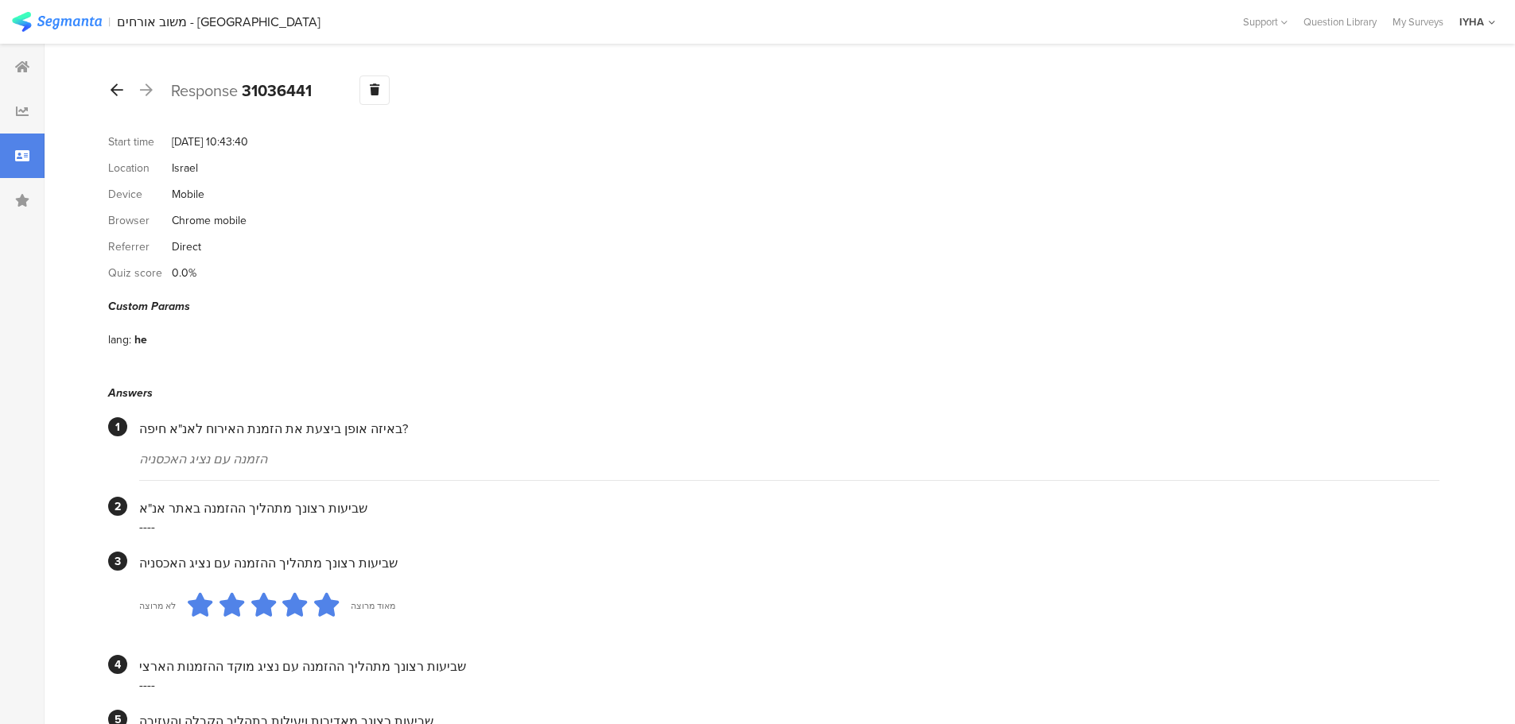
click at [122, 102] on div at bounding box center [116, 90] width 17 height 25
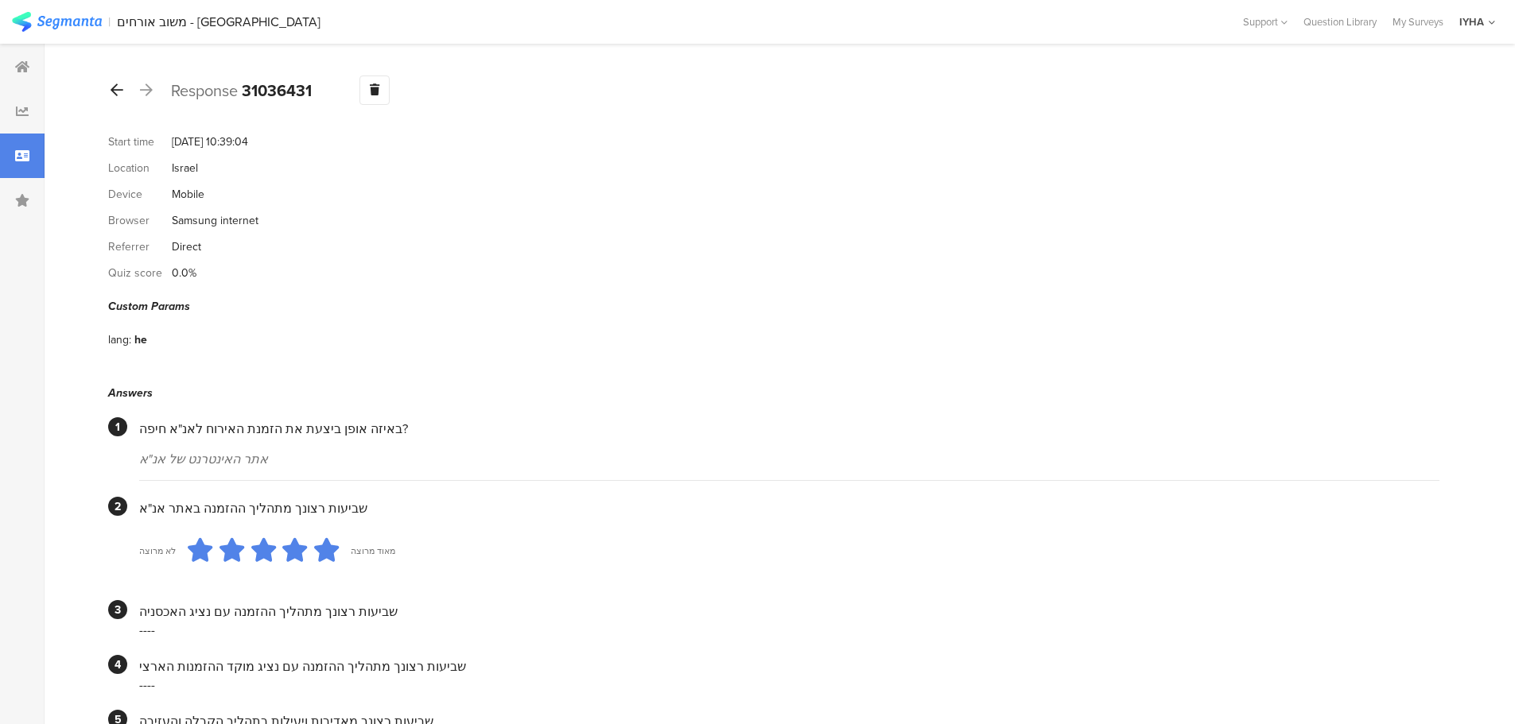
click at [120, 89] on icon at bounding box center [117, 90] width 13 height 14
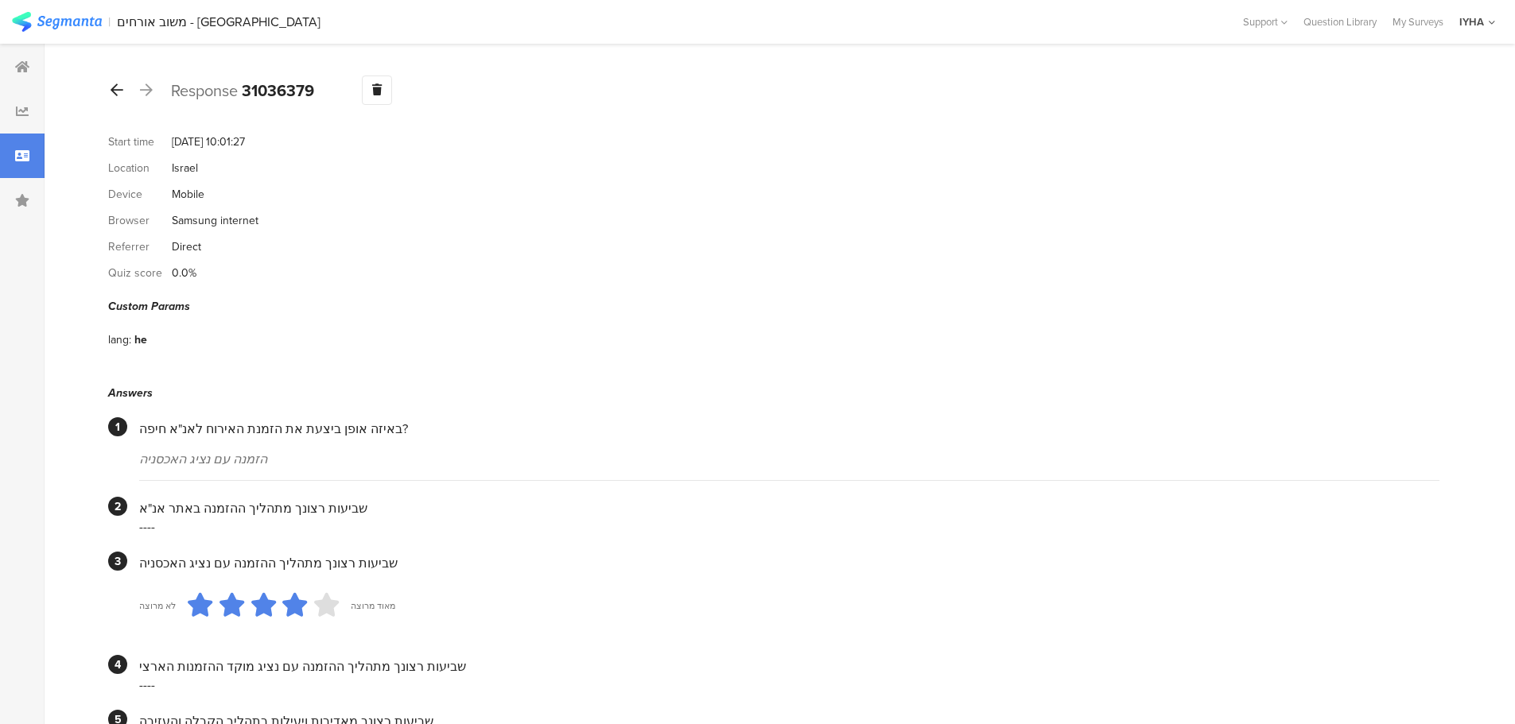
click at [119, 83] on icon at bounding box center [117, 90] width 13 height 14
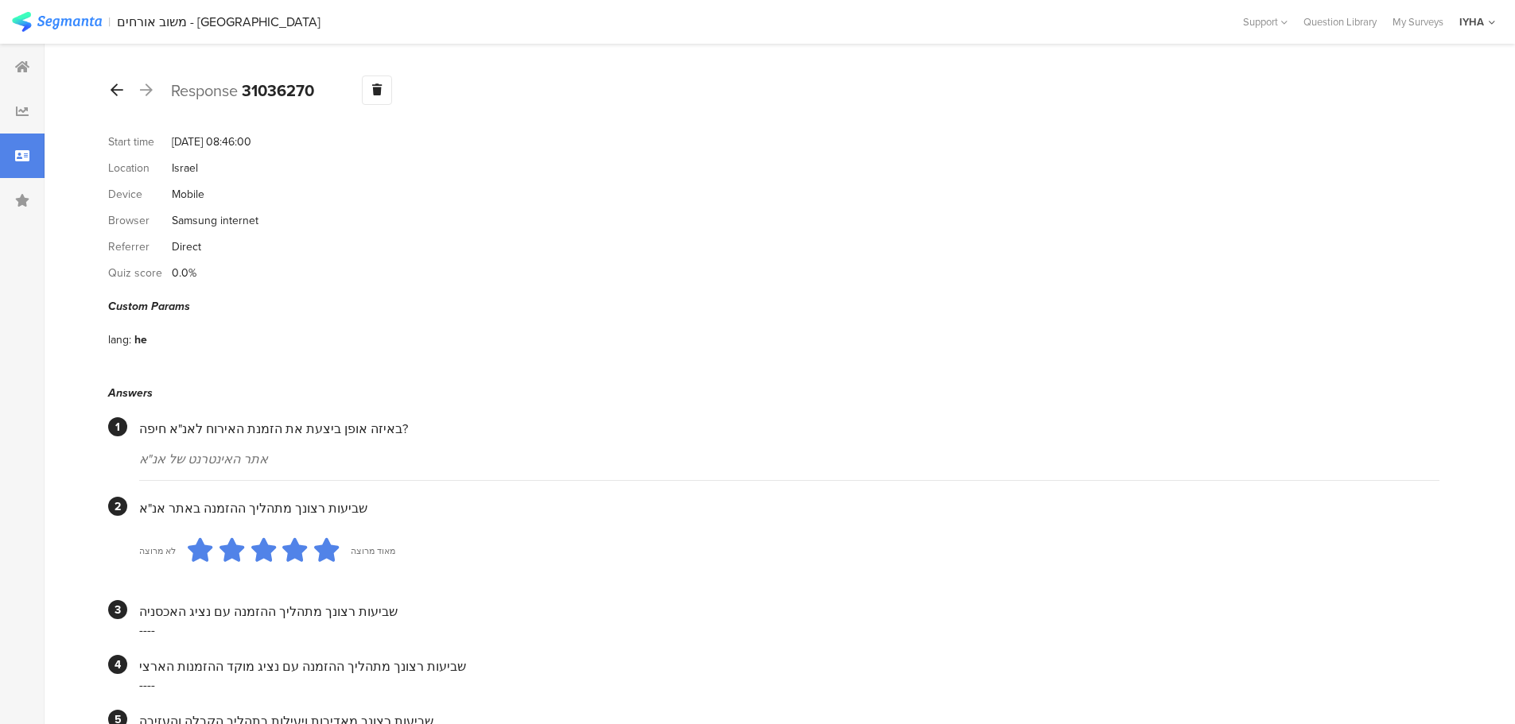
click at [122, 89] on icon at bounding box center [117, 90] width 13 height 14
click at [122, 92] on icon at bounding box center [117, 90] width 13 height 14
click at [118, 87] on icon at bounding box center [117, 90] width 13 height 14
drag, startPoint x: 115, startPoint y: 86, endPoint x: 111, endPoint y: 111, distance: 25.8
click at [114, 87] on icon at bounding box center [117, 90] width 13 height 14
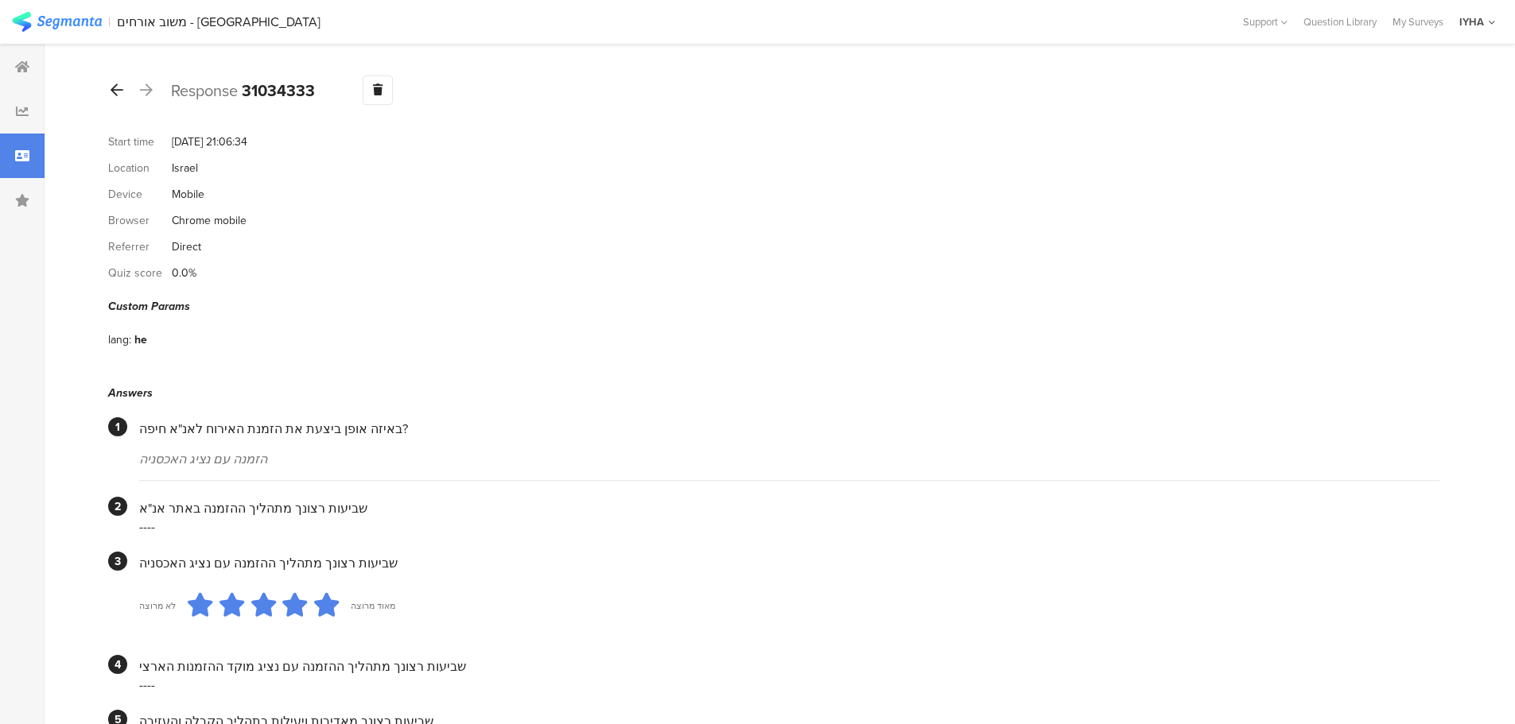
click at [119, 87] on icon at bounding box center [117, 90] width 13 height 14
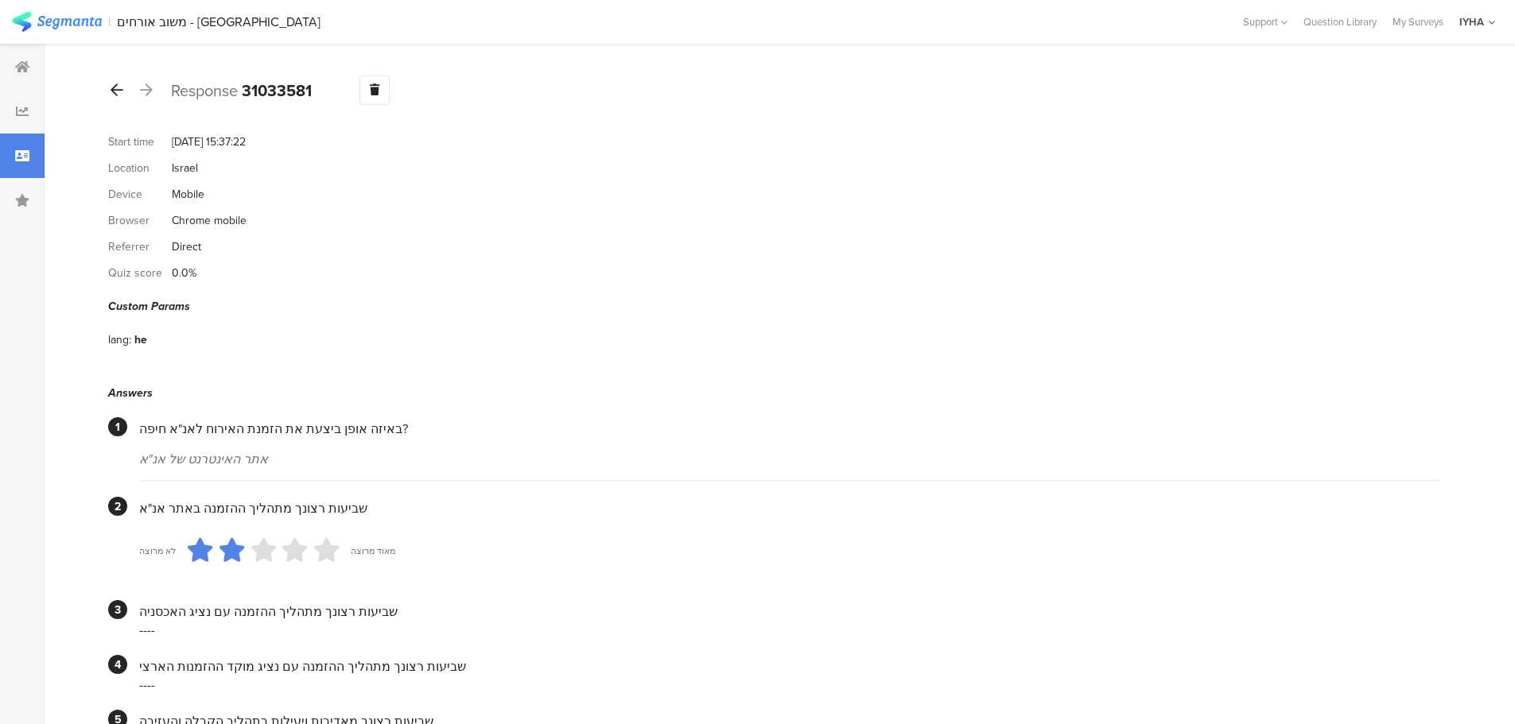
click at [114, 86] on icon at bounding box center [117, 90] width 13 height 14
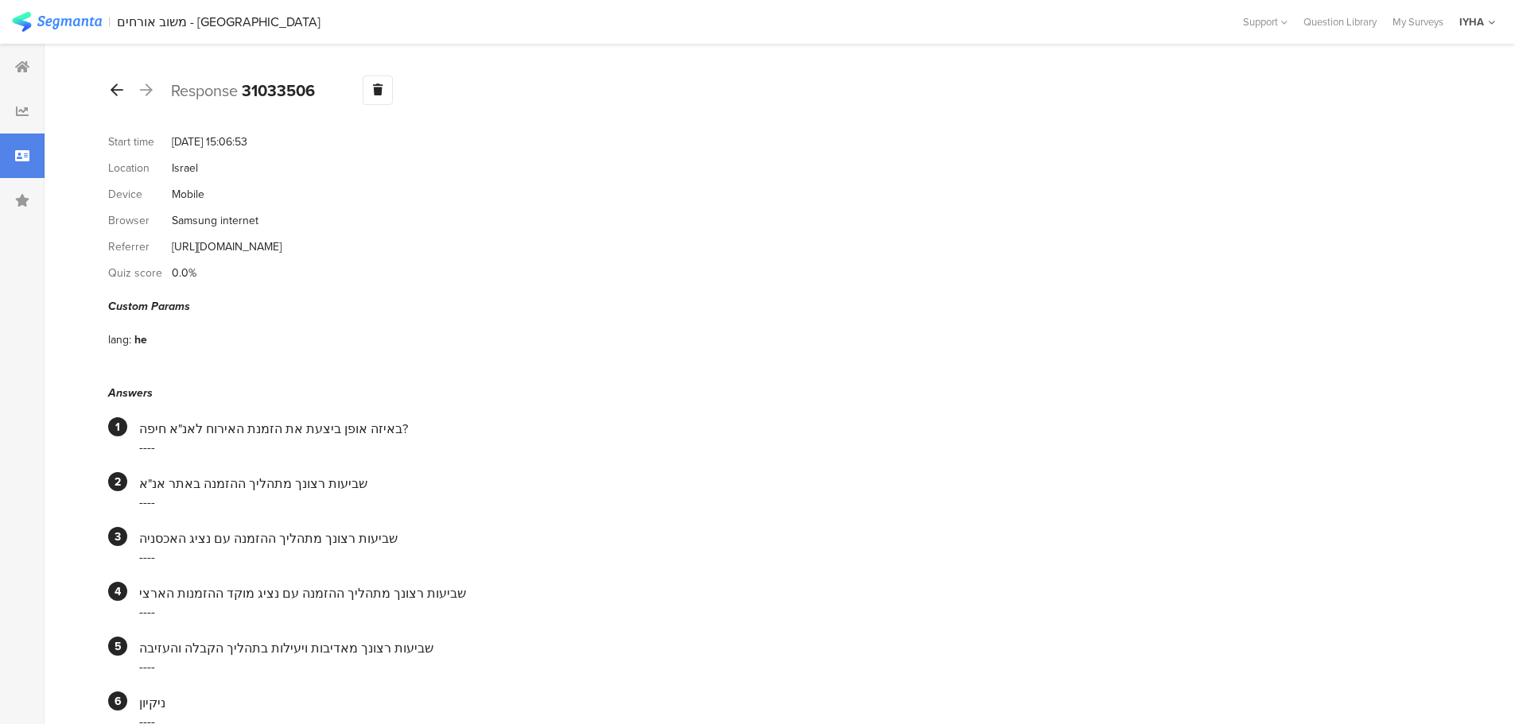
click at [109, 90] on div at bounding box center [116, 90] width 17 height 25
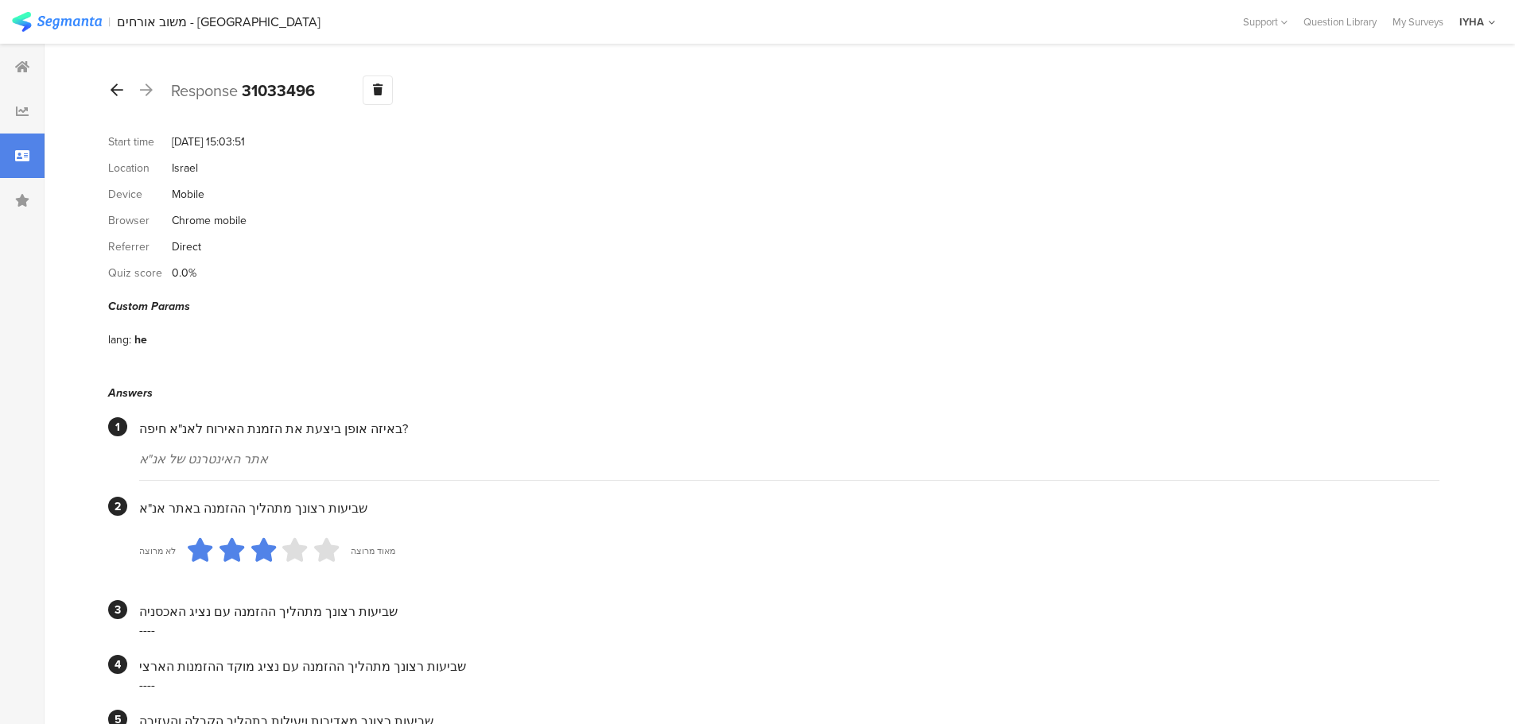
click at [122, 94] on icon at bounding box center [117, 90] width 13 height 14
click at [113, 85] on icon at bounding box center [117, 90] width 13 height 14
click at [119, 95] on icon at bounding box center [117, 90] width 13 height 14
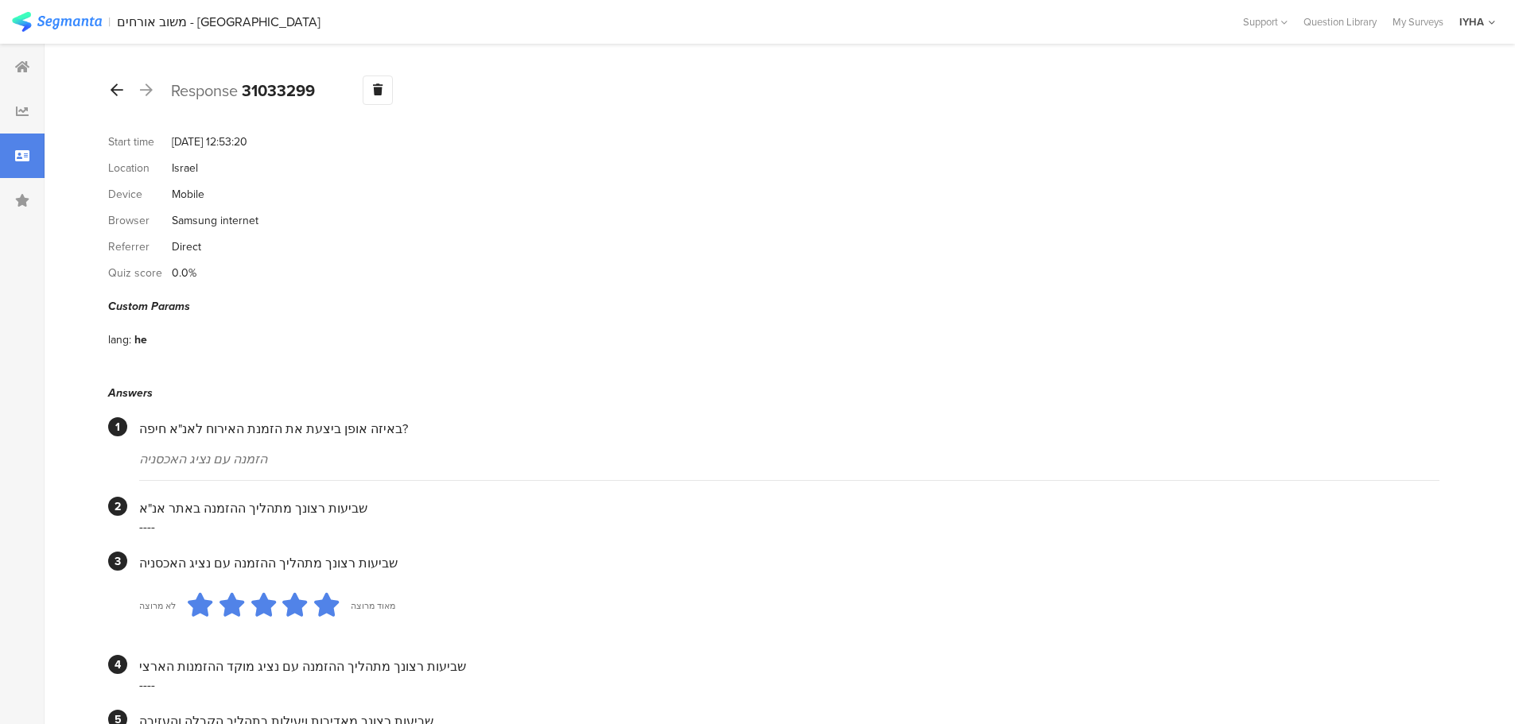
click at [115, 83] on icon at bounding box center [117, 90] width 13 height 14
click at [111, 93] on icon at bounding box center [117, 90] width 13 height 14
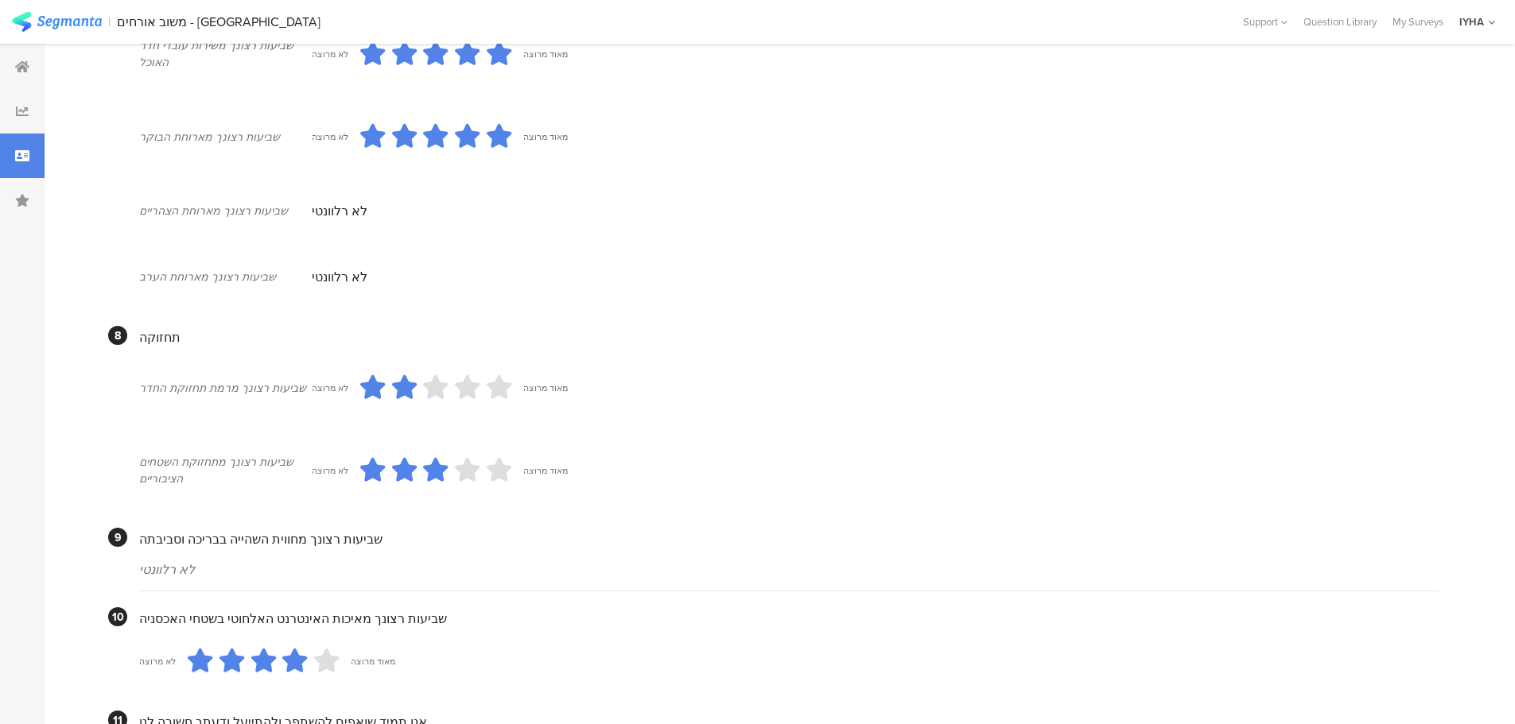
scroll to position [1341, 0]
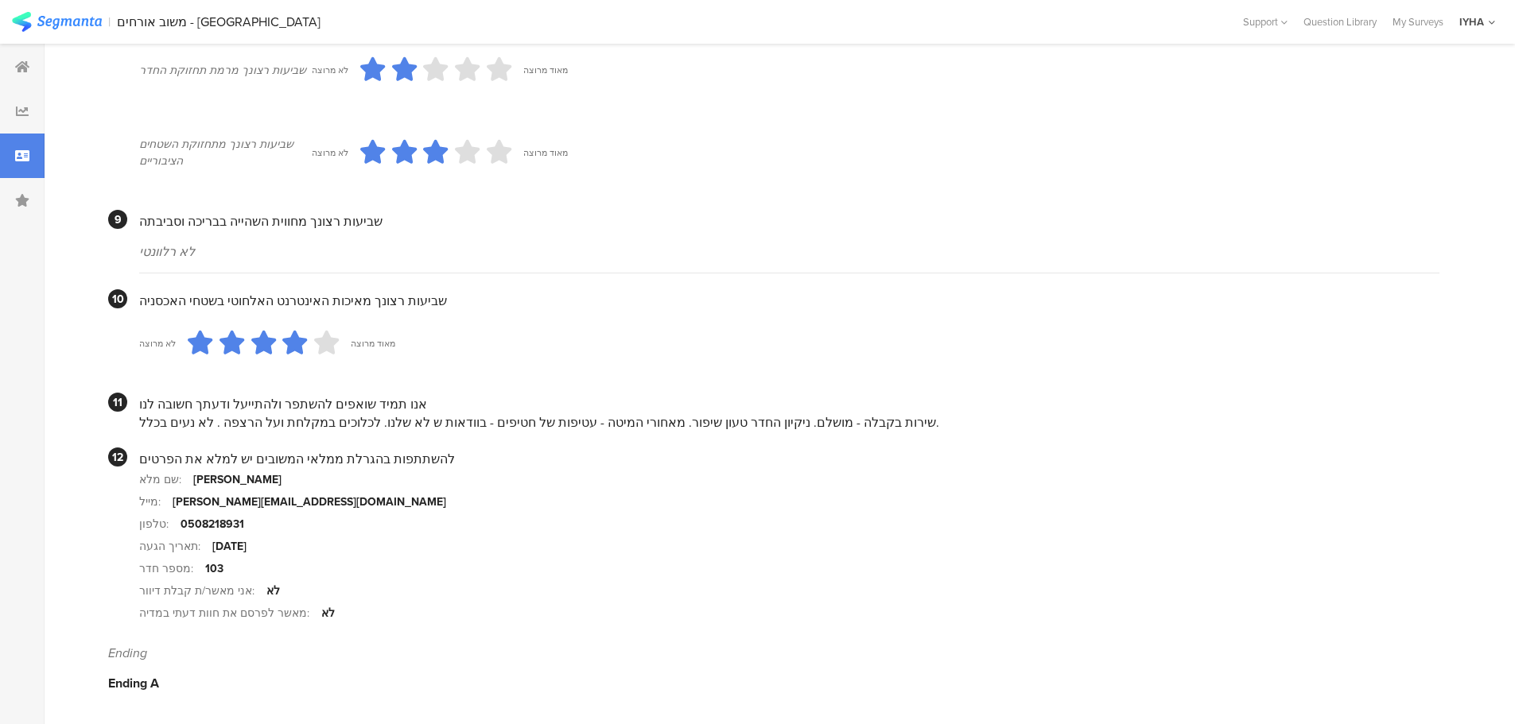
click at [648, 422] on div "שירות בקבלה - מושלם. ניקיון החדר טעון שיפור. מאחורי המיטה - עטיפות של חטיפים - …" at bounding box center [789, 422] width 1300 height 18
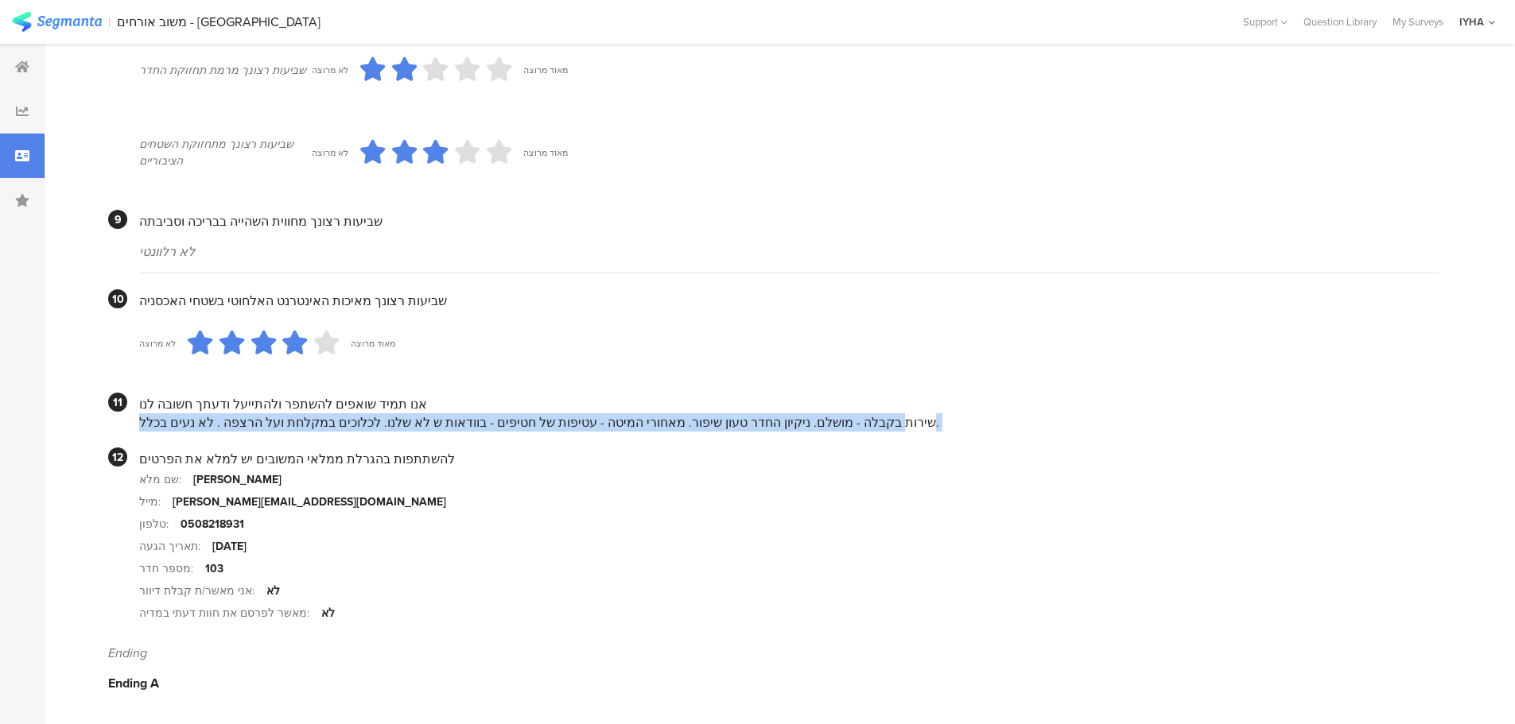
click at [648, 422] on div "שירות בקבלה - מושלם. ניקיון החדר טעון שיפור. מאחורי המיטה - עטיפות של חטיפים - …" at bounding box center [789, 422] width 1300 height 18
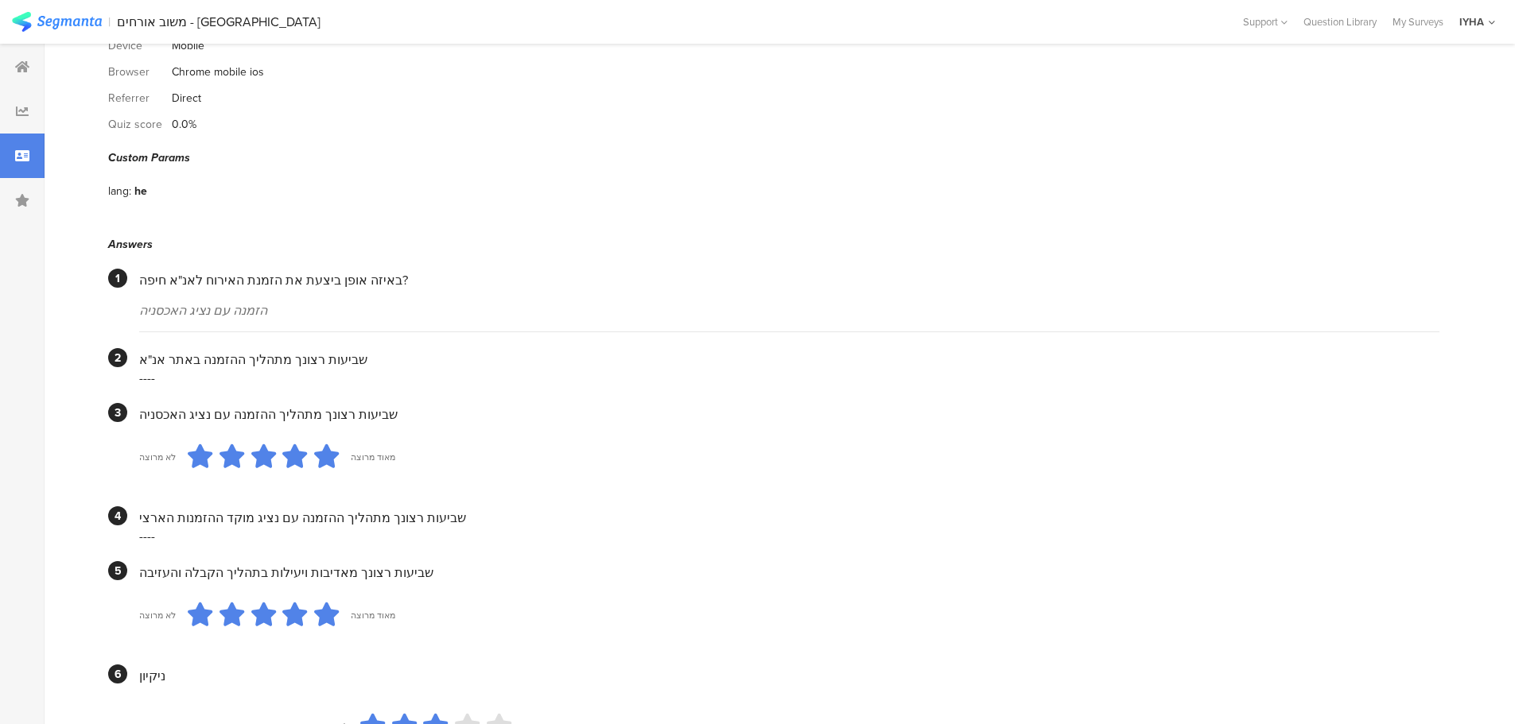
scroll to position [0, 0]
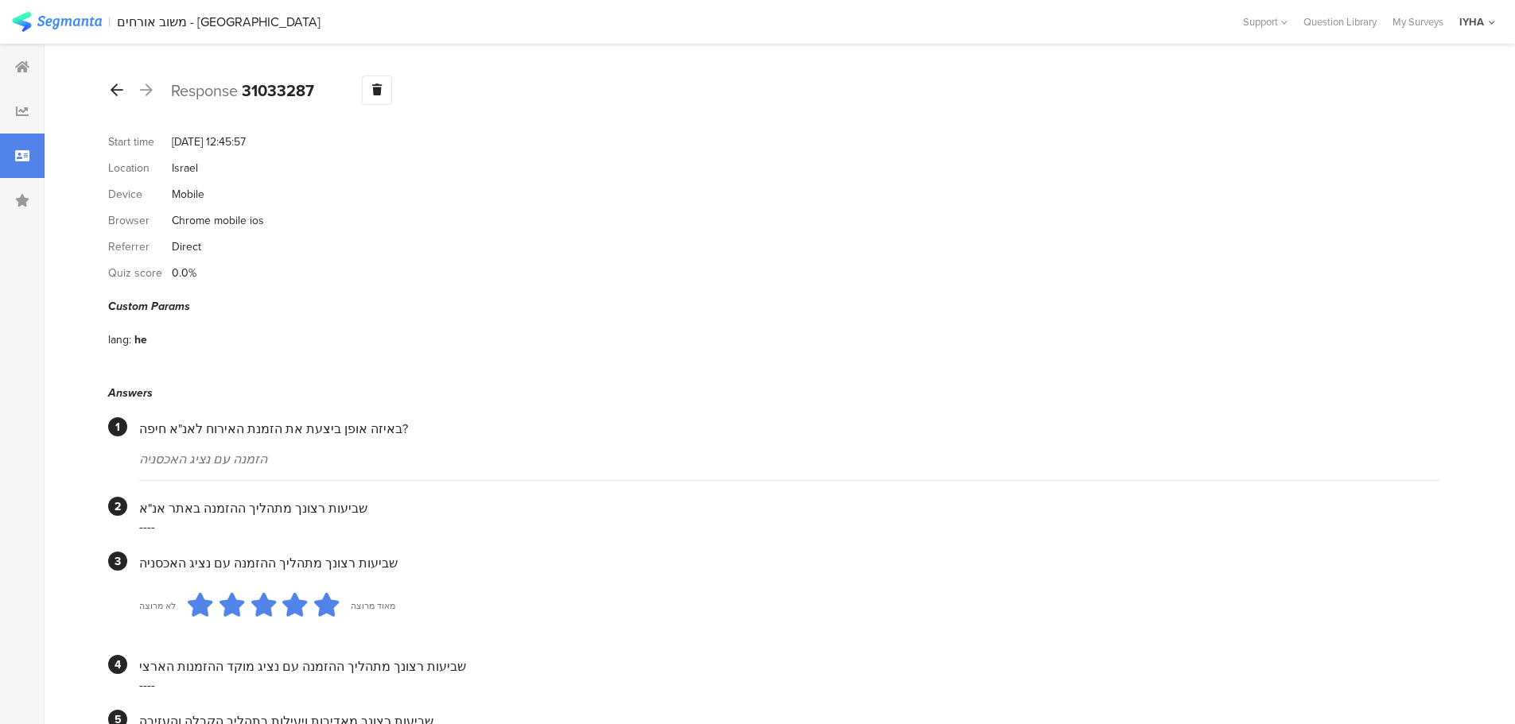
click at [116, 96] on icon at bounding box center [117, 90] width 13 height 14
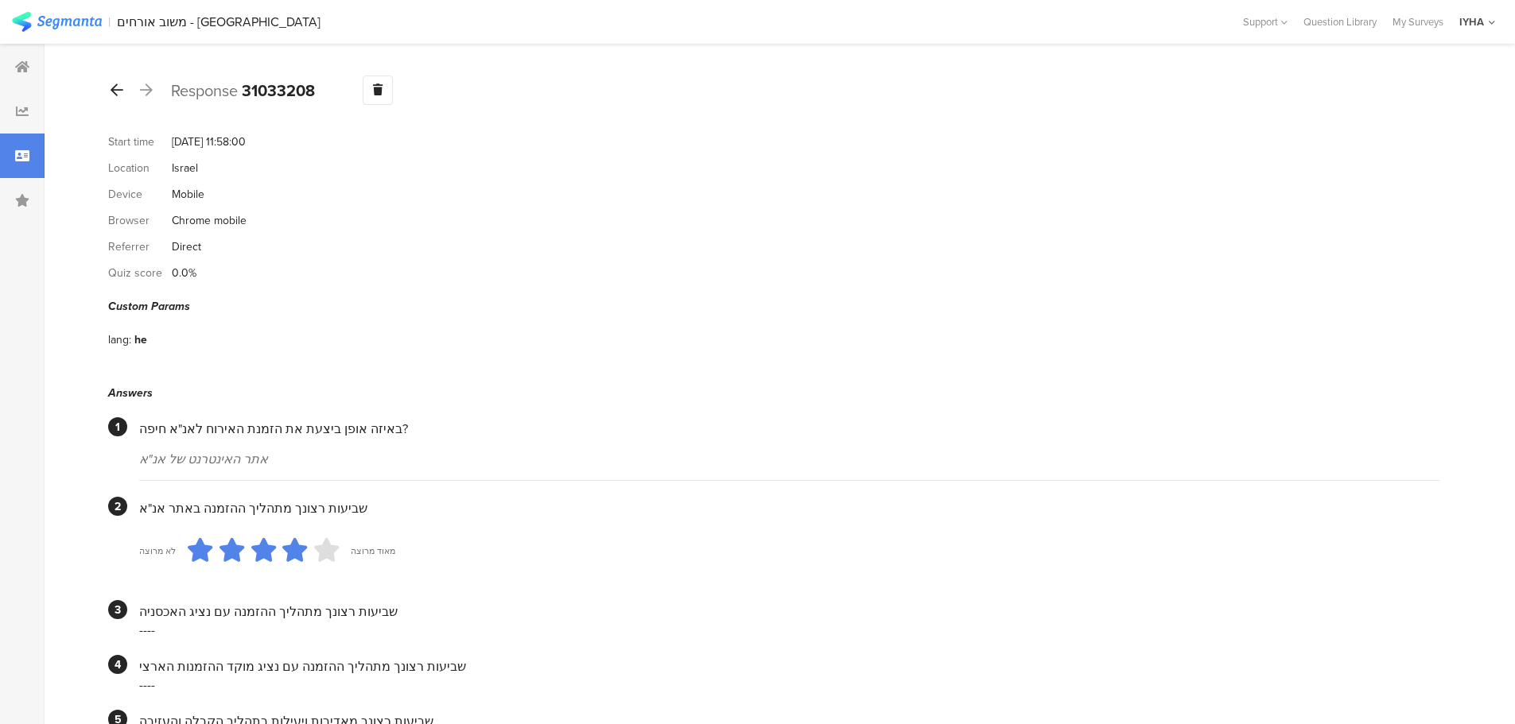
click at [118, 88] on icon at bounding box center [117, 90] width 13 height 14
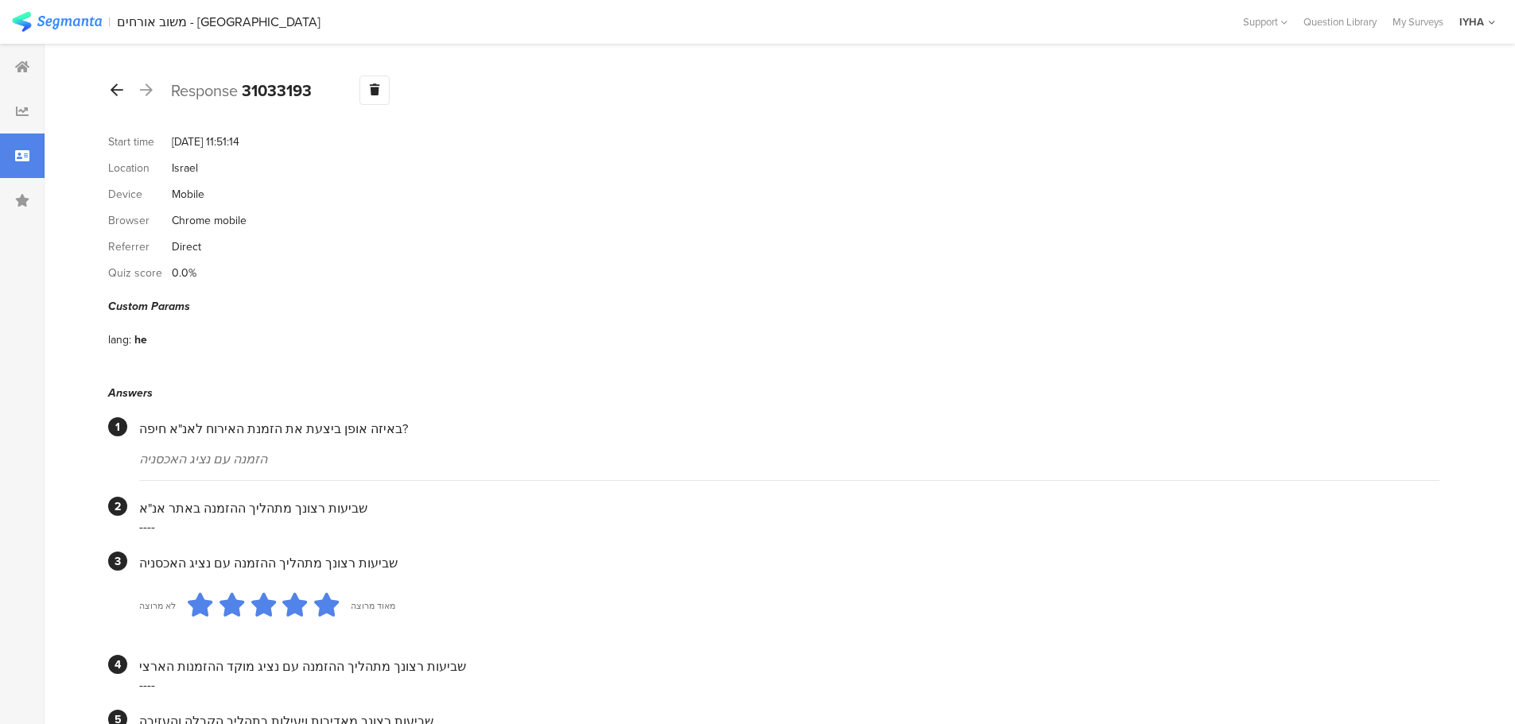
click at [120, 91] on icon at bounding box center [117, 90] width 13 height 14
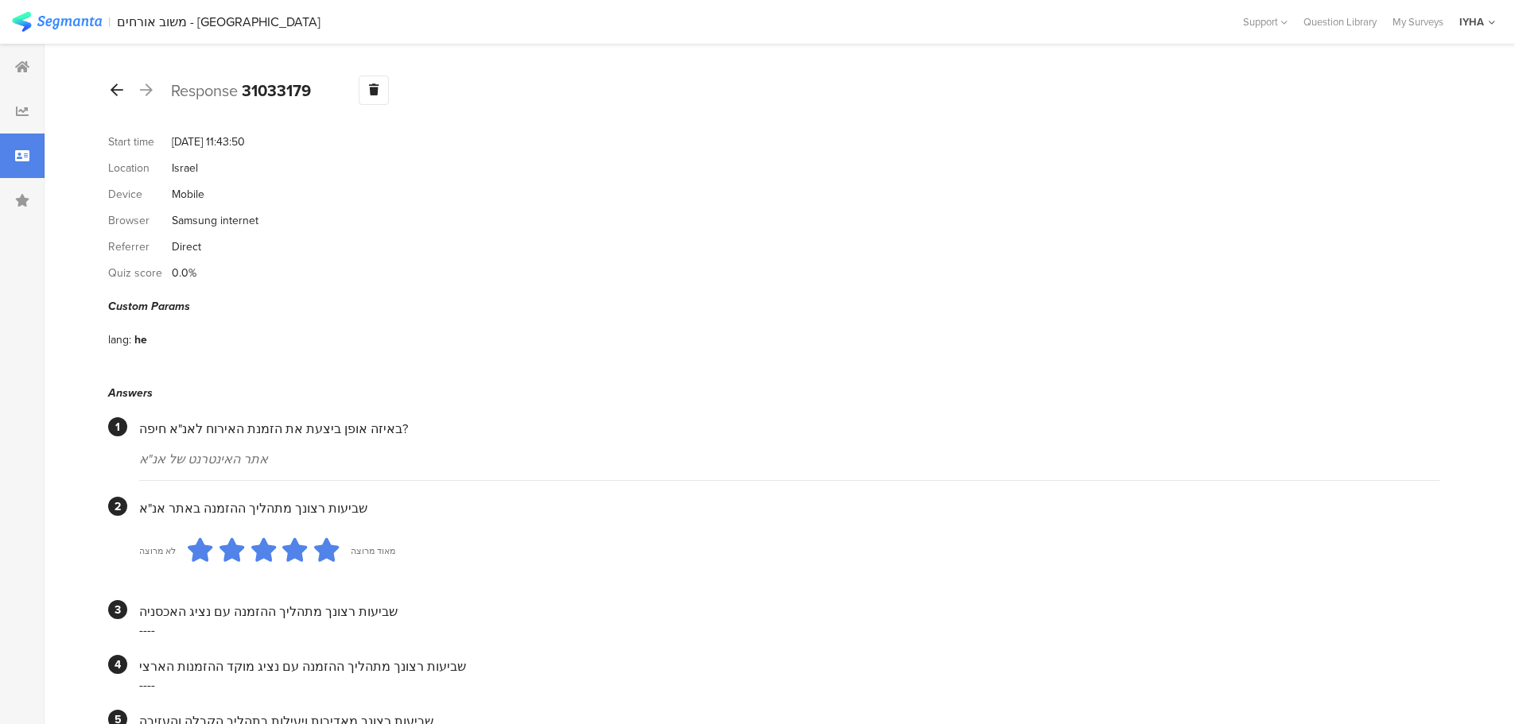
click at [118, 87] on icon at bounding box center [117, 90] width 13 height 14
click at [118, 96] on icon at bounding box center [117, 90] width 13 height 14
click at [118, 94] on icon at bounding box center [117, 90] width 13 height 14
click at [120, 93] on icon at bounding box center [117, 90] width 13 height 14
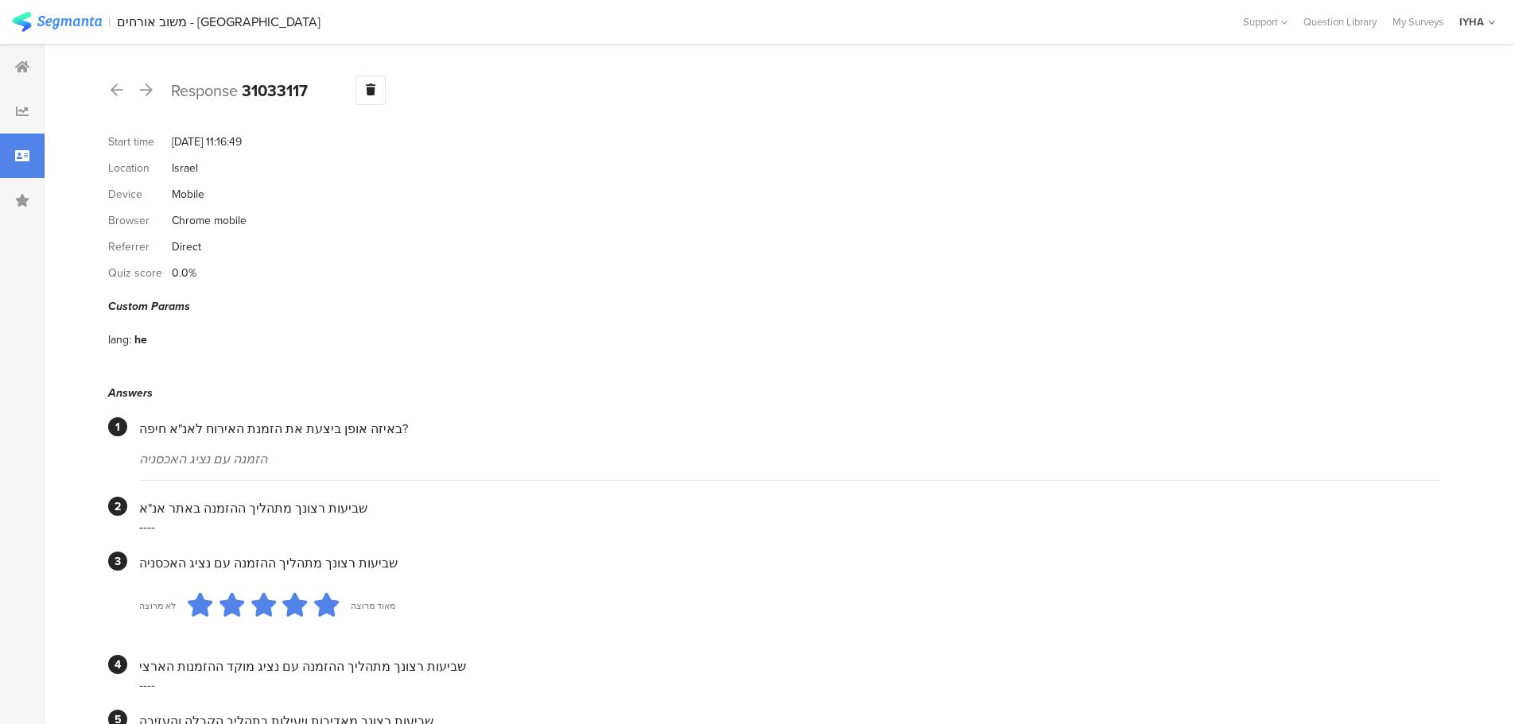
click at [127, 91] on div "Response 31033117 Warning Delete Cancel" at bounding box center [773, 90] width 1331 height 29
click at [118, 91] on icon at bounding box center [117, 90] width 13 height 14
click at [119, 92] on icon at bounding box center [117, 90] width 13 height 14
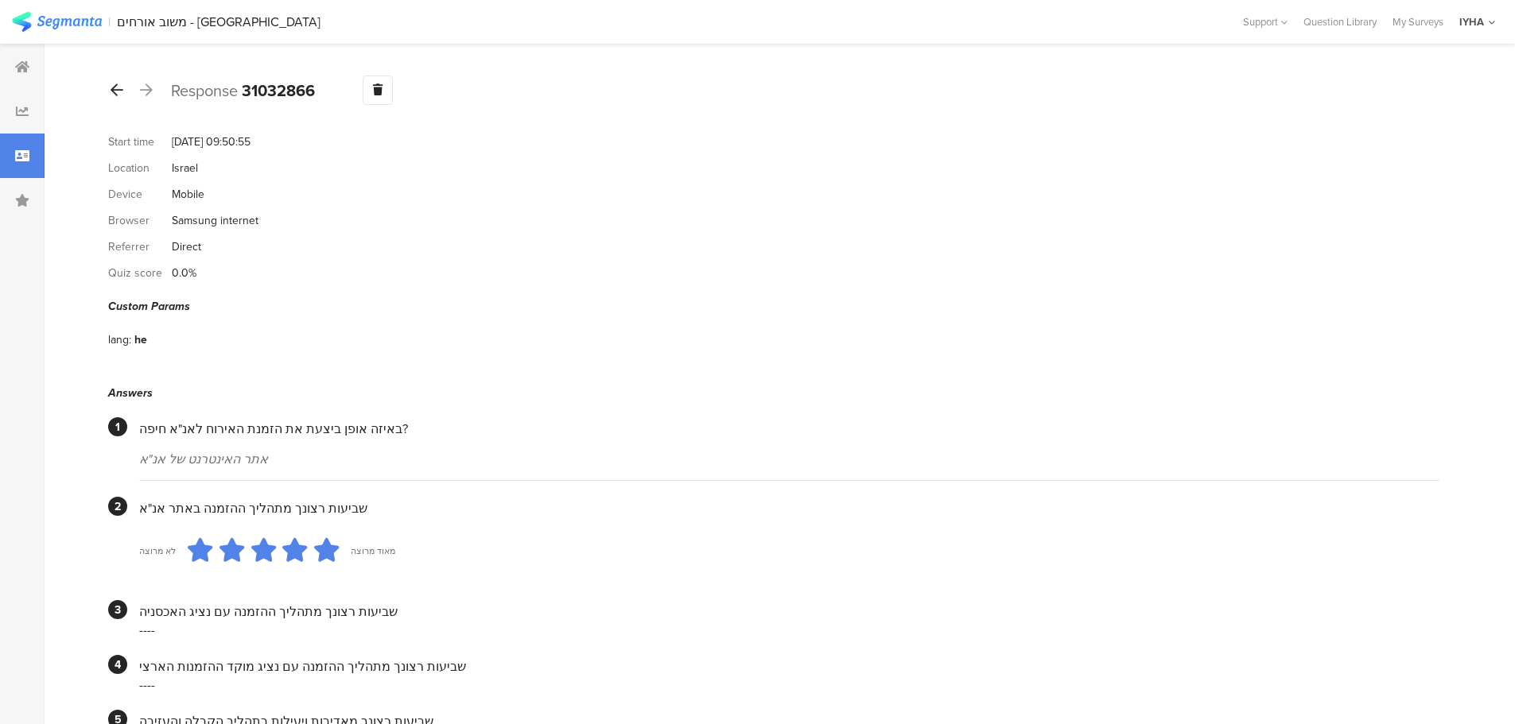
click at [121, 94] on icon at bounding box center [117, 90] width 13 height 14
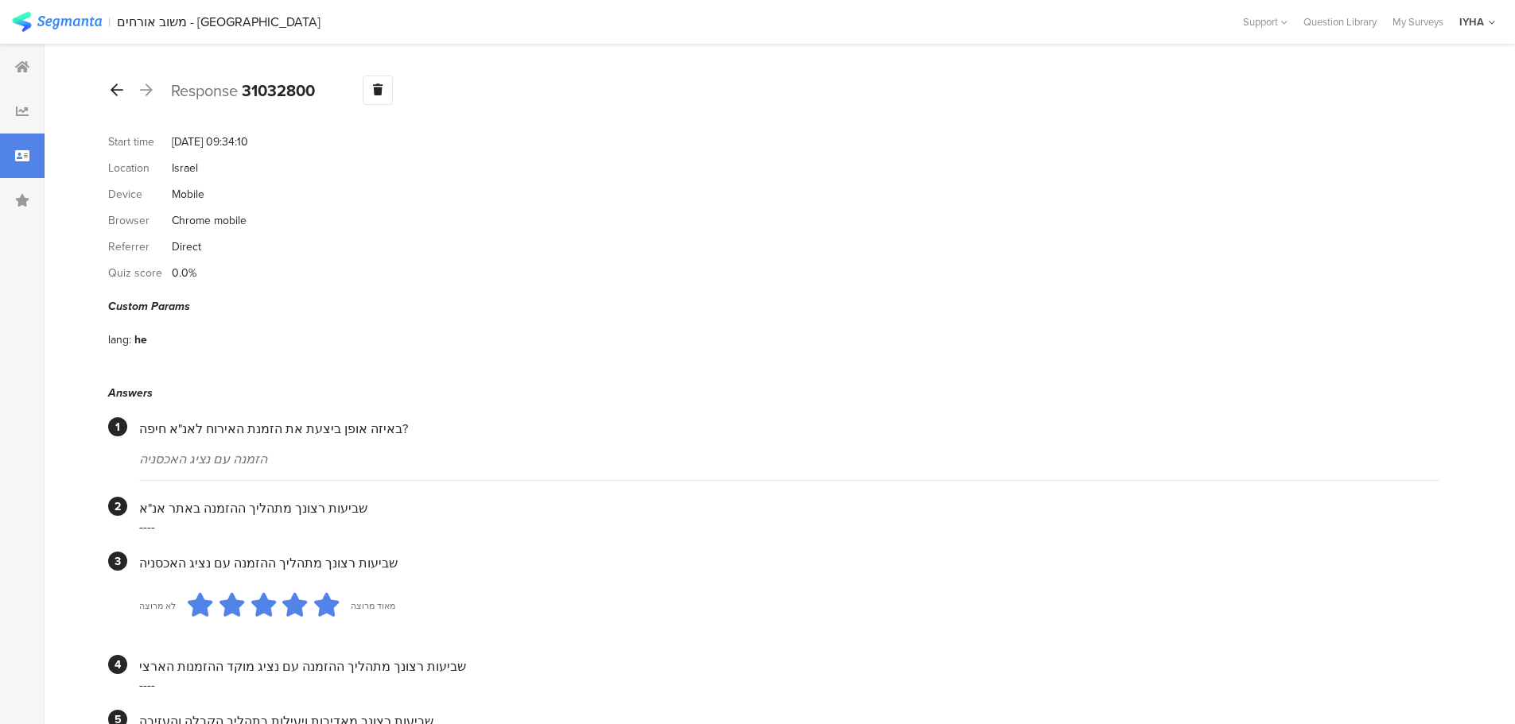
click at [119, 92] on icon at bounding box center [117, 90] width 13 height 14
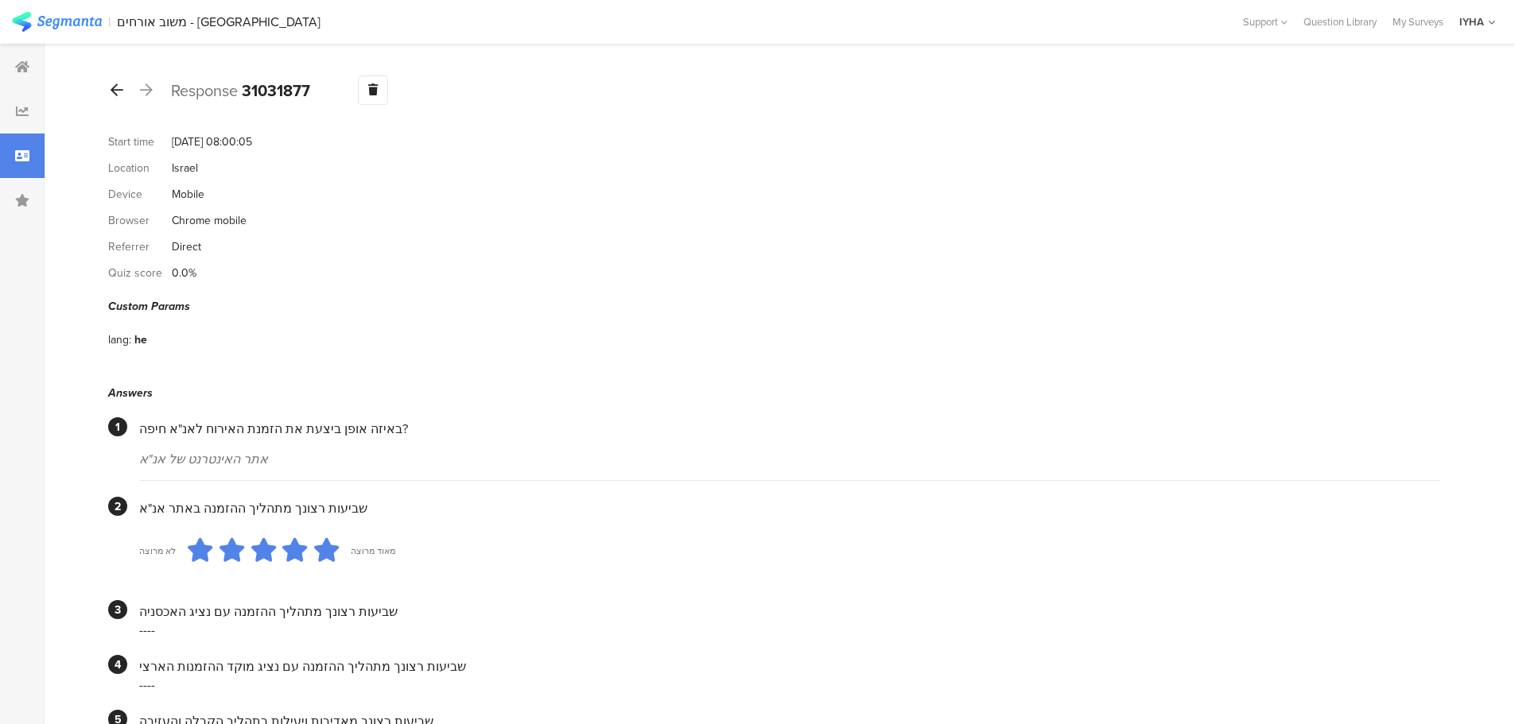
click at [118, 84] on icon at bounding box center [117, 90] width 13 height 14
click at [121, 99] on div at bounding box center [116, 90] width 17 height 25
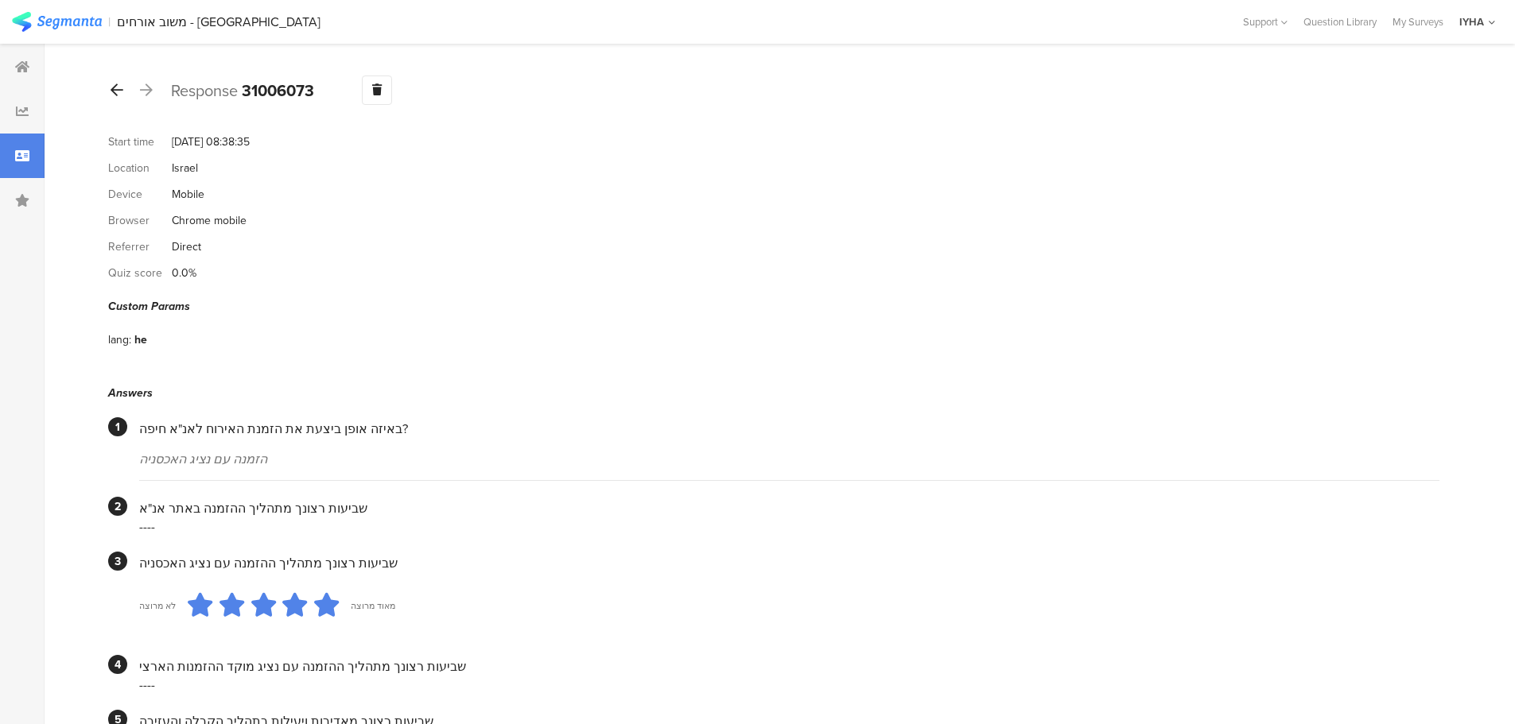
click at [121, 95] on icon at bounding box center [117, 90] width 13 height 14
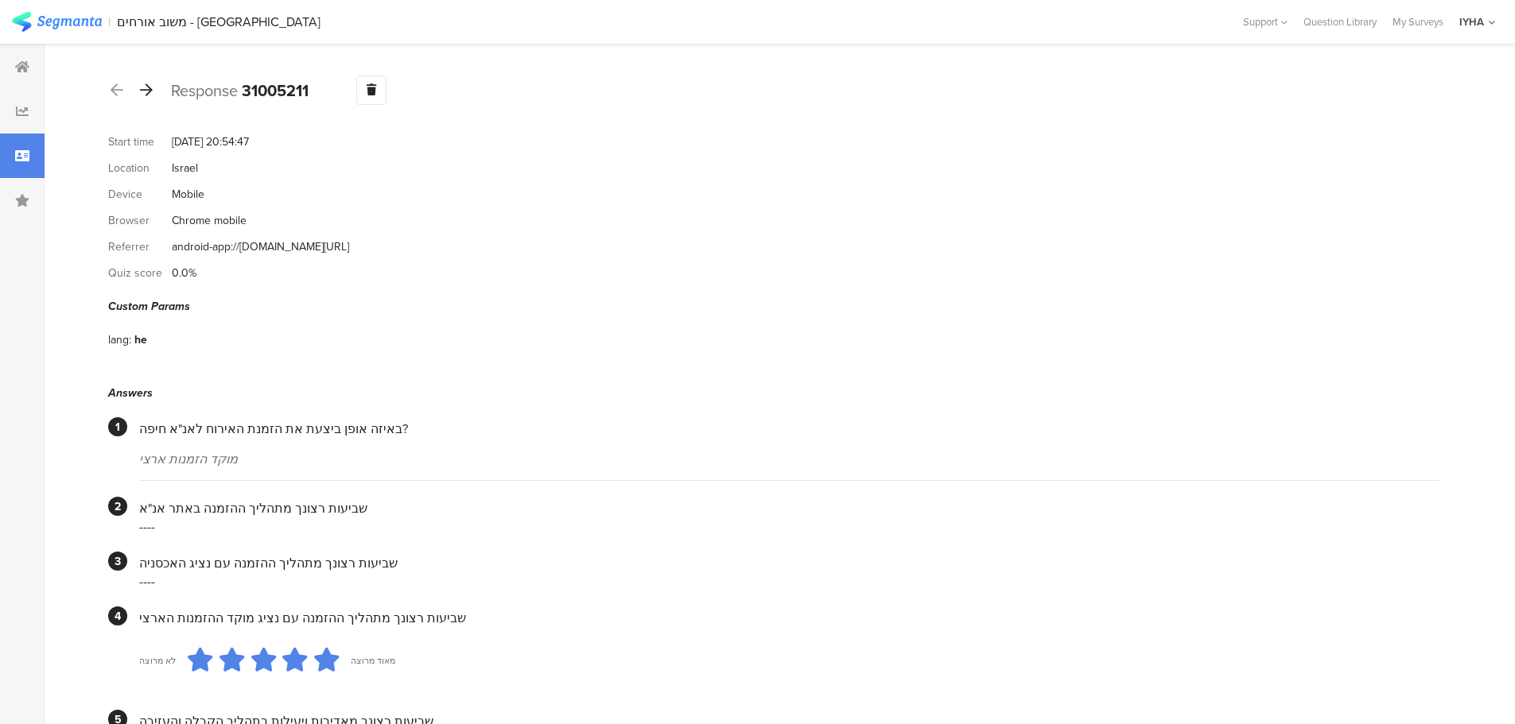
click at [142, 92] on icon at bounding box center [146, 90] width 13 height 14
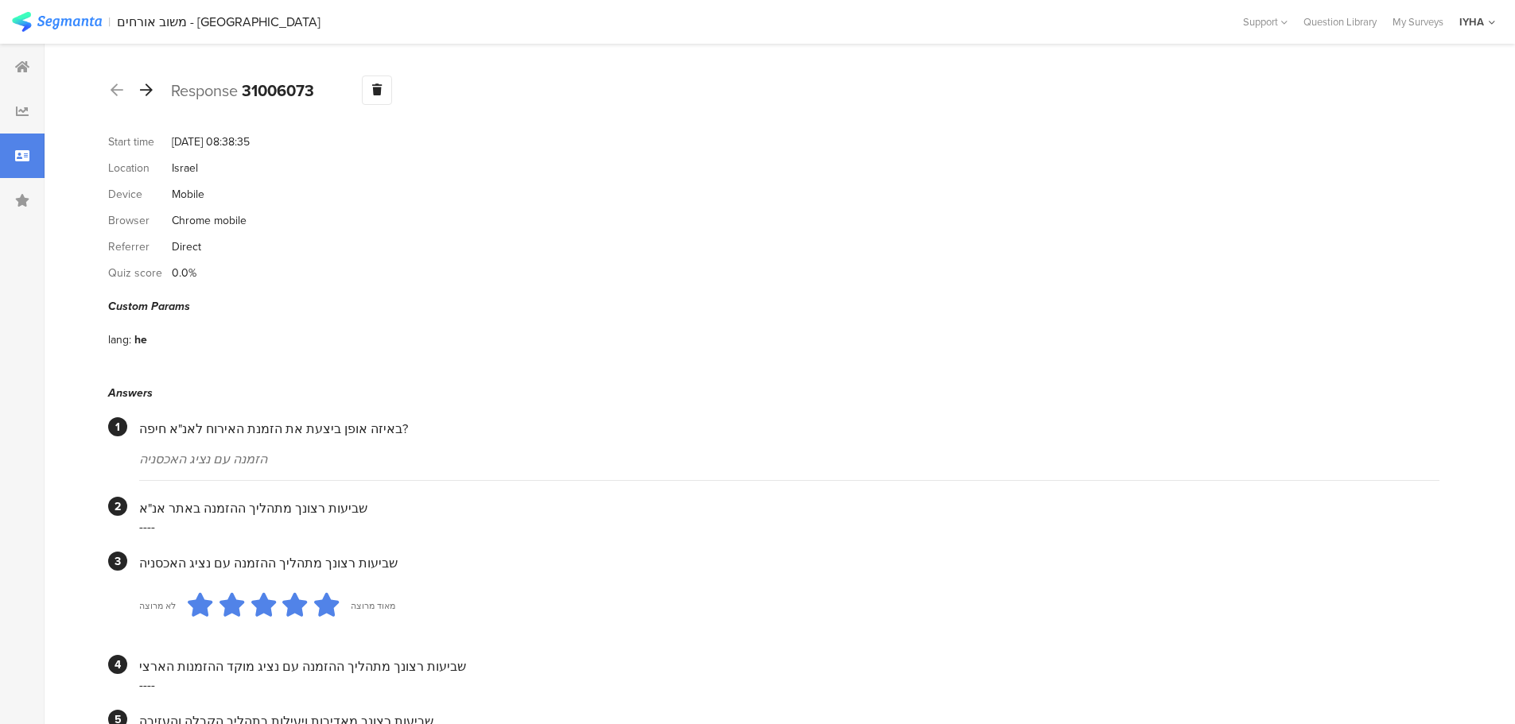
click at [142, 92] on icon at bounding box center [146, 90] width 13 height 14
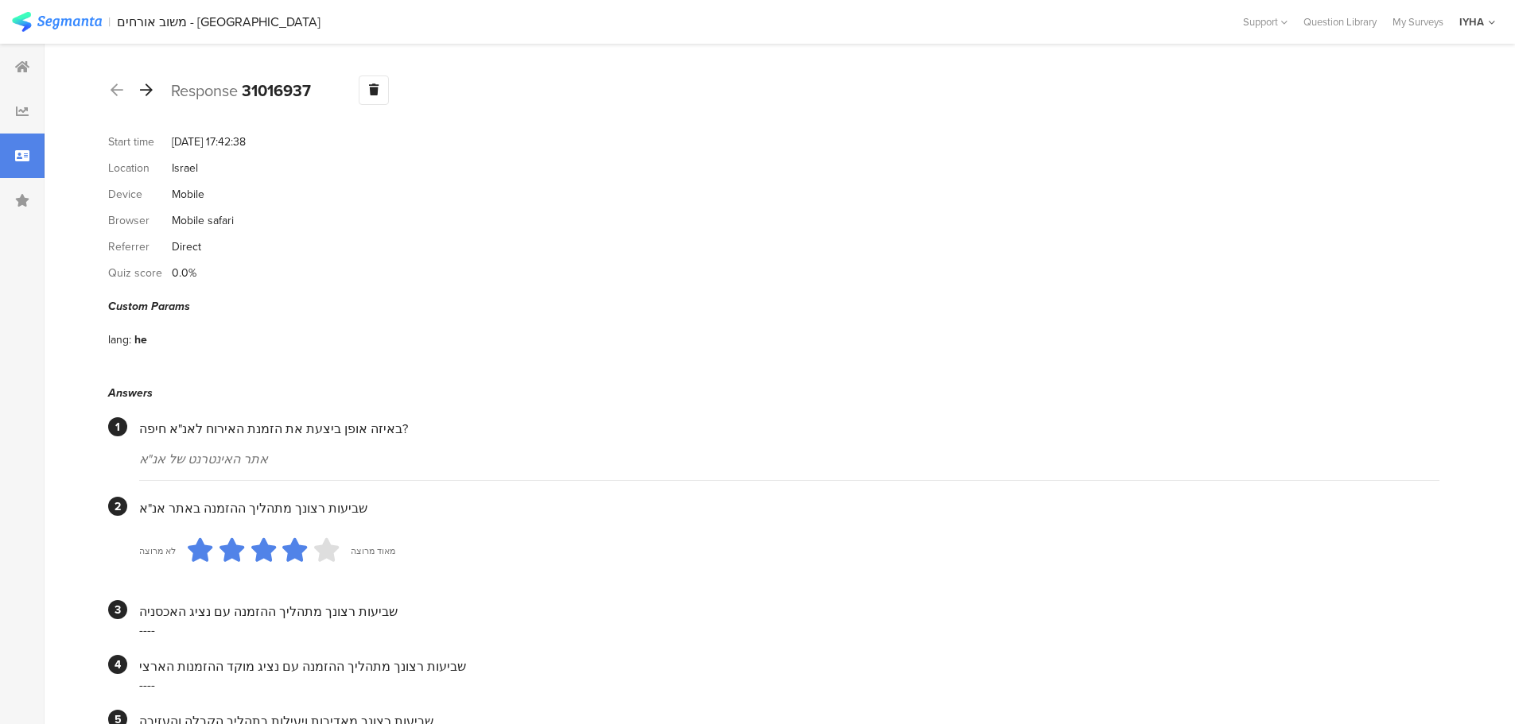
click at [142, 92] on icon at bounding box center [146, 90] width 13 height 14
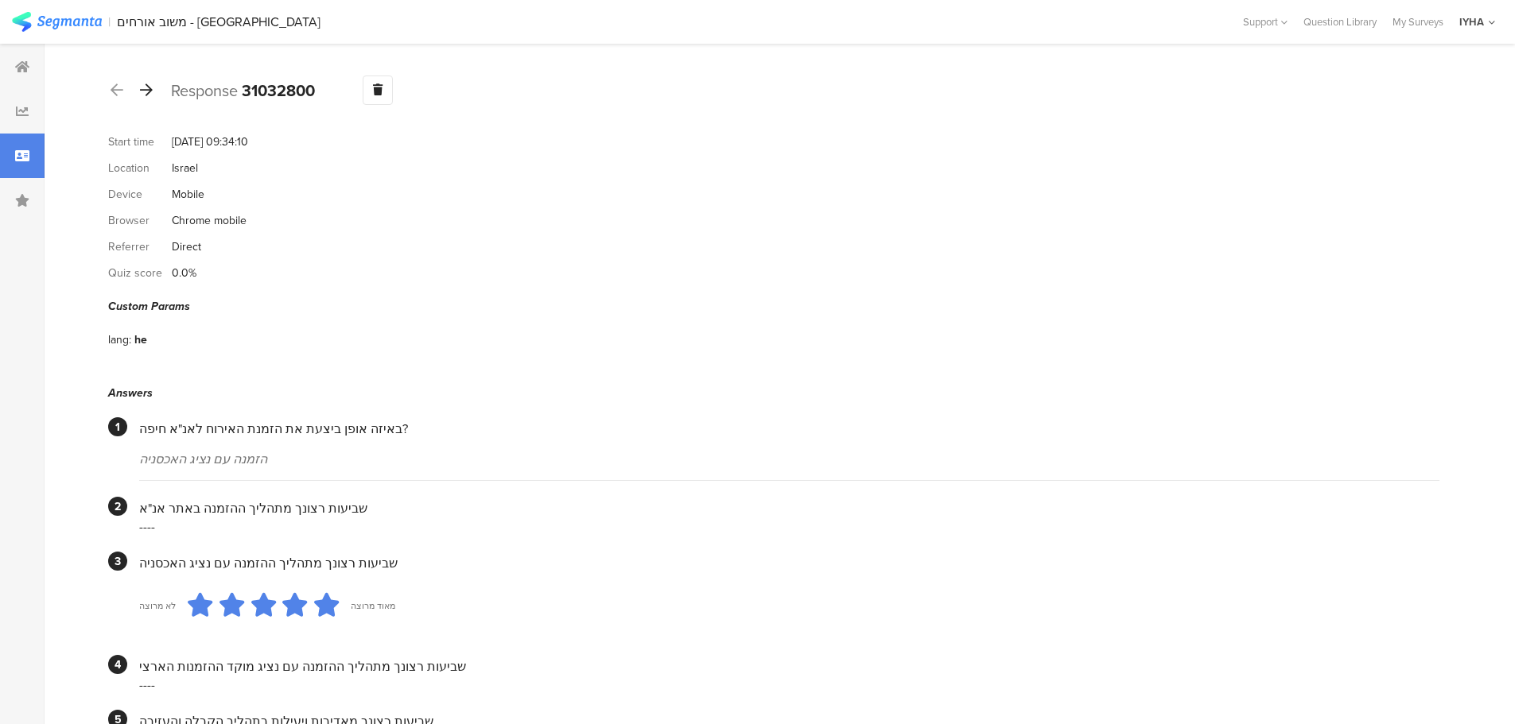
click at [142, 92] on icon at bounding box center [146, 90] width 13 height 14
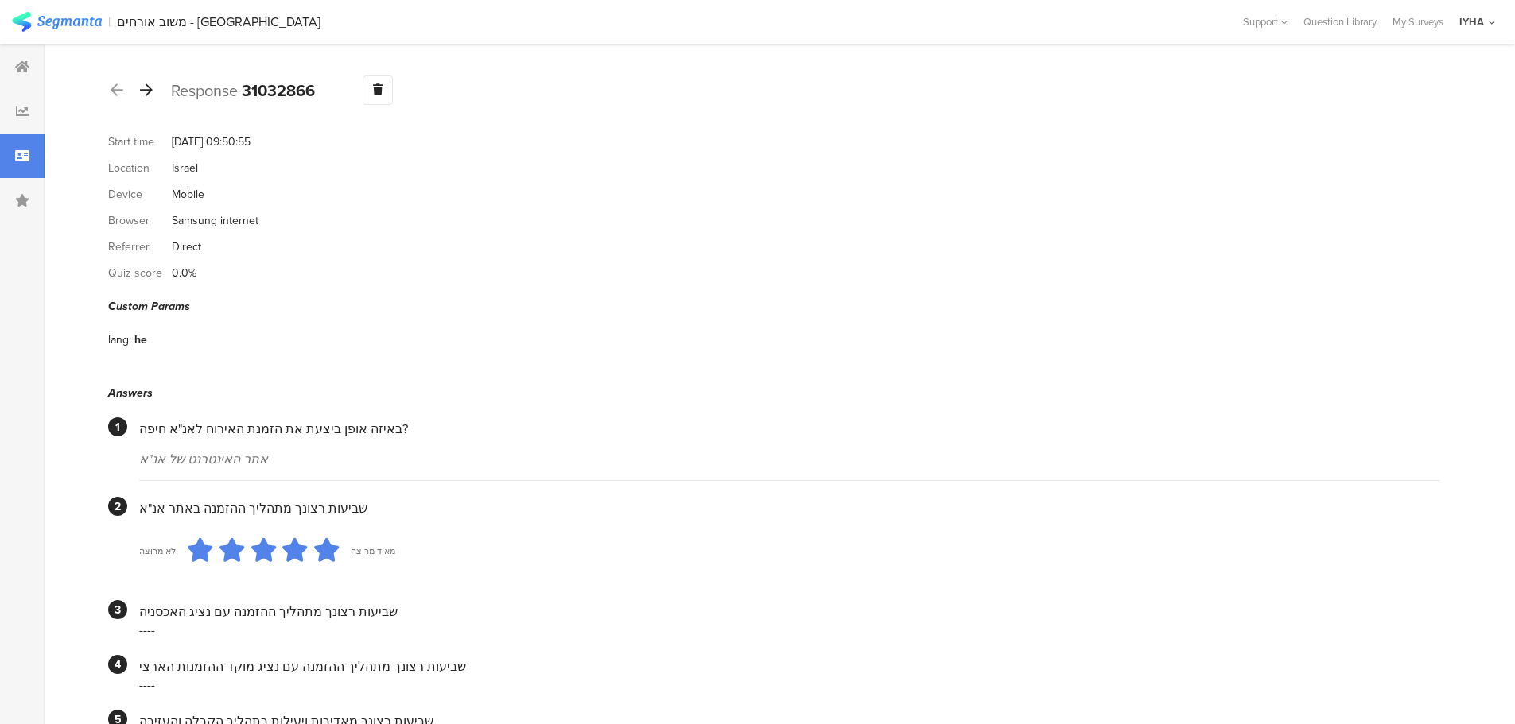
click at [142, 92] on icon at bounding box center [146, 90] width 13 height 14
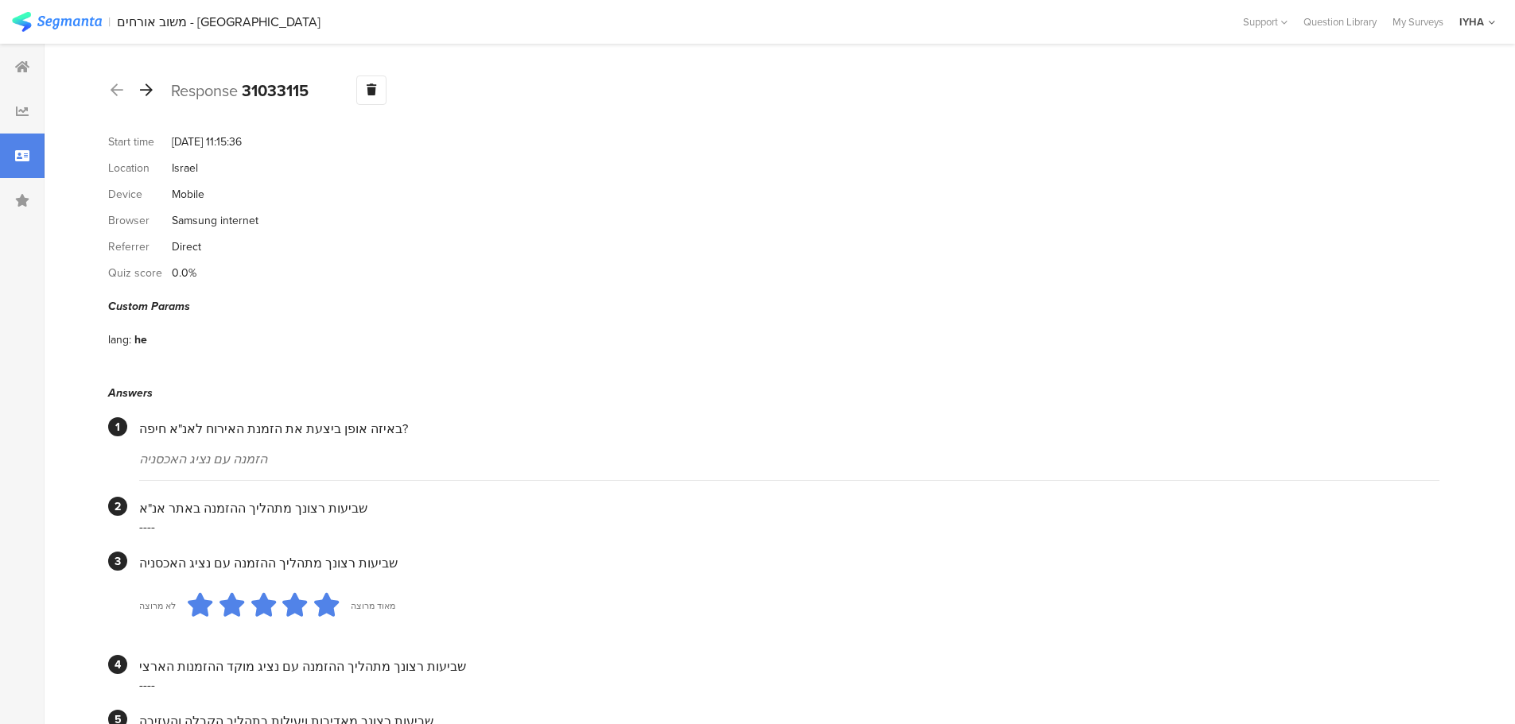
click at [142, 92] on icon at bounding box center [146, 90] width 13 height 14
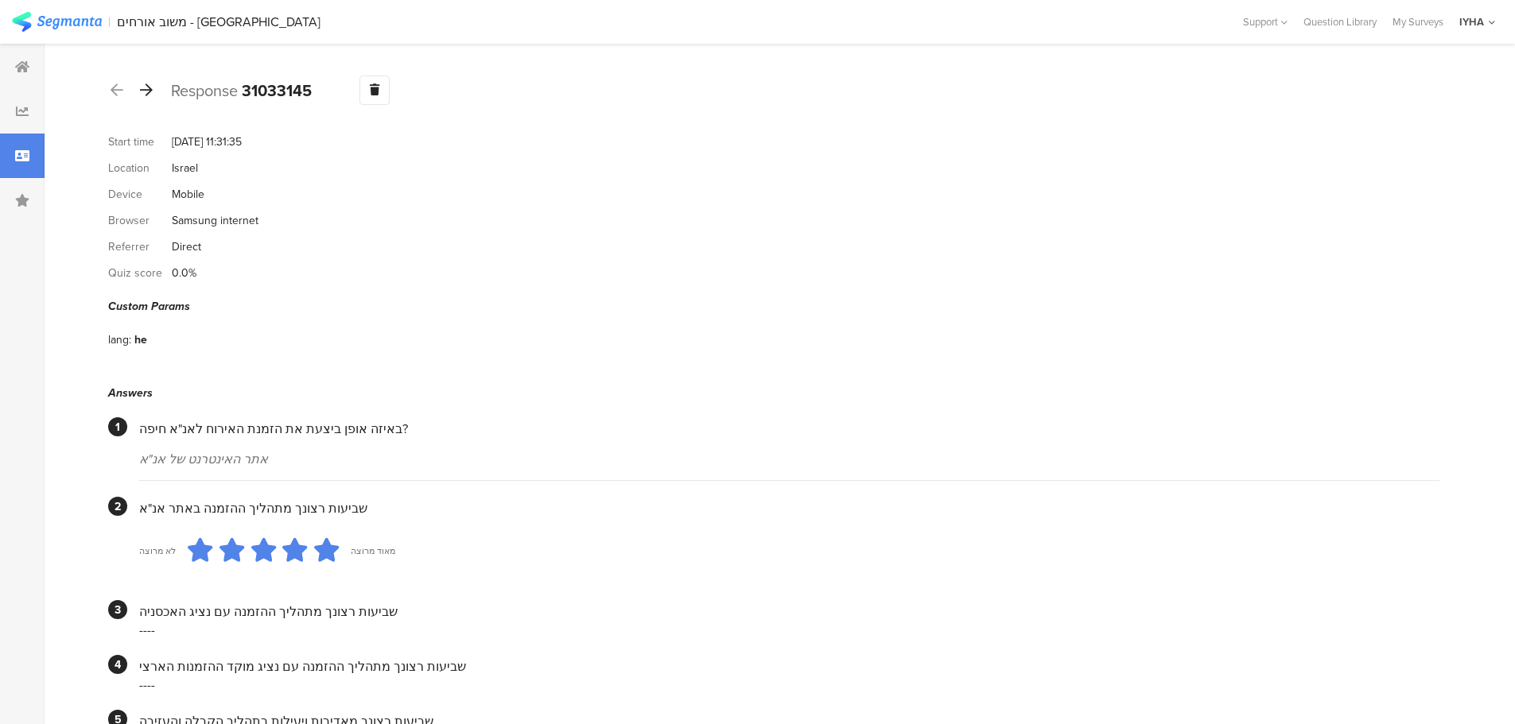
click at [147, 88] on icon at bounding box center [146, 90] width 13 height 14
click at [151, 91] on icon at bounding box center [146, 90] width 13 height 14
click at [150, 88] on icon at bounding box center [146, 90] width 13 height 14
click at [153, 95] on div at bounding box center [146, 90] width 17 height 25
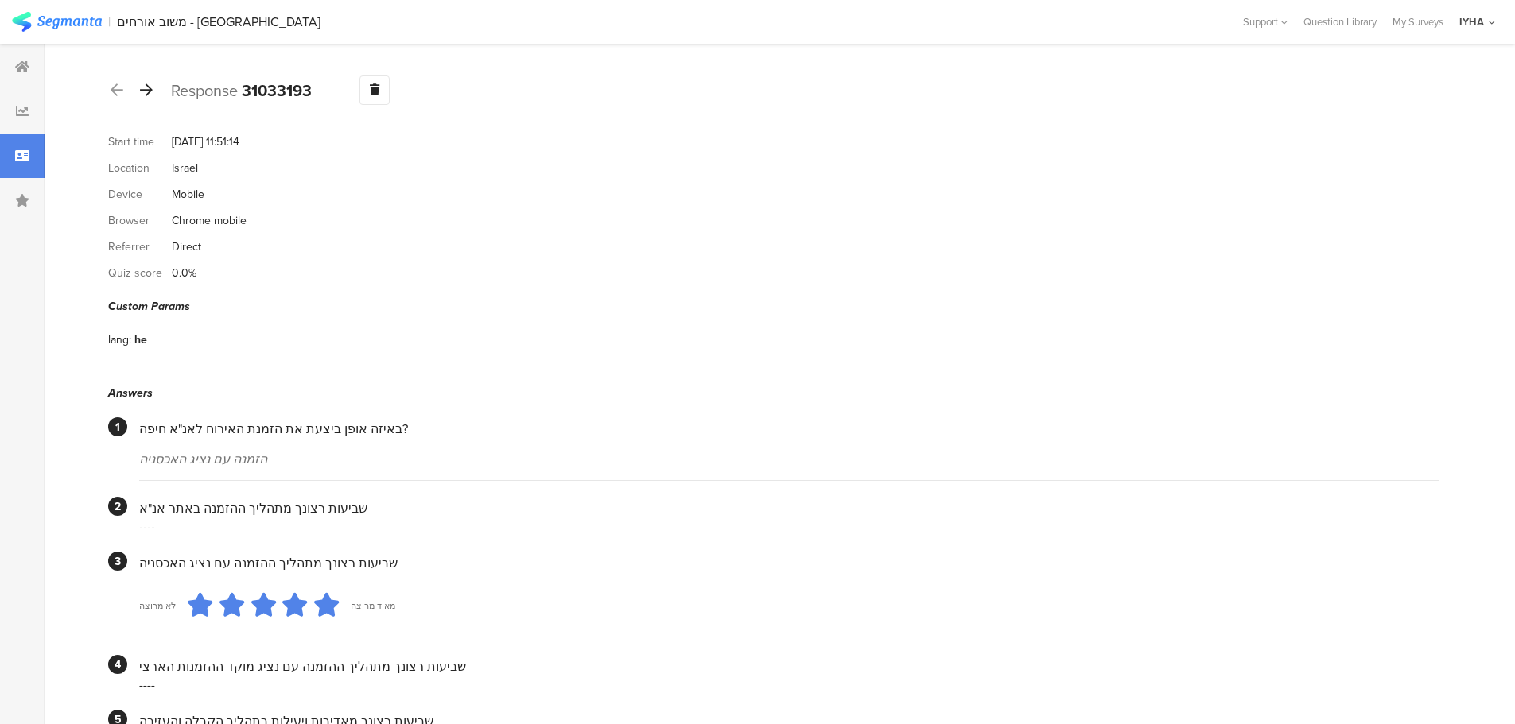
click at [150, 87] on icon at bounding box center [146, 90] width 13 height 14
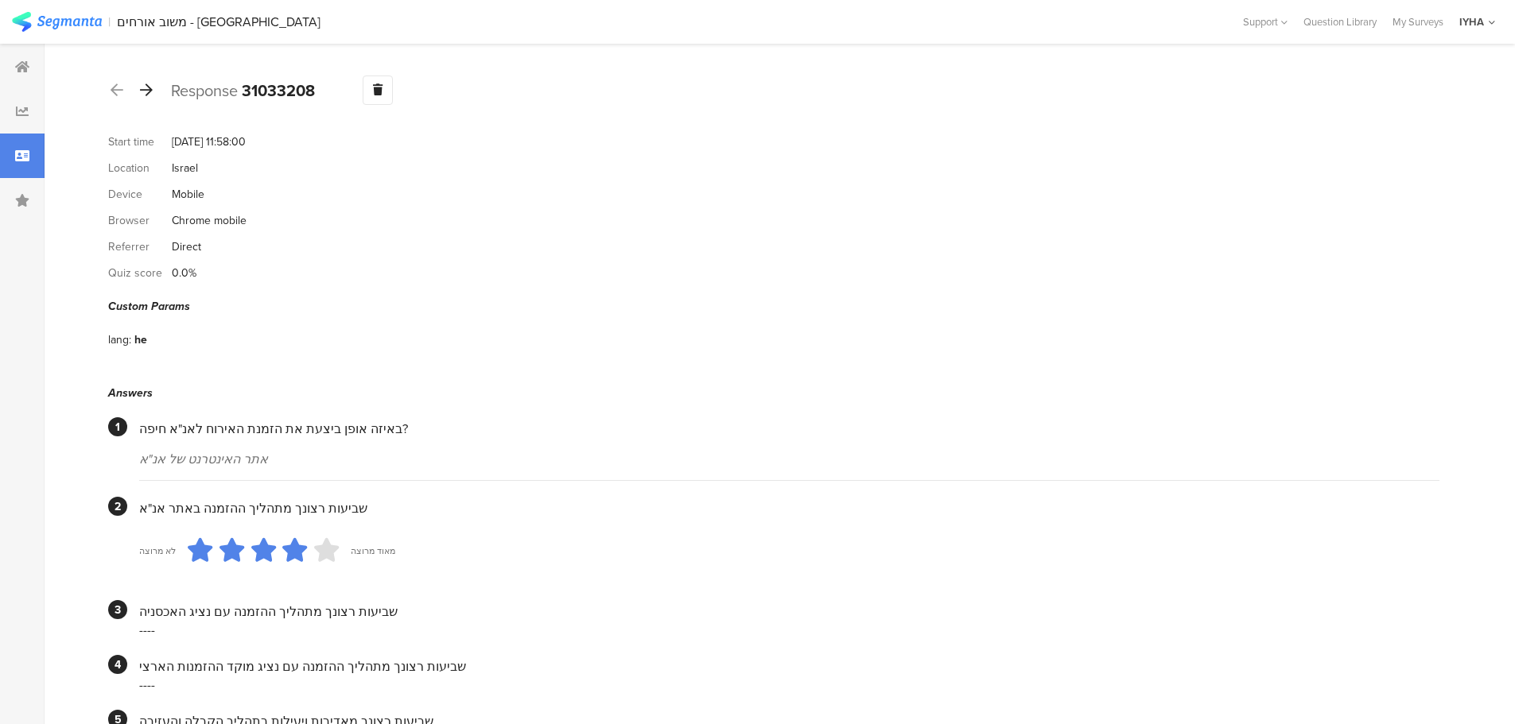
click at [142, 87] on icon at bounding box center [146, 90] width 13 height 14
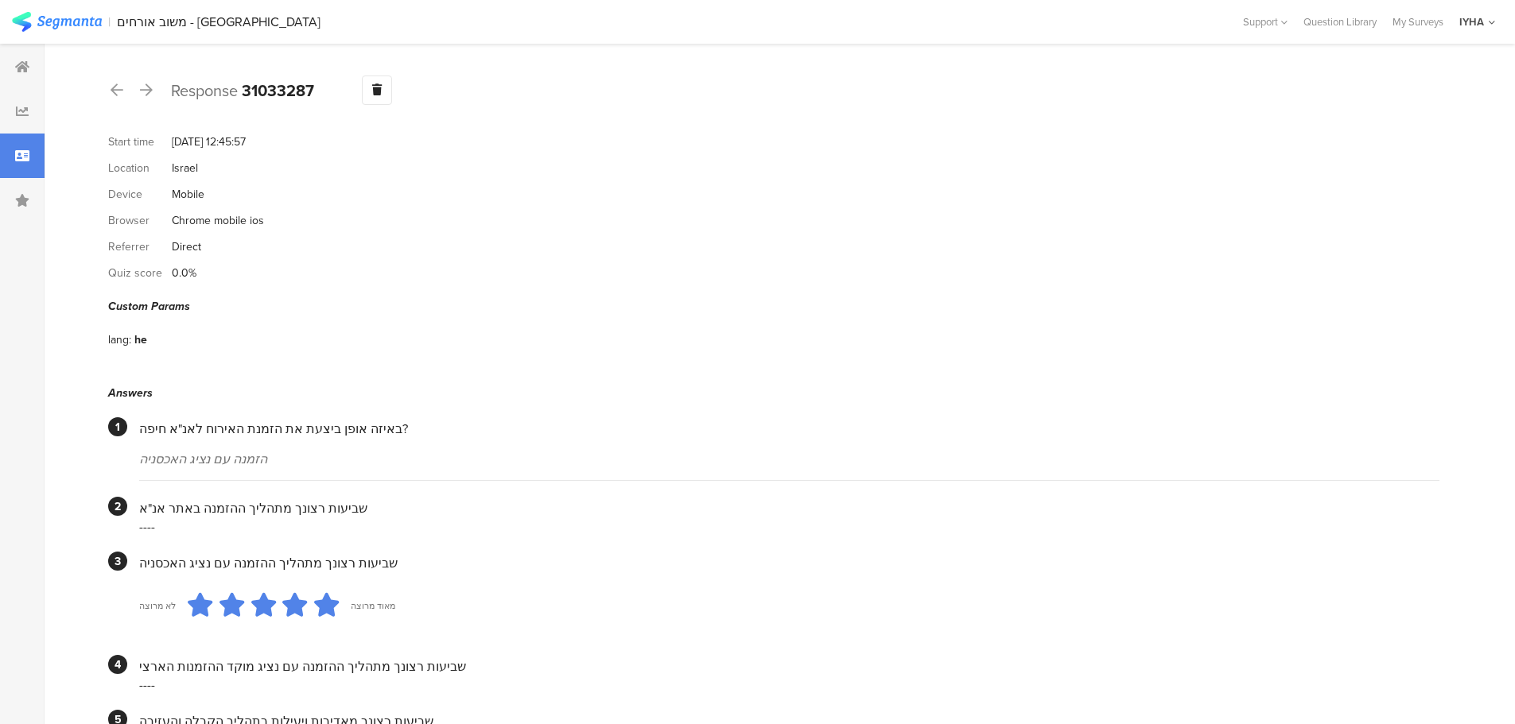
click at [156, 95] on div "Response 31033287 Warning Delete Cancel" at bounding box center [773, 90] width 1331 height 29
click at [138, 89] on div at bounding box center [146, 90] width 17 height 25
click at [148, 95] on icon at bounding box center [146, 90] width 13 height 14
